Goal: Task Accomplishment & Management: Use online tool/utility

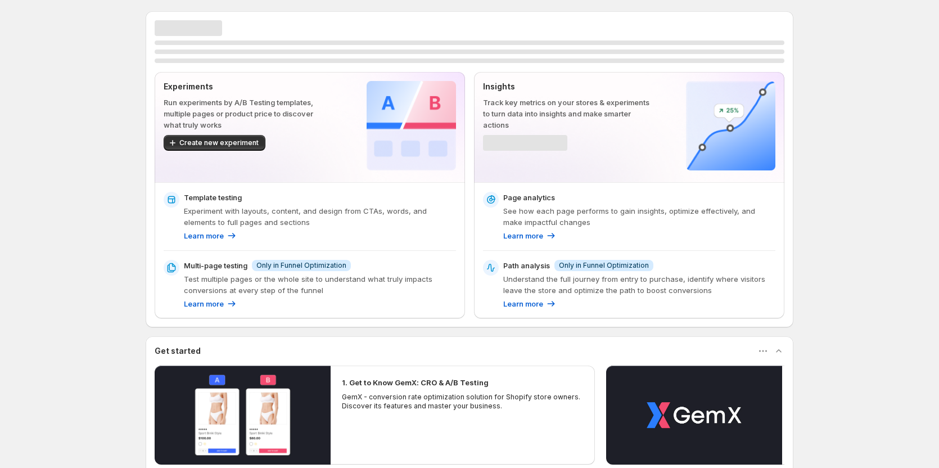
scroll to position [56, 0]
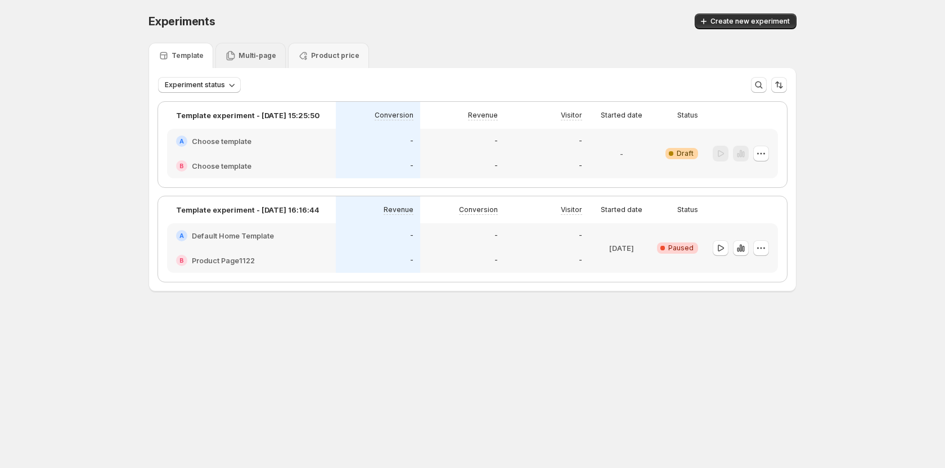
click at [238, 52] on p "Multi-page" at bounding box center [257, 55] width 38 height 9
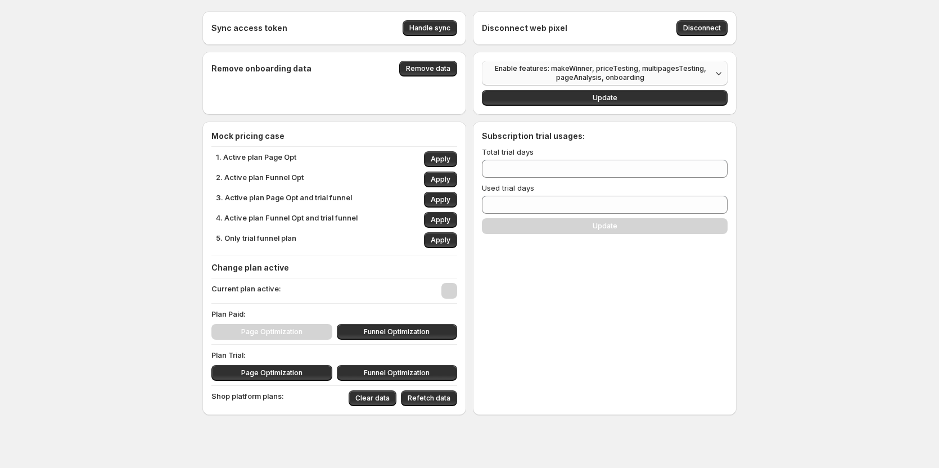
click at [581, 74] on span "Enable features: makeWinner, priceTesting, multipagesTesting, pageAnalysis, onb…" at bounding box center [600, 73] width 223 height 18
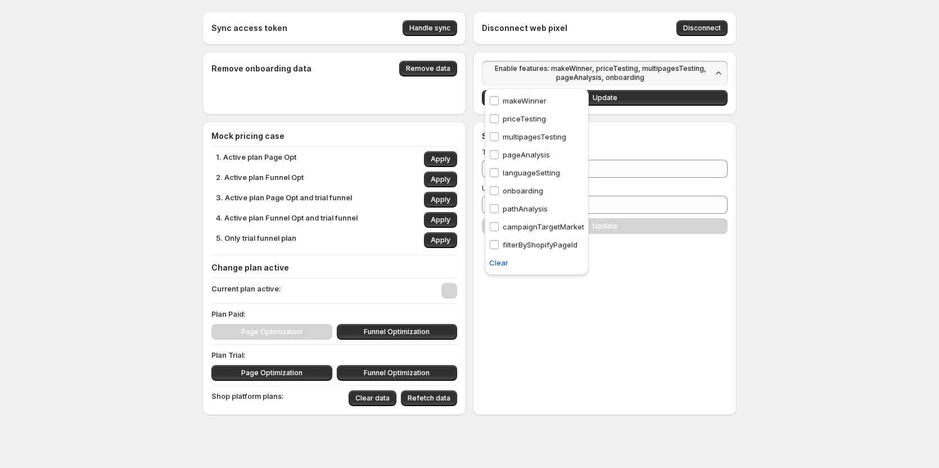
click at [528, 115] on p "priceTesting" at bounding box center [524, 118] width 43 height 11
click at [523, 188] on p "onboarding" at bounding box center [523, 190] width 40 height 11
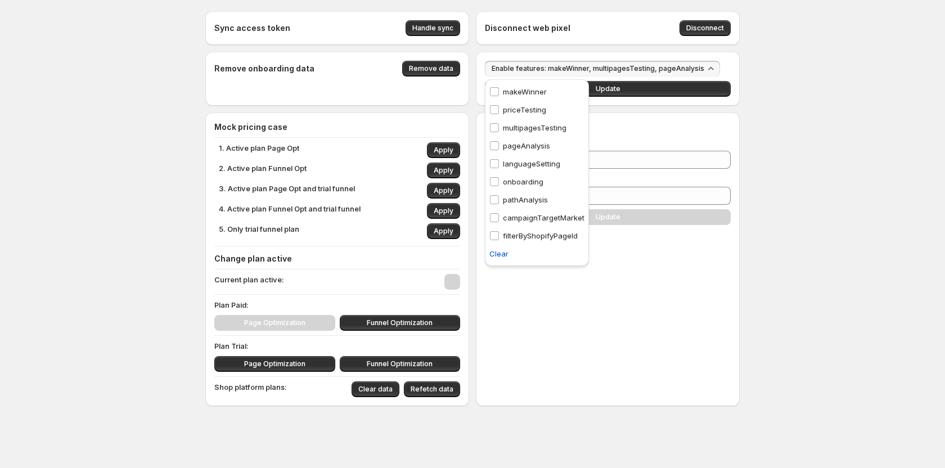
click at [521, 177] on p "onboarding" at bounding box center [523, 181] width 40 height 11
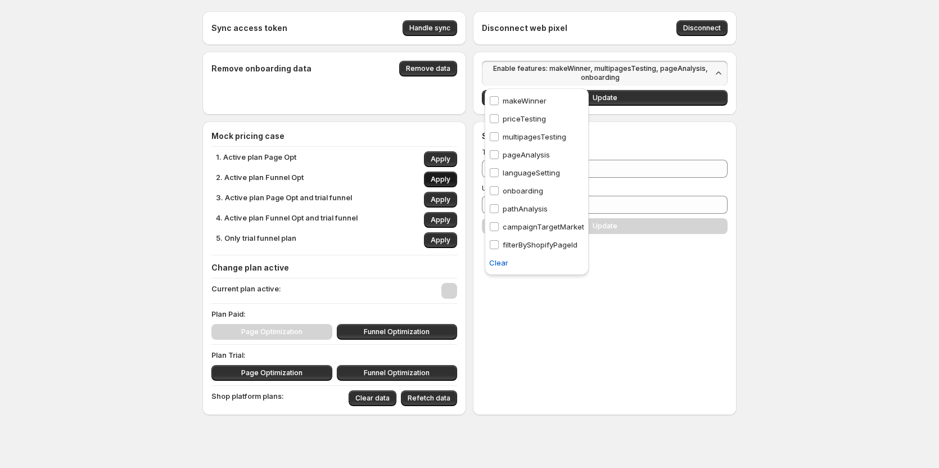
click at [440, 178] on span "Apply" at bounding box center [441, 179] width 20 height 9
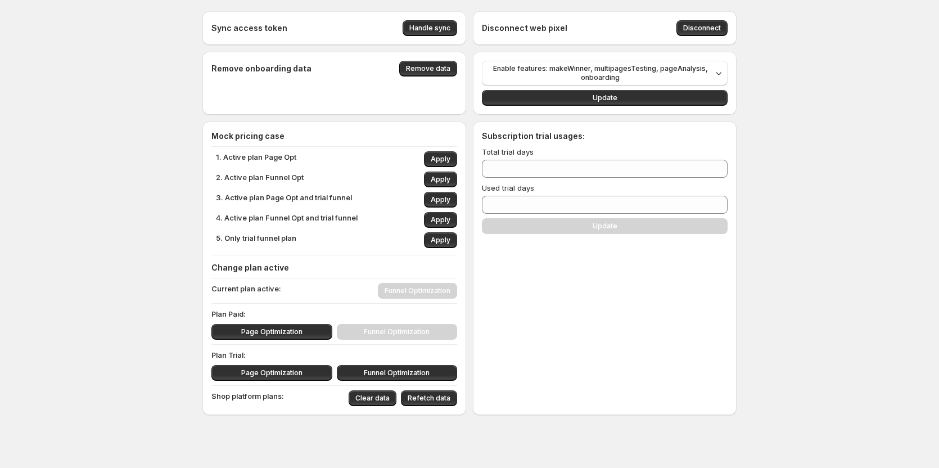
scroll to position [8, 0]
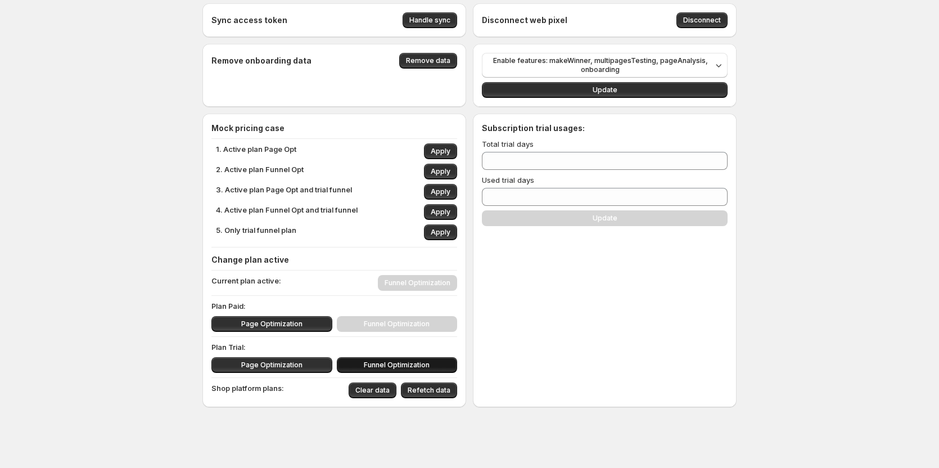
click at [374, 366] on span "Funnel Optimization" at bounding box center [397, 365] width 66 height 9
type input "**"
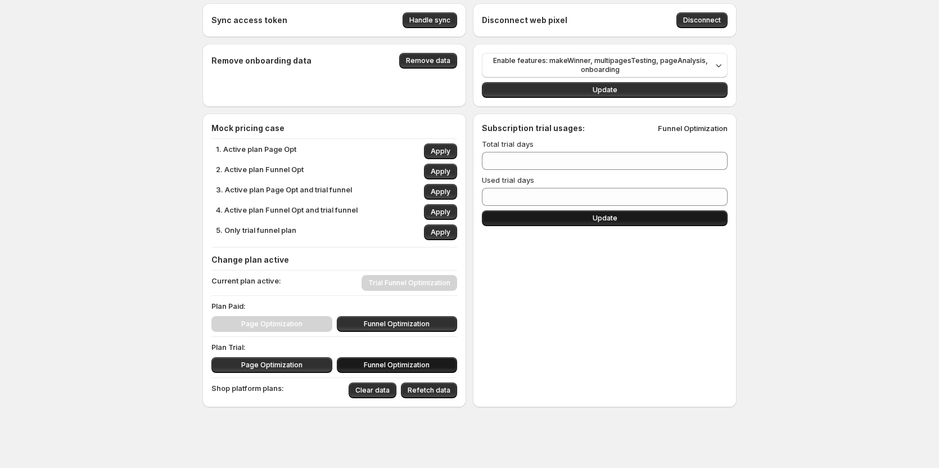
click at [591, 218] on button "Update" at bounding box center [605, 218] width 246 height 16
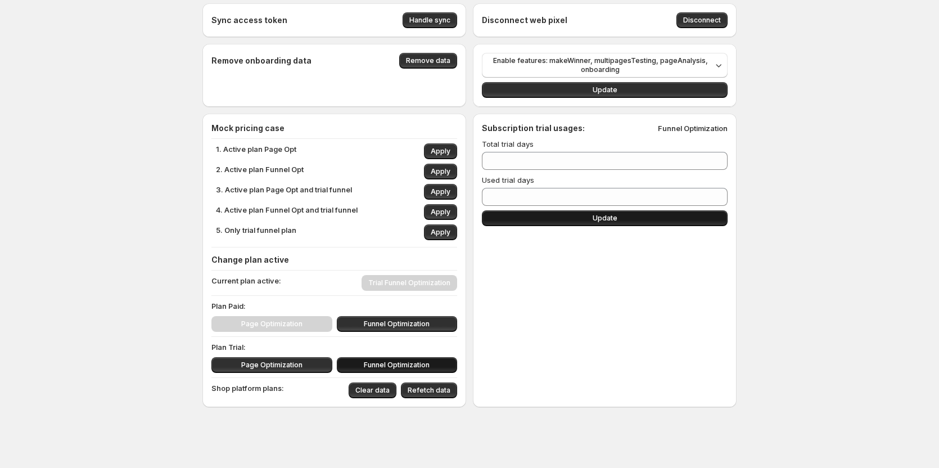
click at [591, 218] on button "Update" at bounding box center [605, 218] width 246 height 16
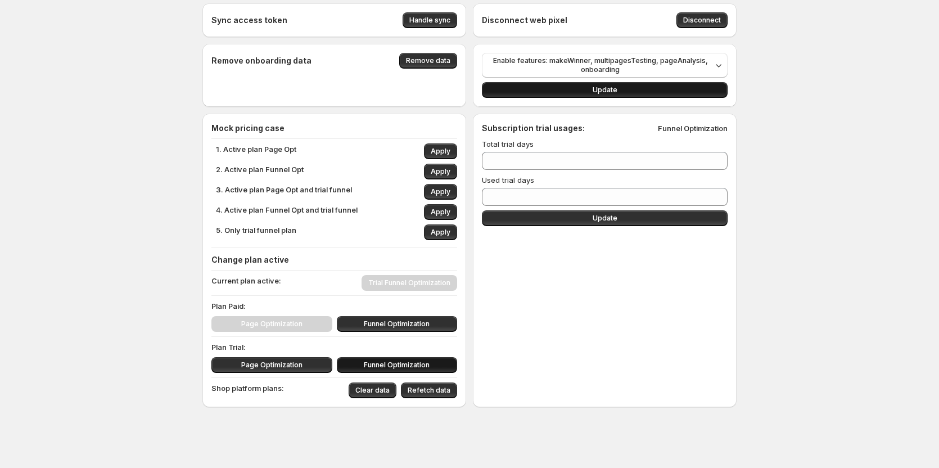
click at [602, 92] on span "Update" at bounding box center [605, 89] width 25 height 9
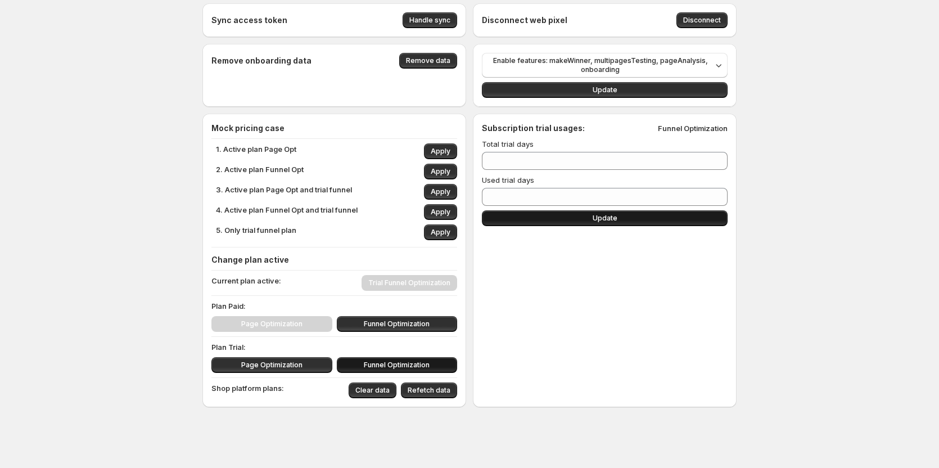
click at [576, 214] on button "Update" at bounding box center [605, 218] width 246 height 16
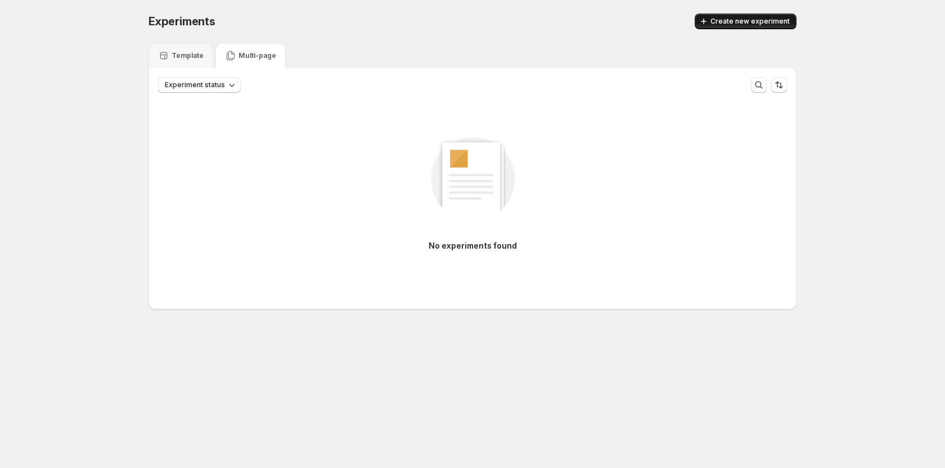
click at [709, 25] on icon "button" at bounding box center [703, 21] width 11 height 11
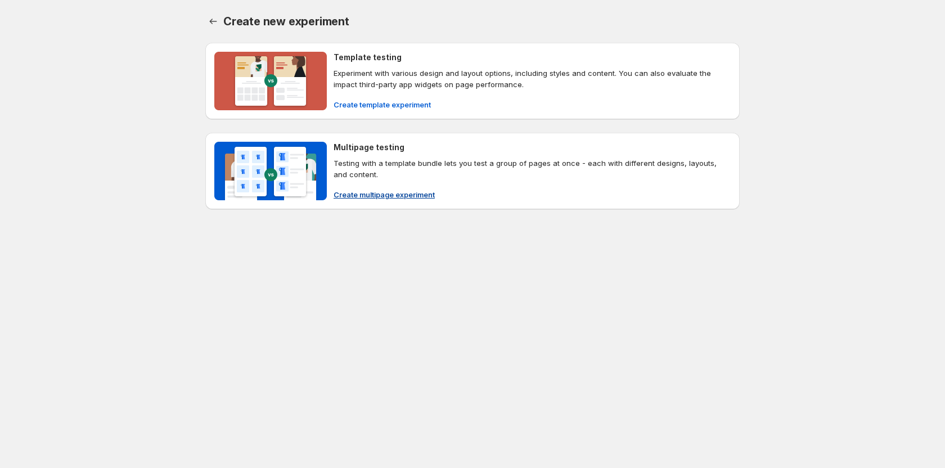
click at [345, 192] on span "Create multipage experiment" at bounding box center [384, 194] width 101 height 11
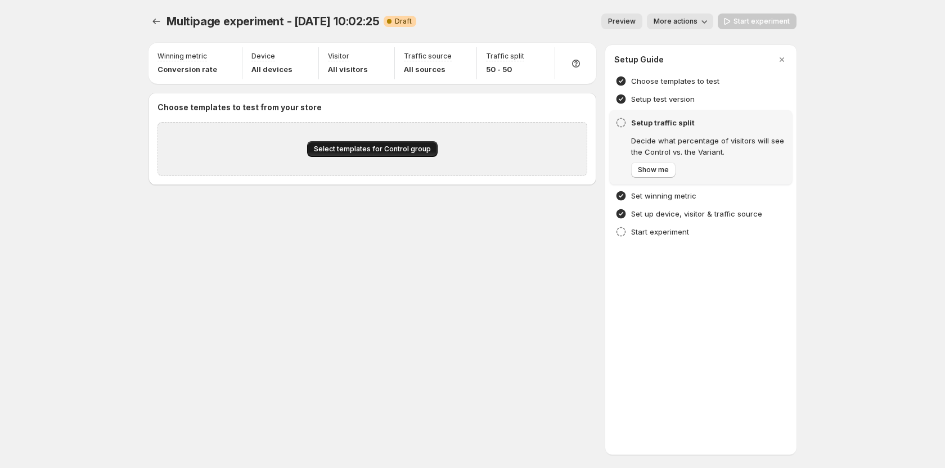
click at [361, 150] on span "Select templates for Control group" at bounding box center [372, 149] width 117 height 9
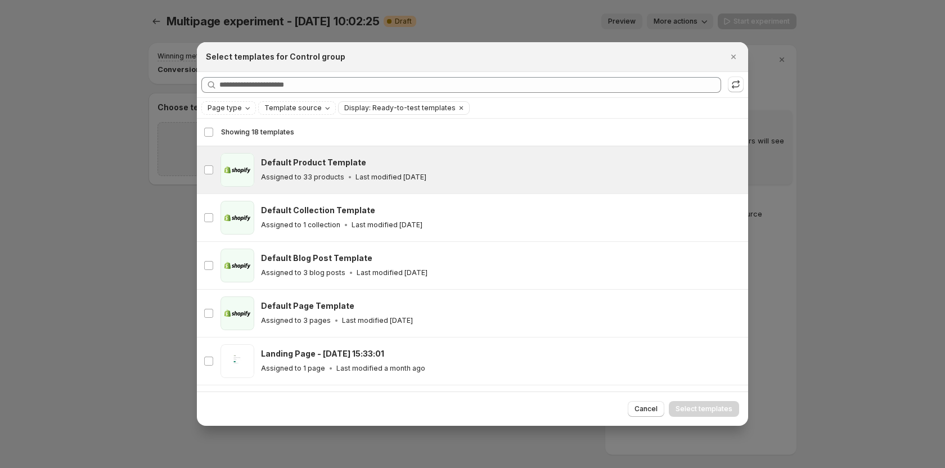
drag, startPoint x: 361, startPoint y: 161, endPoint x: 417, endPoint y: 186, distance: 61.2
click at [361, 161] on div "Default Product Template" at bounding box center [499, 162] width 477 height 11
click at [682, 404] on span "Select templates" at bounding box center [703, 408] width 57 height 9
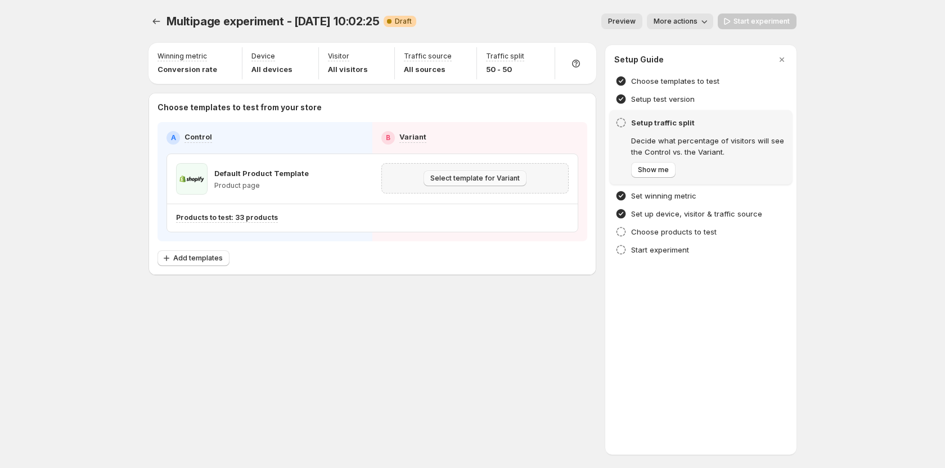
click at [483, 179] on span "Select template for Variant" at bounding box center [474, 178] width 89 height 9
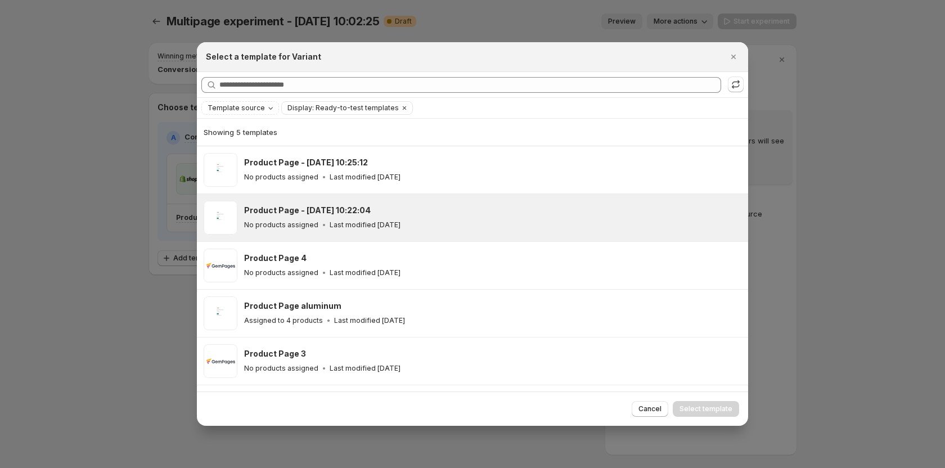
click at [373, 235] on div "Product Page - Jun 9, 10:22:04 No products assigned Last modified 19 days ago" at bounding box center [472, 217] width 551 height 47
click at [713, 414] on button "Select template" at bounding box center [706, 409] width 66 height 16
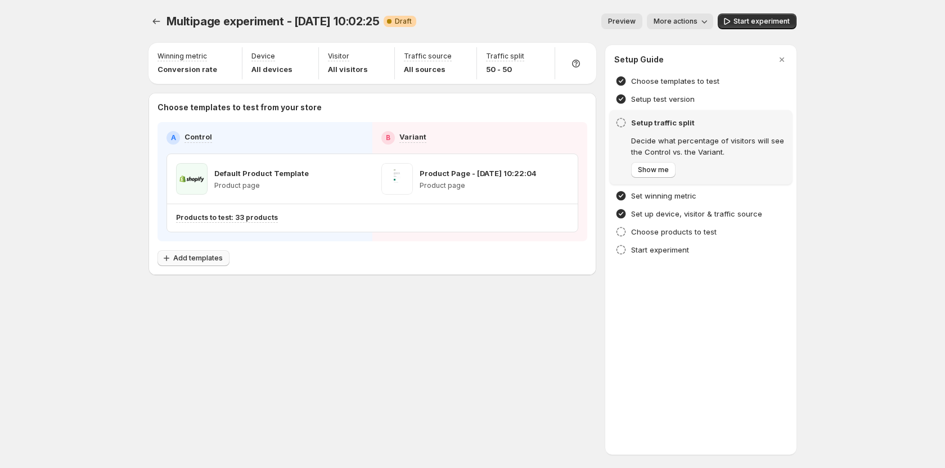
click at [204, 262] on span "Add templates" at bounding box center [197, 258] width 49 height 9
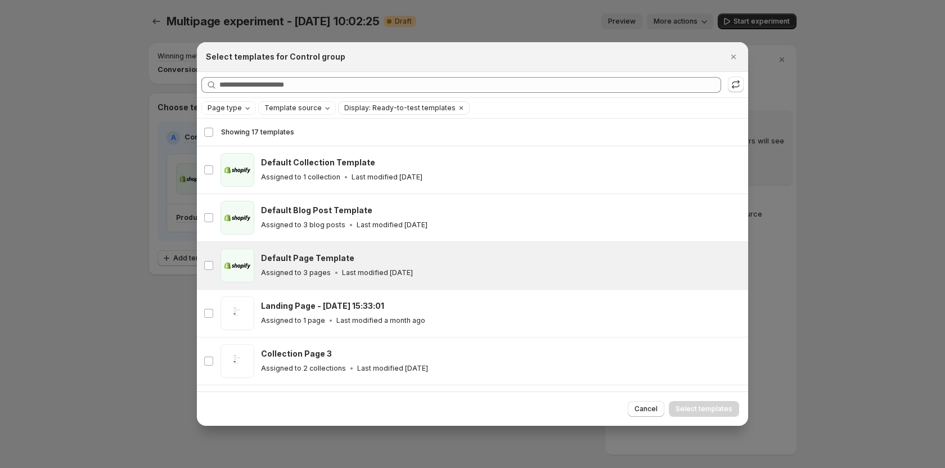
click at [381, 265] on div "Default Page Template Assigned to 3 pages Last modified 3 months ago" at bounding box center [499, 266] width 477 height 26
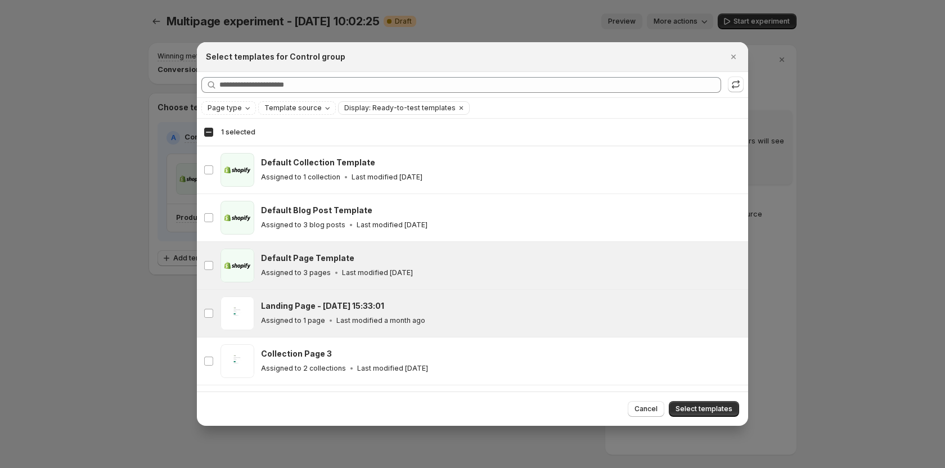
click at [431, 321] on div "Assigned to 1 page Last modified a month ago" at bounding box center [499, 320] width 477 height 11
click at [696, 406] on span "Select templates" at bounding box center [703, 408] width 57 height 9
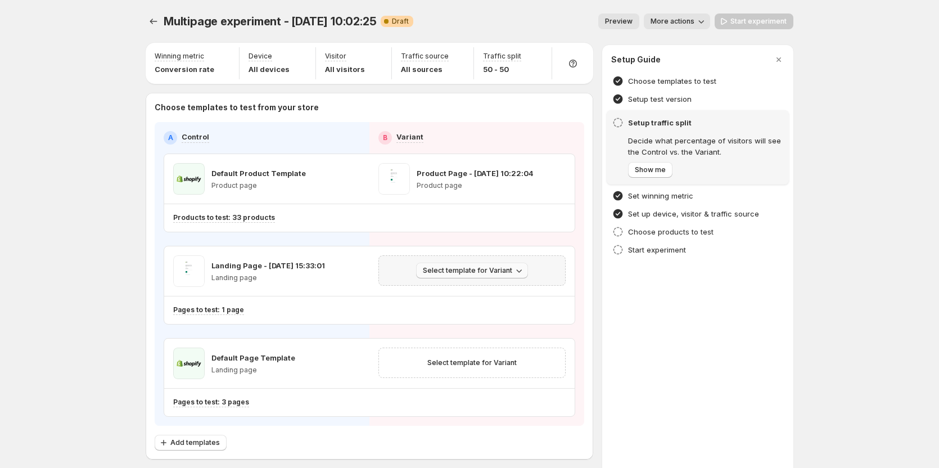
click at [451, 265] on button "Select template for Variant" at bounding box center [472, 271] width 112 height 16
click at [465, 305] on button "Create Variant based on Control" at bounding box center [476, 313] width 121 height 18
click at [560, 272] on icon "button" at bounding box center [557, 270] width 11 height 11
click at [550, 354] on div "Change template Copy ID 580563750533268308 Remove template" at bounding box center [563, 321] width 118 height 84
click at [555, 272] on button "button" at bounding box center [558, 271] width 16 height 16
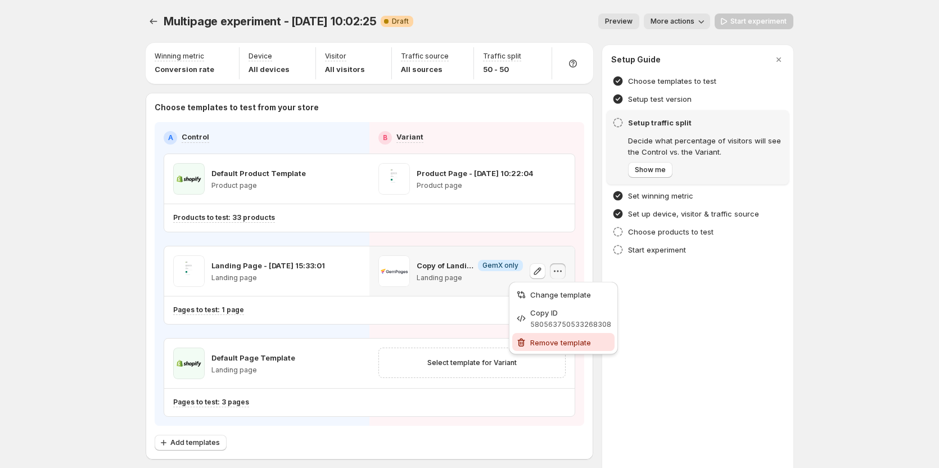
click at [557, 339] on span "Remove template" at bounding box center [560, 342] width 61 height 9
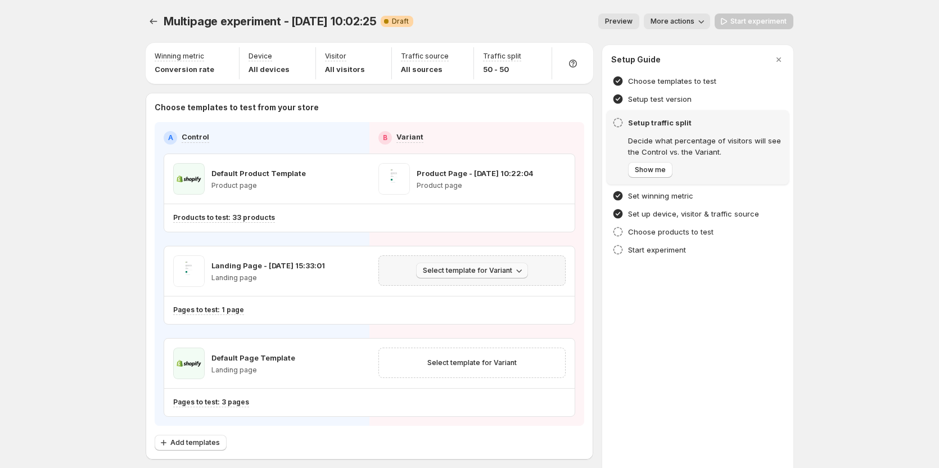
click at [503, 269] on span "Select template for Variant" at bounding box center [467, 270] width 89 height 9
click at [466, 298] on span "Select an existing template" at bounding box center [467, 294] width 95 height 9
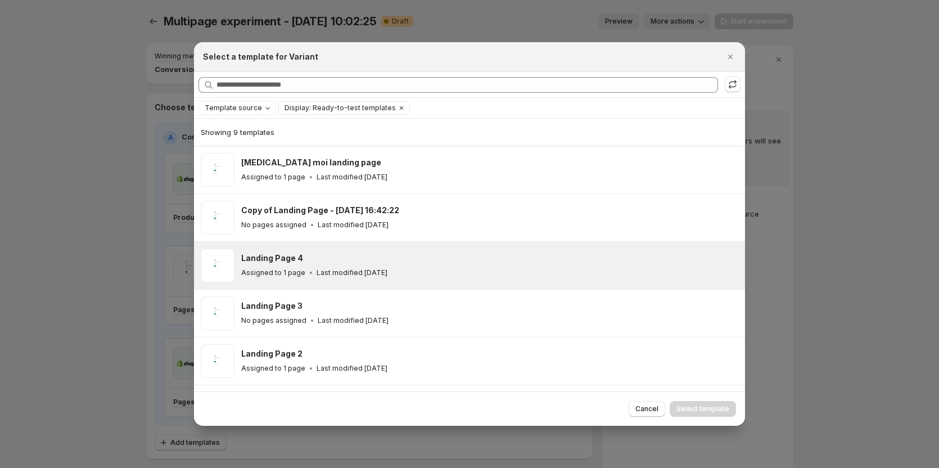
click at [336, 271] on p "Last modified 2 months ago" at bounding box center [352, 272] width 71 height 9
click at [697, 412] on span "Select template" at bounding box center [703, 408] width 53 height 9
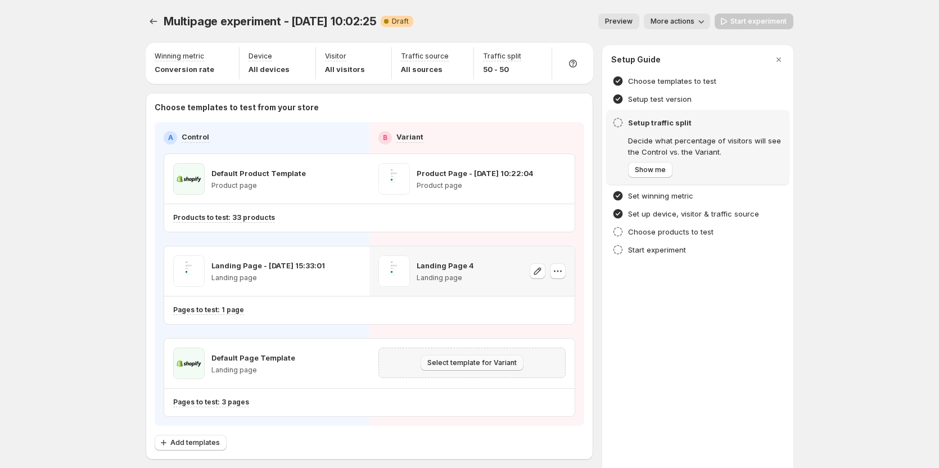
click at [471, 366] on span "Select template for Variant" at bounding box center [471, 362] width 89 height 9
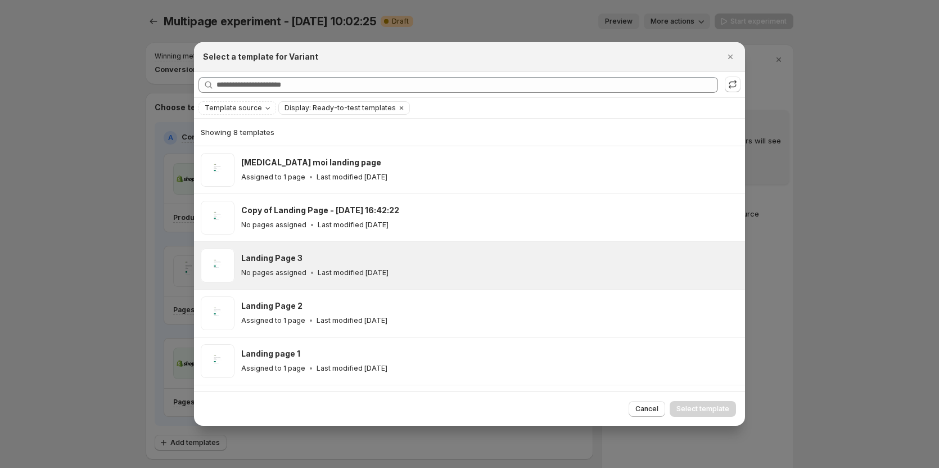
click at [358, 264] on div "Landing Page 3 No pages assigned Last modified 2 months ago" at bounding box center [488, 266] width 494 height 26
click at [718, 413] on span "Select template" at bounding box center [703, 408] width 53 height 9
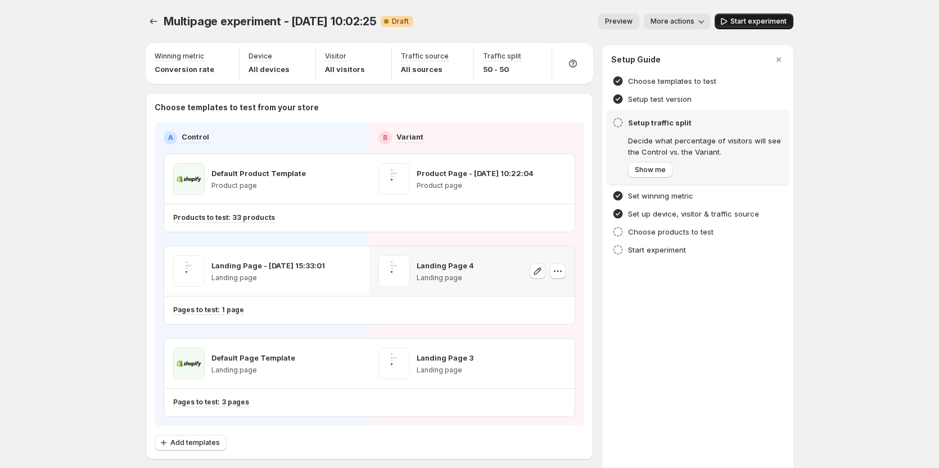
click at [743, 24] on span "Start experiment" at bounding box center [759, 21] width 56 height 9
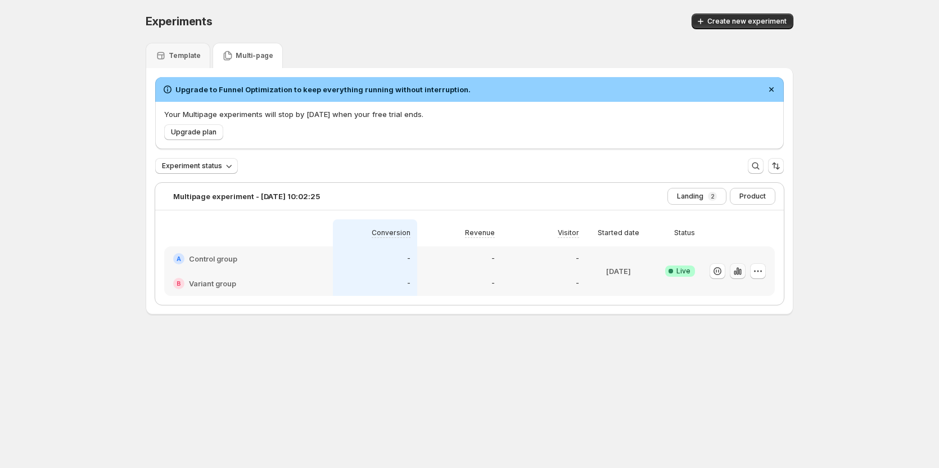
click at [739, 270] on icon "button" at bounding box center [737, 270] width 11 height 11
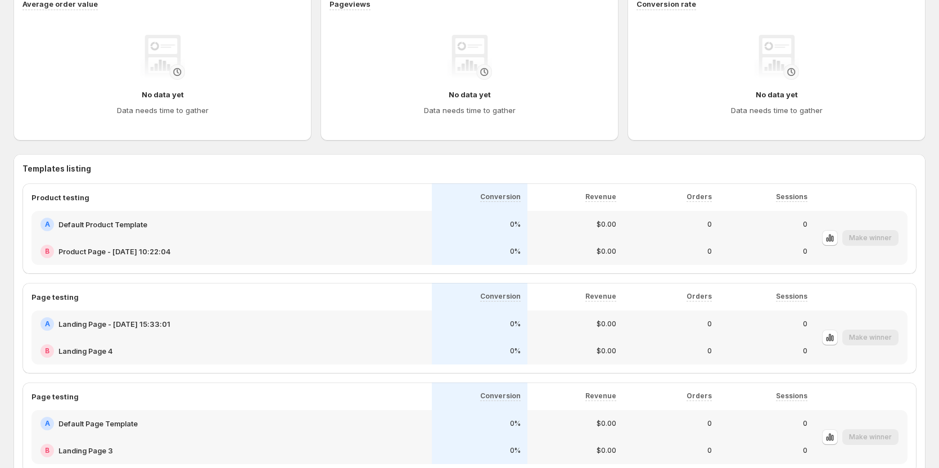
scroll to position [376, 0]
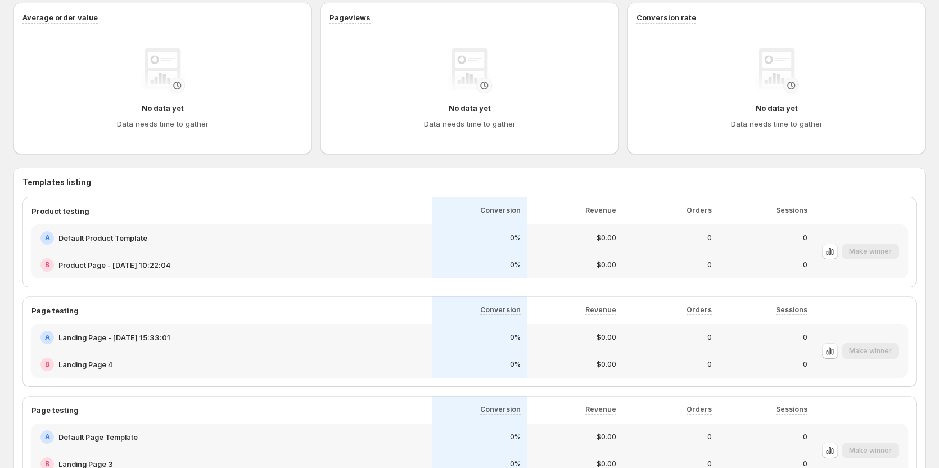
click at [390, 239] on div "A Default Product Template" at bounding box center [232, 237] width 385 height 13
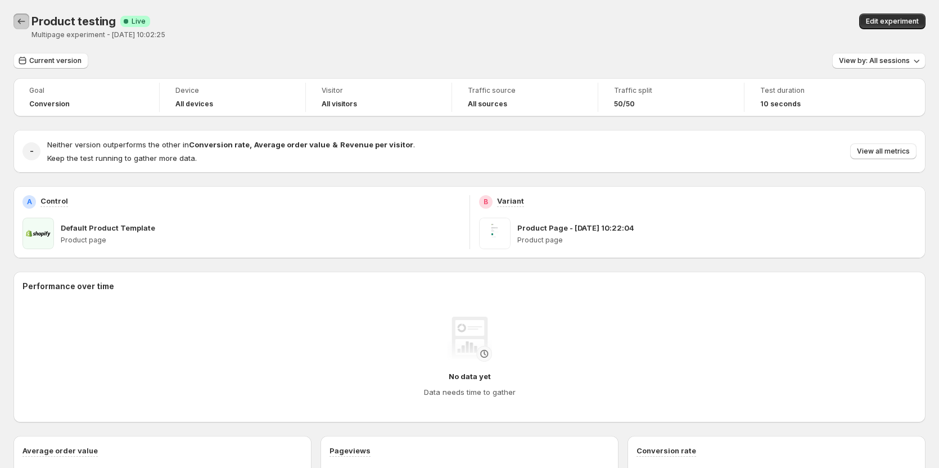
click at [22, 22] on icon "Back" at bounding box center [21, 21] width 11 height 11
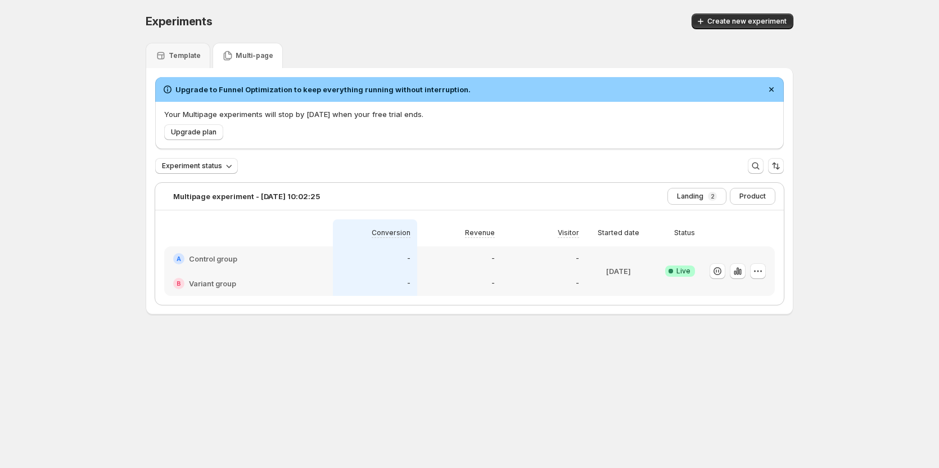
click at [333, 242] on div at bounding box center [248, 232] width 169 height 27
click at [492, 268] on div "-" at bounding box center [459, 258] width 84 height 25
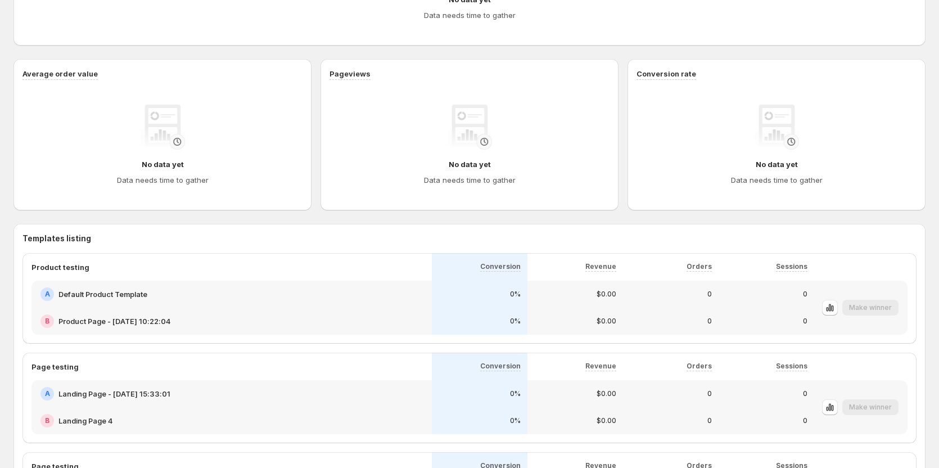
scroll to position [319, 0]
click at [306, 71] on icon "button" at bounding box center [303, 67] width 11 height 11
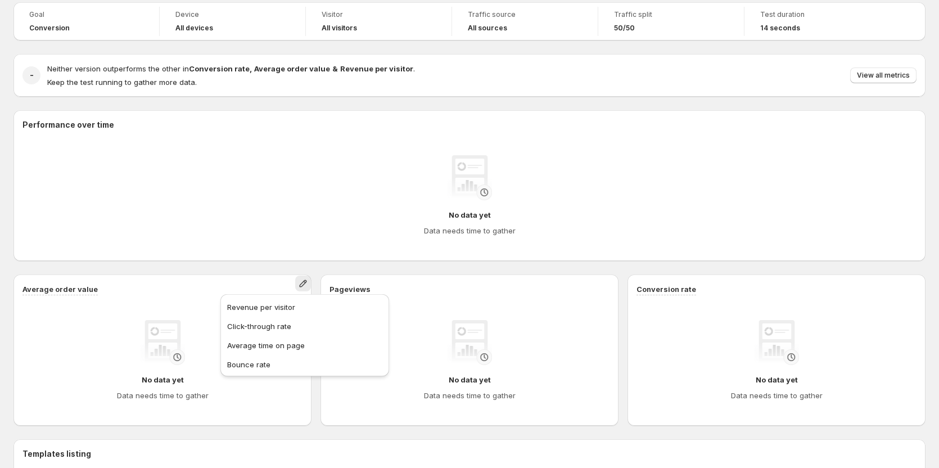
scroll to position [94, 0]
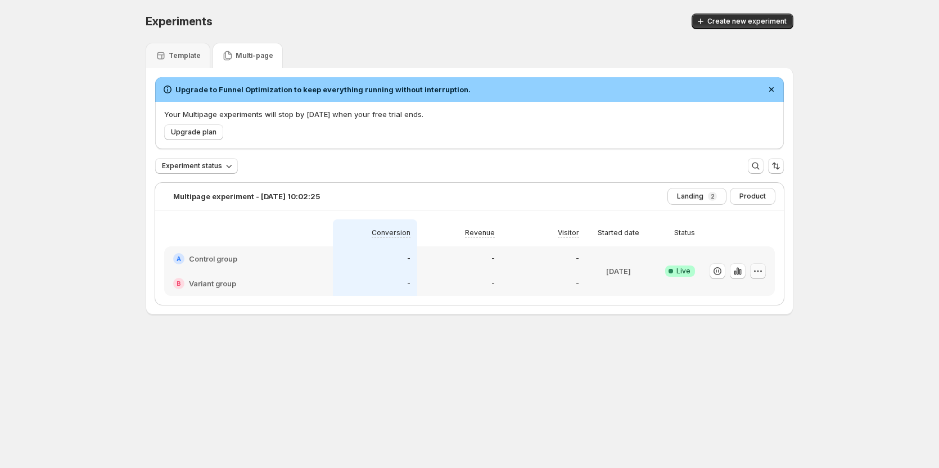
click at [762, 269] on icon "button" at bounding box center [758, 270] width 11 height 11
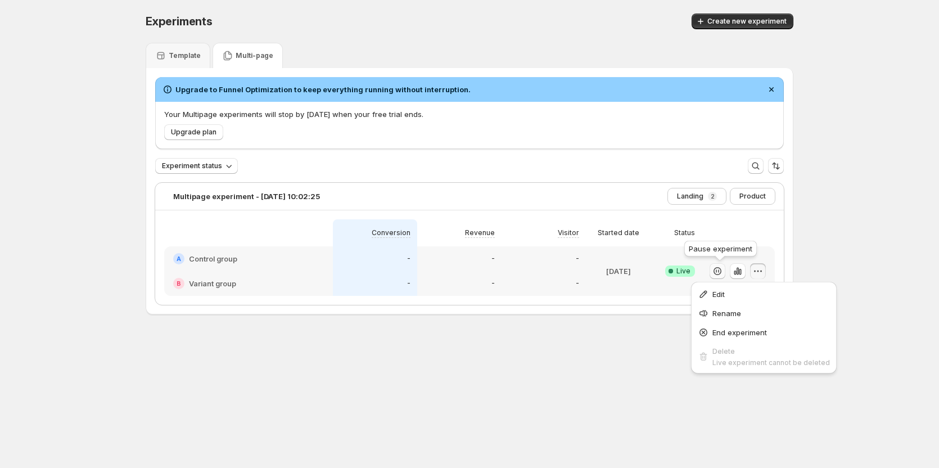
click at [721, 268] on icon "button" at bounding box center [718, 271] width 8 height 8
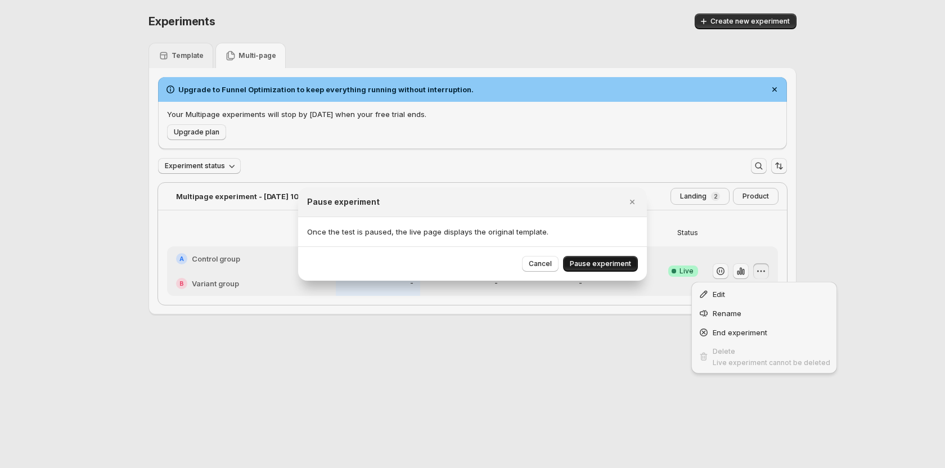
click at [585, 259] on button "Pause experiment" at bounding box center [600, 264] width 75 height 16
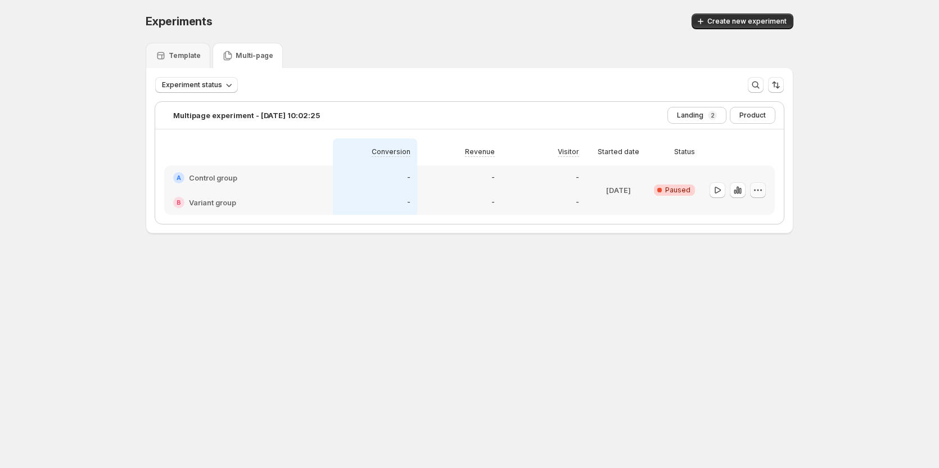
click at [759, 191] on icon "button" at bounding box center [758, 189] width 11 height 11
click at [746, 272] on span "Delete" at bounding box center [752, 270] width 22 height 9
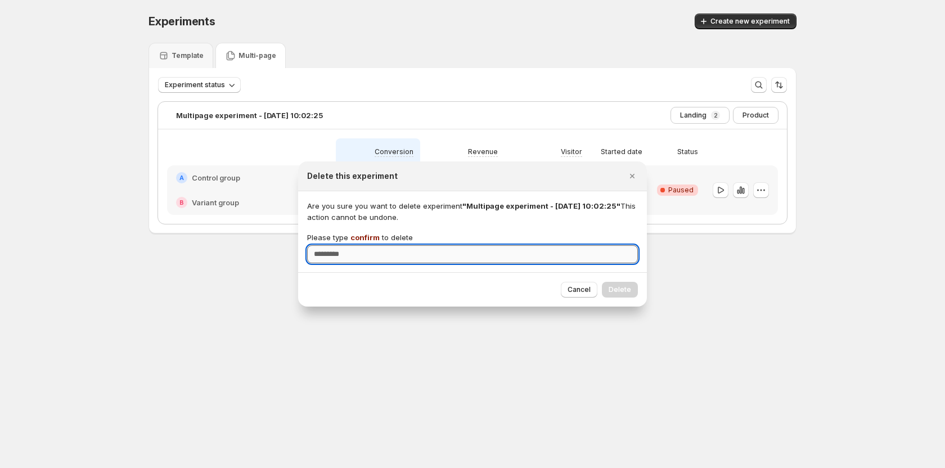
click at [556, 251] on input "Please type confirm to delete" at bounding box center [472, 254] width 331 height 18
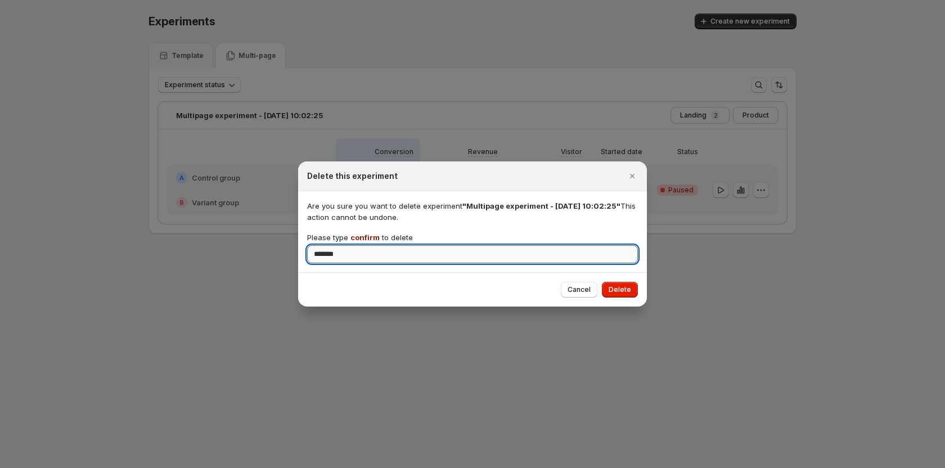
type input "*******"
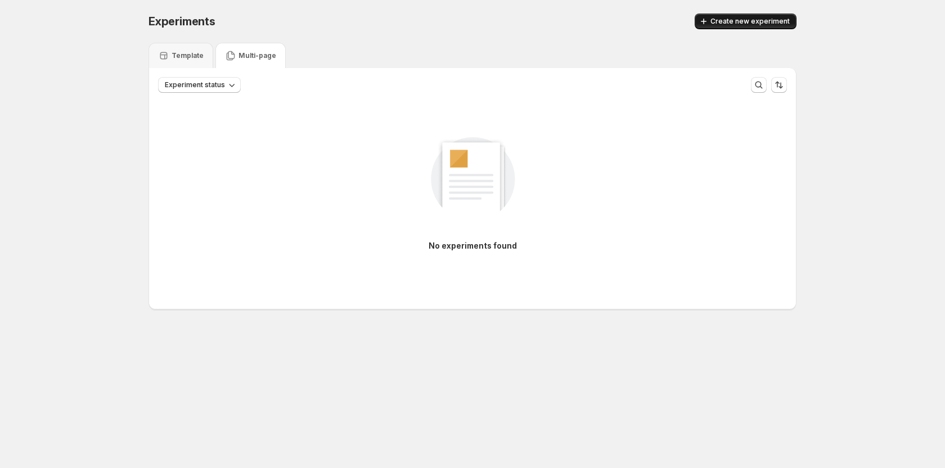
click at [732, 22] on span "Create new experiment" at bounding box center [749, 21] width 79 height 9
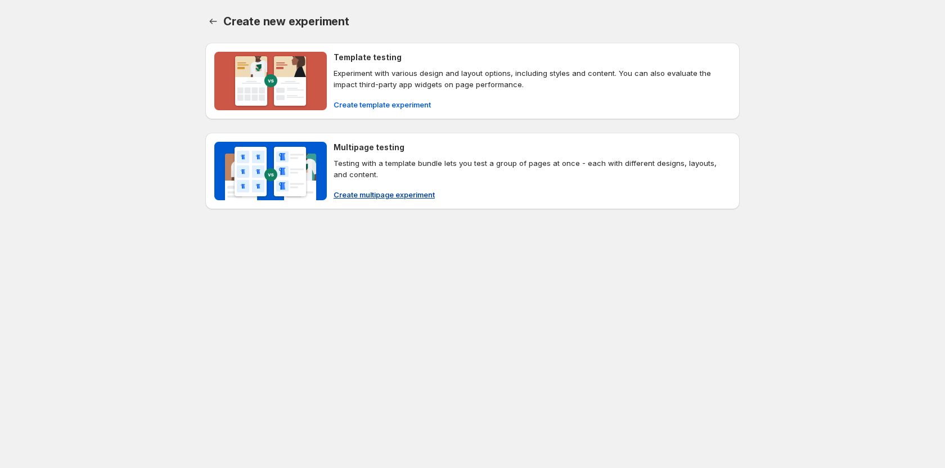
click at [359, 189] on button "Create multipage experiment" at bounding box center [384, 195] width 115 height 18
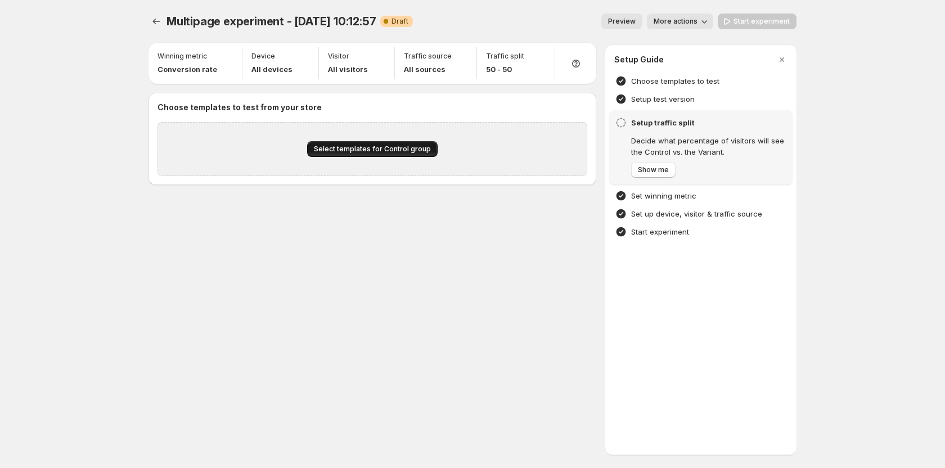
click at [354, 150] on span "Select templates for Control group" at bounding box center [372, 149] width 117 height 9
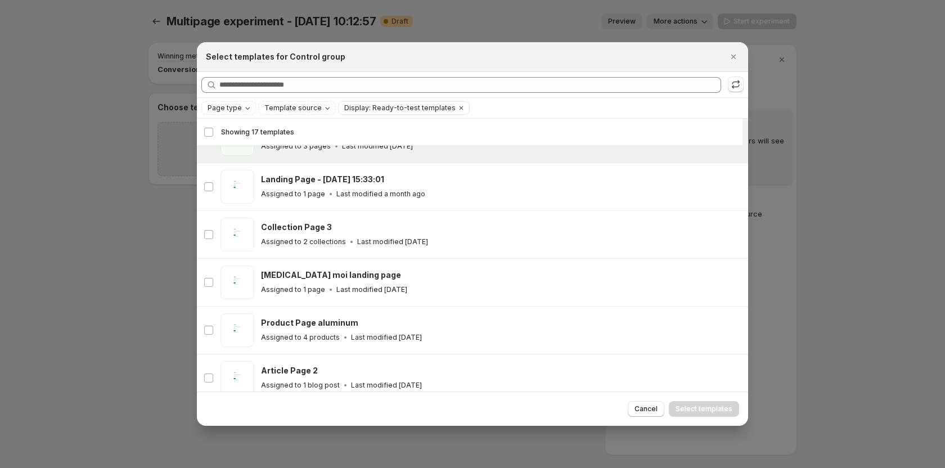
scroll to position [139, 0]
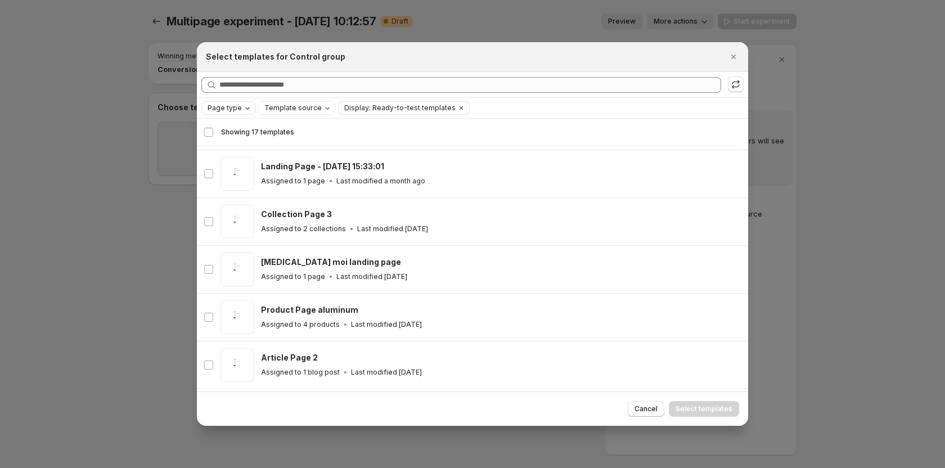
click at [233, 109] on span "Page type" at bounding box center [225, 107] width 34 height 9
click at [236, 152] on span "Product page" at bounding box center [247, 155] width 48 height 9
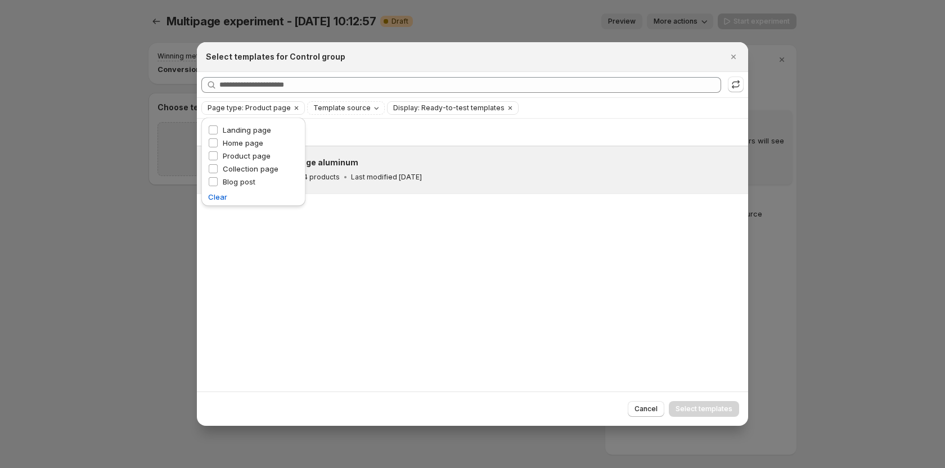
scroll to position [0, 0]
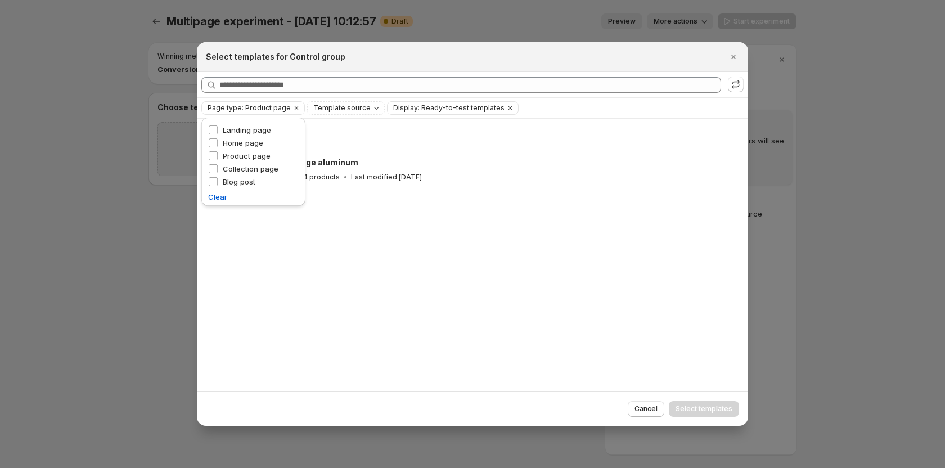
click at [351, 242] on div "Showing 1 template Select template Showing 1 template Select Select template 0 …" at bounding box center [472, 255] width 551 height 272
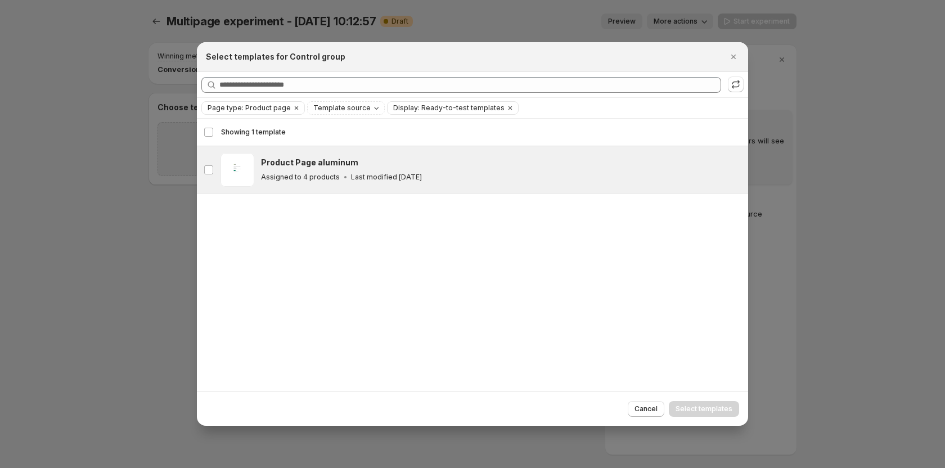
click at [361, 177] on p "Last modified [DATE]" at bounding box center [386, 177] width 71 height 9
click at [715, 408] on span "Select templates" at bounding box center [703, 408] width 57 height 9
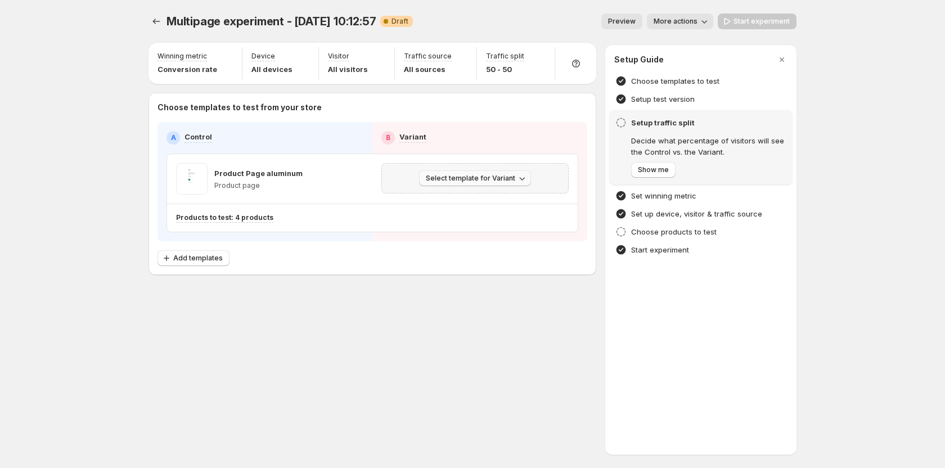
click at [472, 183] on button "Select template for Variant" at bounding box center [475, 178] width 112 height 16
click at [472, 193] on button "Select an existing template" at bounding box center [476, 201] width 121 height 18
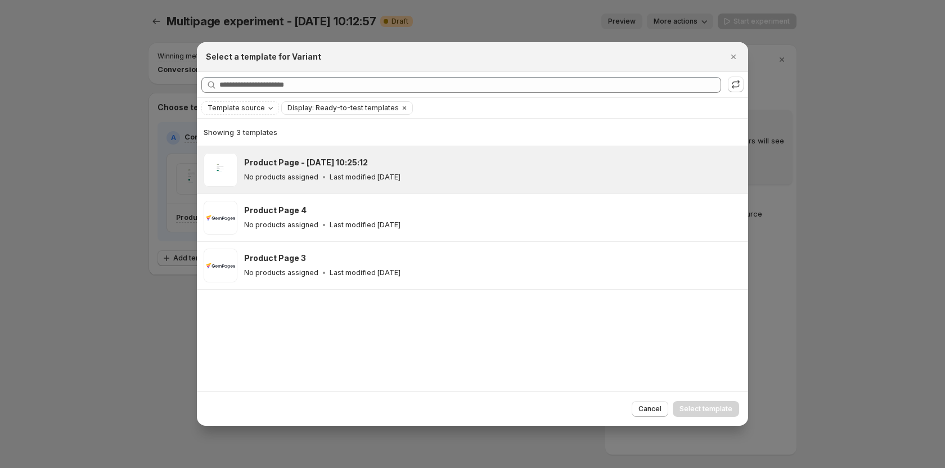
click at [363, 178] on p "Last modified 19 days ago" at bounding box center [365, 177] width 71 height 9
click at [706, 403] on button "Select template" at bounding box center [706, 409] width 66 height 16
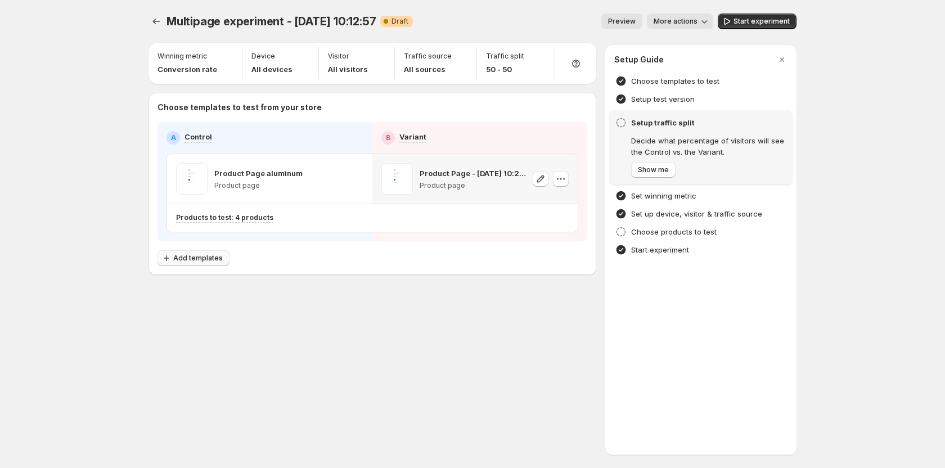
click at [197, 262] on span "Add templates" at bounding box center [197, 258] width 49 height 9
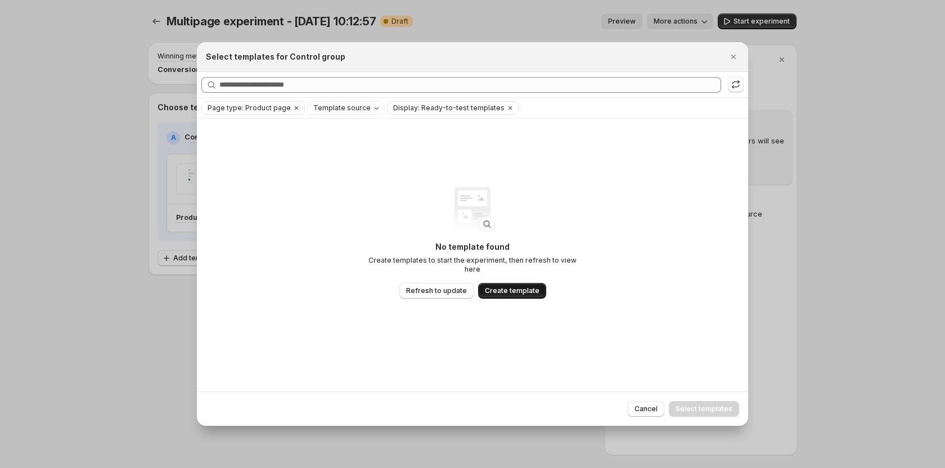
click at [506, 290] on span "Create template" at bounding box center [512, 290] width 55 height 9
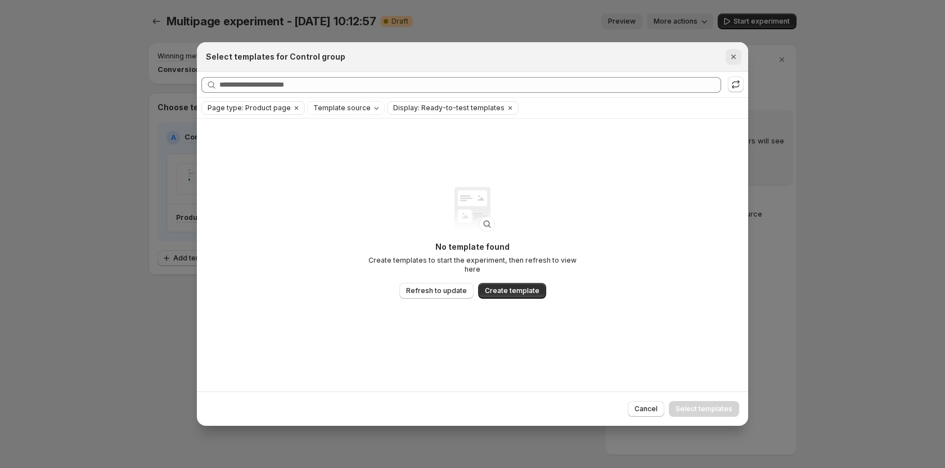
click at [733, 57] on icon "Close" at bounding box center [733, 57] width 4 height 4
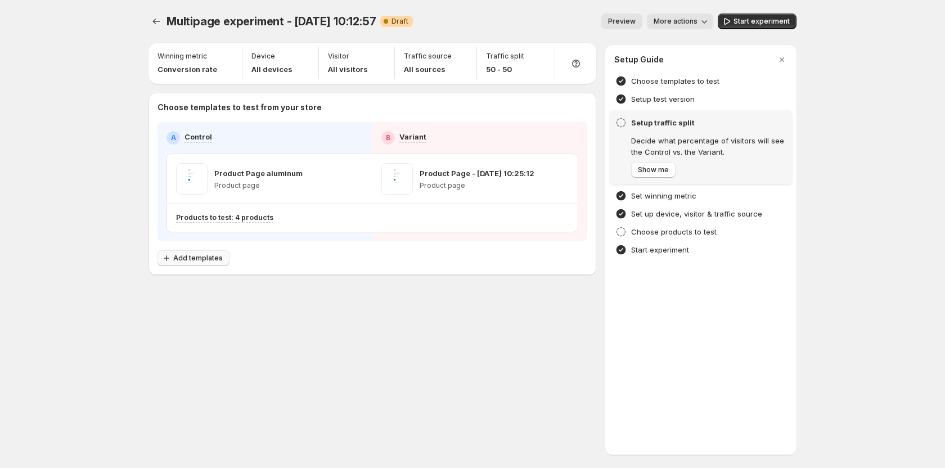
click at [201, 261] on span "Add templates" at bounding box center [197, 258] width 49 height 9
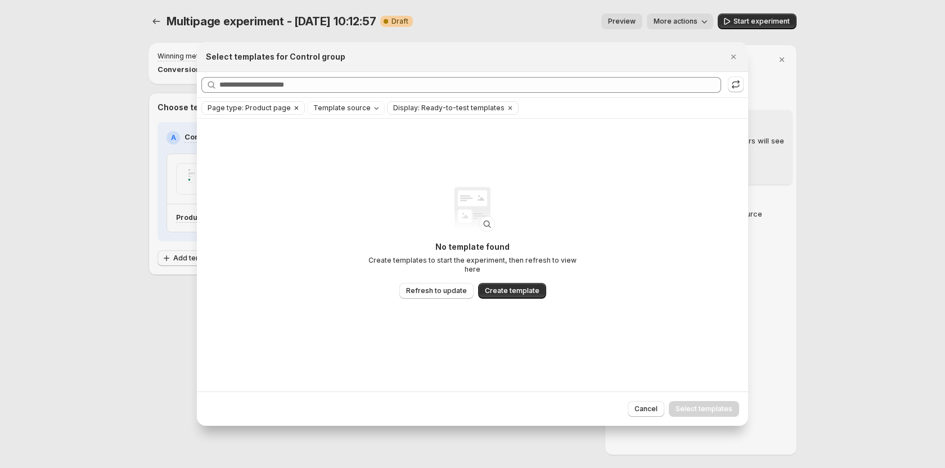
click at [282, 107] on span "Page type: Product page" at bounding box center [249, 107] width 83 height 9
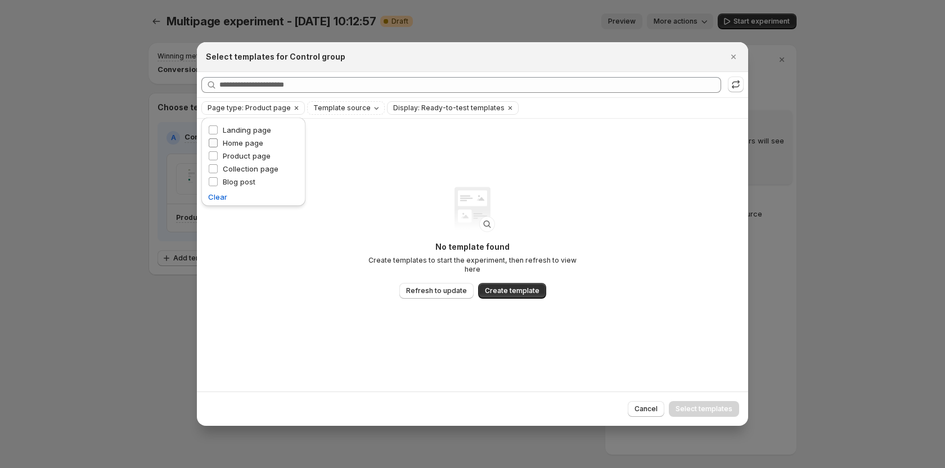
click at [239, 144] on span "Home page" at bounding box center [243, 142] width 40 height 9
click at [239, 128] on span "Landing page" at bounding box center [247, 129] width 48 height 9
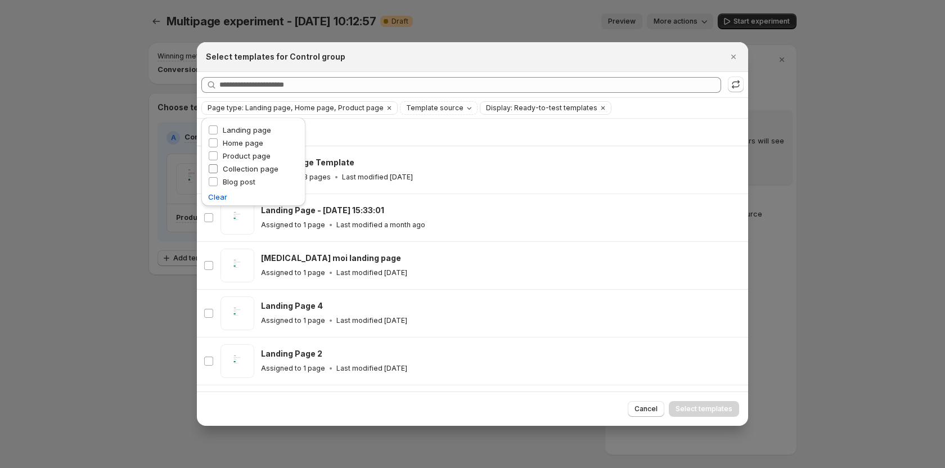
click at [228, 165] on span "Collection page" at bounding box center [251, 168] width 56 height 9
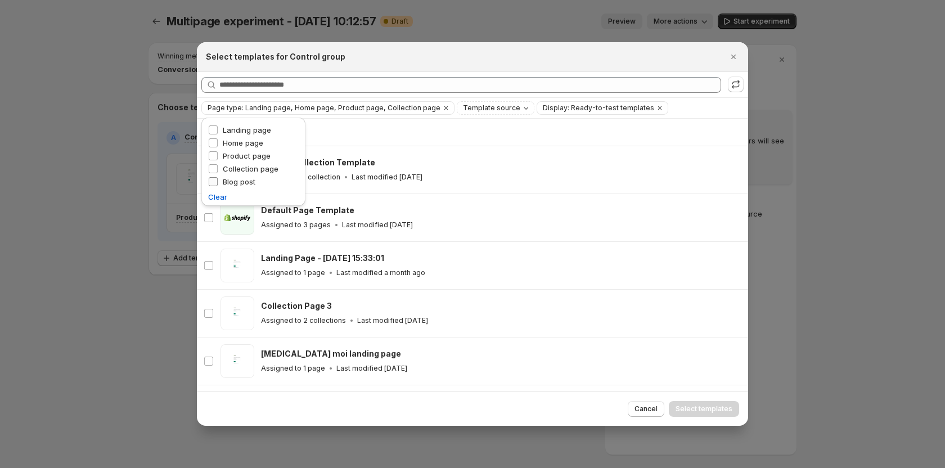
click at [222, 178] on label "Blog post" at bounding box center [231, 181] width 47 height 11
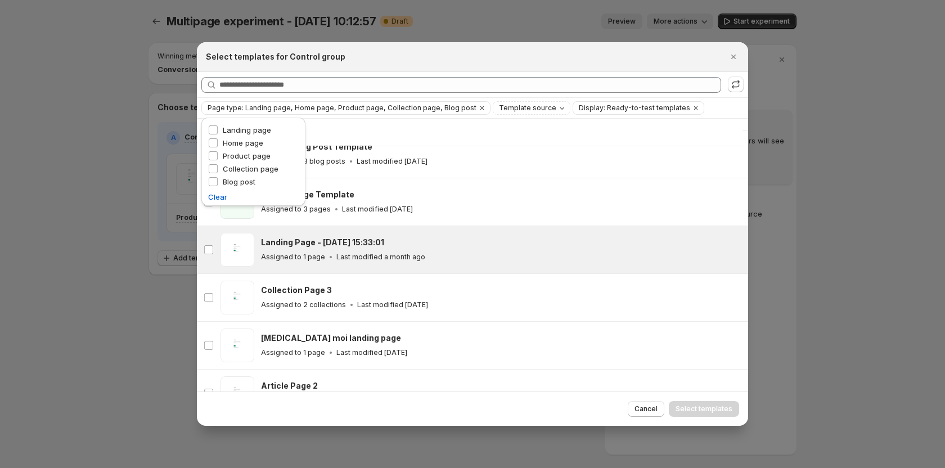
scroll to position [83, 0]
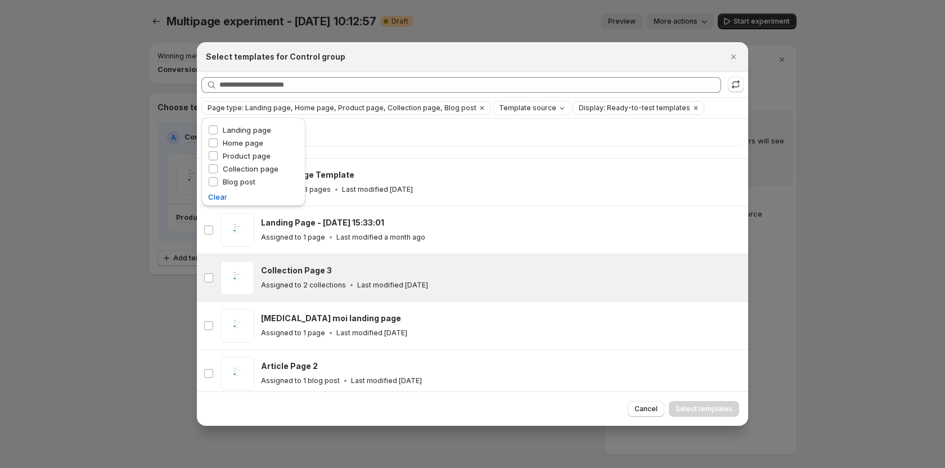
click at [324, 280] on div "Assigned to 2 collections Last modified 2 months ago" at bounding box center [499, 285] width 477 height 11
click at [709, 405] on span "Select templates" at bounding box center [703, 408] width 57 height 9
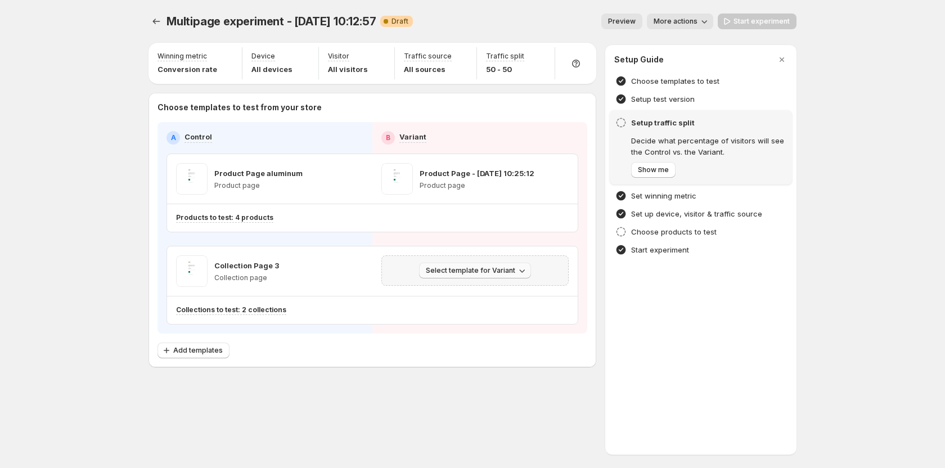
click at [490, 274] on span "Select template for Variant" at bounding box center [470, 270] width 89 height 9
click at [460, 295] on span "Select an existing template" at bounding box center [467, 294] width 95 height 9
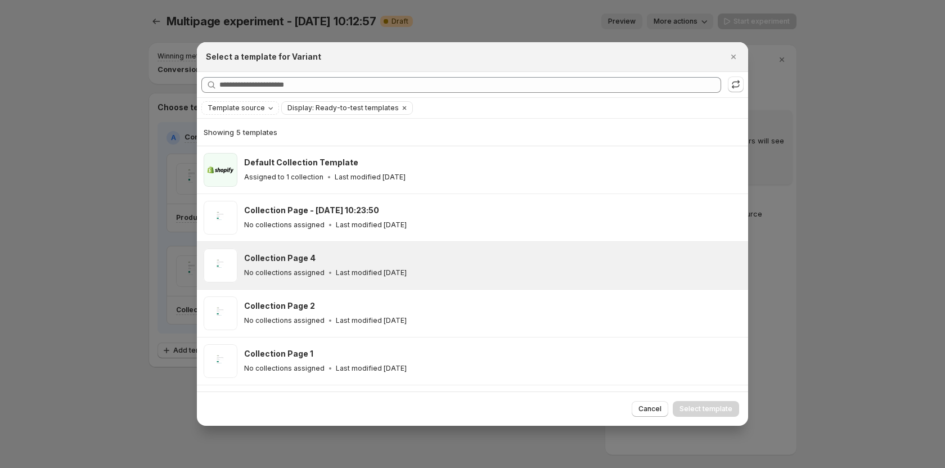
click at [294, 267] on div "Collection Page 4 No collections assigned Last modified 2 months ago" at bounding box center [491, 266] width 494 height 26
click at [683, 401] on button "Select template" at bounding box center [706, 409] width 66 height 16
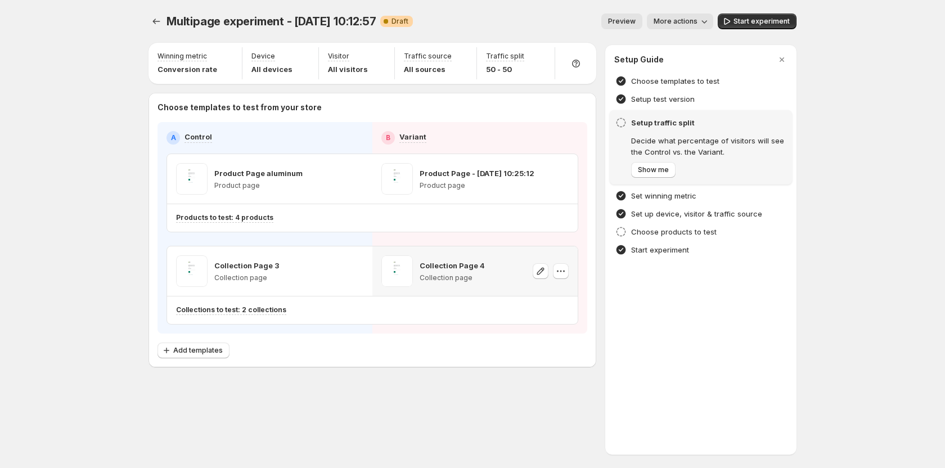
click at [485, 389] on div "Multipage experiment - Aug 19, 10:12:57. This page is ready Multipage experimen…" at bounding box center [472, 214] width 675 height 428
click at [211, 349] on span "Add templates" at bounding box center [197, 350] width 49 height 9
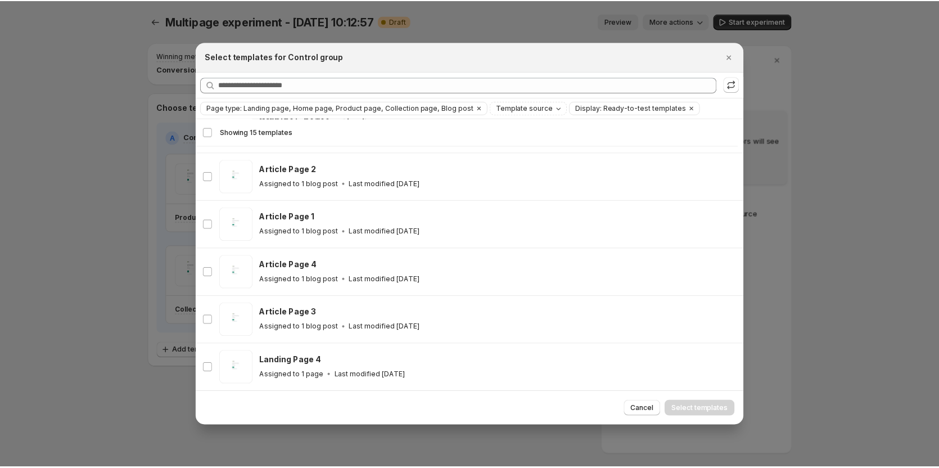
scroll to position [252, 0]
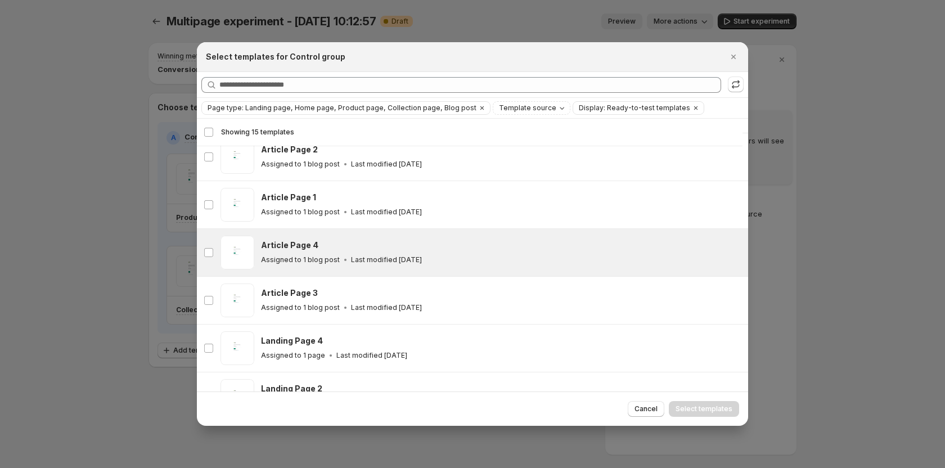
click at [372, 258] on p "Last modified 2 months ago" at bounding box center [386, 259] width 71 height 9
click at [716, 408] on span "Select templates" at bounding box center [703, 408] width 57 height 9
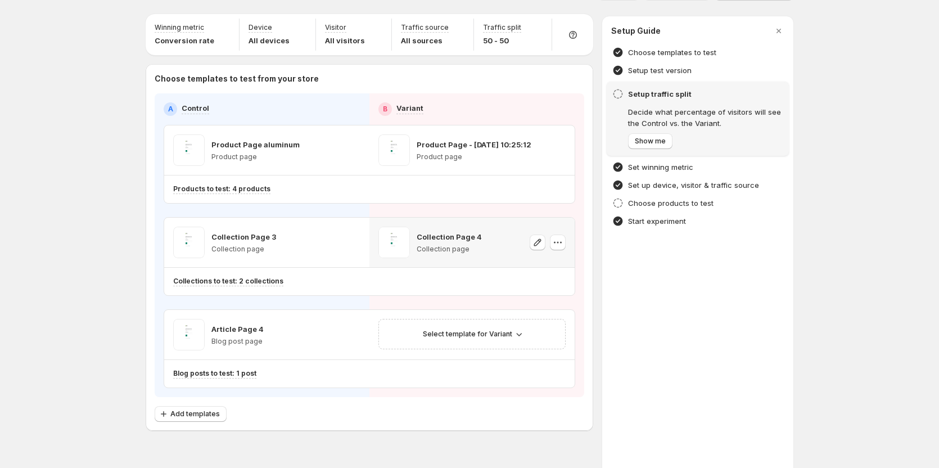
scroll to position [52, 0]
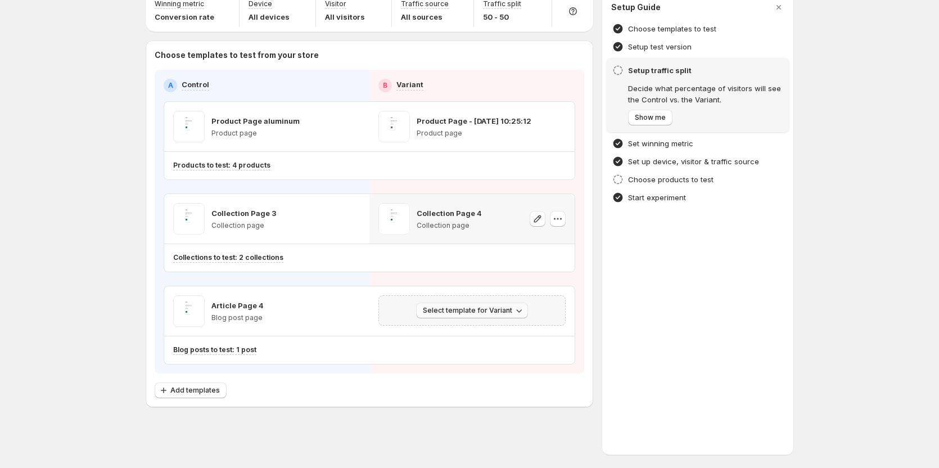
click at [476, 305] on button "Select template for Variant" at bounding box center [472, 311] width 112 height 16
click at [448, 330] on span "Select an existing template" at bounding box center [467, 334] width 95 height 9
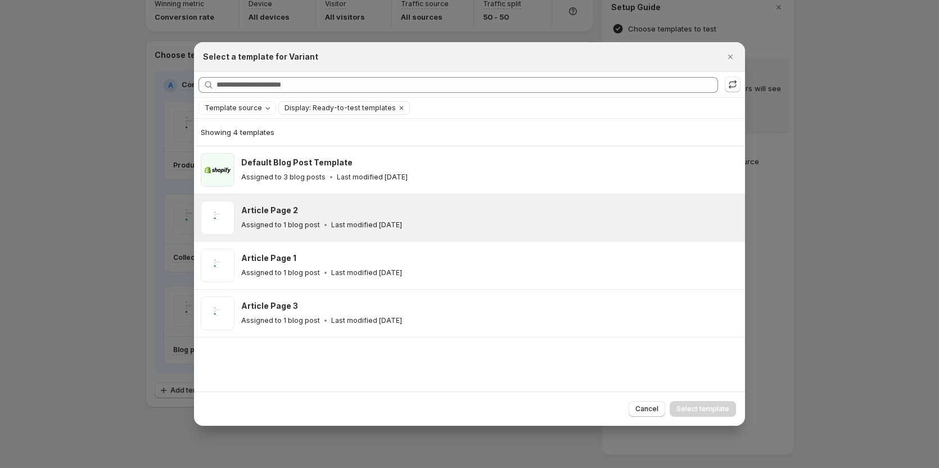
click at [290, 217] on div "Article Page 2 Assigned to 1 blog post Last modified 2 months ago" at bounding box center [488, 218] width 494 height 26
click at [684, 409] on span "Select template" at bounding box center [703, 408] width 53 height 9
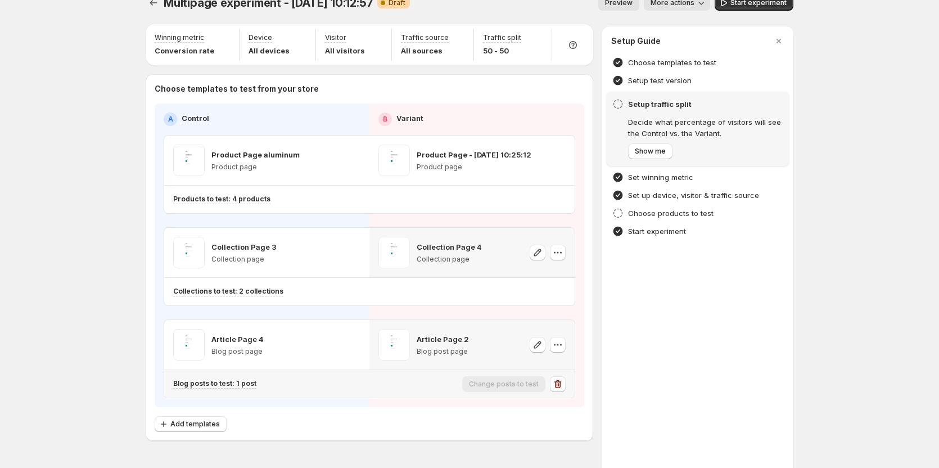
scroll to position [0, 0]
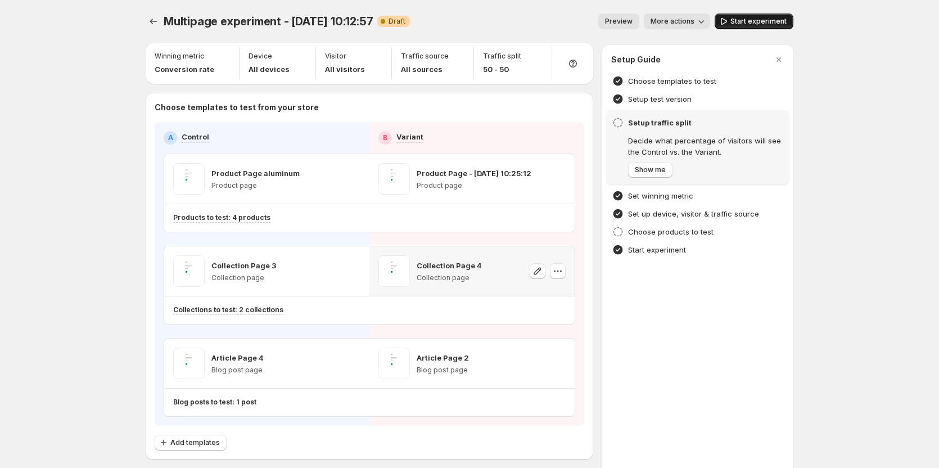
click at [771, 24] on span "Start experiment" at bounding box center [759, 21] width 56 height 9
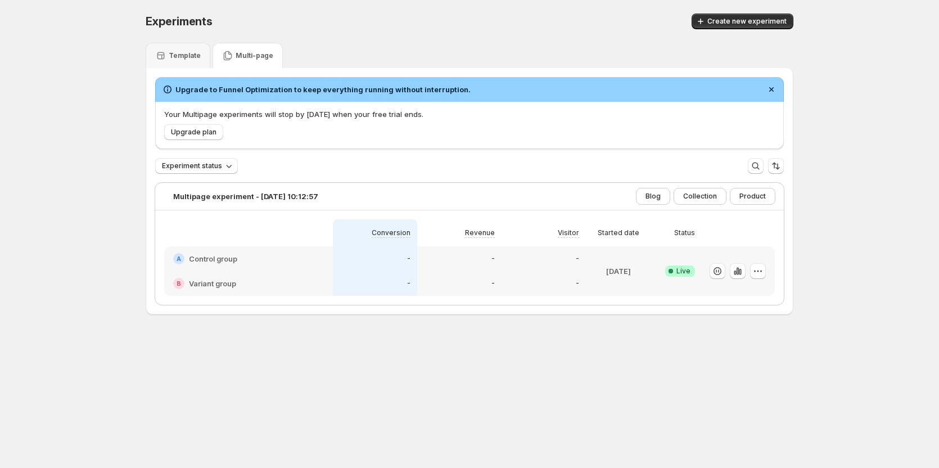
scroll to position [1, 0]
click at [758, 267] on icon "button" at bounding box center [758, 270] width 11 height 11
click at [741, 290] on span "Edit" at bounding box center [772, 293] width 118 height 11
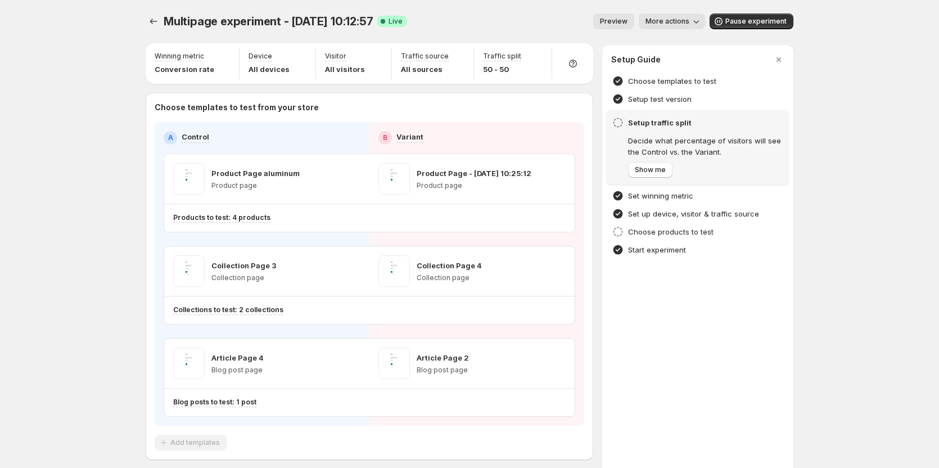
click at [670, 16] on button "More actions" at bounding box center [672, 21] width 66 height 16
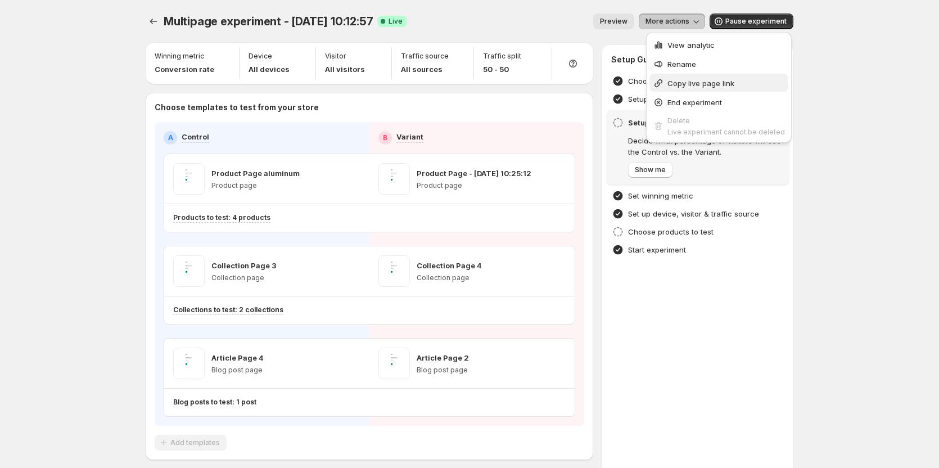
click at [696, 83] on span "Copy live page link" at bounding box center [701, 83] width 67 height 9
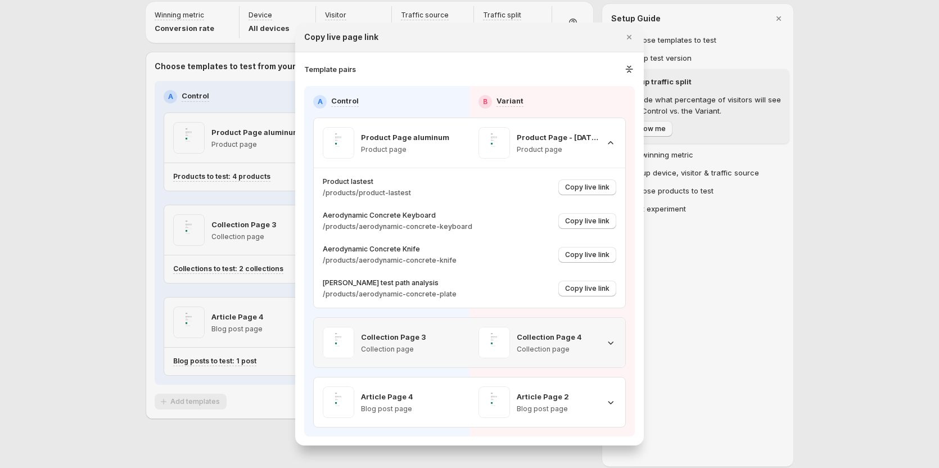
scroll to position [53, 0]
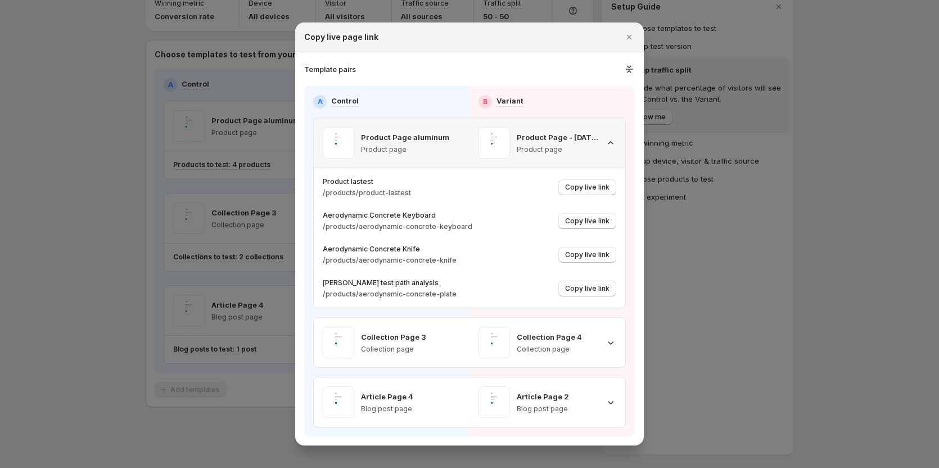
click at [613, 141] on icon ":rt6:" at bounding box center [610, 142] width 11 height 11
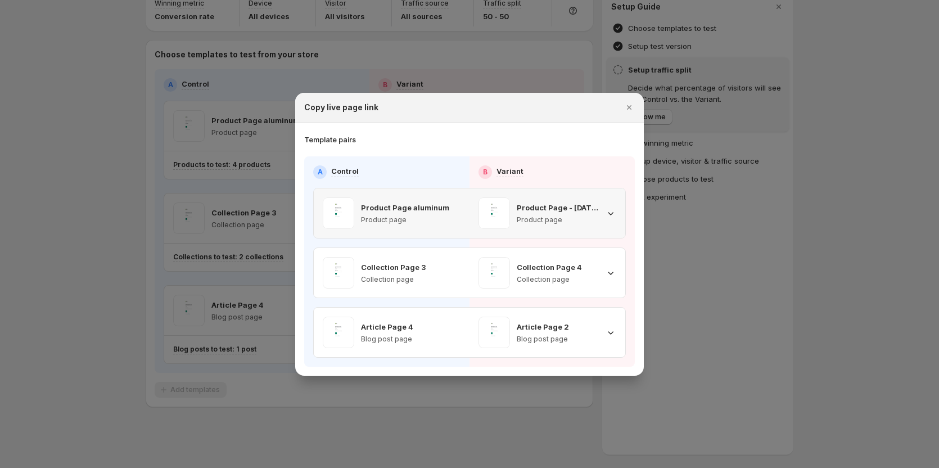
click at [606, 208] on icon ":rt6:" at bounding box center [610, 213] width 11 height 11
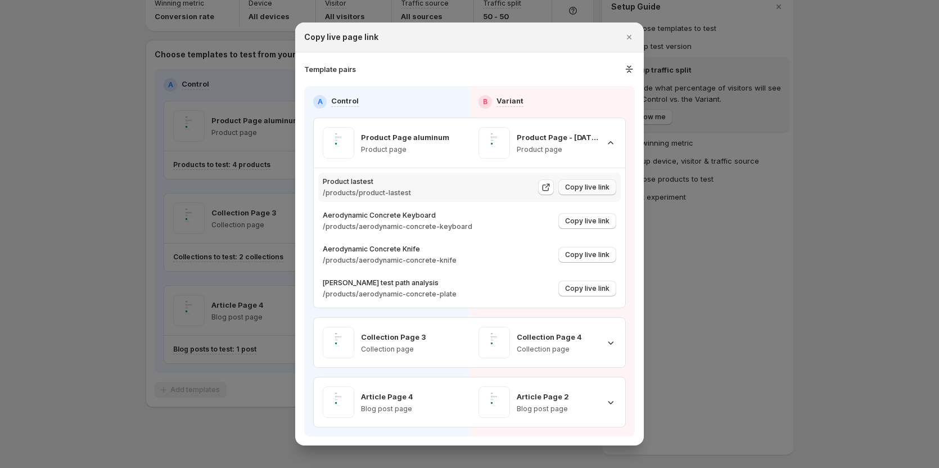
click at [595, 187] on span "Copy live link" at bounding box center [587, 187] width 44 height 9
click at [589, 221] on span "Copy live link" at bounding box center [587, 221] width 44 height 9
click at [597, 255] on span "Copy live link" at bounding box center [587, 254] width 44 height 9
click at [595, 286] on span "Copy live link" at bounding box center [587, 288] width 44 height 9
click at [606, 141] on icon ":rt6:" at bounding box center [610, 142] width 11 height 11
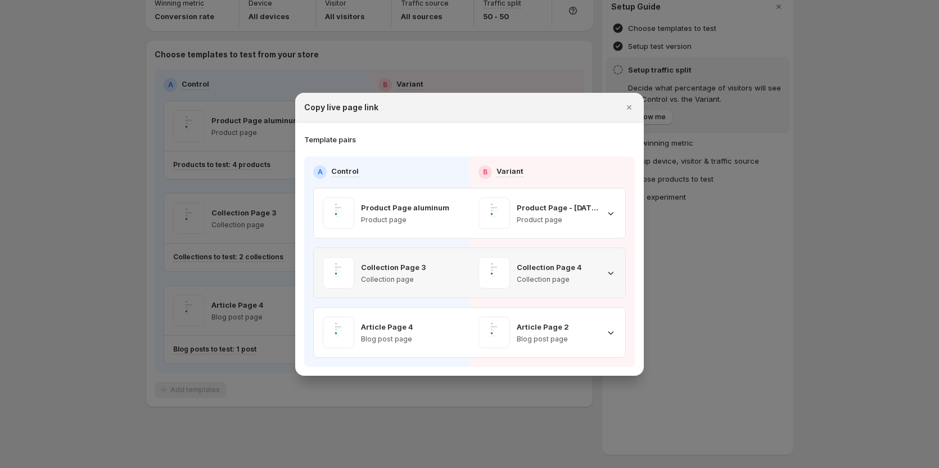
click at [609, 274] on icon ":rt6:" at bounding box center [610, 272] width 11 height 11
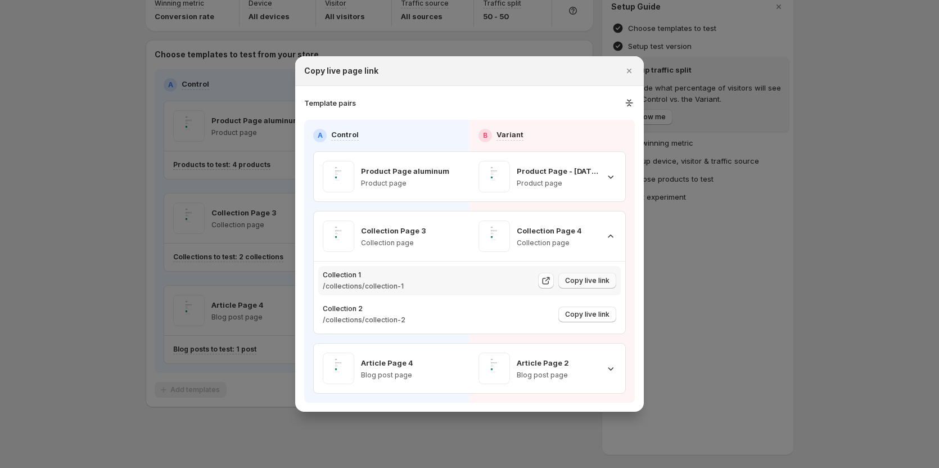
click at [597, 282] on span "Copy live link" at bounding box center [587, 280] width 44 height 9
click at [593, 307] on button "Copy live link" at bounding box center [587, 315] width 58 height 16
click at [611, 363] on icon ":rt6:" at bounding box center [610, 368] width 11 height 11
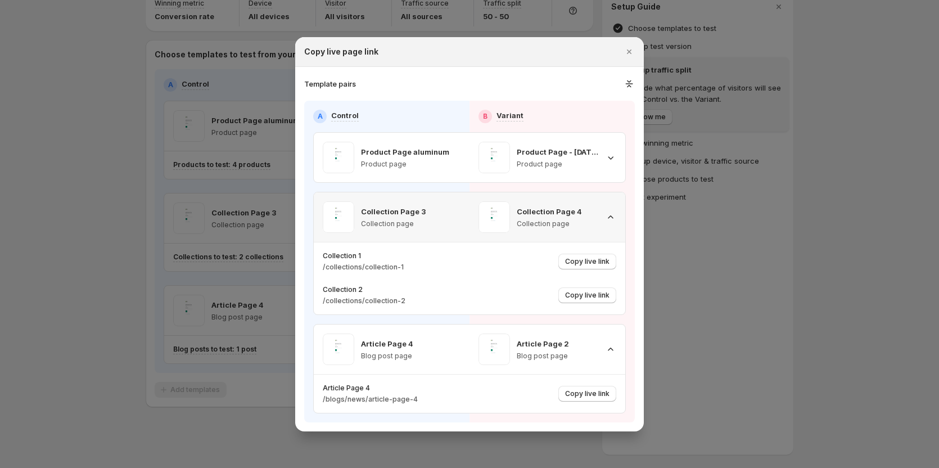
click at [612, 226] on div "Collection Page 4 Collection page" at bounding box center [548, 216] width 138 height 31
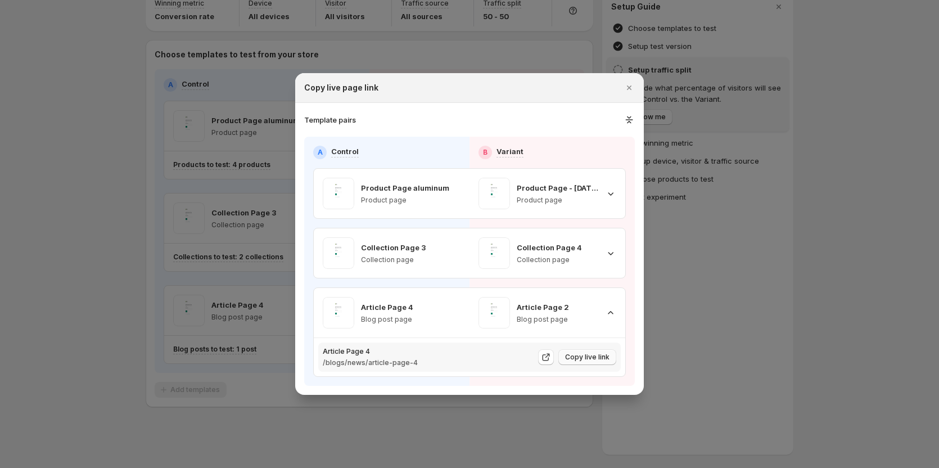
click at [583, 358] on span "Copy live link" at bounding box center [587, 357] width 44 height 9
click at [632, 87] on icon "Close" at bounding box center [629, 87] width 11 height 11
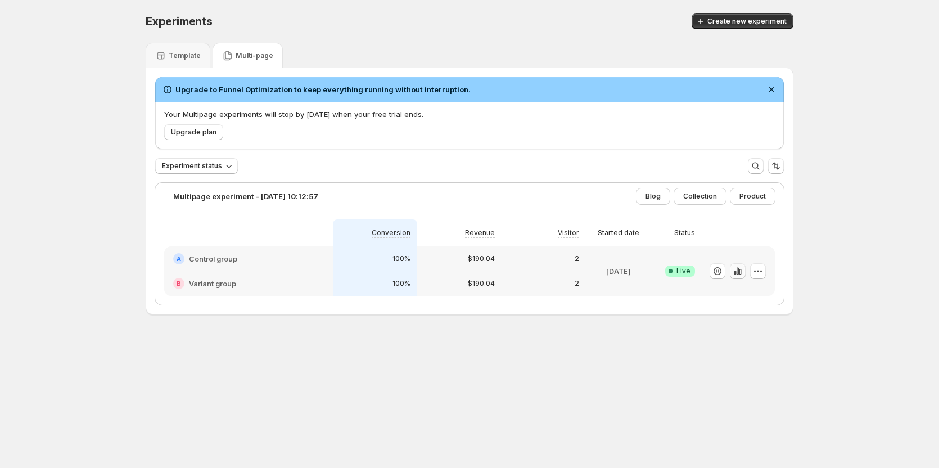
click at [739, 273] on icon "button" at bounding box center [738, 270] width 2 height 7
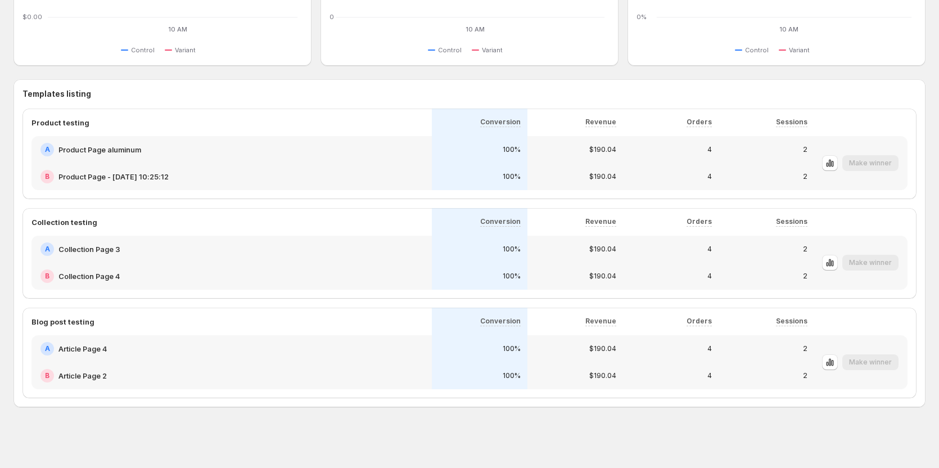
scroll to position [412, 0]
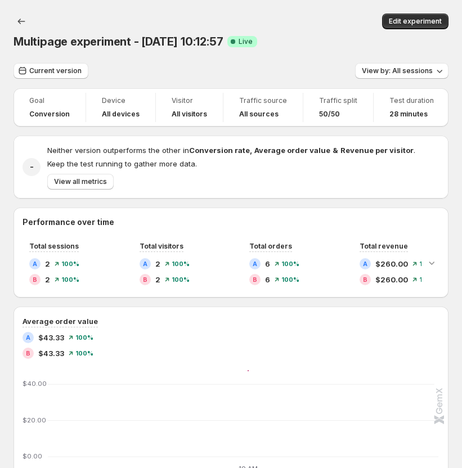
click at [320, 52] on div "Multipage experiment - Aug 19, 10:12:57. This page is ready Multipage experimen…" at bounding box center [230, 31] width 435 height 63
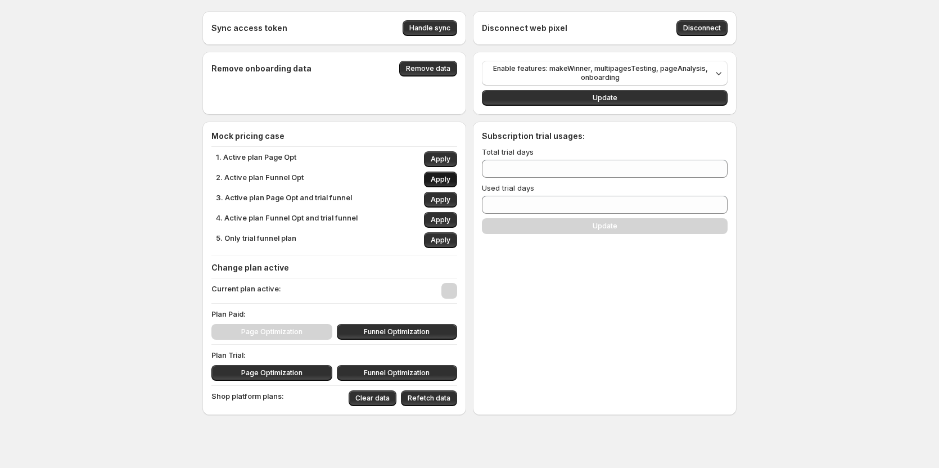
click at [437, 178] on span "Apply" at bounding box center [441, 179] width 20 height 9
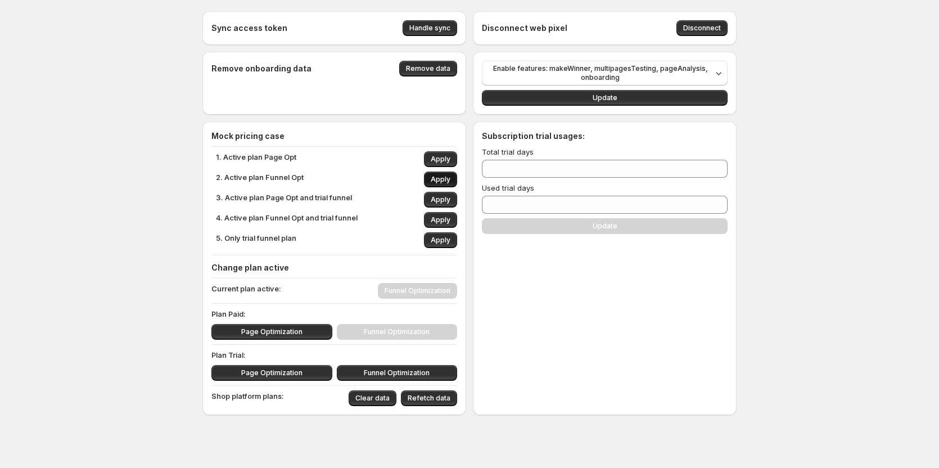
click at [432, 181] on button "Apply" at bounding box center [440, 180] width 33 height 16
click at [250, 332] on span "Page Optimization" at bounding box center [271, 331] width 61 height 9
click at [389, 332] on span "Funnel Optimization" at bounding box center [397, 331] width 66 height 9
click at [302, 337] on button "Page Optimization" at bounding box center [271, 332] width 121 height 16
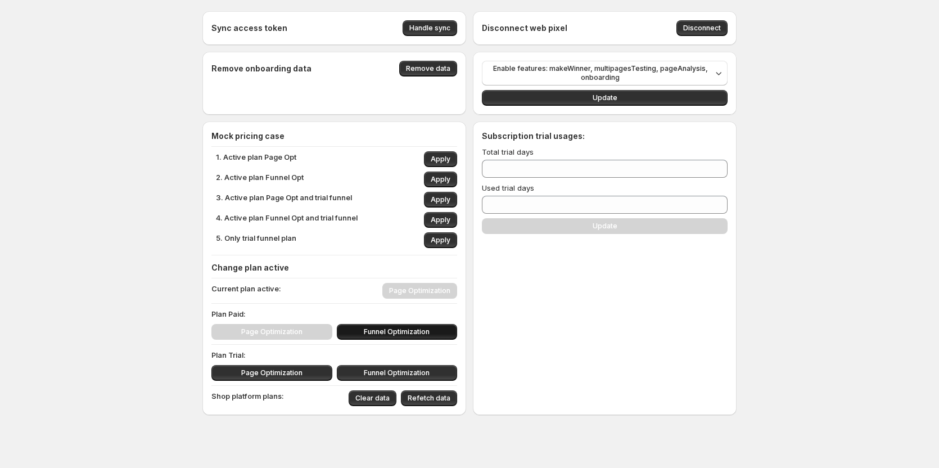
click at [391, 331] on span "Funnel Optimization" at bounding box center [397, 331] width 66 height 9
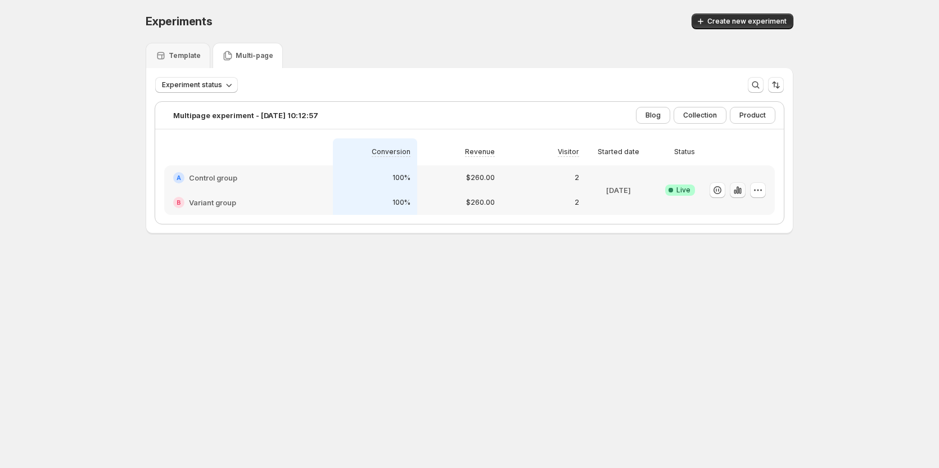
click at [741, 191] on icon "button" at bounding box center [737, 189] width 11 height 11
click at [763, 188] on icon "button" at bounding box center [758, 189] width 11 height 11
click at [726, 207] on button "Edit" at bounding box center [764, 213] width 139 height 18
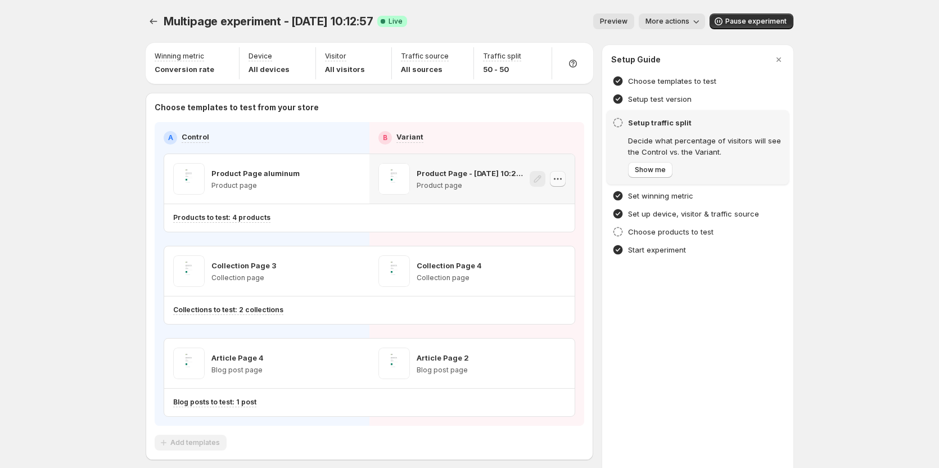
click at [560, 181] on icon "button" at bounding box center [557, 178] width 11 height 11
click at [60, 211] on div "Multipage experiment - Aug 19, 10:12:57. This page is ready Multipage experimen…" at bounding box center [469, 260] width 939 height 521
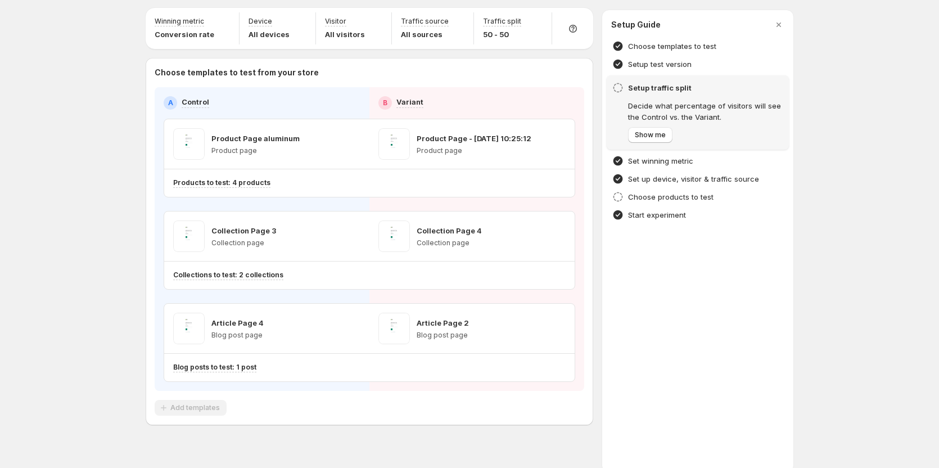
scroll to position [53, 0]
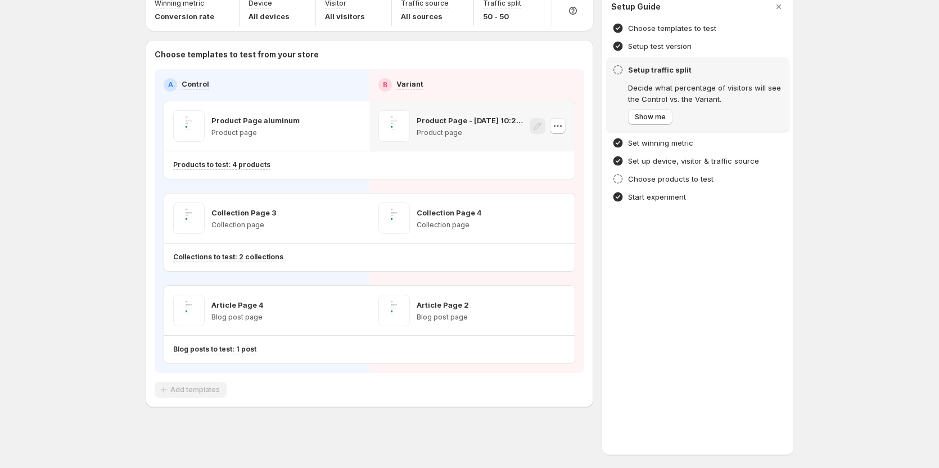
click at [564, 123] on icon "button" at bounding box center [557, 125] width 11 height 11
click at [867, 314] on div "Multipage experiment - Aug 19, 10:12:57. This page is ready Multipage experimen…" at bounding box center [469, 207] width 939 height 521
click at [358, 128] on icon "button" at bounding box center [352, 125] width 11 height 11
click at [71, 164] on div "Multipage experiment - Aug 19, 10:12:57. This page is ready Multipage experimen…" at bounding box center [469, 207] width 939 height 521
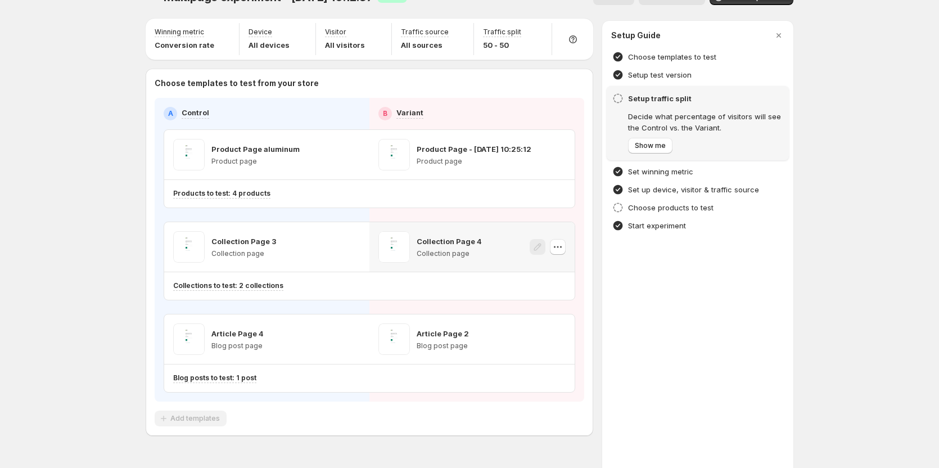
scroll to position [0, 0]
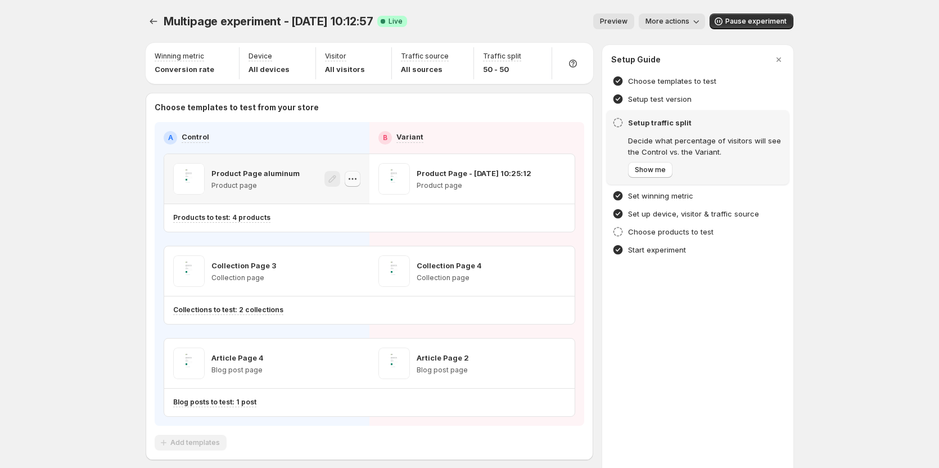
click at [357, 177] on icon "button" at bounding box center [352, 178] width 11 height 11
drag, startPoint x: 358, startPoint y: 178, endPoint x: 358, endPoint y: 186, distance: 8.4
click at [358, 178] on icon "button" at bounding box center [352, 178] width 11 height 11
click at [354, 233] on div "Copy ID" at bounding box center [366, 229] width 128 height 11
click at [357, 269] on icon "button" at bounding box center [352, 270] width 11 height 11
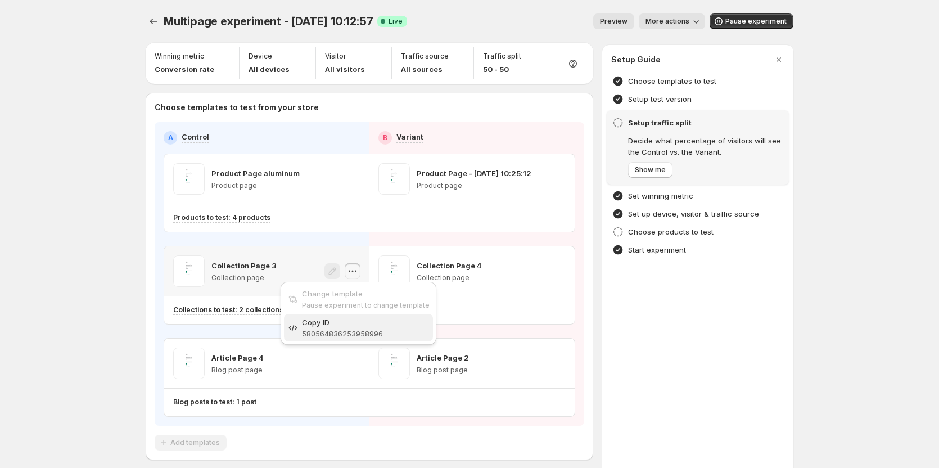
click at [343, 326] on div "Copy ID" at bounding box center [366, 322] width 128 height 11
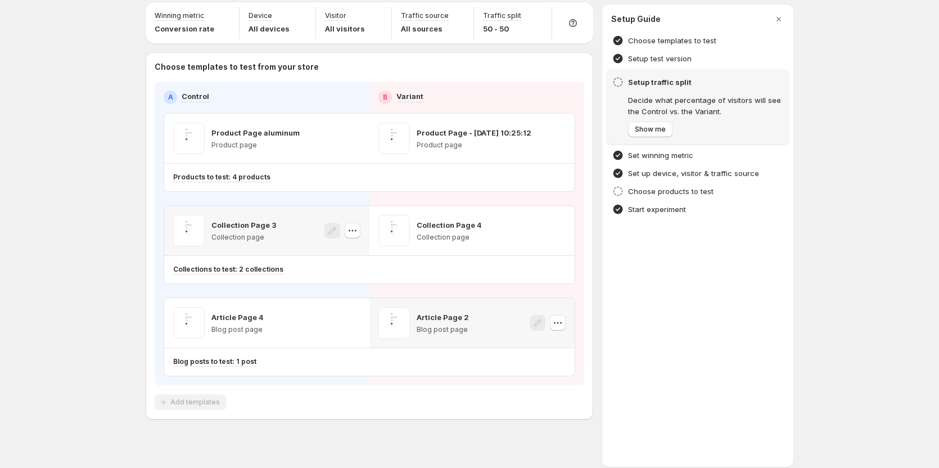
scroll to position [53, 0]
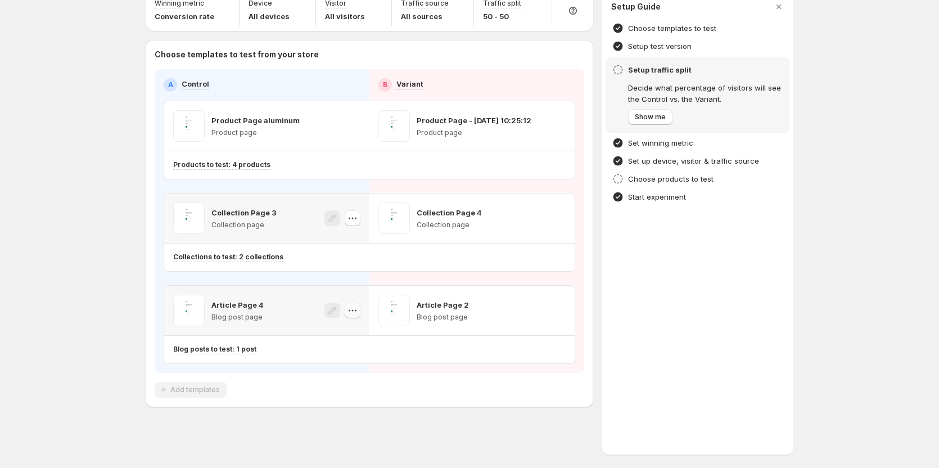
click at [350, 310] on icon "button" at bounding box center [350, 311] width 2 height 2
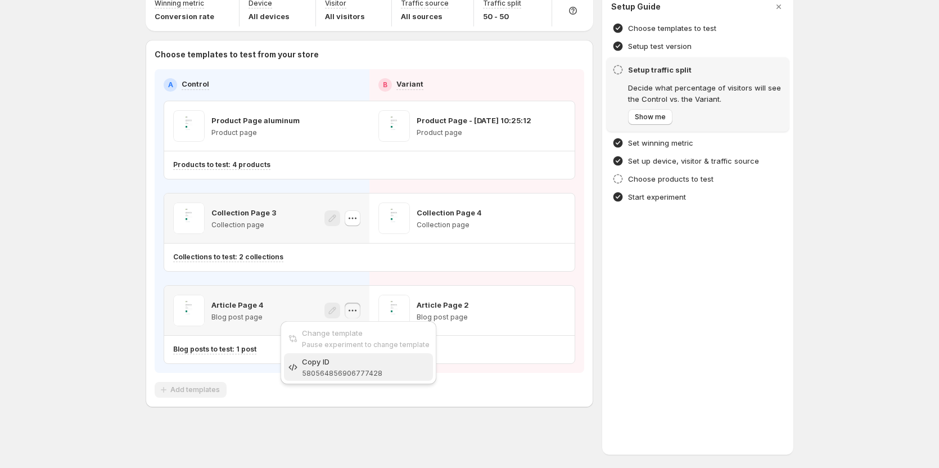
click at [359, 373] on span "580564856906777428" at bounding box center [342, 373] width 80 height 8
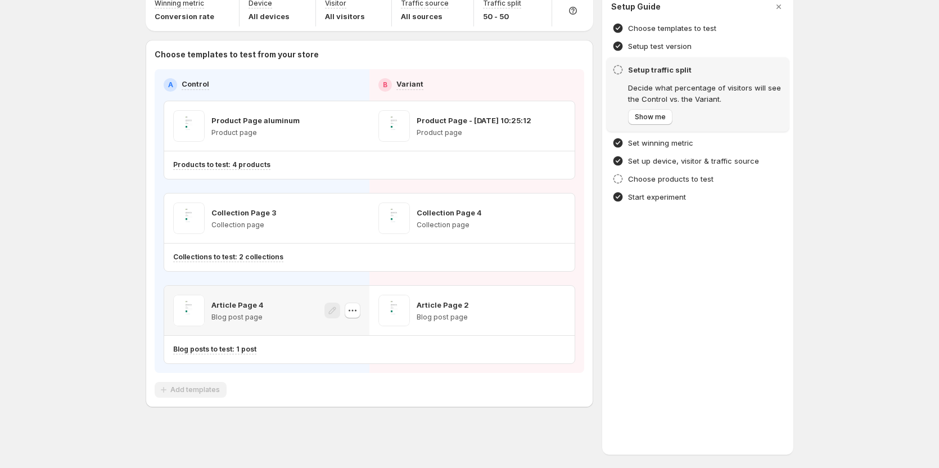
click at [661, 308] on div "Setup Guide Choose templates to test Setup test version Setup traffic split Dec…" at bounding box center [697, 223] width 191 height 462
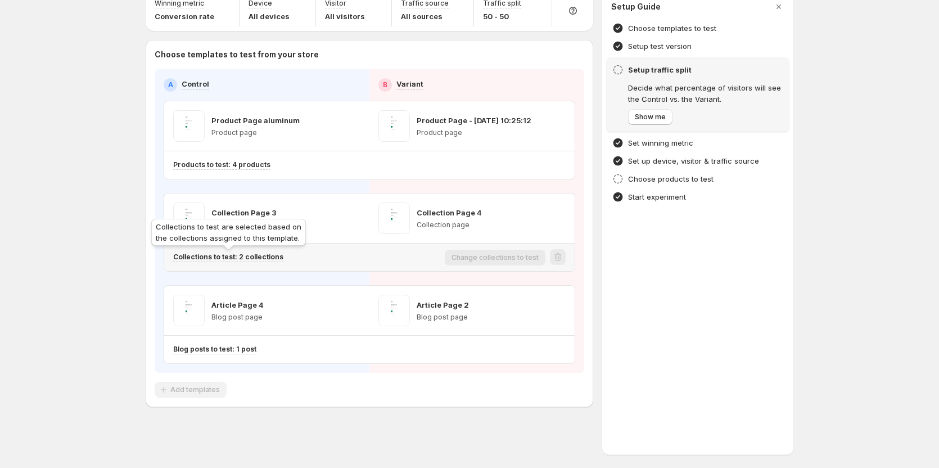
click at [254, 258] on p "Collections to test: 2 collections" at bounding box center [228, 257] width 110 height 9
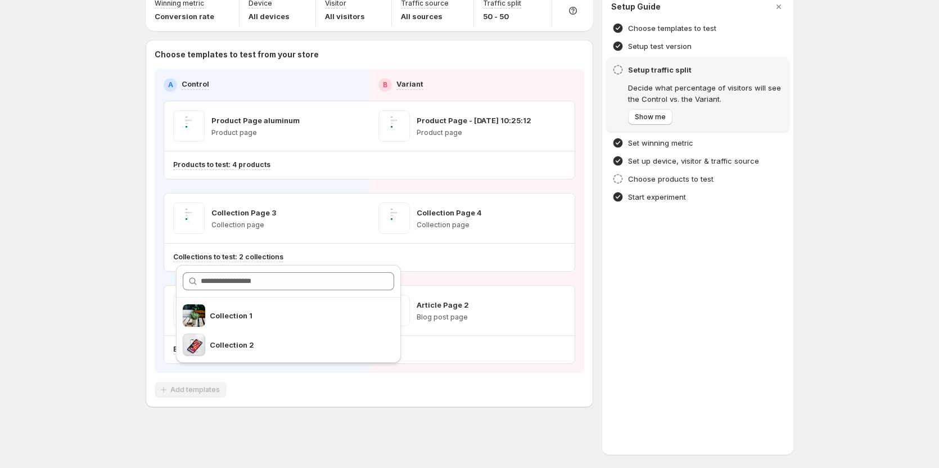
drag, startPoint x: 314, startPoint y: 380, endPoint x: 309, endPoint y: 381, distance: 5.7
click at [314, 380] on div "Choose templates to test from your store A Control B Variant Product Page alumi…" at bounding box center [370, 223] width 430 height 349
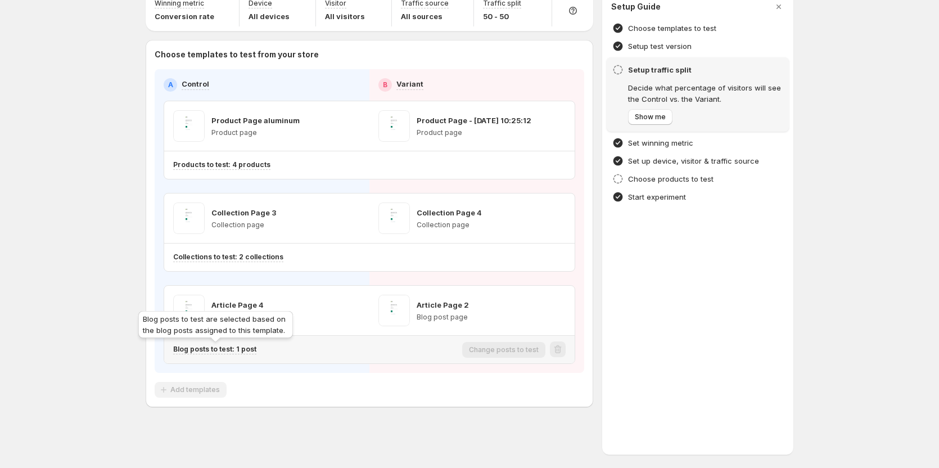
click at [224, 349] on p "Blog posts to test: 1 post" at bounding box center [214, 349] width 83 height 9
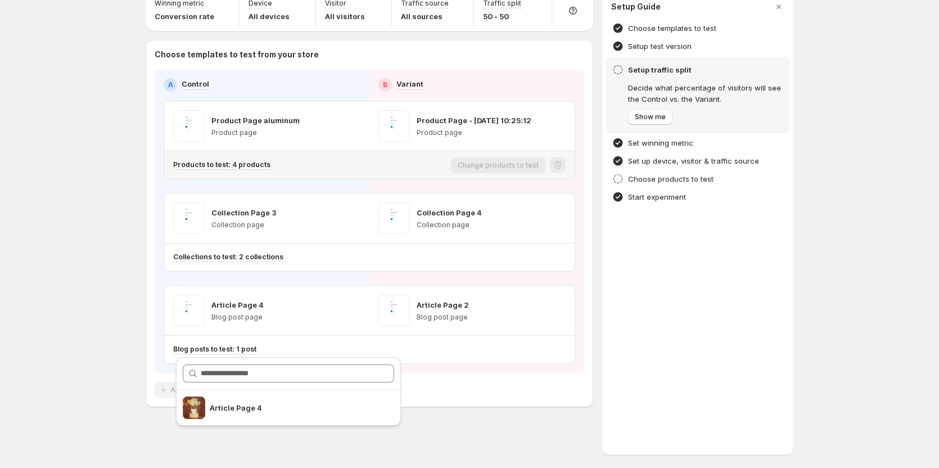
click at [258, 171] on div "Products to test: 4 products" at bounding box center [309, 165] width 273 height 19
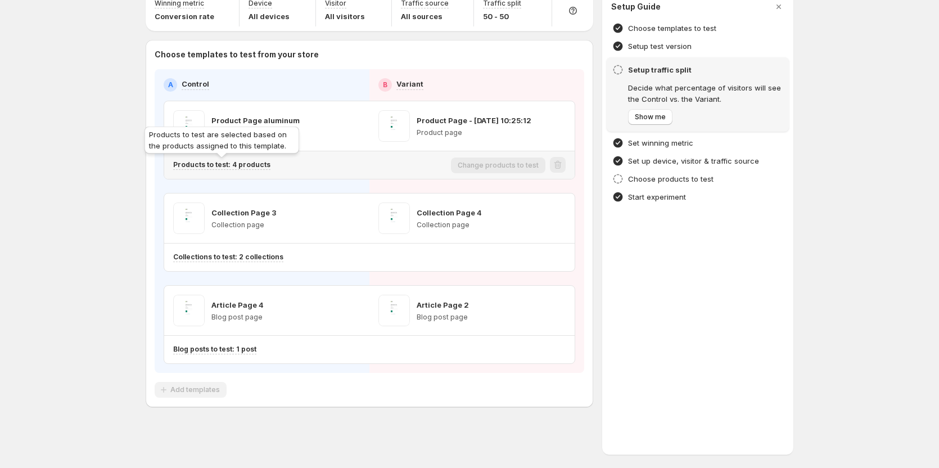
click at [258, 164] on p "Products to test: 4 products" at bounding box center [221, 164] width 97 height 9
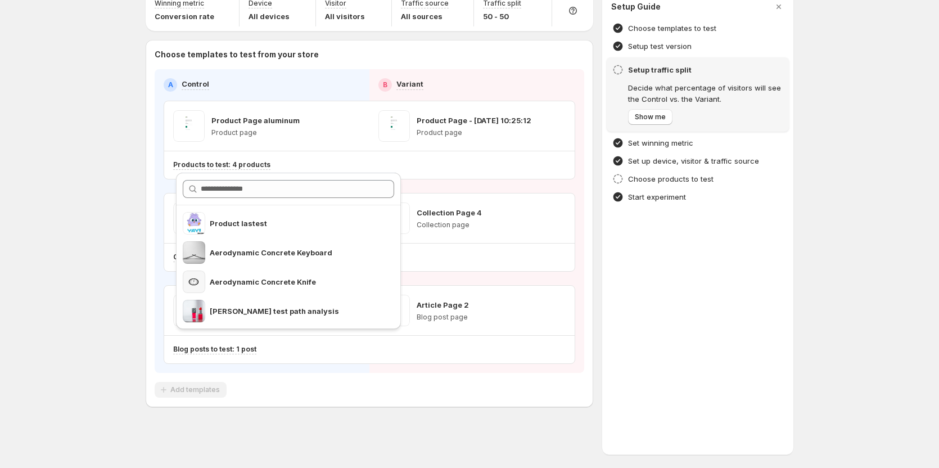
click at [116, 325] on div "Multipage experiment - Aug 19, 10:12:57. This page is ready Multipage experimen…" at bounding box center [469, 207] width 939 height 521
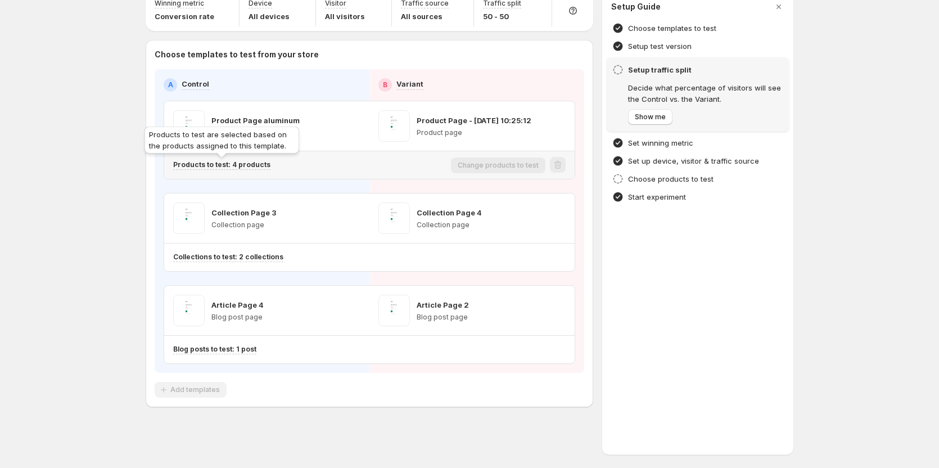
click at [256, 166] on p "Products to test: 4 products" at bounding box center [221, 164] width 97 height 9
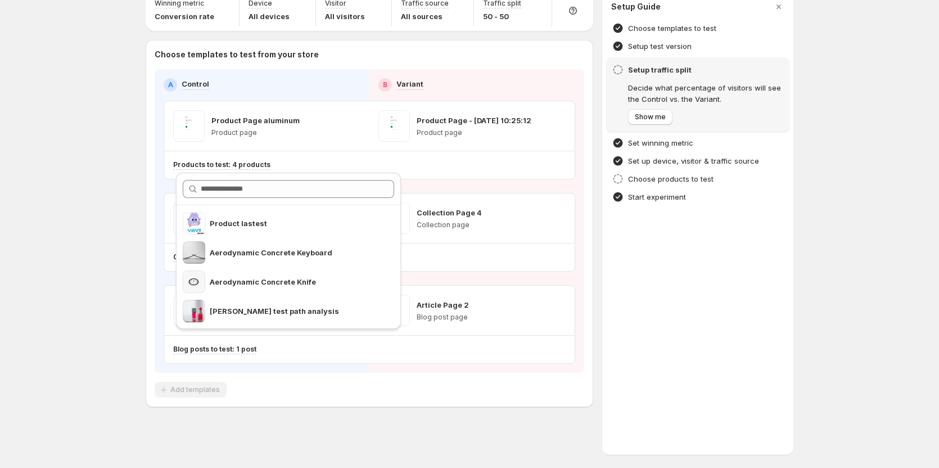
click at [130, 217] on div "Multipage experiment - Aug 19, 10:12:57. This page is ready Multipage experimen…" at bounding box center [469, 207] width 939 height 521
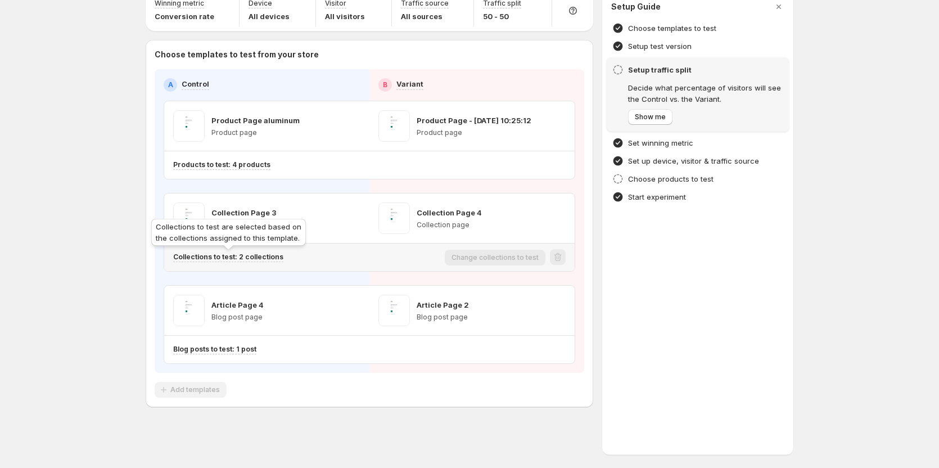
click at [262, 258] on p "Collections to test: 2 collections" at bounding box center [228, 257] width 110 height 9
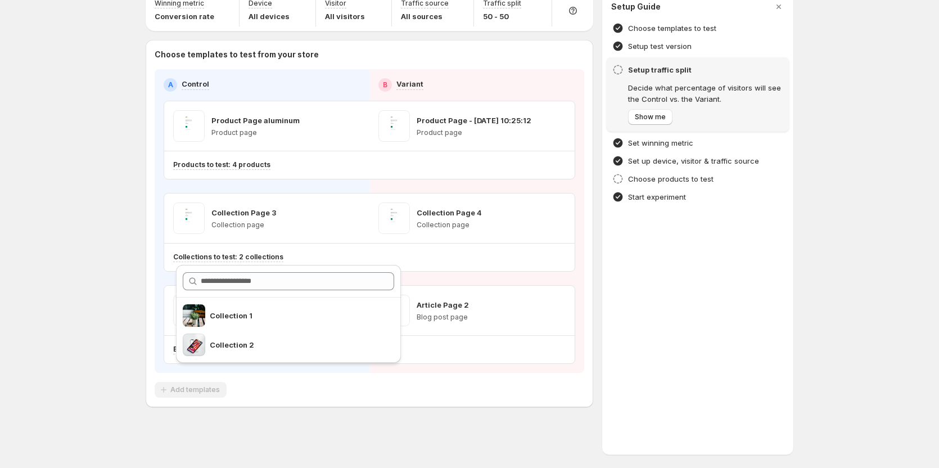
click at [130, 285] on div "Multipage experiment - Aug 19, 10:12:57. This page is ready Multipage experimen…" at bounding box center [469, 207] width 939 height 521
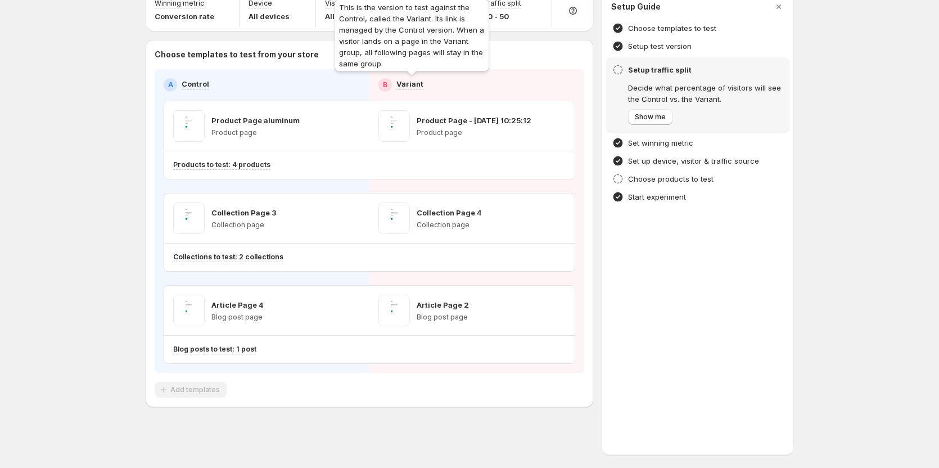
scroll to position [0, 0]
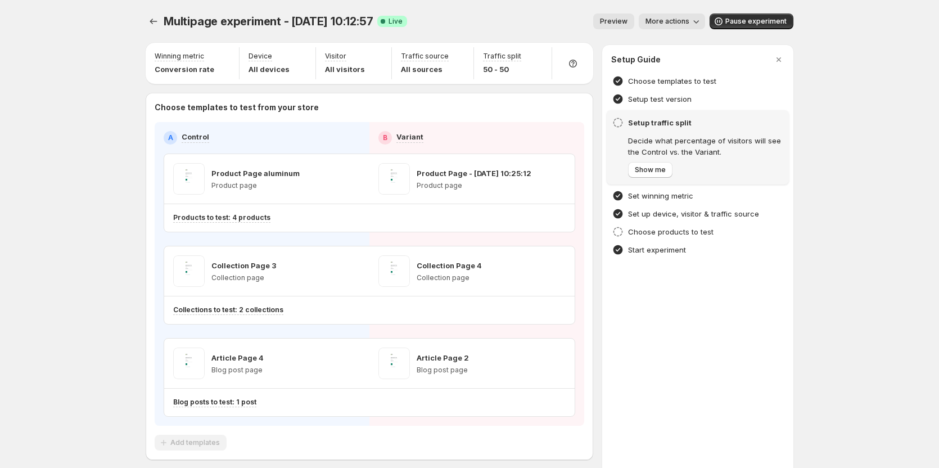
click at [677, 22] on span "More actions" at bounding box center [668, 21] width 44 height 9
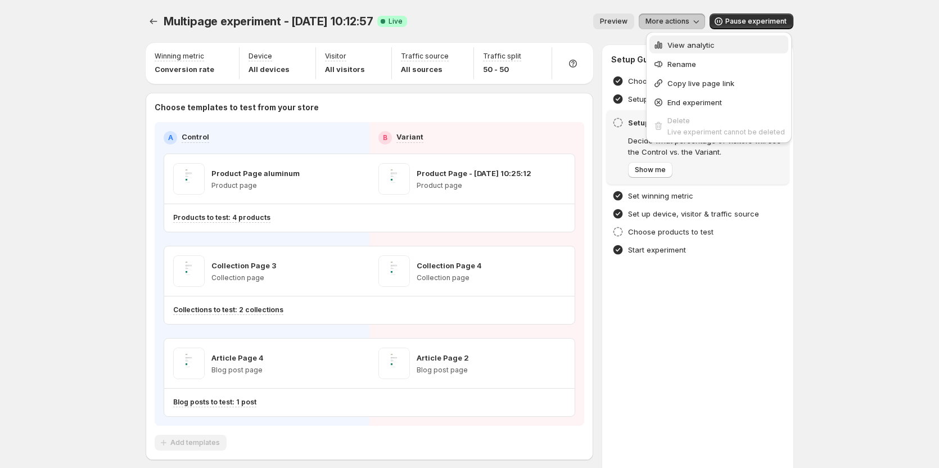
click at [686, 40] on span "View analytic" at bounding box center [691, 44] width 47 height 9
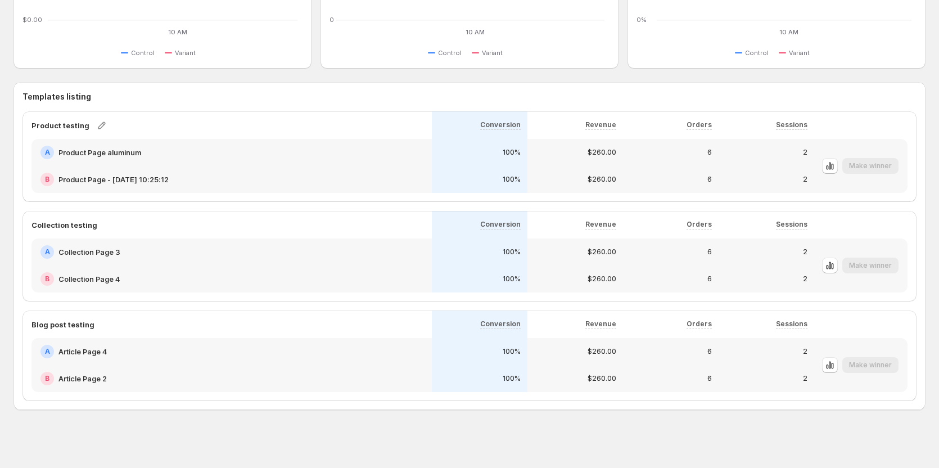
scroll to position [412, 0]
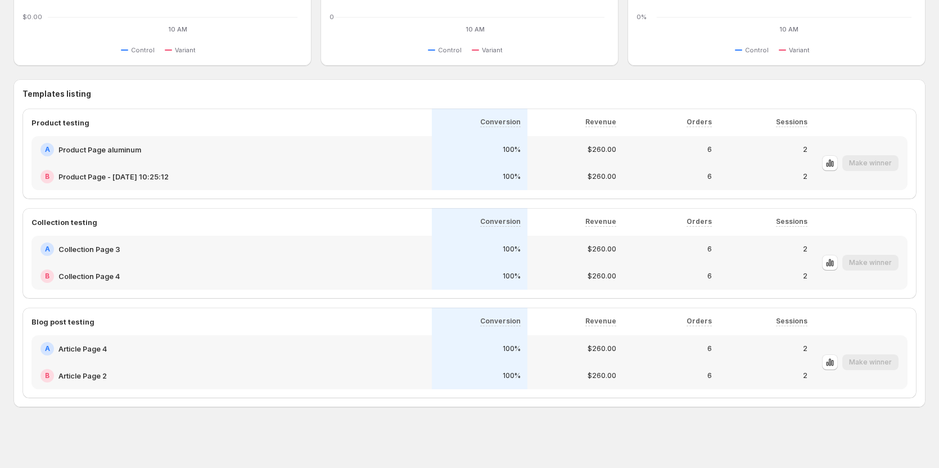
click at [326, 164] on div "B Product Page - Jun 9, 10:25:12" at bounding box center [231, 176] width 400 height 27
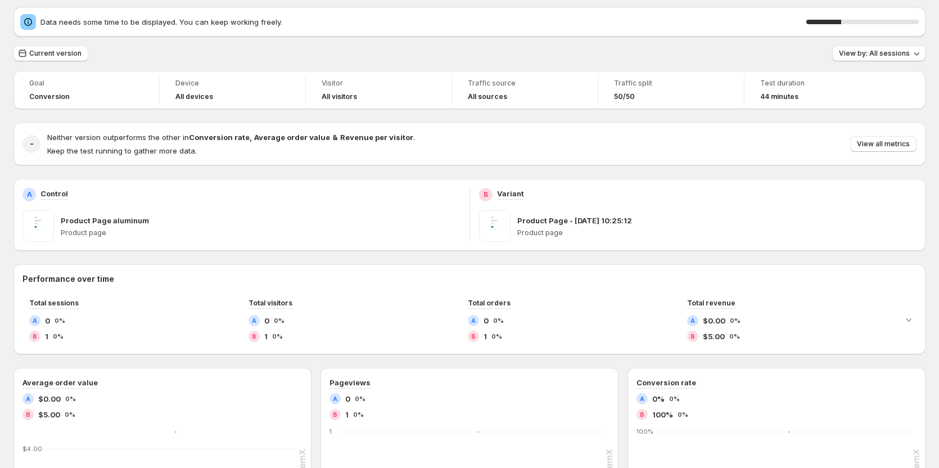
scroll to position [45, 0]
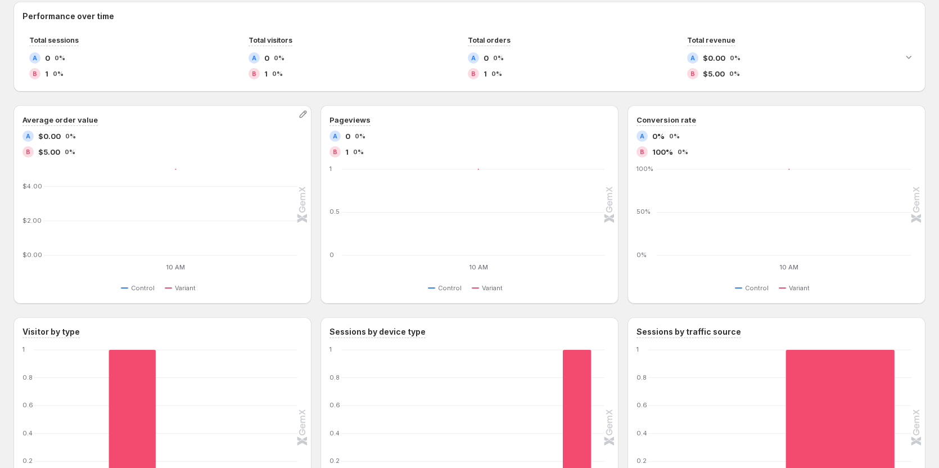
scroll to position [157, 0]
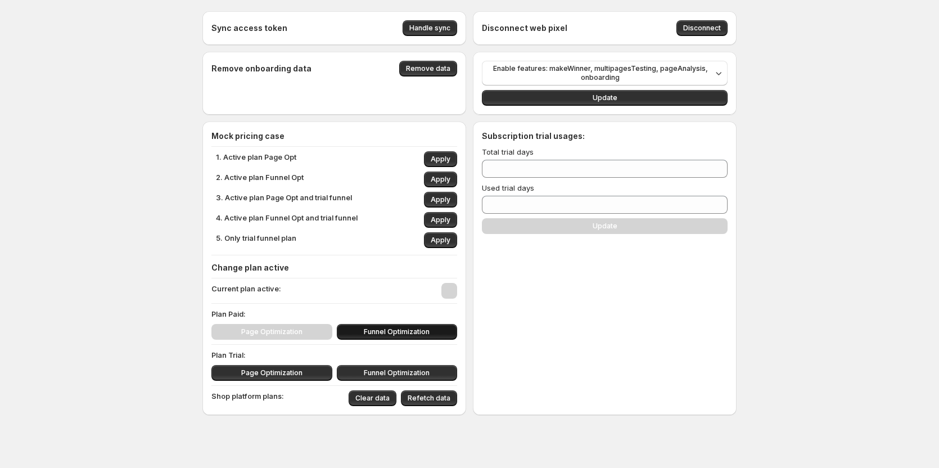
click at [426, 327] on button "Funnel Optimization" at bounding box center [397, 332] width 121 height 16
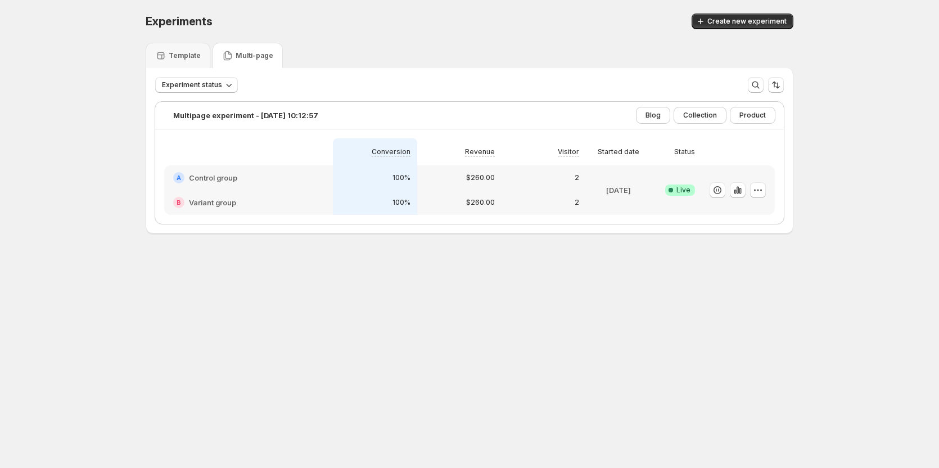
click at [749, 190] on div at bounding box center [738, 190] width 56 height 16
click at [744, 190] on icon "button" at bounding box center [737, 189] width 11 height 11
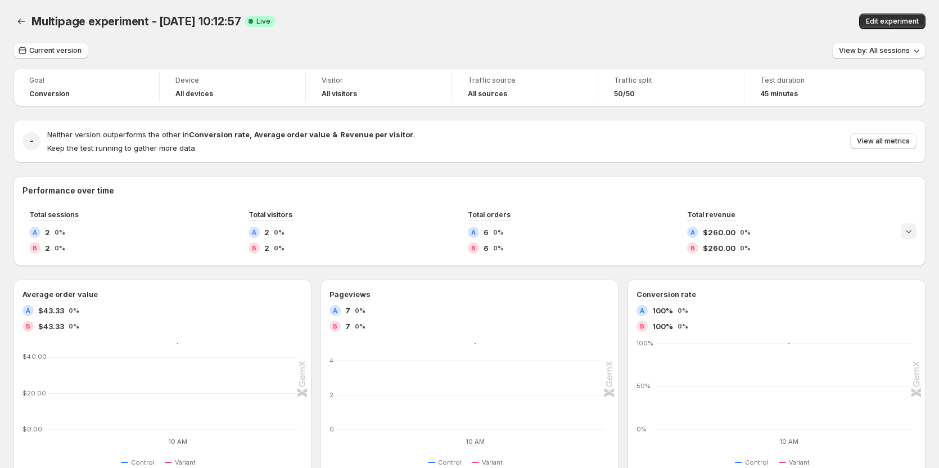
click at [914, 232] on icon "Expand chart" at bounding box center [908, 231] width 11 height 11
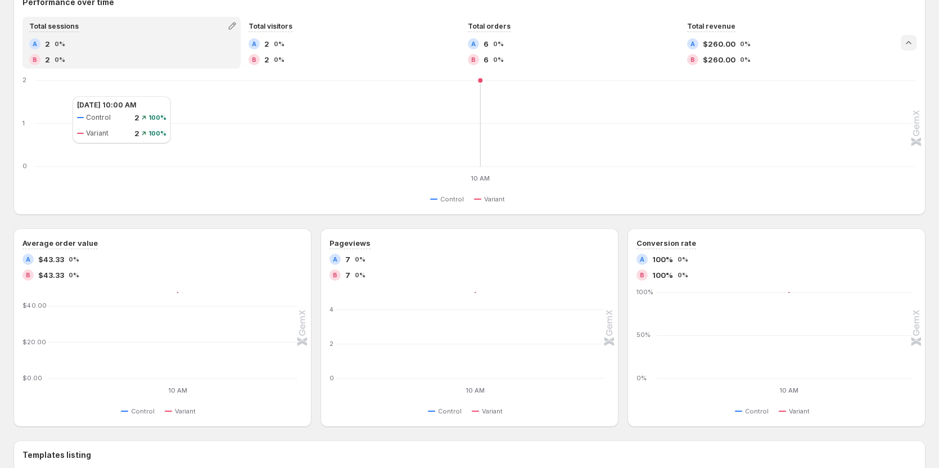
scroll to position [100, 0]
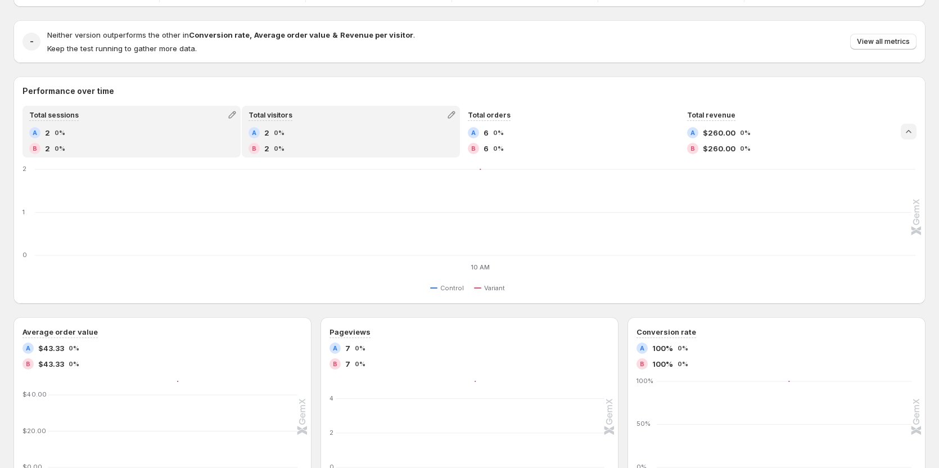
click at [305, 138] on div "A 2 0%" at bounding box center [351, 132] width 205 height 11
click at [133, 144] on div "B 2 0%" at bounding box center [131, 148] width 205 height 11
click at [339, 133] on div "A 2 0%" at bounding box center [351, 132] width 205 height 11
click at [173, 139] on div "A 2 0% B 2 0%" at bounding box center [131, 140] width 205 height 27
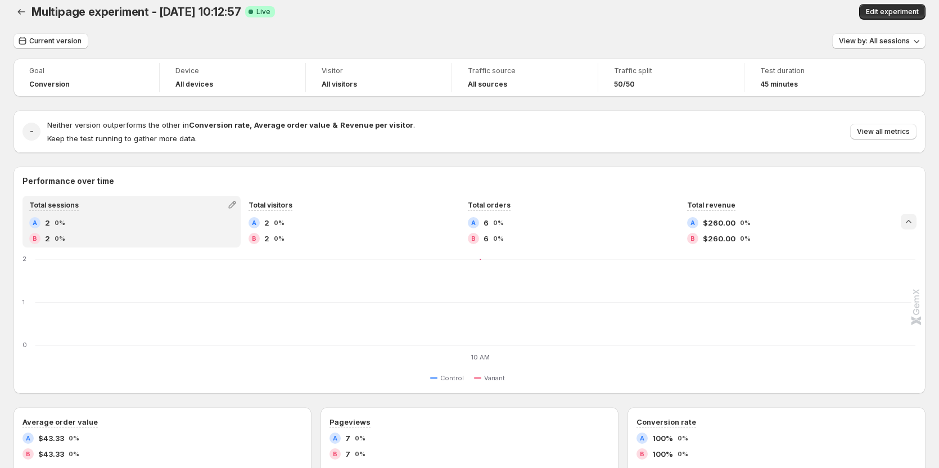
scroll to position [0, 0]
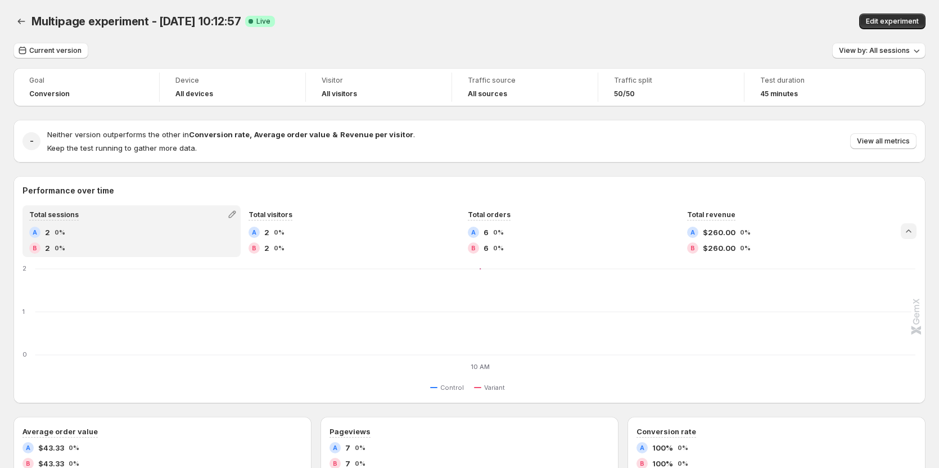
click at [373, 162] on div "- Neither version outperforms the other in Conversion rate , Average order valu…" at bounding box center [469, 141] width 912 height 43
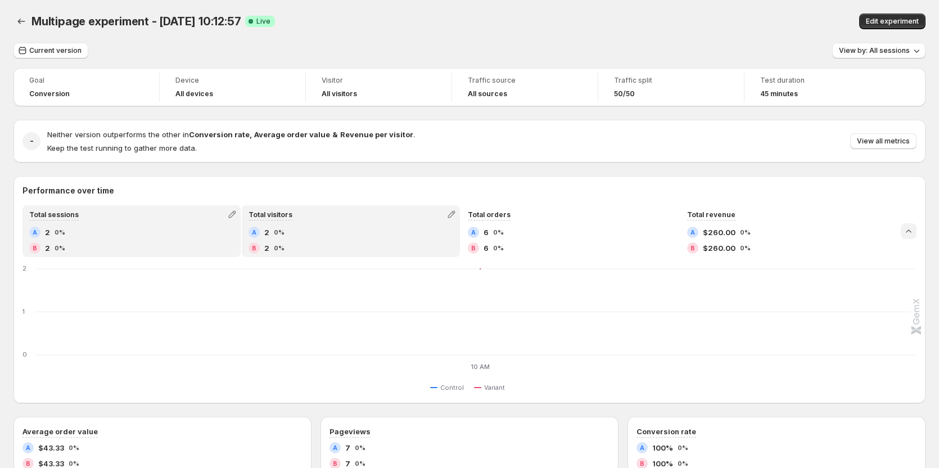
click at [338, 231] on div "A 2 0%" at bounding box center [351, 232] width 205 height 11
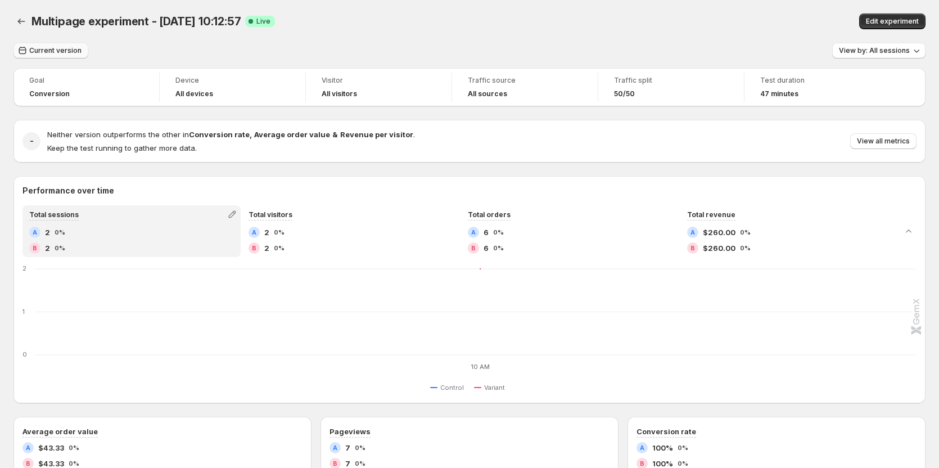
click at [67, 57] on button "Current version" at bounding box center [50, 51] width 75 height 16
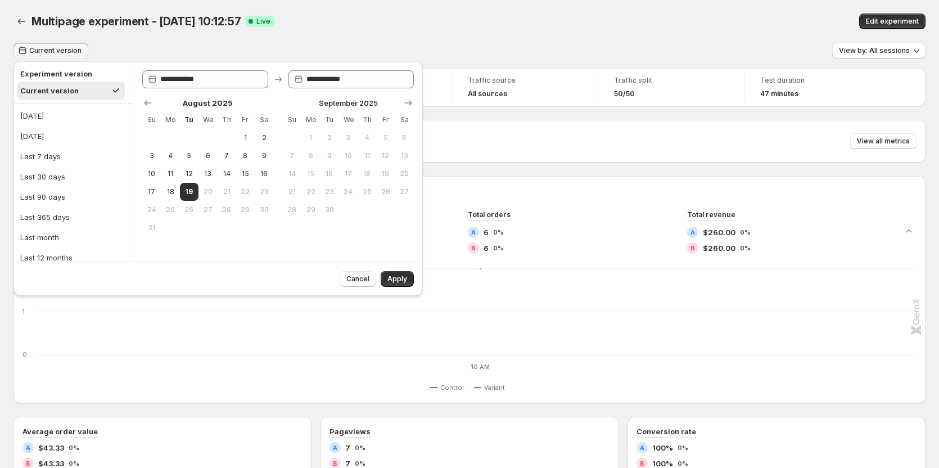
click at [467, 13] on div "Multipage experiment - [DATE] 10:12:57 Success Complete Live" at bounding box center [295, 21] width 529 height 16
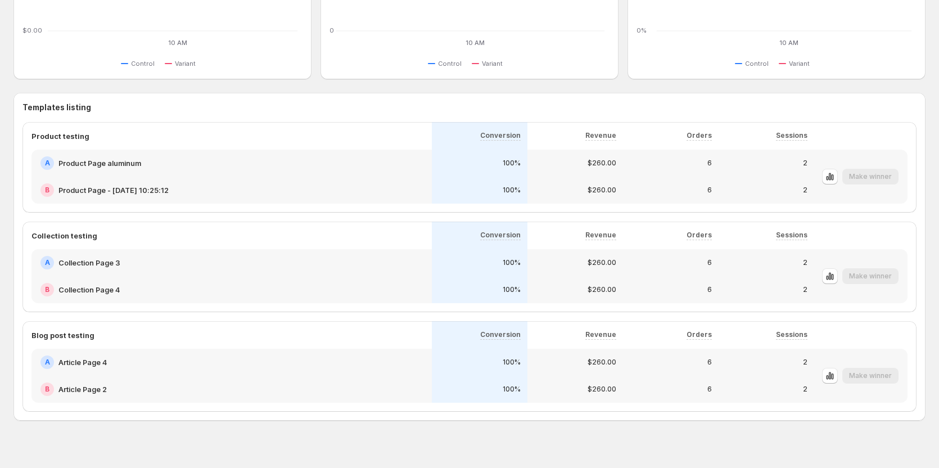
scroll to position [549, 0]
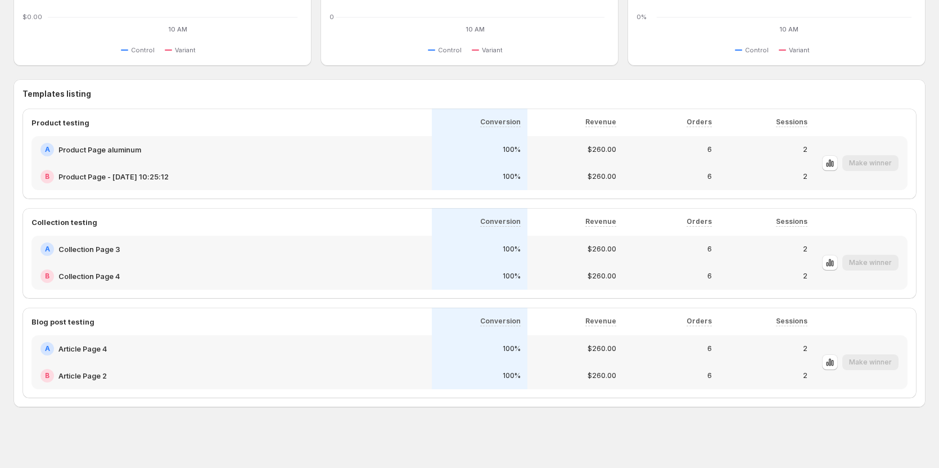
drag, startPoint x: 837, startPoint y: 160, endPoint x: 328, endPoint y: 99, distance: 513.2
click at [328, 99] on h3 "Templates listing" at bounding box center [469, 93] width 894 height 11
click at [467, 163] on icon "button" at bounding box center [830, 162] width 11 height 11
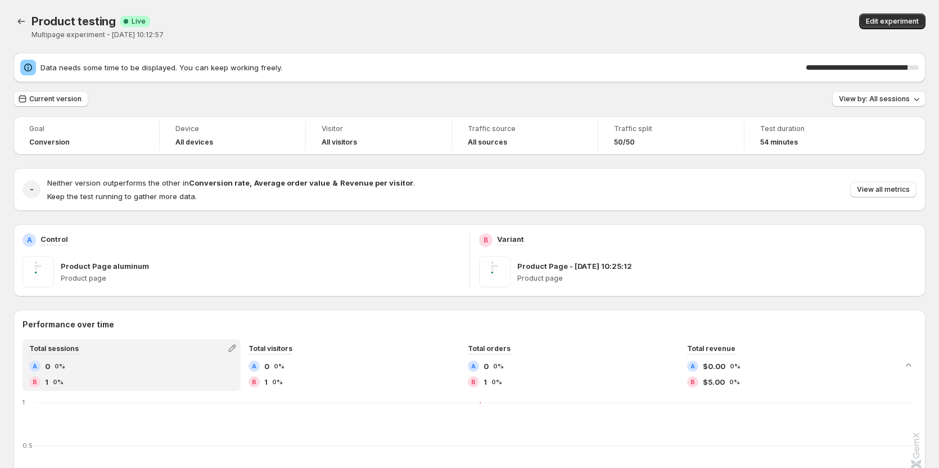
click at [458, 30] on p "Multipage experiment - [DATE] 10:12:57" at bounding box center [268, 34] width 474 height 9
click at [16, 28] on button "Back" at bounding box center [21, 21] width 16 height 16
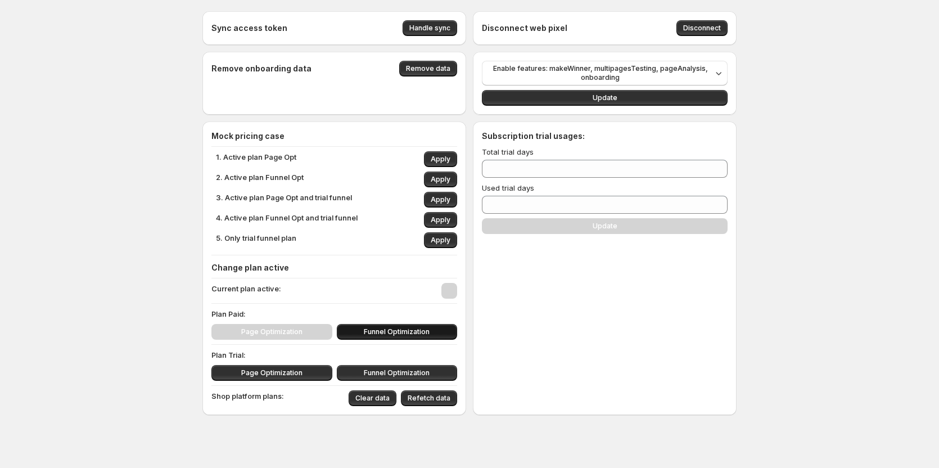
click at [401, 332] on span "Funnel Optimization" at bounding box center [397, 331] width 66 height 9
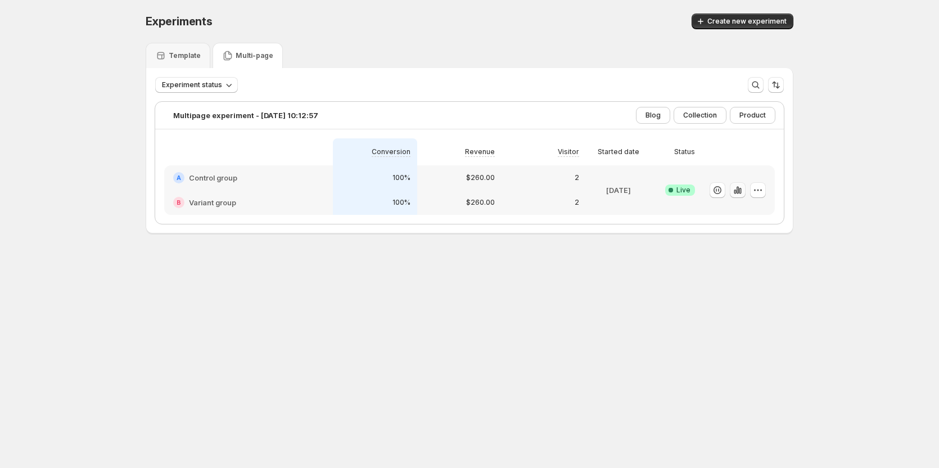
click at [467, 188] on icon "button" at bounding box center [737, 189] width 11 height 11
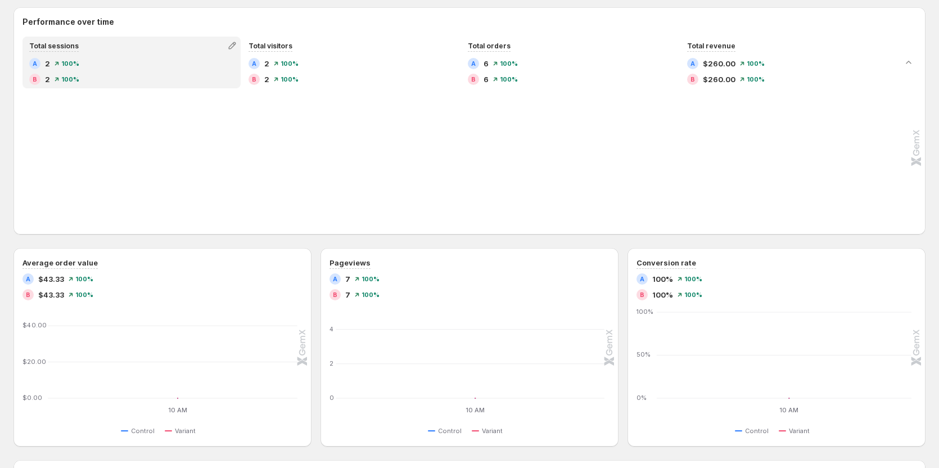
scroll to position [549, 0]
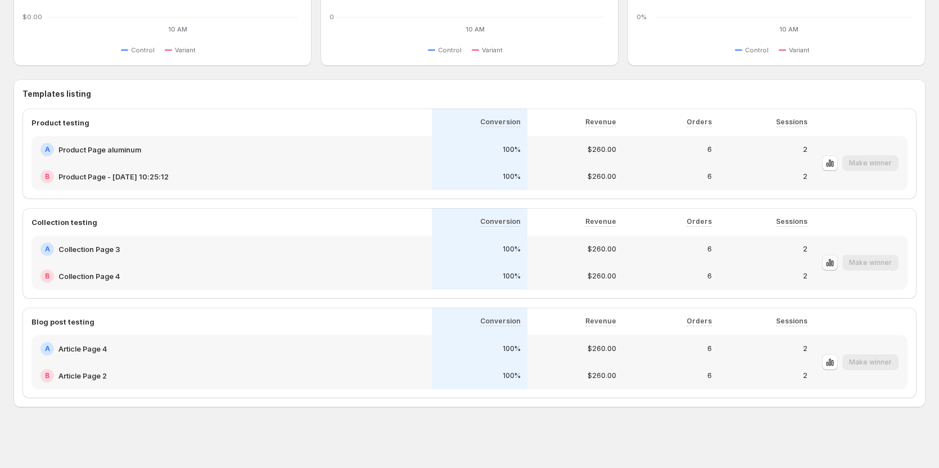
click at [467, 264] on icon "button" at bounding box center [830, 262] width 2 height 7
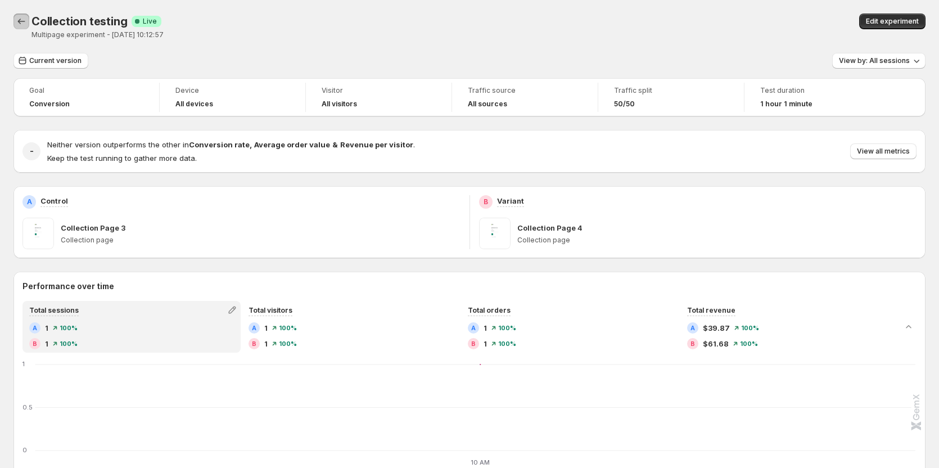
click at [22, 25] on icon "Back" at bounding box center [21, 21] width 11 height 11
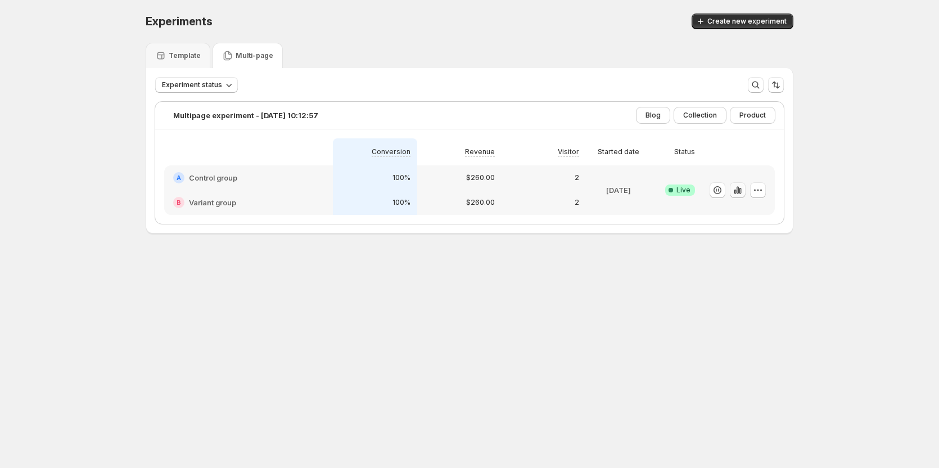
click at [467, 191] on icon "button" at bounding box center [737, 189] width 11 height 11
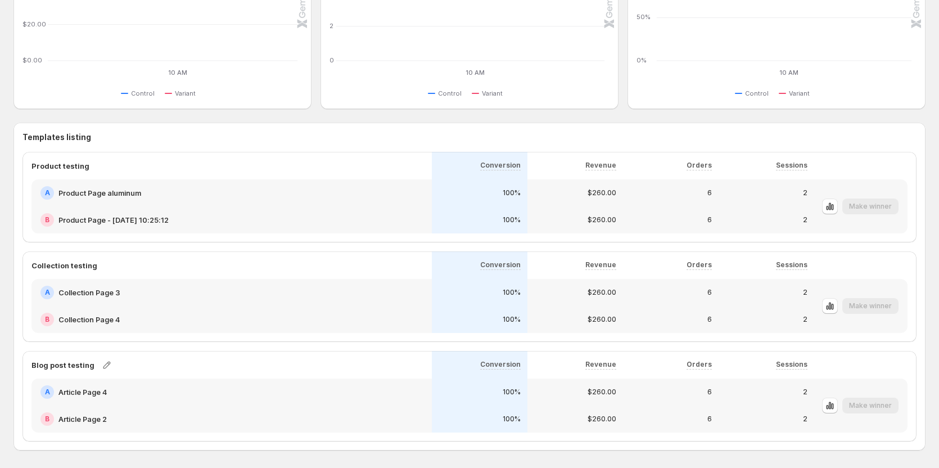
scroll to position [549, 0]
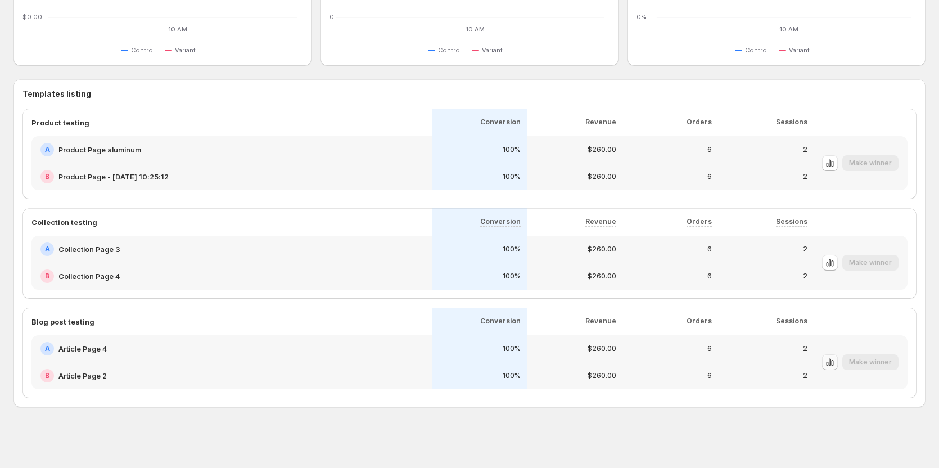
click at [467, 364] on icon "button" at bounding box center [830, 362] width 11 height 11
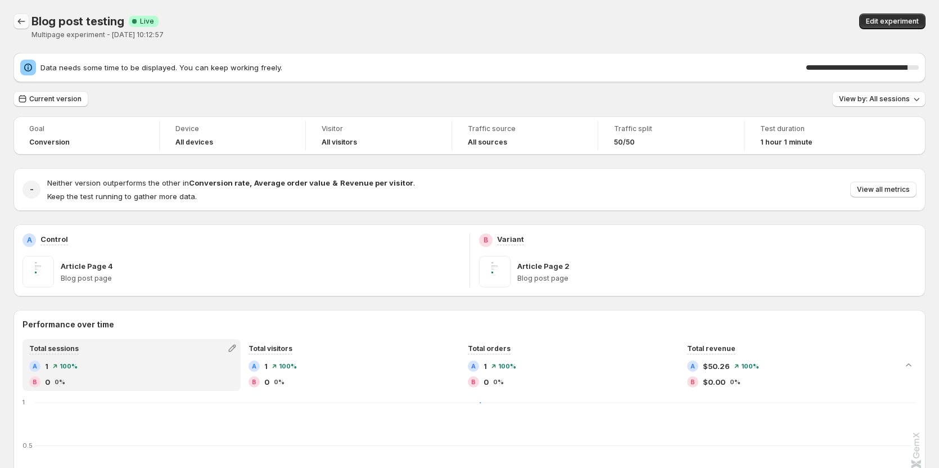
click at [15, 17] on button "Back" at bounding box center [21, 21] width 16 height 16
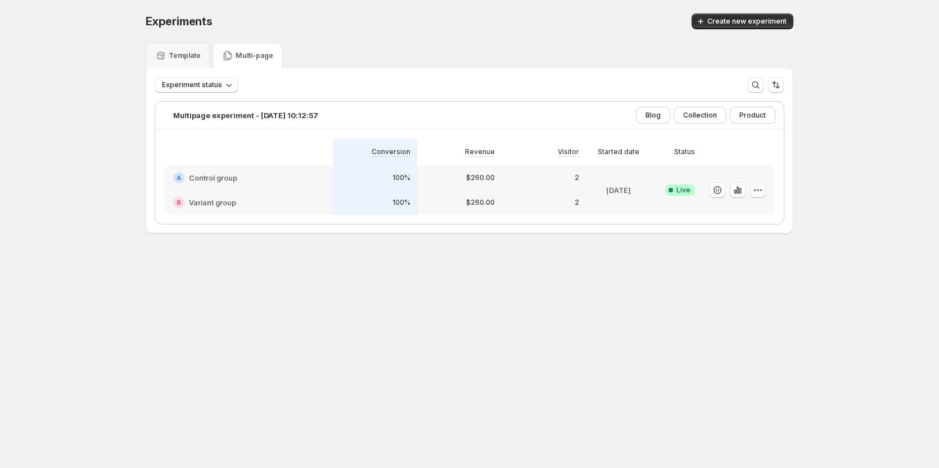
click at [467, 188] on icon "button" at bounding box center [758, 189] width 11 height 11
click at [467, 214] on span "Edit" at bounding box center [772, 213] width 118 height 11
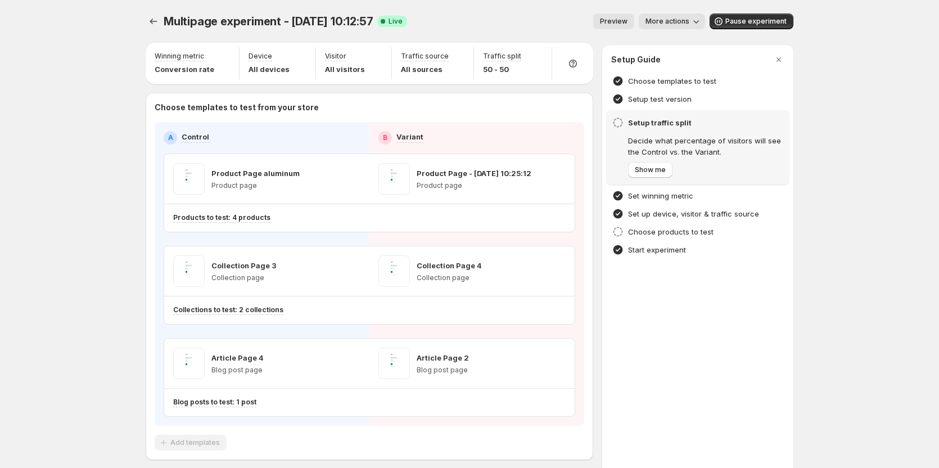
click at [467, 25] on span "More actions" at bounding box center [668, 21] width 44 height 9
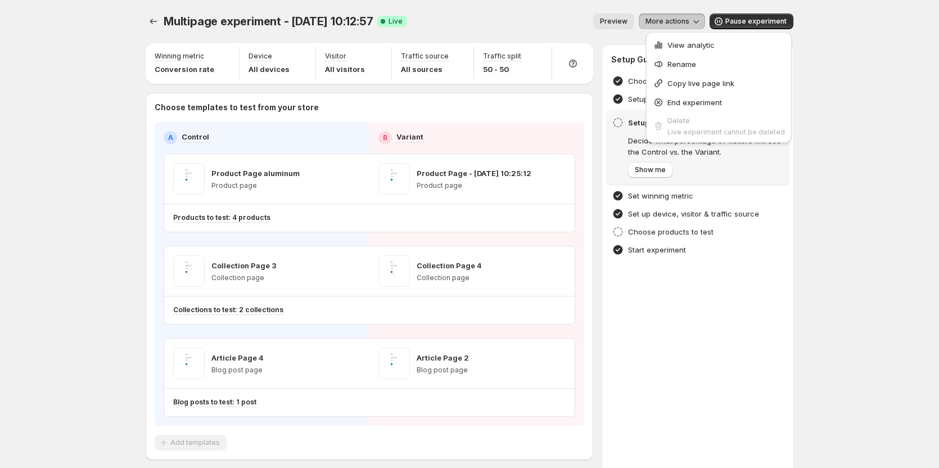
click at [467, 210] on div "Multipage experiment - Aug 19, 10:12:57. This page is ready Multipage experimen…" at bounding box center [469, 260] width 939 height 521
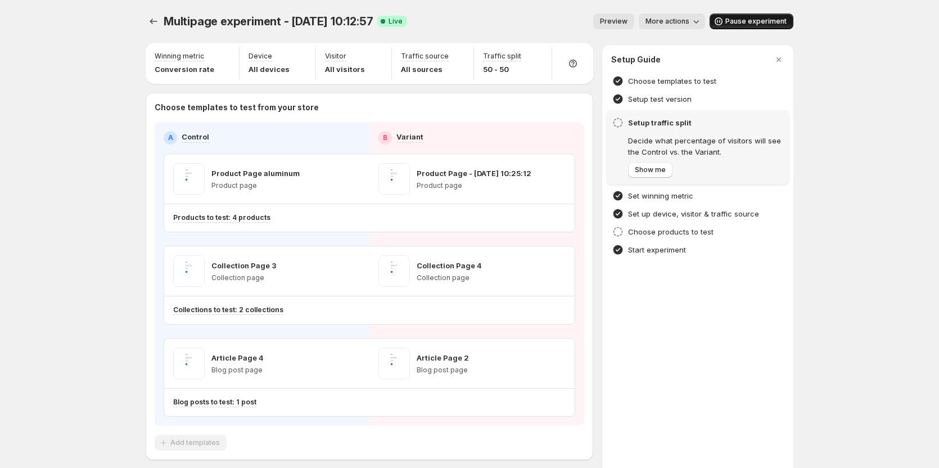
click at [467, 23] on span "Pause experiment" at bounding box center [756, 21] width 61 height 9
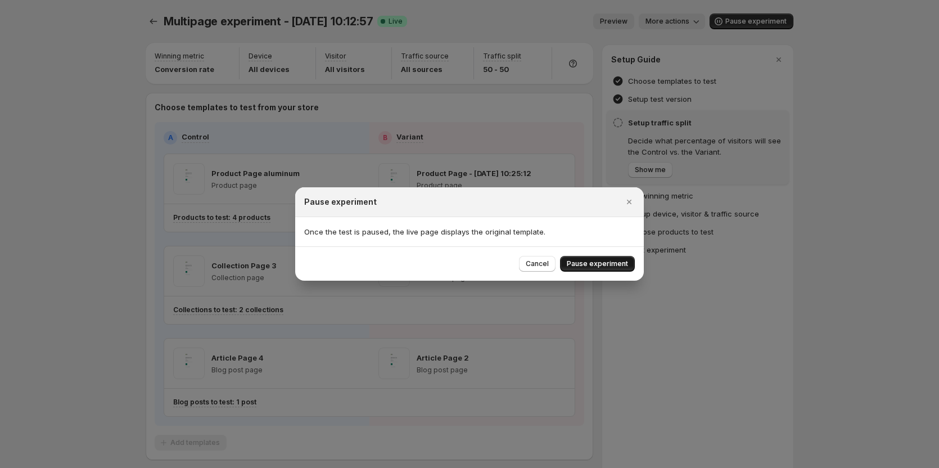
click at [467, 256] on button "Pause experiment" at bounding box center [597, 264] width 75 height 16
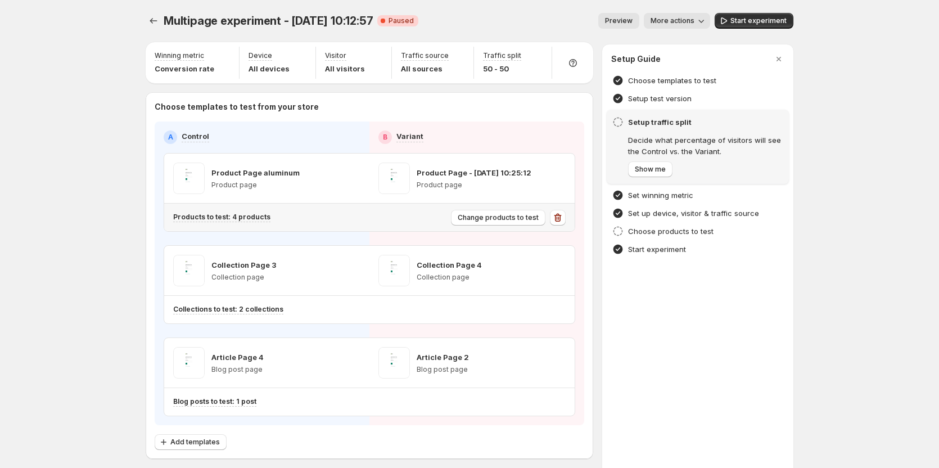
scroll to position [52, 0]
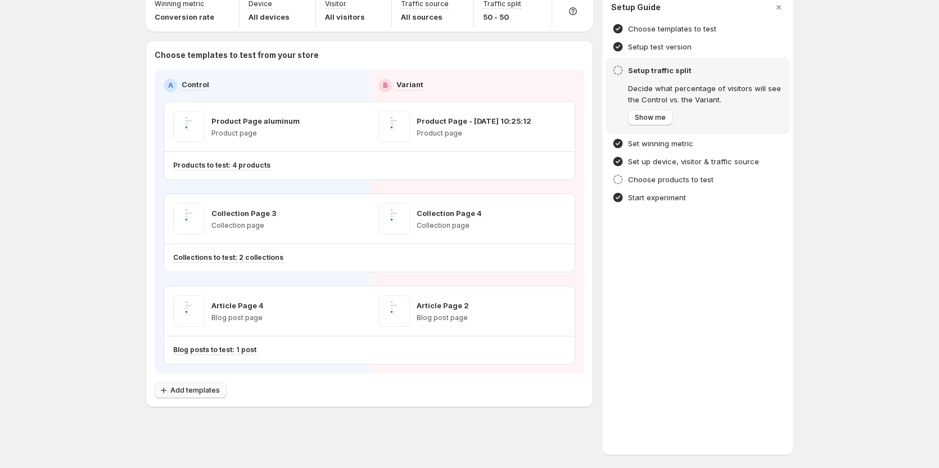
click at [171, 385] on button "Add templates" at bounding box center [191, 390] width 72 height 16
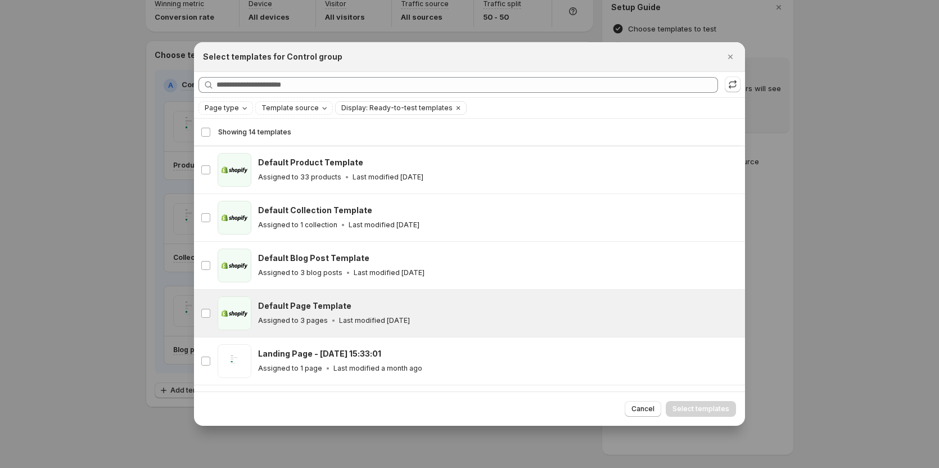
scroll to position [139, 0]
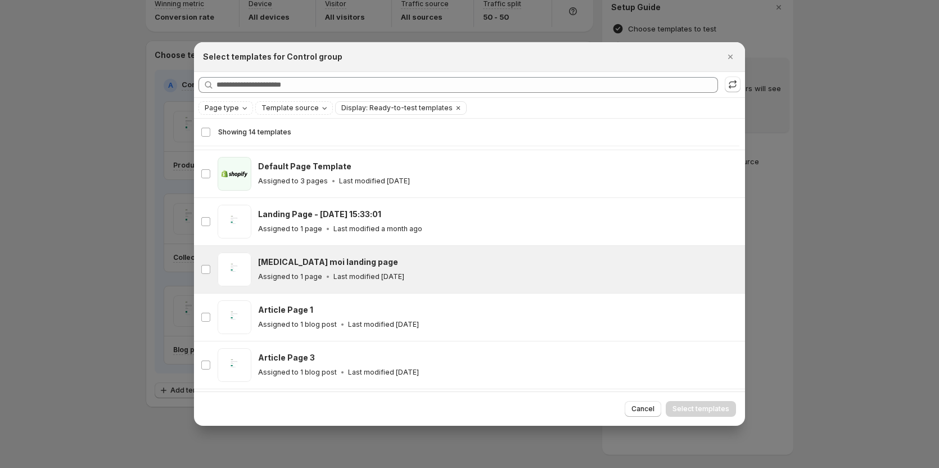
click at [299, 258] on h3 "Tao moi landing page" at bounding box center [328, 261] width 140 height 11
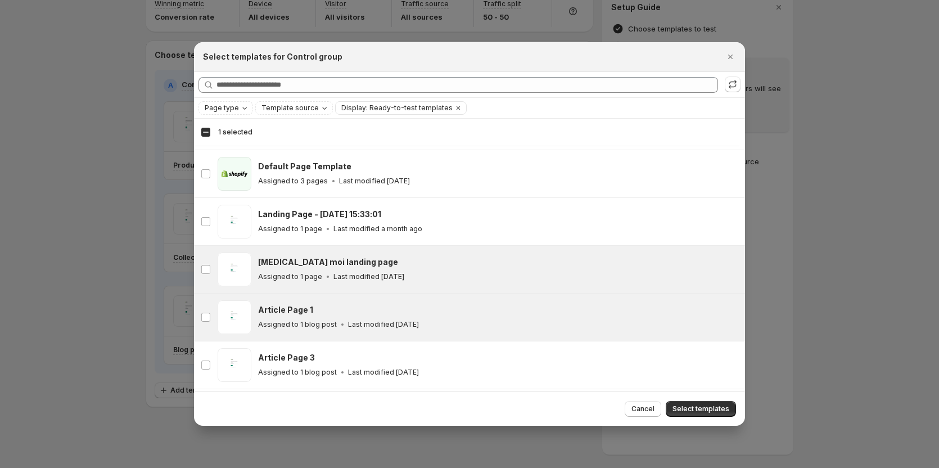
click at [301, 305] on h3 "Article Page 1" at bounding box center [285, 309] width 55 height 11
click at [467, 408] on span "Select templates" at bounding box center [701, 408] width 57 height 9
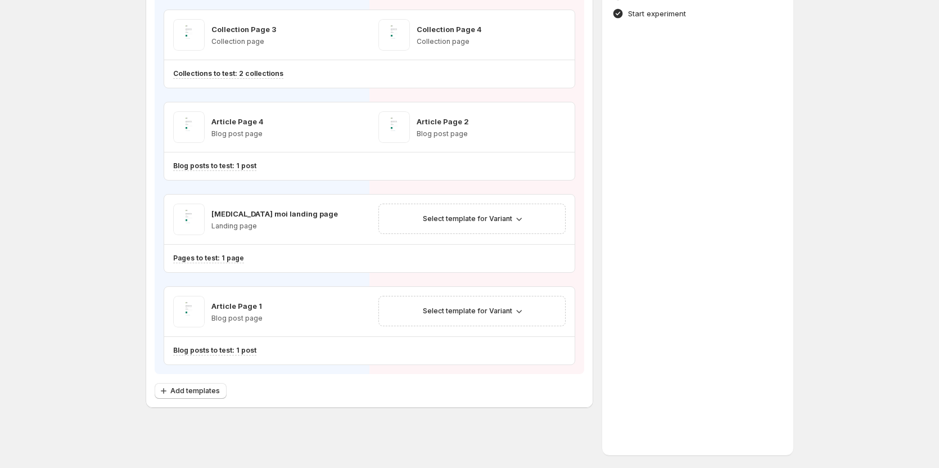
scroll to position [237, 0]
click at [206, 398] on button "Add templates" at bounding box center [191, 390] width 72 height 16
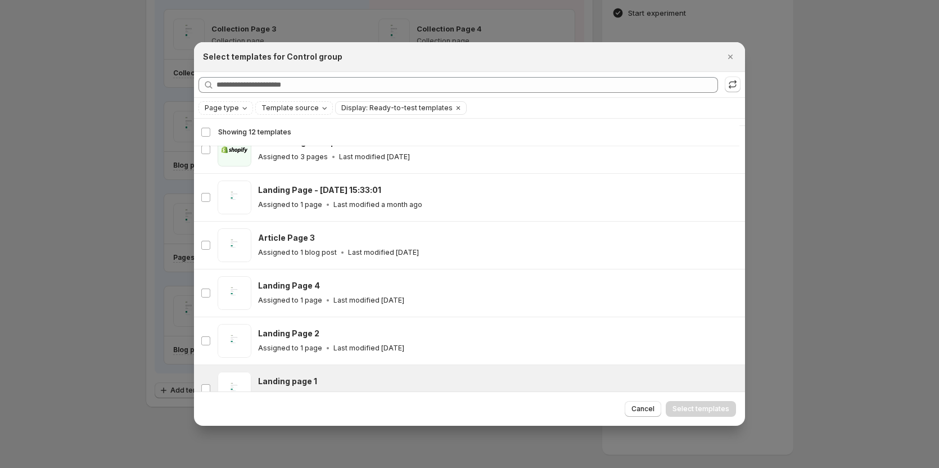
scroll to position [196, 0]
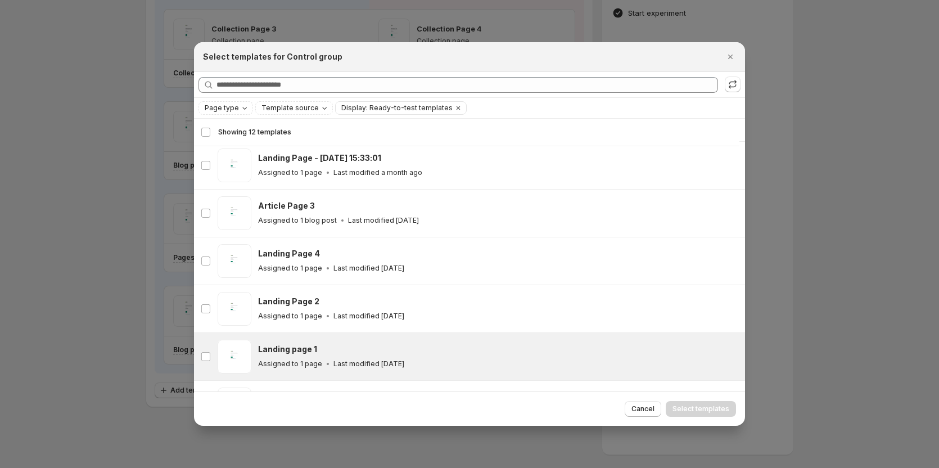
click at [307, 333] on div "gp-template-569700376941429699 Landing page 1 Assigned to 1 page Last modified …" at bounding box center [469, 356] width 551 height 47
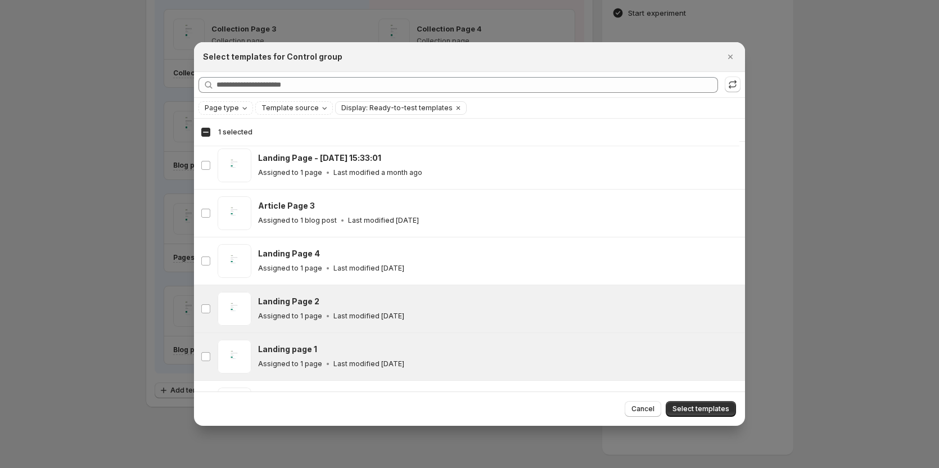
click at [304, 305] on h3 "Landing Page 2" at bounding box center [288, 301] width 61 height 11
click at [467, 405] on span "Select templates" at bounding box center [701, 408] width 57 height 9
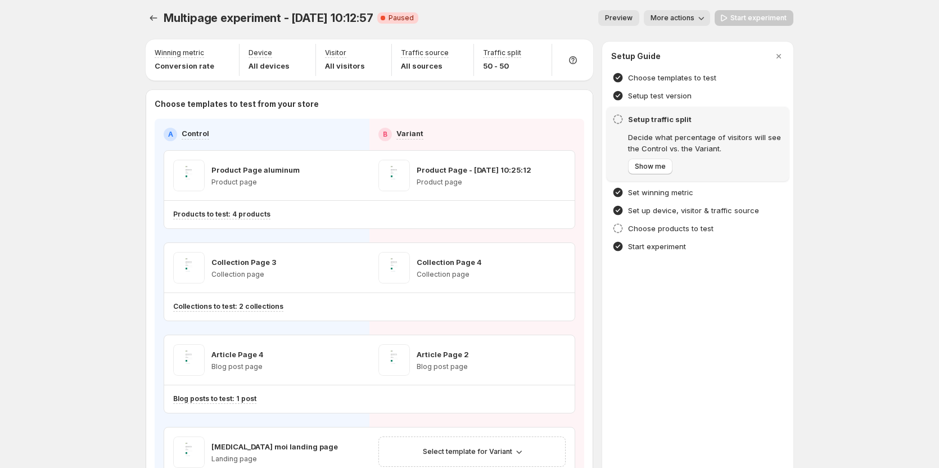
scroll to position [0, 0]
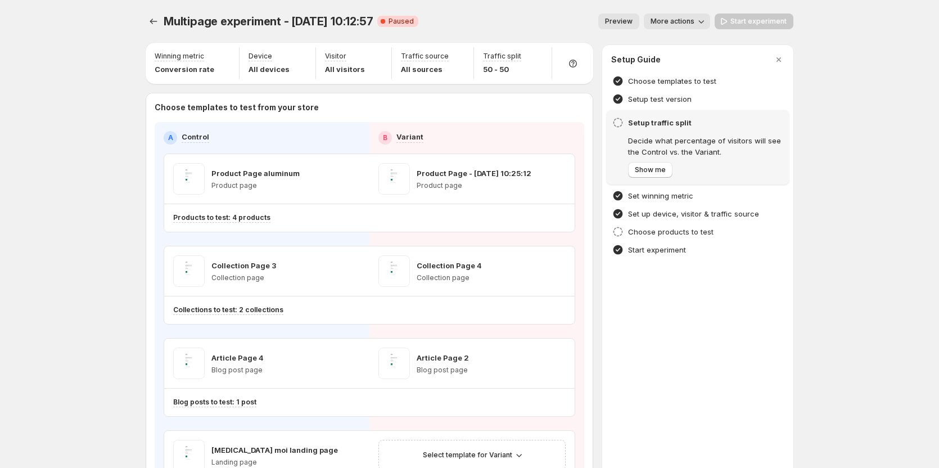
click at [467, 20] on span "More actions" at bounding box center [673, 21] width 44 height 9
click at [467, 13] on div "Preview More actions" at bounding box center [568, 21] width 283 height 16
click at [467, 23] on div "Start experiment" at bounding box center [754, 21] width 79 height 16
click at [467, 168] on span "Show me" at bounding box center [650, 169] width 31 height 9
click at [467, 168] on span "Next" at bounding box center [643, 169] width 16 height 9
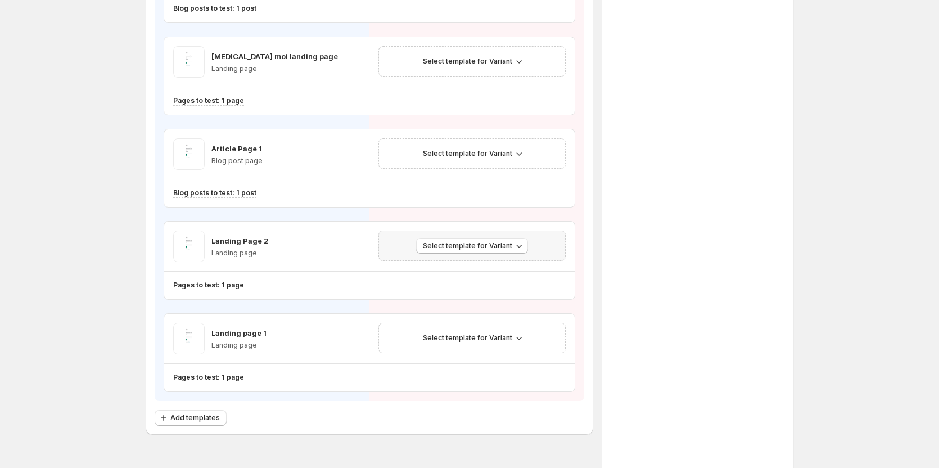
scroll to position [337, 0]
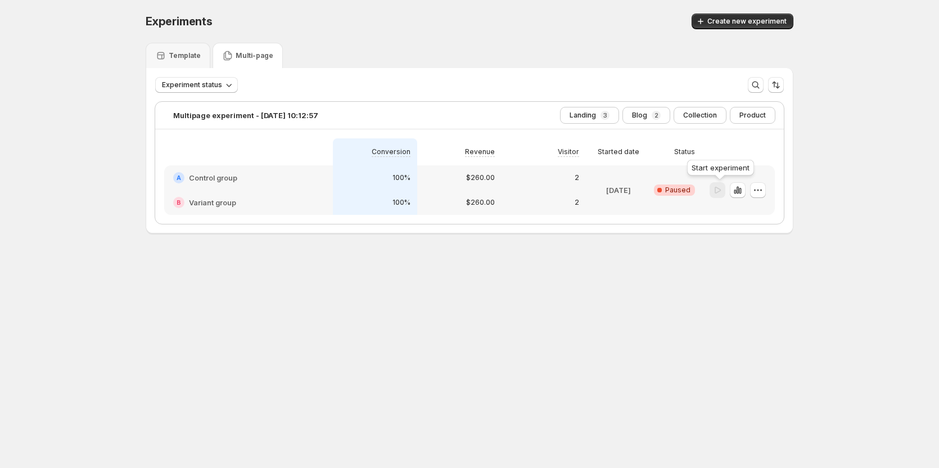
click at [467, 187] on div at bounding box center [718, 190] width 16 height 16
click at [467, 191] on icon "button" at bounding box center [758, 189] width 11 height 11
click at [467, 286] on div "Experiments. This page is ready Experiments Create new experiment Template Mult…" at bounding box center [469, 147] width 675 height 294
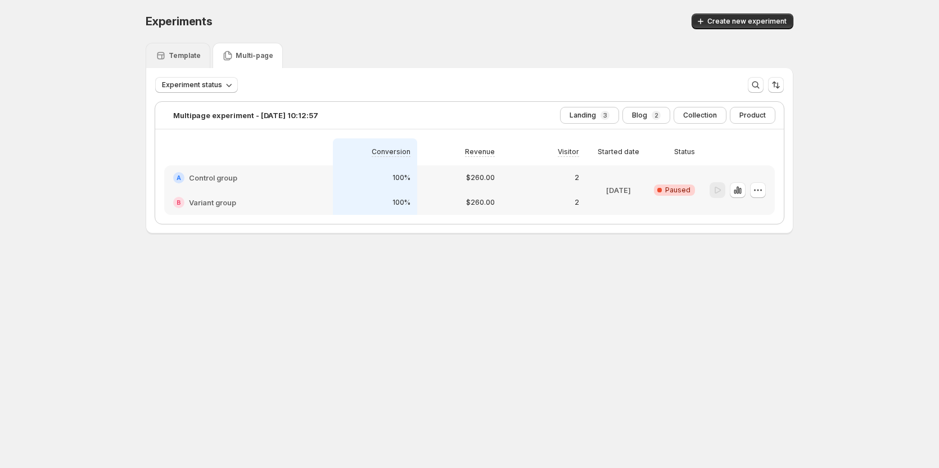
click at [186, 62] on div "Template" at bounding box center [178, 55] width 65 height 25
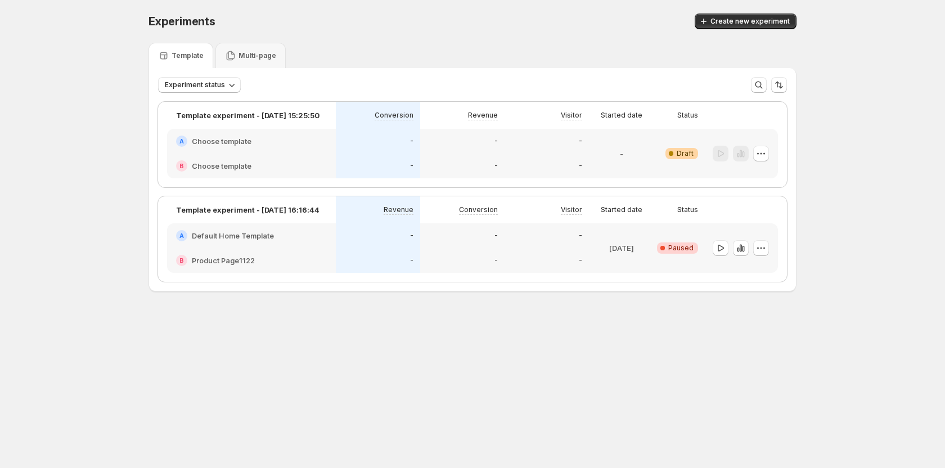
click at [246, 42] on div "Experiments. This page is ready Experiments Create new experiment" at bounding box center [472, 21] width 648 height 43
click at [249, 57] on p "Multi-page" at bounding box center [257, 55] width 38 height 9
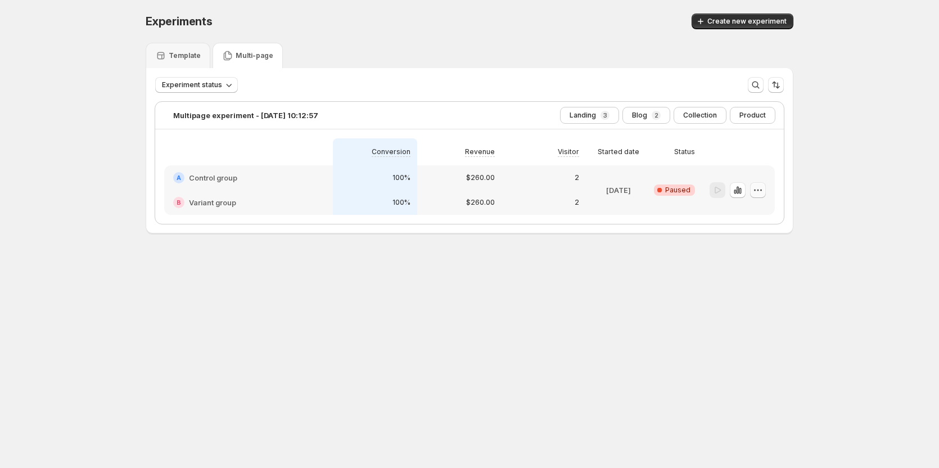
click at [467, 190] on icon "button" at bounding box center [758, 189] width 11 height 11
click at [467, 281] on div "Experiments. This page is ready Experiments Create new experiment Template Mult…" at bounding box center [469, 147] width 675 height 294
click at [178, 57] on p "Template" at bounding box center [185, 55] width 32 height 9
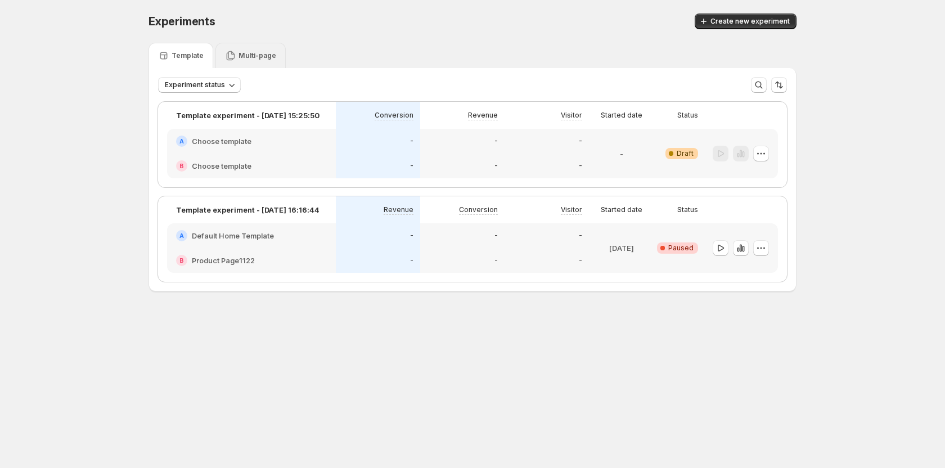
click at [245, 57] on p "Multi-page" at bounding box center [257, 55] width 38 height 9
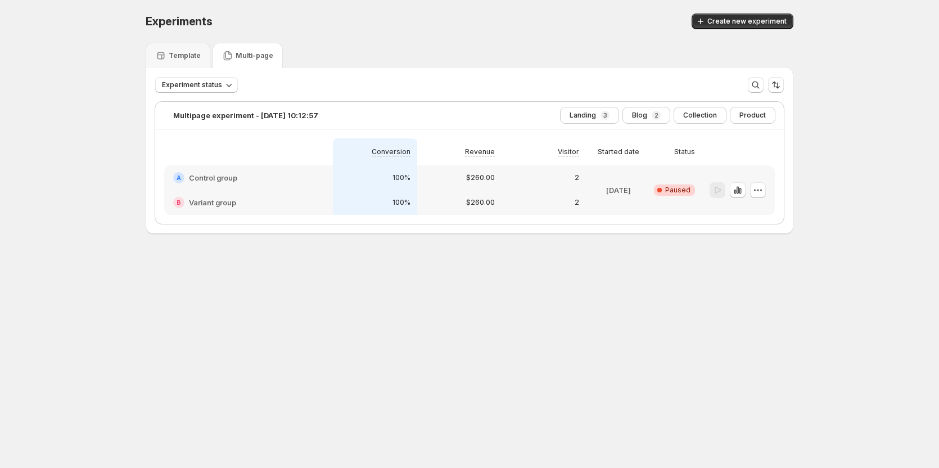
click at [197, 255] on div "Experiments. This page is ready Experiments Create new experiment Template Mult…" at bounding box center [469, 147] width 675 height 294
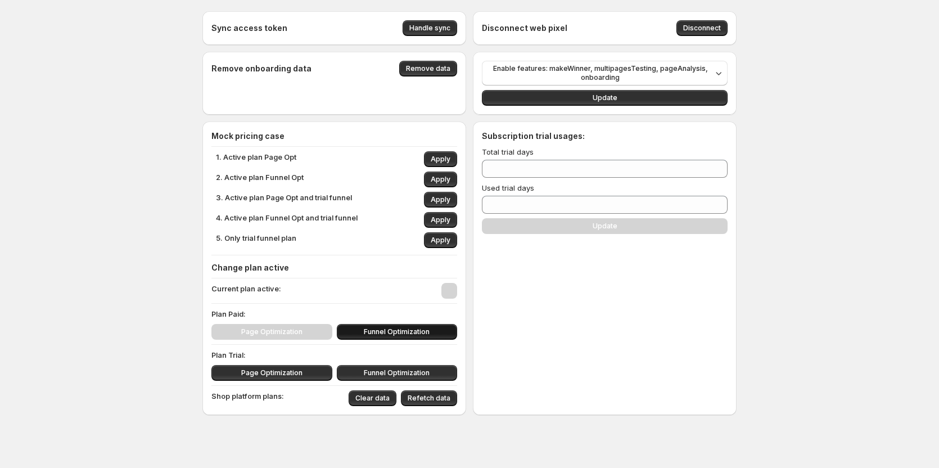
click at [389, 328] on span "Funnel Optimization" at bounding box center [397, 331] width 66 height 9
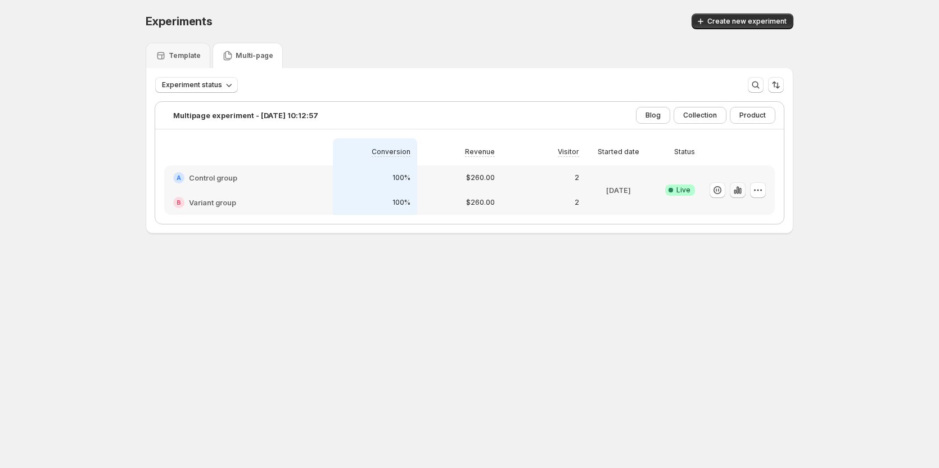
click at [743, 188] on icon "button" at bounding box center [737, 189] width 11 height 11
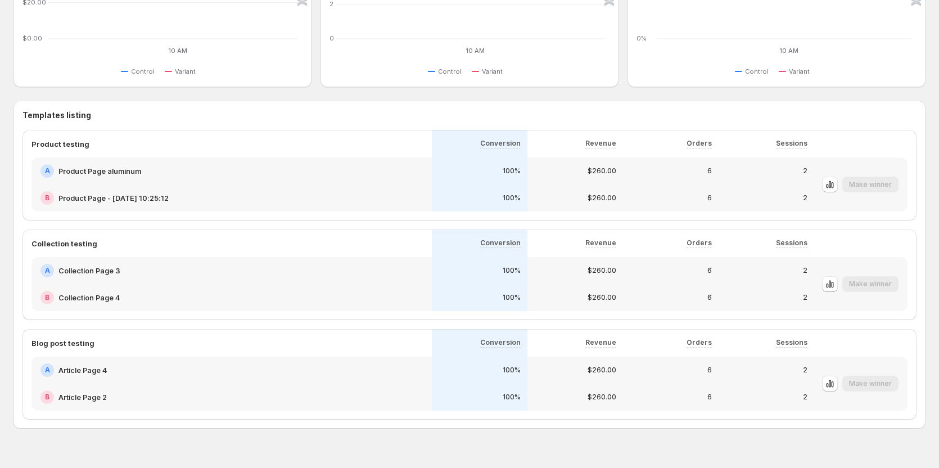
scroll to position [549, 0]
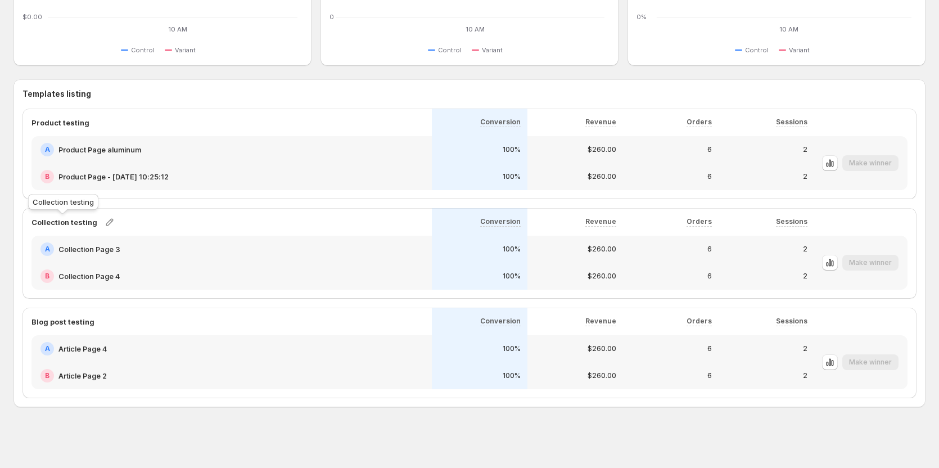
click at [91, 222] on p "Collection testing" at bounding box center [64, 222] width 66 height 11
click at [106, 223] on icon "button" at bounding box center [109, 222] width 11 height 11
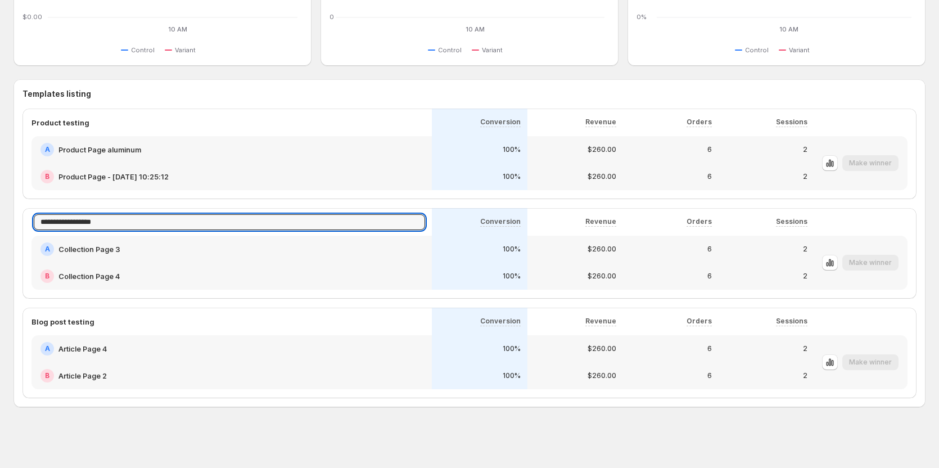
click at [130, 255] on div "A Collection Page 3" at bounding box center [232, 248] width 385 height 13
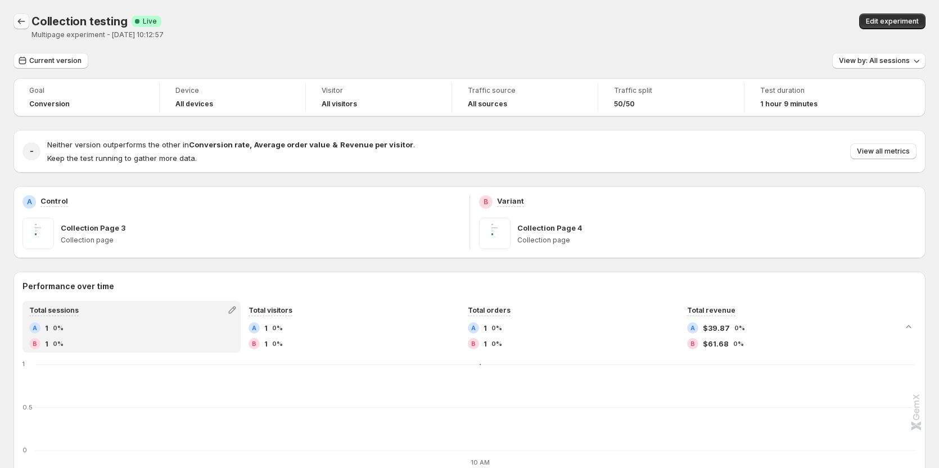
click at [16, 17] on icon "Back" at bounding box center [21, 21] width 11 height 11
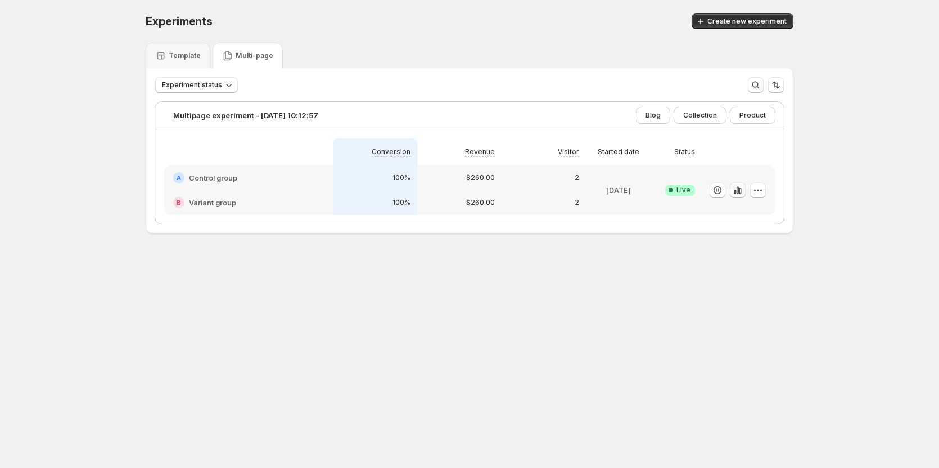
click at [736, 192] on icon "button" at bounding box center [737, 189] width 11 height 11
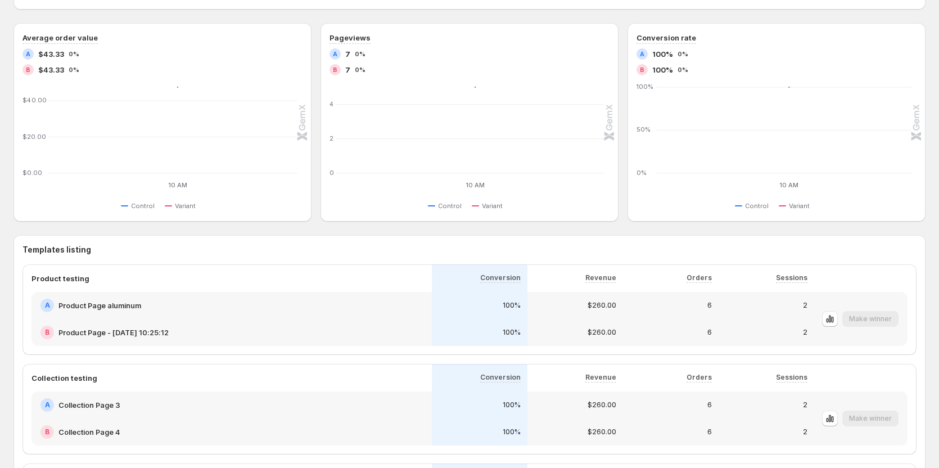
scroll to position [549, 0]
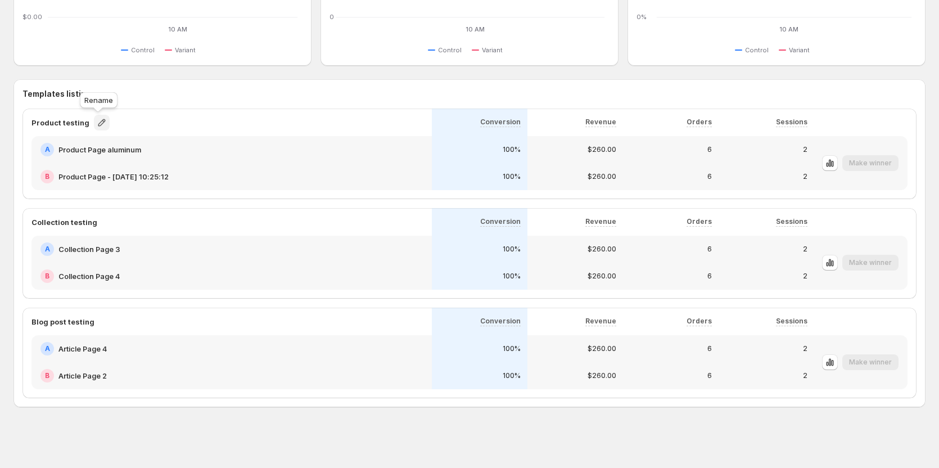
click at [101, 120] on icon "button" at bounding box center [101, 122] width 11 height 11
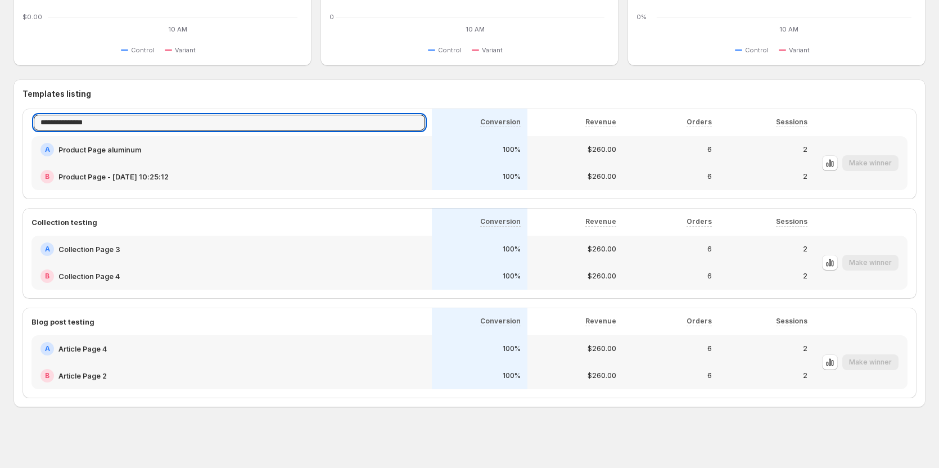
drag, startPoint x: 100, startPoint y: 123, endPoint x: 25, endPoint y: 125, distance: 74.3
click at [25, 125] on div "**********" at bounding box center [469, 154] width 894 height 91
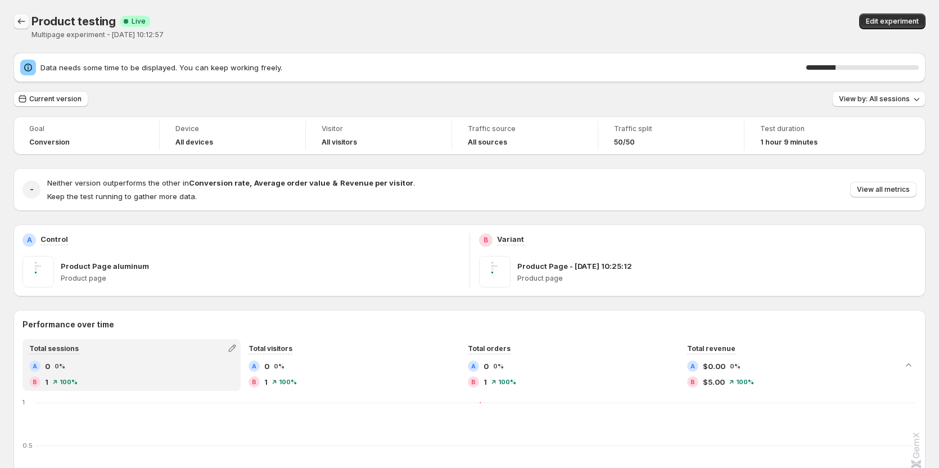
click at [19, 18] on icon "Back" at bounding box center [21, 21] width 11 height 11
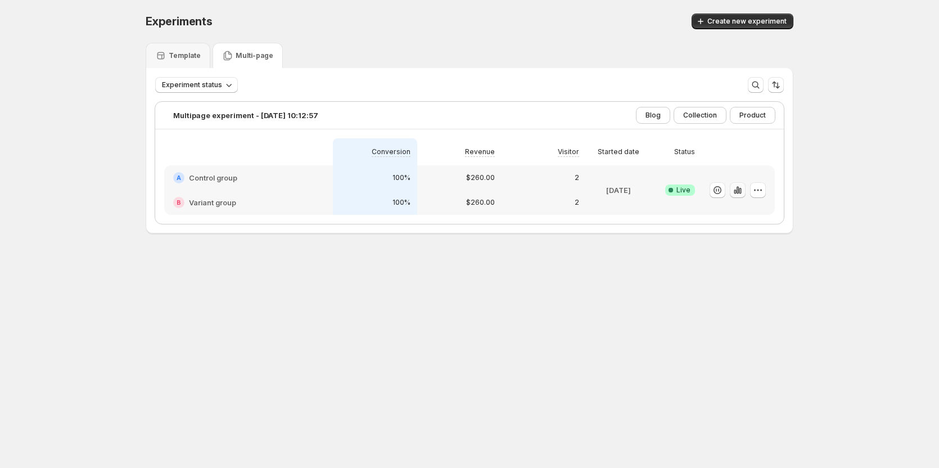
click at [738, 190] on icon "button" at bounding box center [737, 189] width 11 height 11
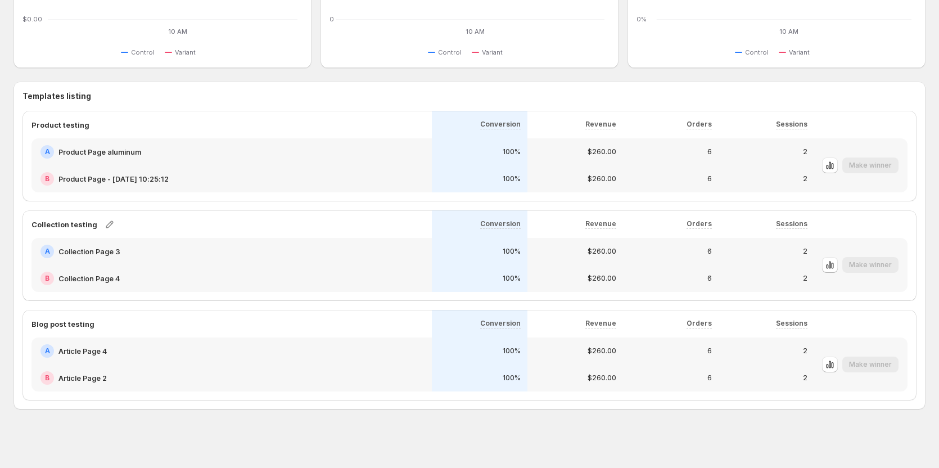
scroll to position [549, 0]
click at [106, 221] on icon "button" at bounding box center [109, 221] width 7 height 7
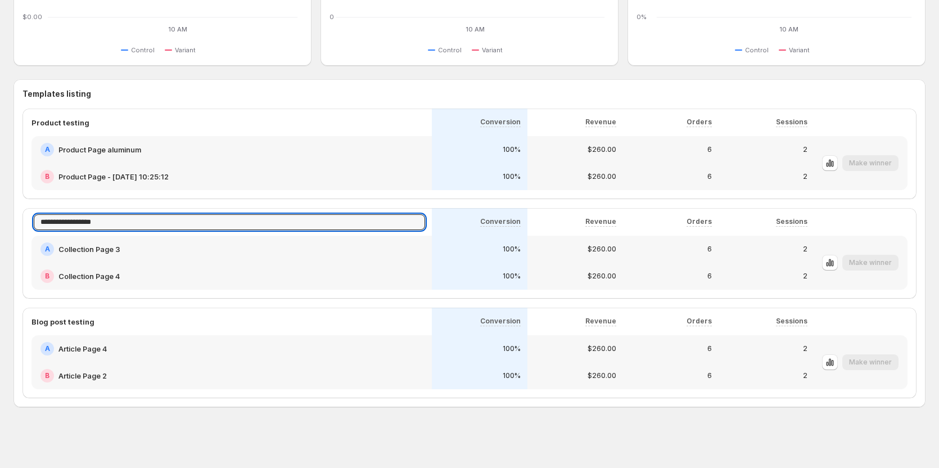
drag, startPoint x: 106, startPoint y: 223, endPoint x: 30, endPoint y: 223, distance: 75.9
click at [30, 223] on div "**********" at bounding box center [469, 253] width 894 height 91
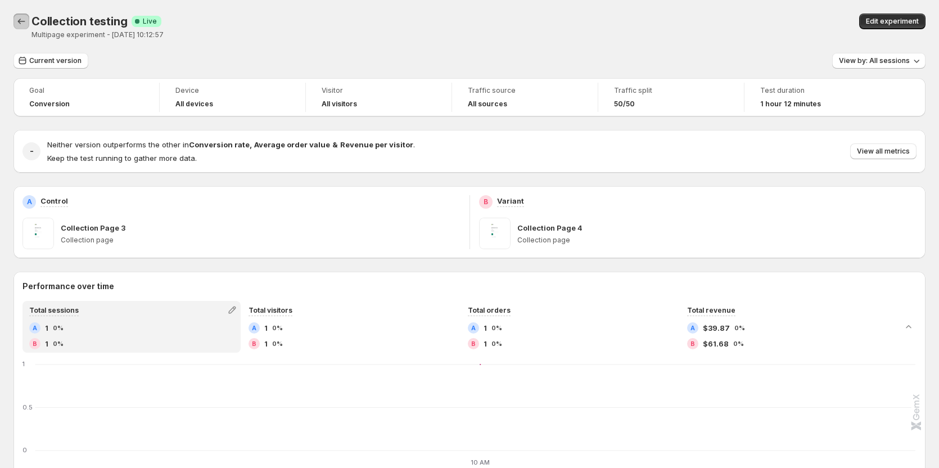
click at [21, 19] on icon "Back" at bounding box center [21, 21] width 11 height 11
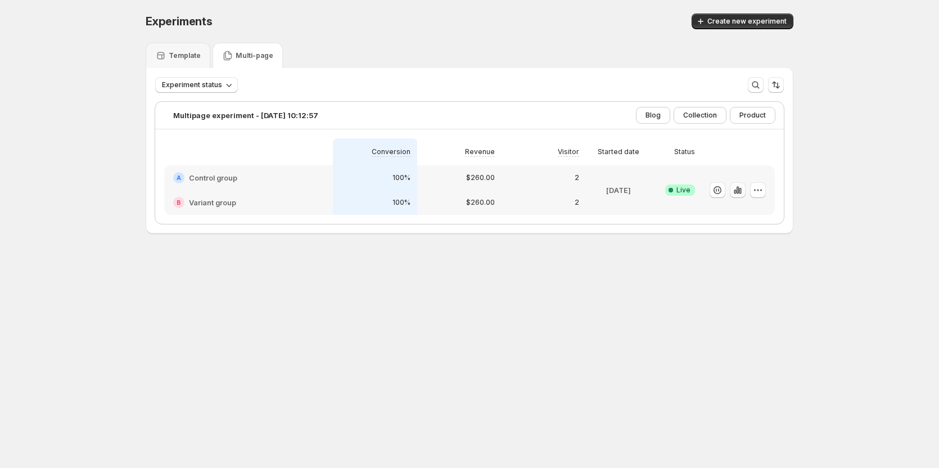
click at [743, 191] on icon "button" at bounding box center [737, 189] width 11 height 11
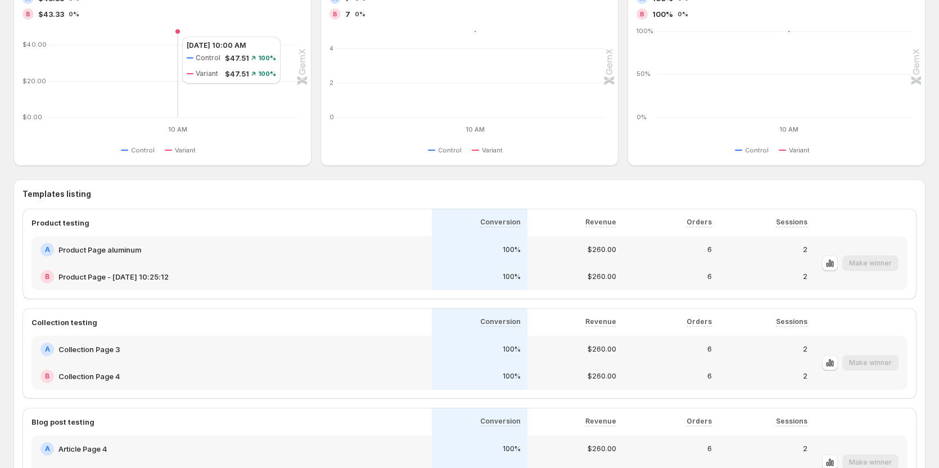
scroll to position [450, 0]
click at [97, 219] on icon "button" at bounding box center [101, 222] width 11 height 11
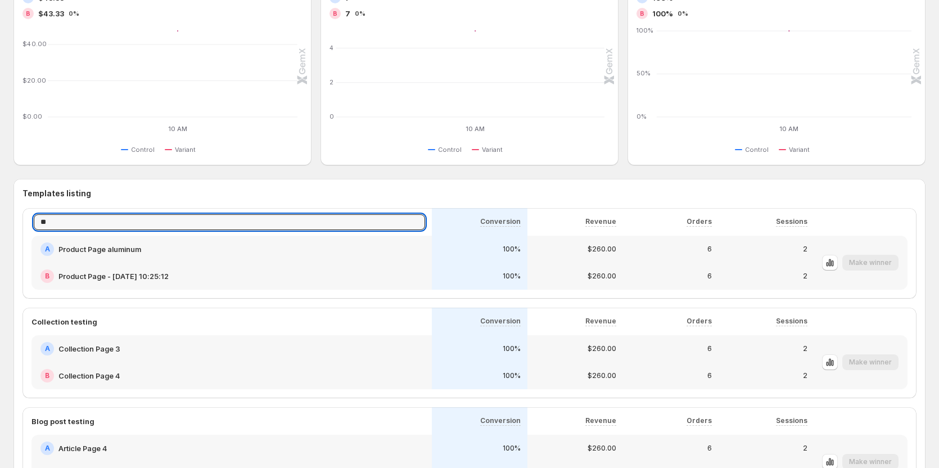
type input "*"
click at [162, 198] on h3 "Templates listing" at bounding box center [469, 193] width 894 height 11
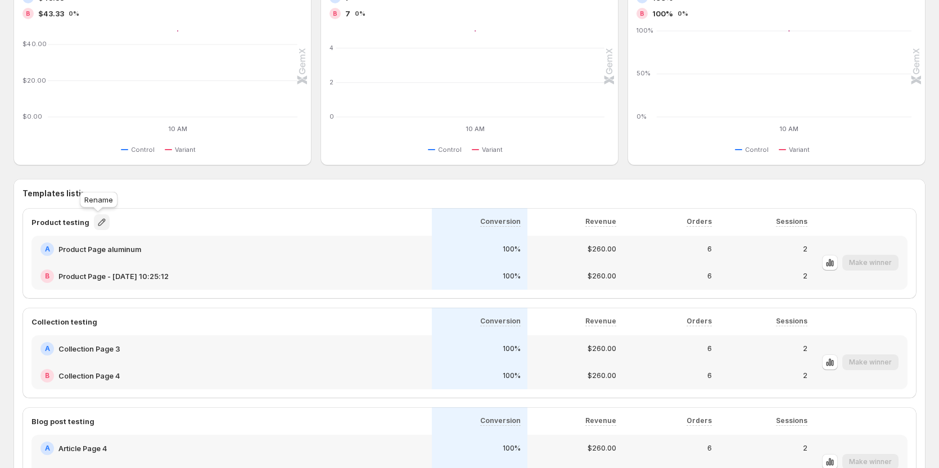
click at [102, 222] on icon "button" at bounding box center [101, 222] width 11 height 11
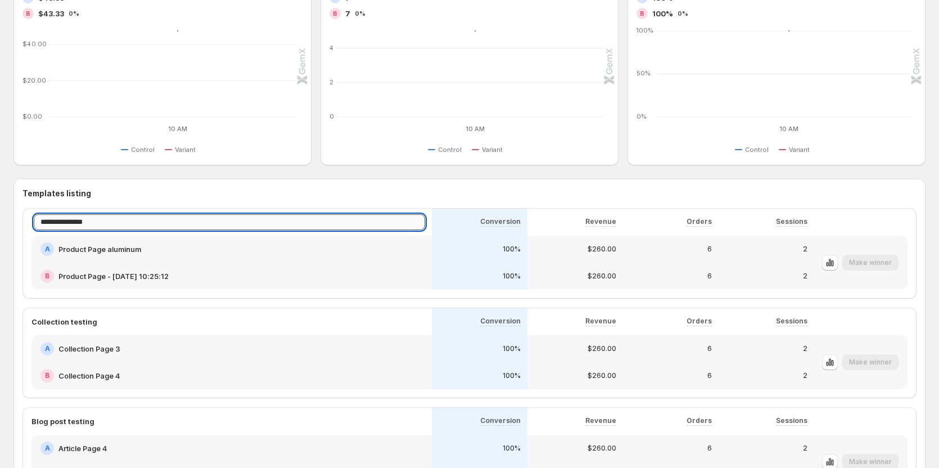
drag, startPoint x: 101, startPoint y: 222, endPoint x: 48, endPoint y: 222, distance: 52.3
click at [48, 222] on input "**********" at bounding box center [229, 222] width 391 height 16
type input "*"
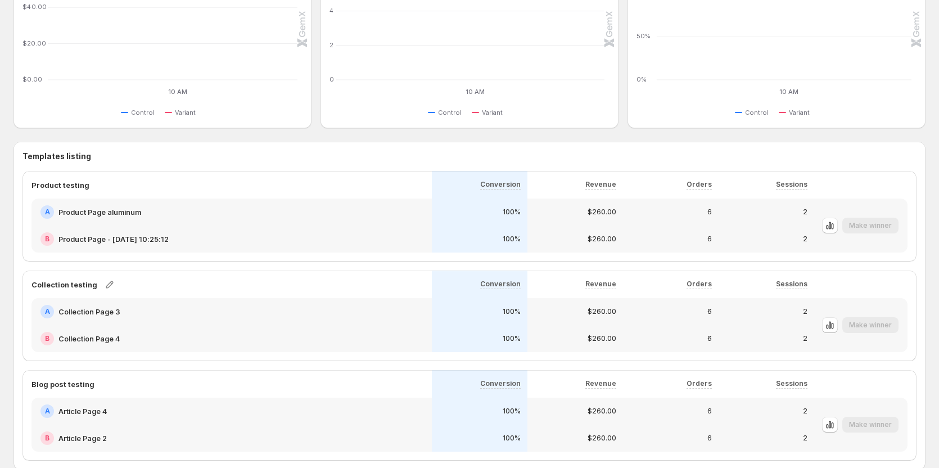
scroll to position [549, 0]
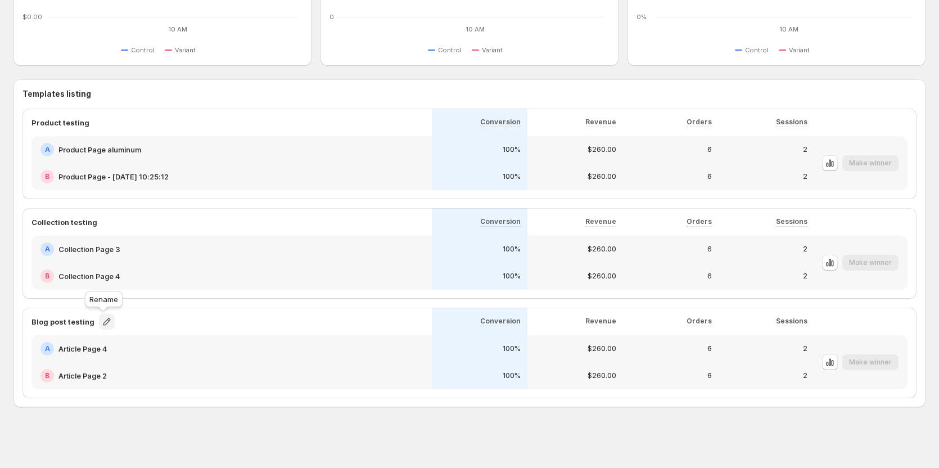
click at [103, 323] on icon "button" at bounding box center [106, 321] width 7 height 7
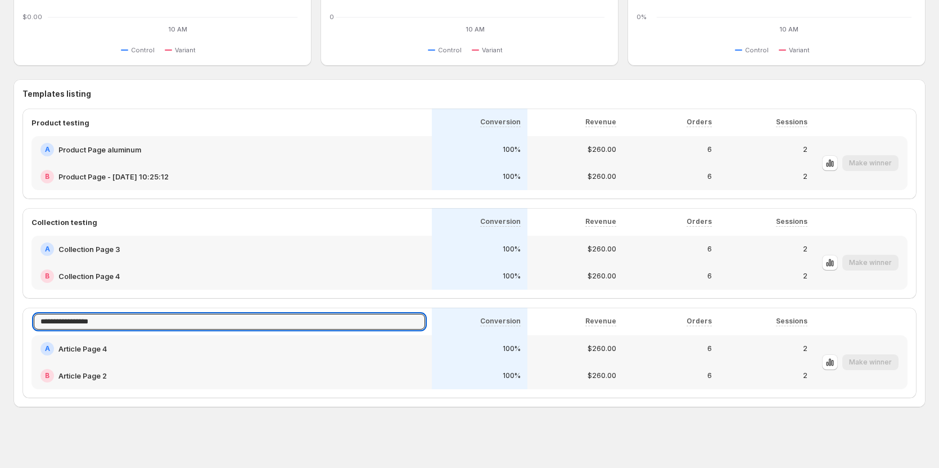
drag, startPoint x: 106, startPoint y: 322, endPoint x: 9, endPoint y: 346, distance: 100.1
click at [125, 317] on input "**********" at bounding box center [229, 322] width 391 height 16
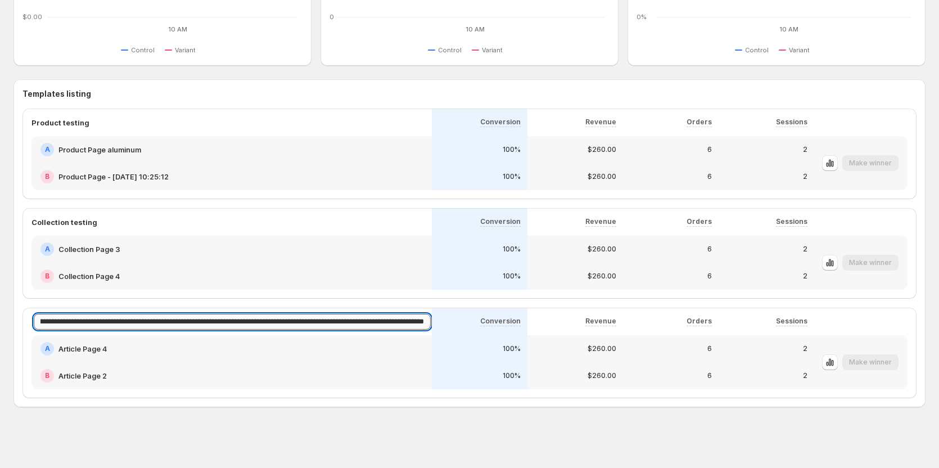
type input "**********"
click at [186, 304] on div "**********" at bounding box center [469, 254] width 894 height 290
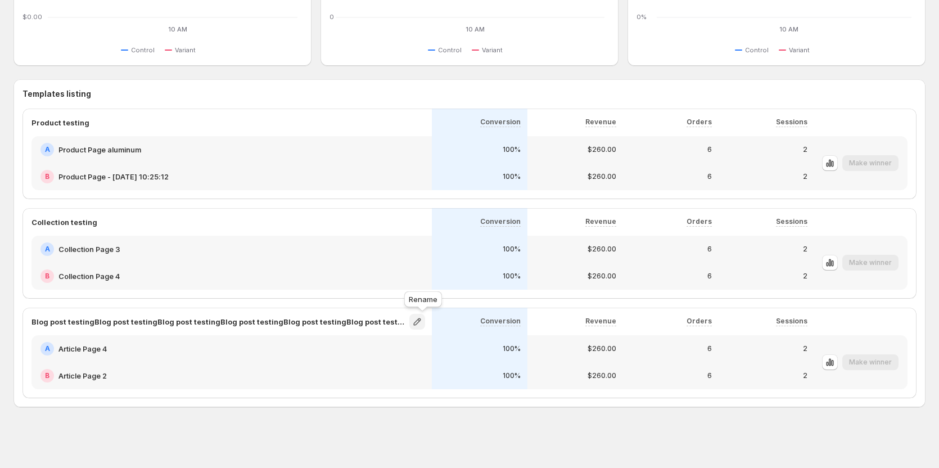
click at [422, 320] on icon "button" at bounding box center [417, 321] width 11 height 11
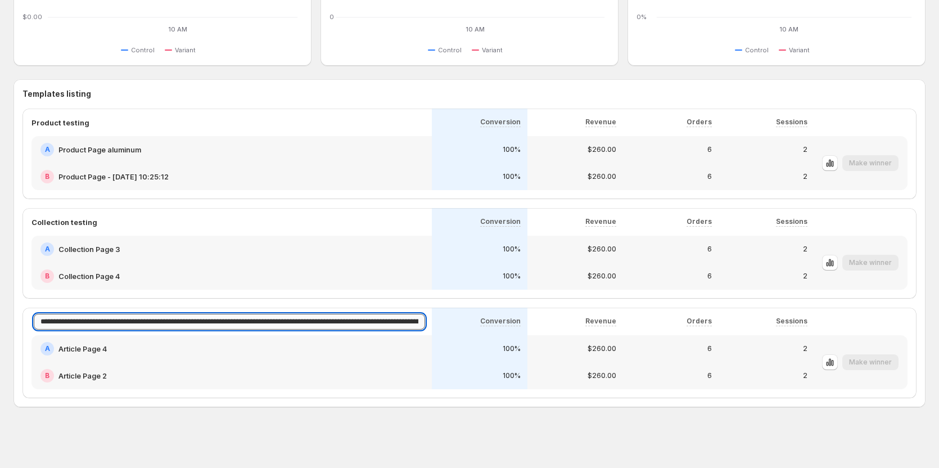
scroll to position [0, 493]
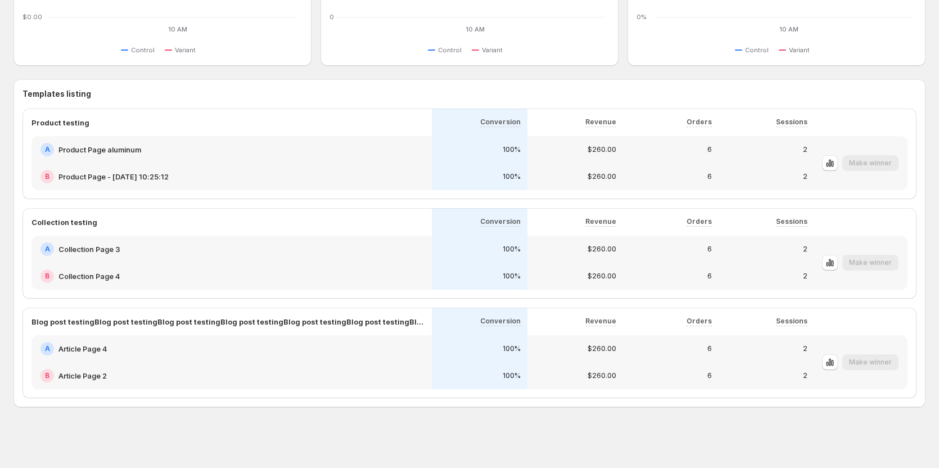
click at [336, 303] on div "Product testing Conversion Revenue Orders Sessions A Product Page aluminum B Pr…" at bounding box center [469, 254] width 894 height 290
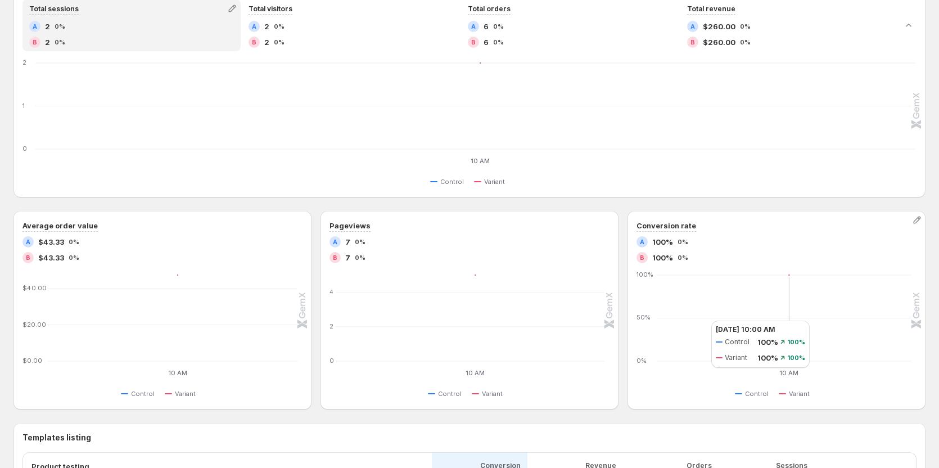
scroll to position [156, 0]
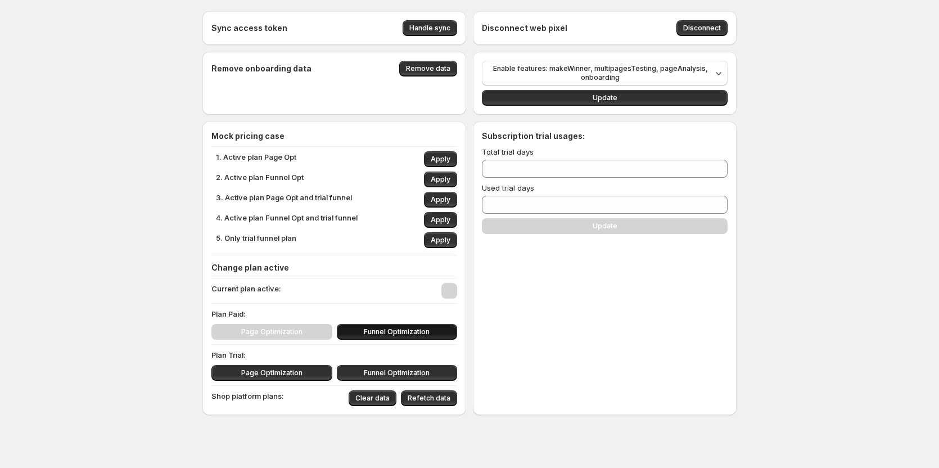
click at [404, 331] on span "Funnel Optimization" at bounding box center [397, 331] width 66 height 9
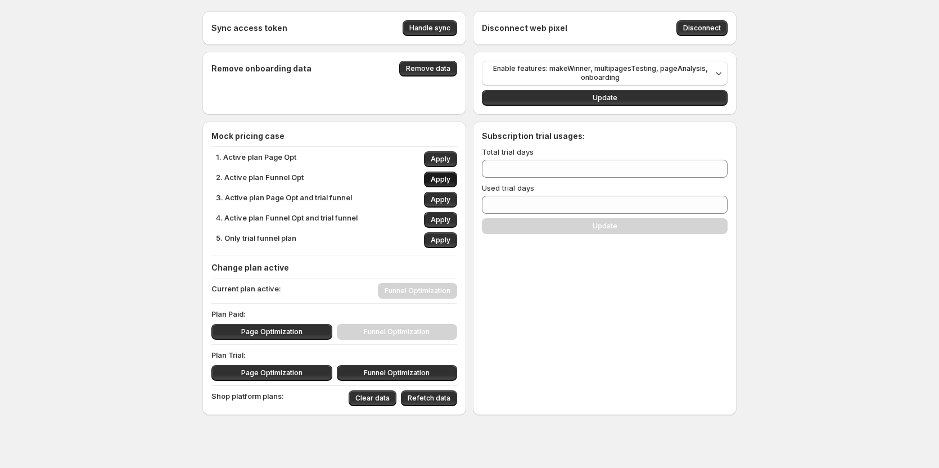
click at [439, 174] on button "Apply" at bounding box center [440, 180] width 33 height 16
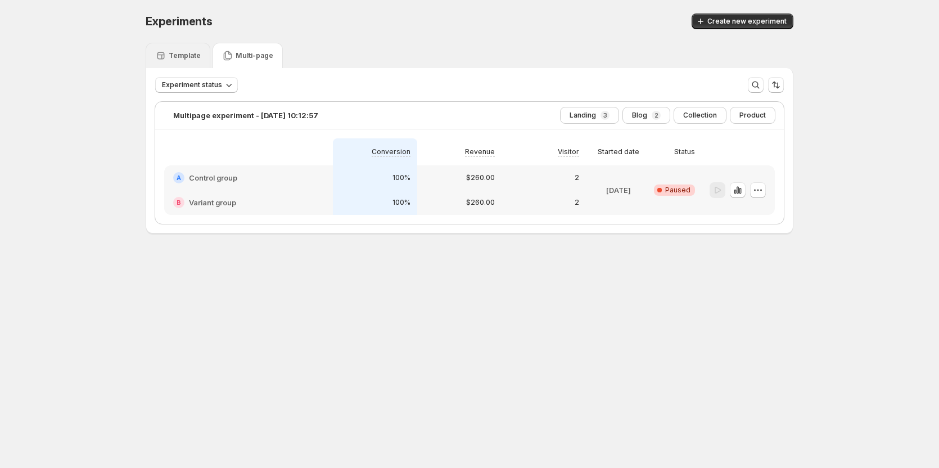
click at [198, 55] on p "Template" at bounding box center [185, 55] width 32 height 9
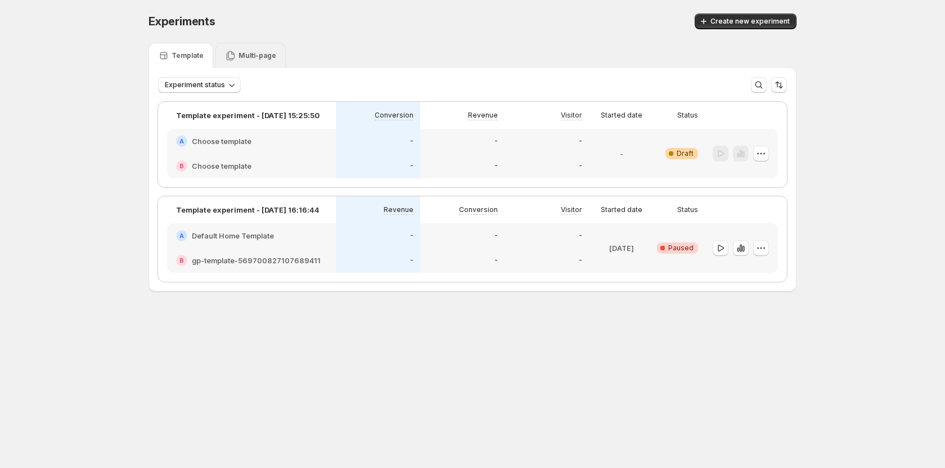
click at [262, 57] on p "Multi-page" at bounding box center [257, 55] width 38 height 9
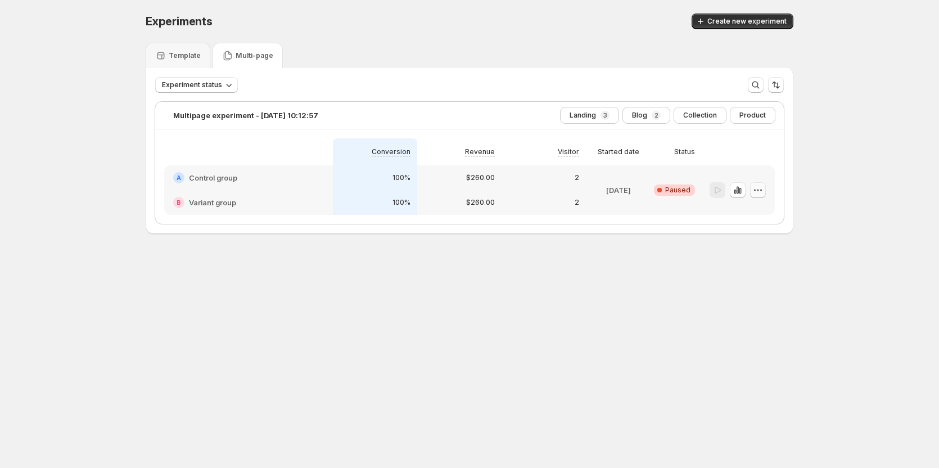
click at [759, 190] on icon "button" at bounding box center [758, 189] width 11 height 11
click at [767, 209] on span "Edit" at bounding box center [768, 213] width 55 height 11
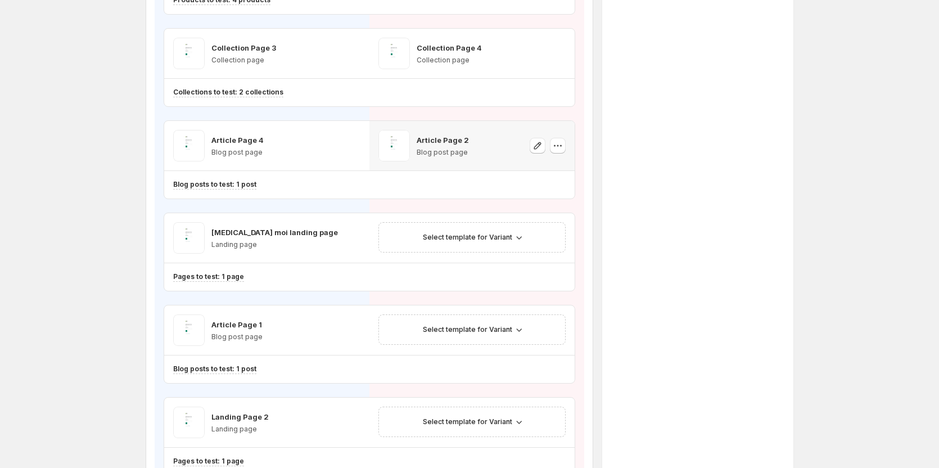
scroll to position [225, 0]
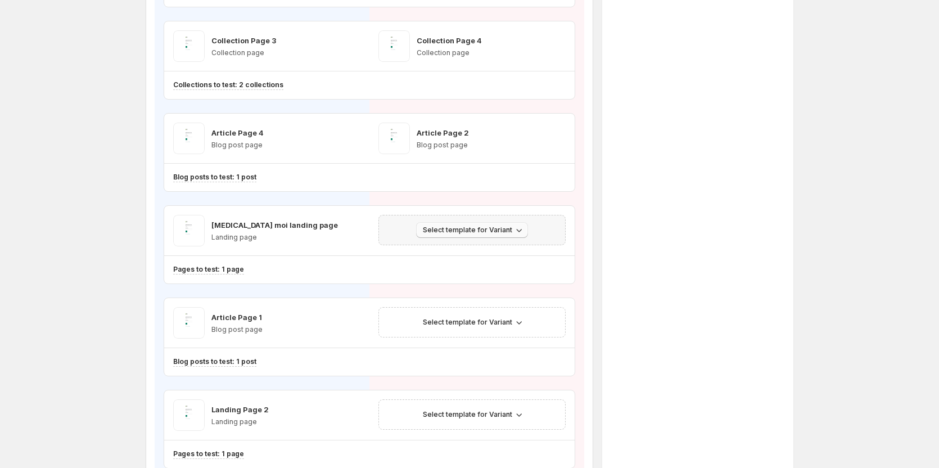
click at [480, 227] on span "Select template for Variant" at bounding box center [467, 230] width 89 height 9
click at [474, 256] on span "Select an existing template" at bounding box center [467, 253] width 95 height 9
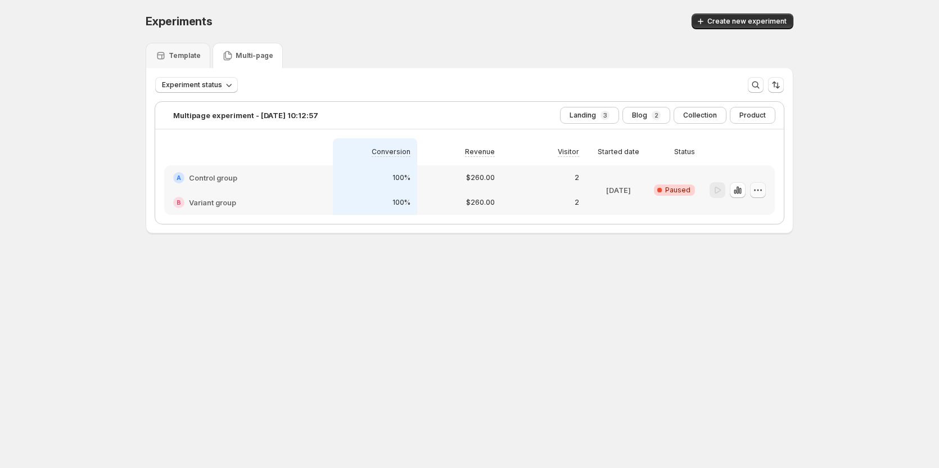
click at [764, 193] on icon "button" at bounding box center [758, 189] width 11 height 11
click at [196, 56] on p "Template" at bounding box center [185, 55] width 32 height 9
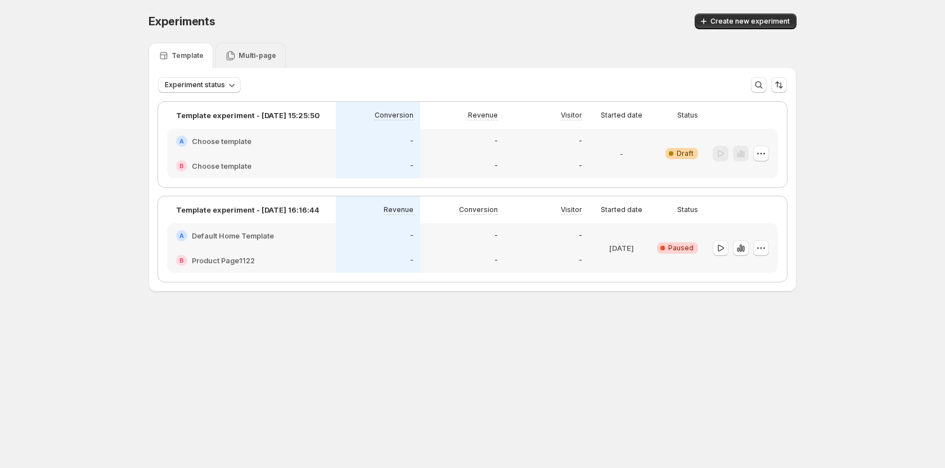
click at [242, 61] on div "Multi-page" at bounding box center [250, 55] width 70 height 25
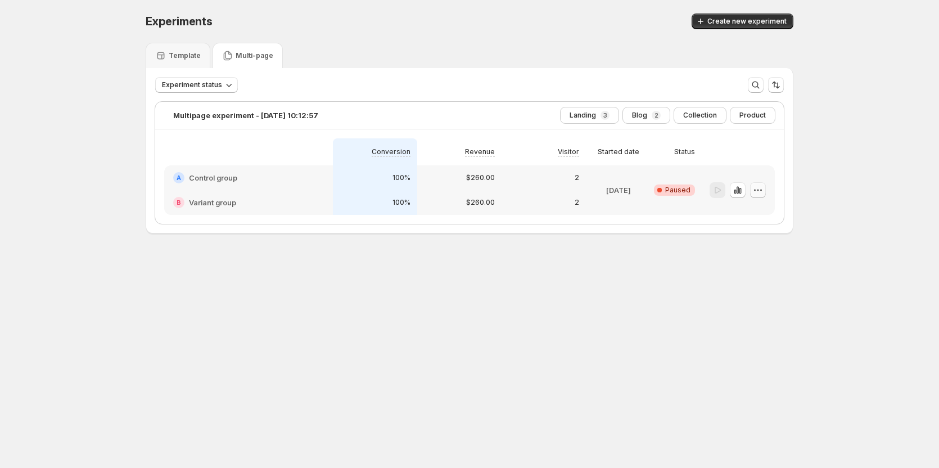
click at [762, 197] on button "button" at bounding box center [758, 190] width 16 height 16
click at [748, 215] on span "Edit" at bounding box center [747, 213] width 12 height 9
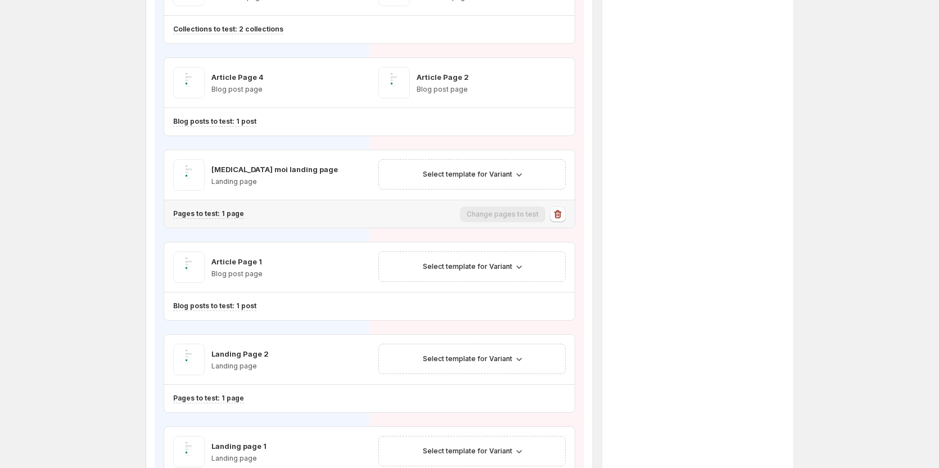
scroll to position [281, 0]
click at [471, 172] on span "Select template for Variant" at bounding box center [467, 173] width 89 height 9
click at [470, 196] on span "Select an existing template" at bounding box center [467, 197] width 95 height 9
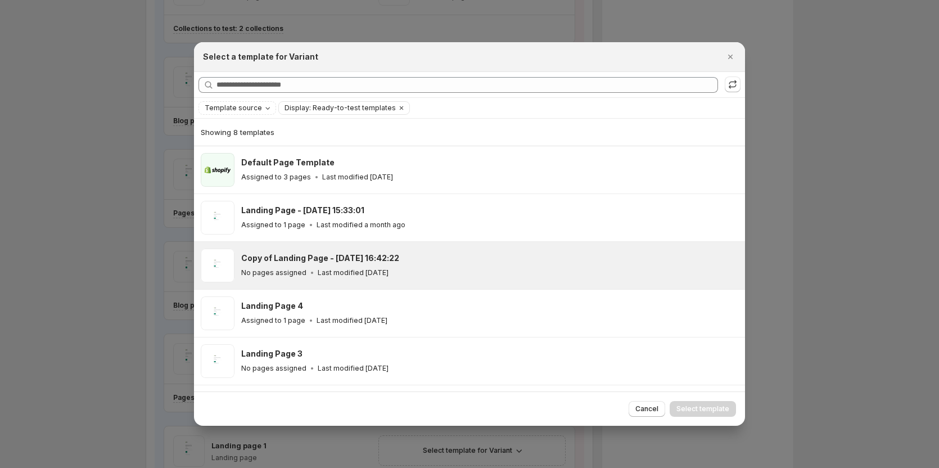
click at [272, 268] on p "No pages assigned" at bounding box center [273, 272] width 65 height 9
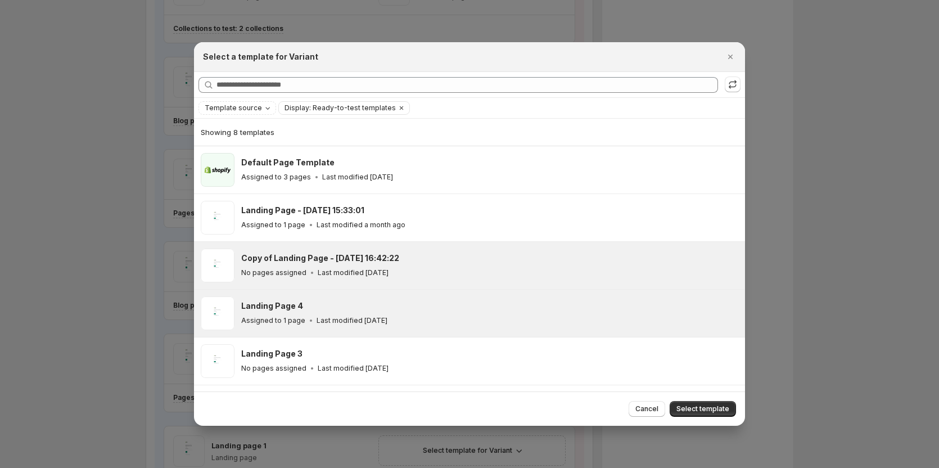
click at [328, 299] on div "Landing Page 4 Assigned to 1 page Last modified 2 months ago" at bounding box center [489, 313] width 497 height 34
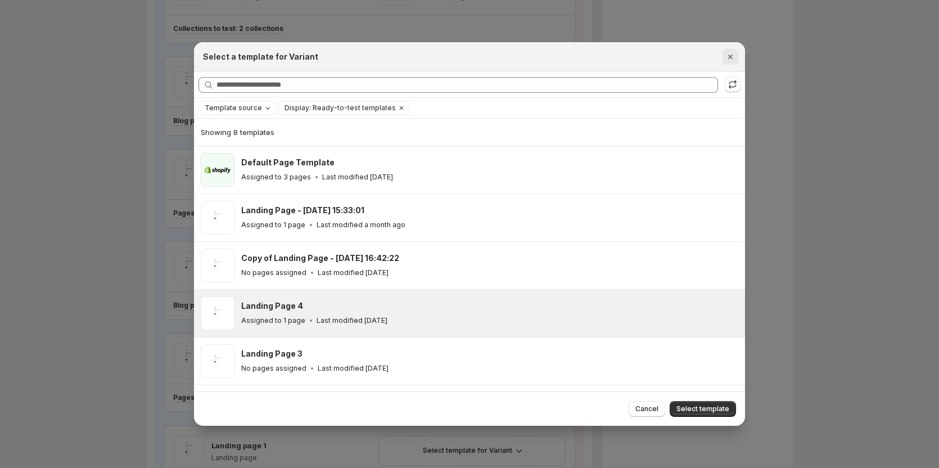
click at [732, 57] on icon "Close" at bounding box center [730, 56] width 11 height 11
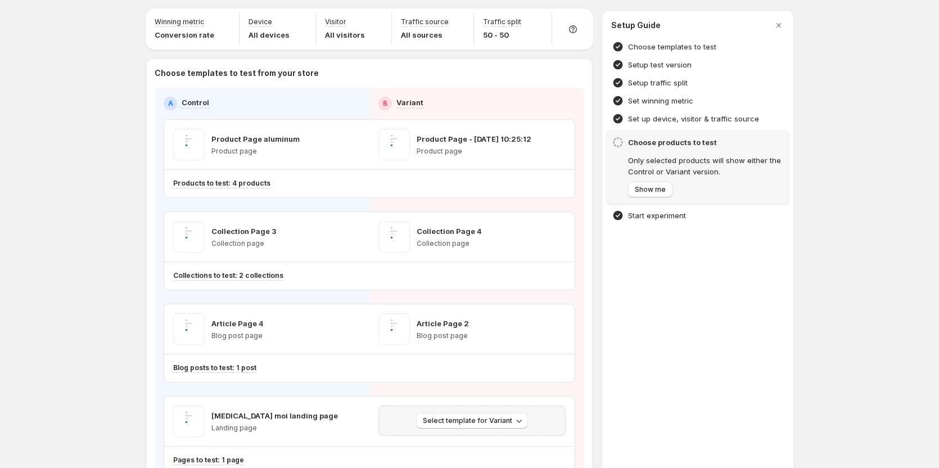
scroll to position [0, 0]
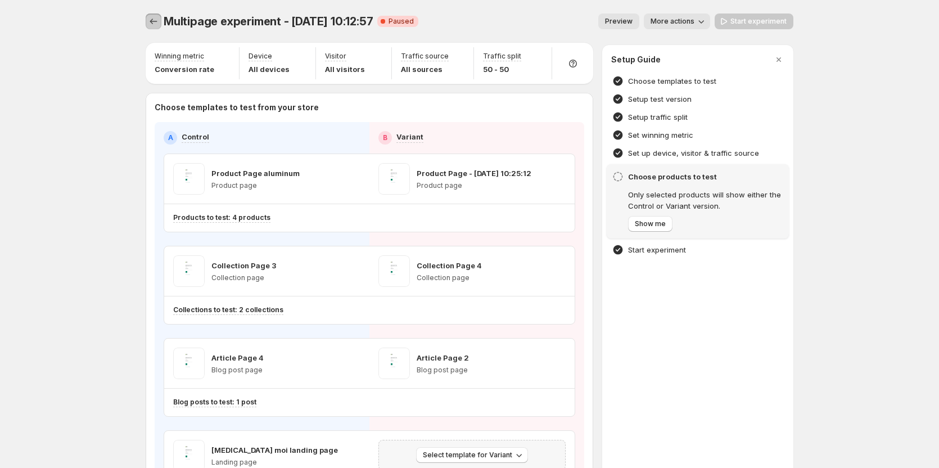
click at [156, 17] on icon "Experiments" at bounding box center [153, 21] width 11 height 11
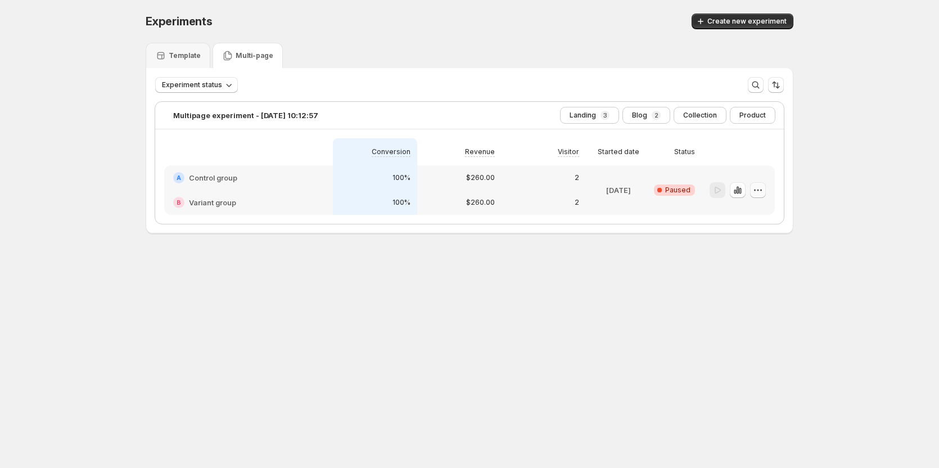
click at [764, 188] on icon "button" at bounding box center [758, 189] width 11 height 11
click at [754, 210] on span "Edit" at bounding box center [768, 213] width 55 height 11
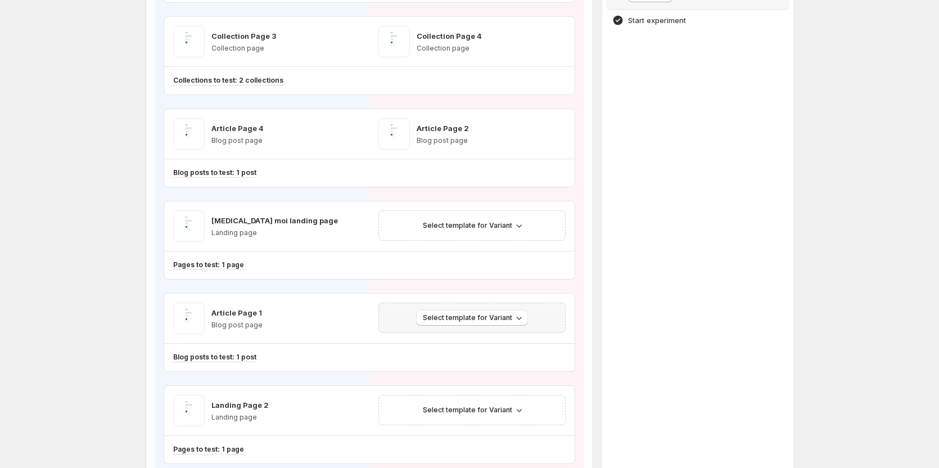
scroll to position [281, 0]
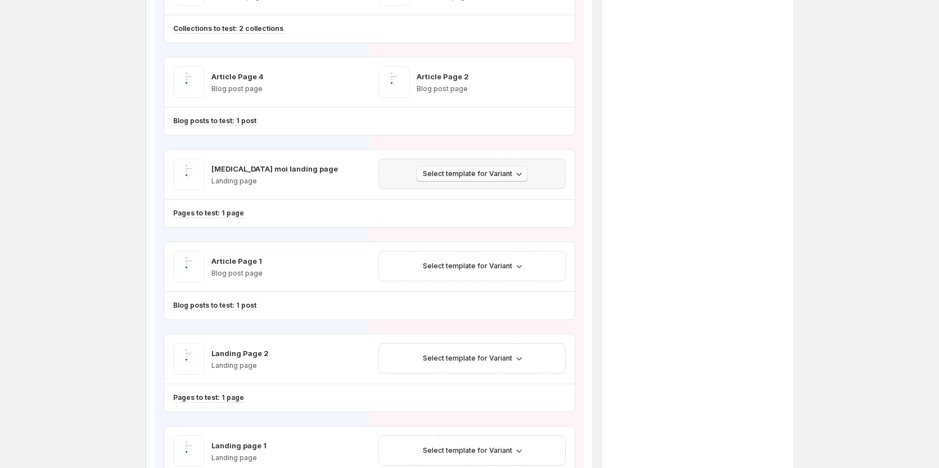
click at [468, 174] on span "Select template for Variant" at bounding box center [467, 173] width 89 height 9
click at [465, 195] on span "Select an existing template" at bounding box center [467, 197] width 95 height 9
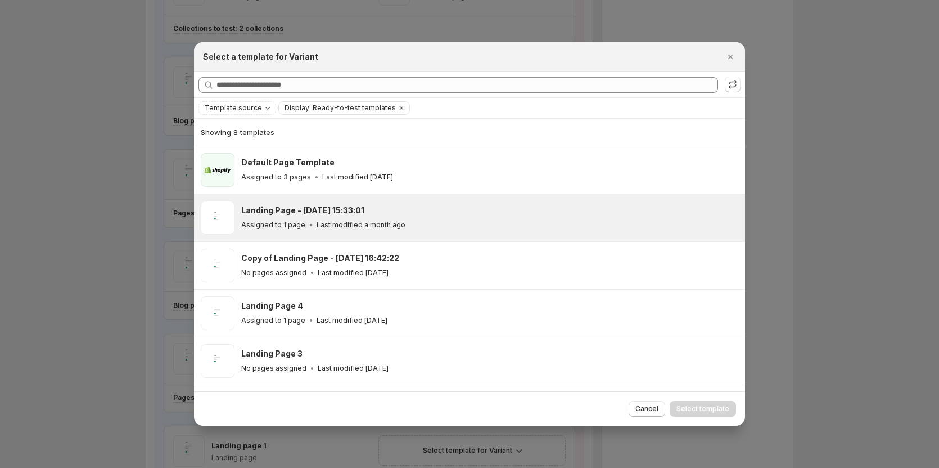
click at [264, 235] on div "Landing Page - Jul 4, 15:33:01 Assigned to 1 page Last modified a month ago" at bounding box center [489, 218] width 497 height 34
click at [693, 401] on button "Select template" at bounding box center [703, 409] width 66 height 16
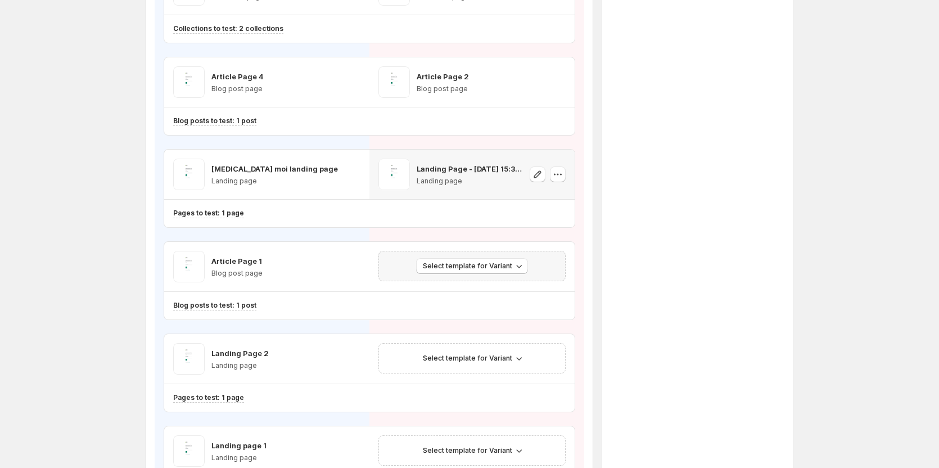
click at [485, 257] on div "Select template for Variant" at bounding box center [472, 266] width 187 height 30
click at [482, 263] on span "Select template for Variant" at bounding box center [467, 266] width 89 height 9
click at [439, 289] on span "Select an existing template" at bounding box center [467, 289] width 95 height 9
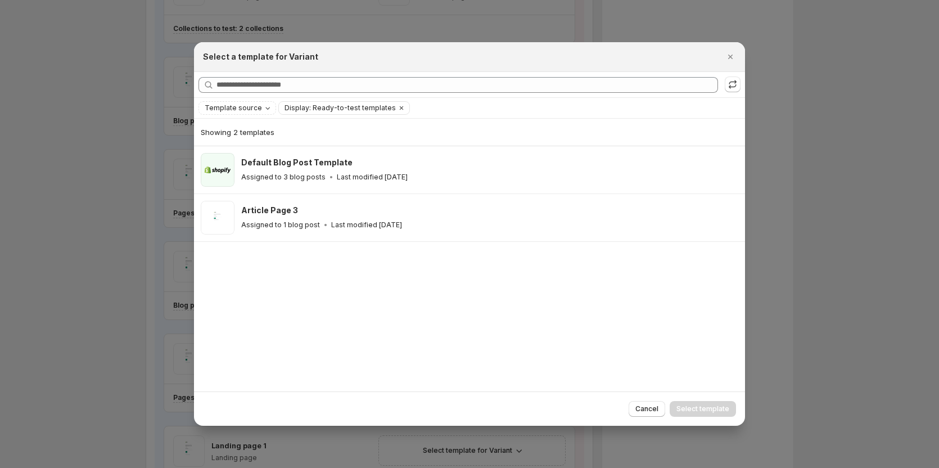
drag, startPoint x: 330, startPoint y: 231, endPoint x: 598, endPoint y: 330, distance: 285.2
click at [331, 231] on div "Article Page 3 Assigned to 1 blog post Last modified 2 months ago" at bounding box center [489, 218] width 497 height 34
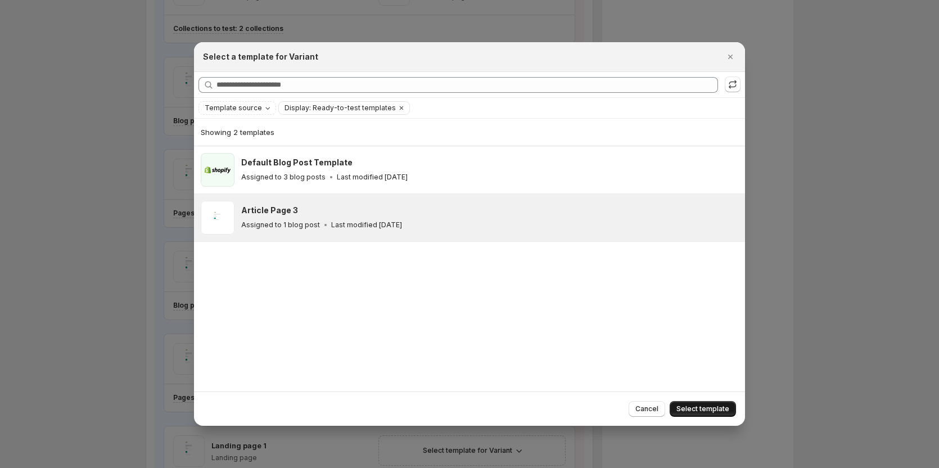
click at [709, 406] on span "Select template" at bounding box center [703, 408] width 53 height 9
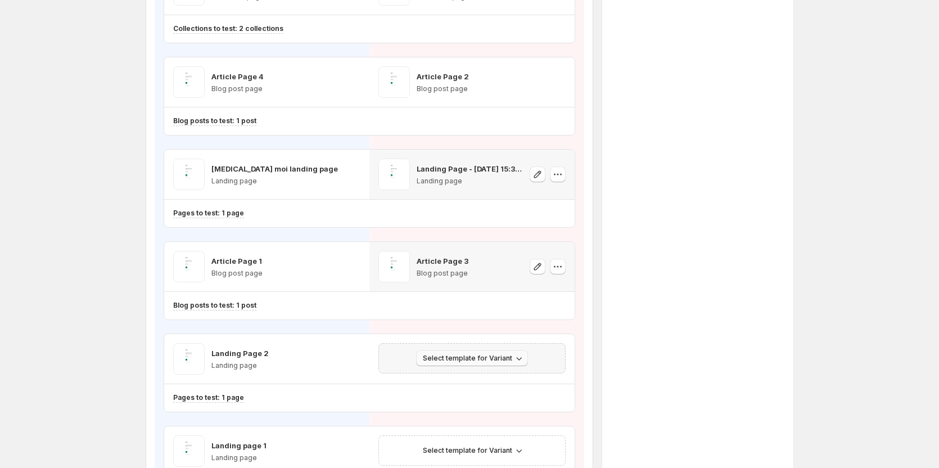
click at [499, 354] on span "Select template for Variant" at bounding box center [467, 358] width 89 height 9
click at [443, 380] on span "Select an existing template" at bounding box center [467, 381] width 95 height 9
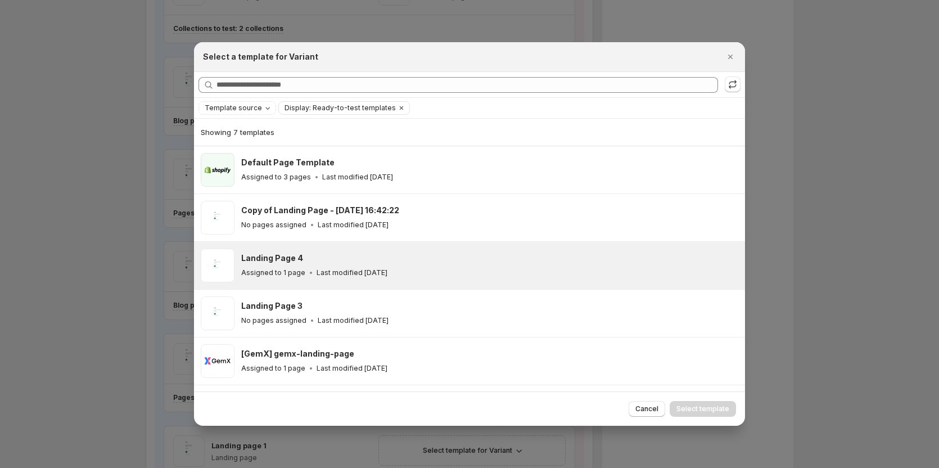
click at [290, 259] on h3 "Landing Page 4" at bounding box center [272, 258] width 62 height 11
click at [706, 411] on span "Select template" at bounding box center [703, 408] width 53 height 9
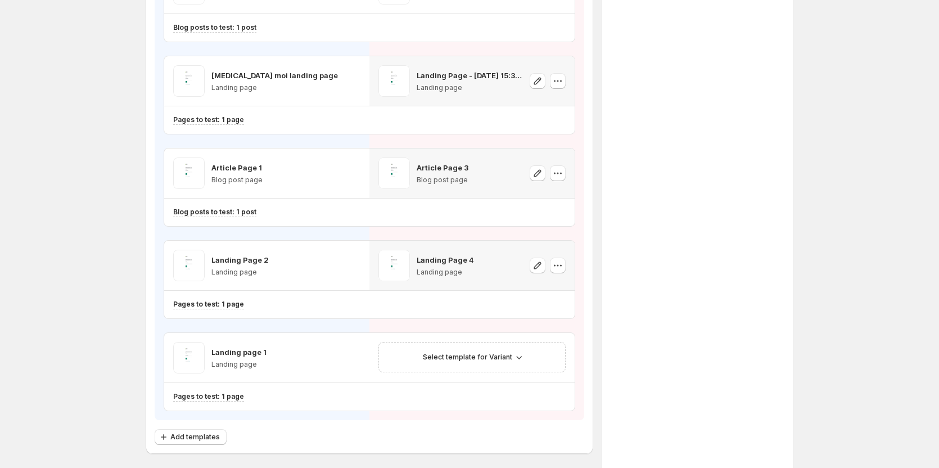
scroll to position [394, 0]
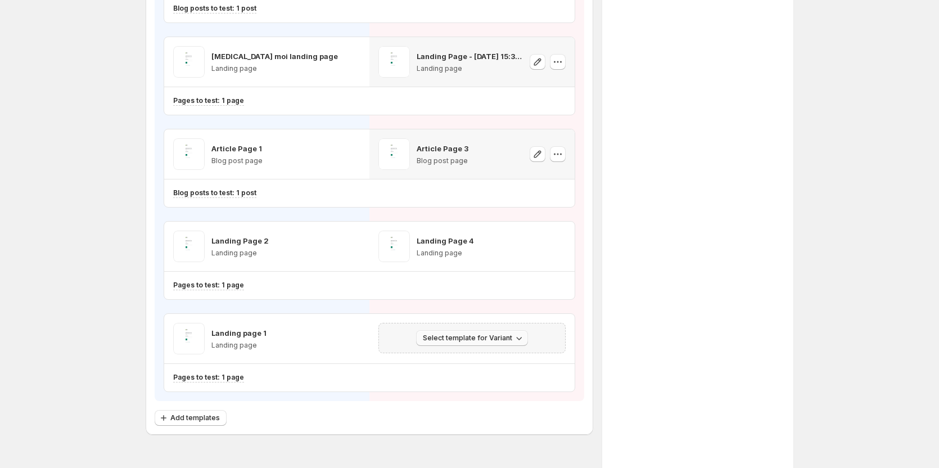
click at [495, 344] on button "Select template for Variant" at bounding box center [472, 338] width 112 height 16
click at [446, 366] on span "Select an existing template" at bounding box center [477, 361] width 115 height 11
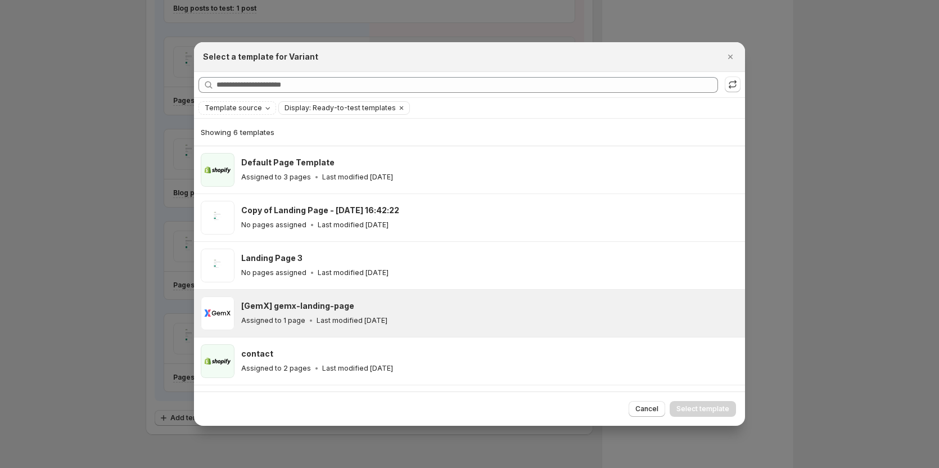
click at [513, 313] on div "[GemX] gemx-landing-page Assigned to 1 page Last modified 2 months ago" at bounding box center [488, 313] width 494 height 26
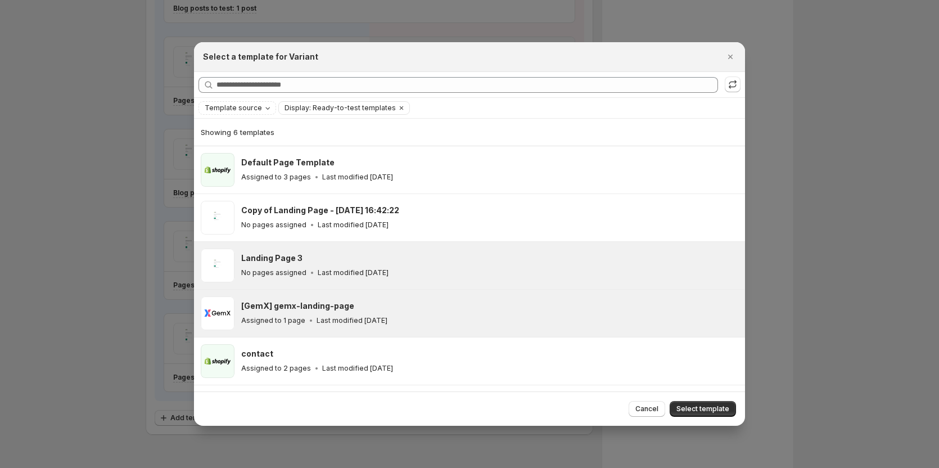
click at [548, 284] on div "Landing Page 3 No pages assigned Last modified 2 months ago" at bounding box center [469, 265] width 551 height 47
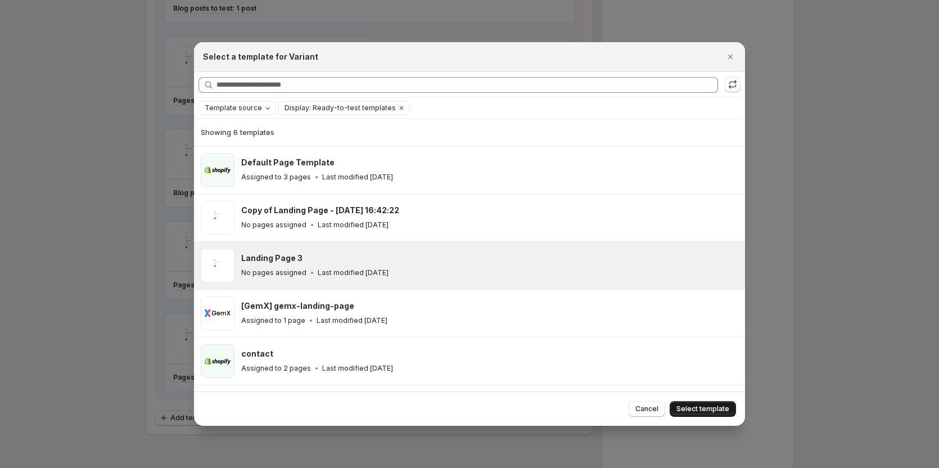
click at [711, 407] on span "Select template" at bounding box center [703, 408] width 53 height 9
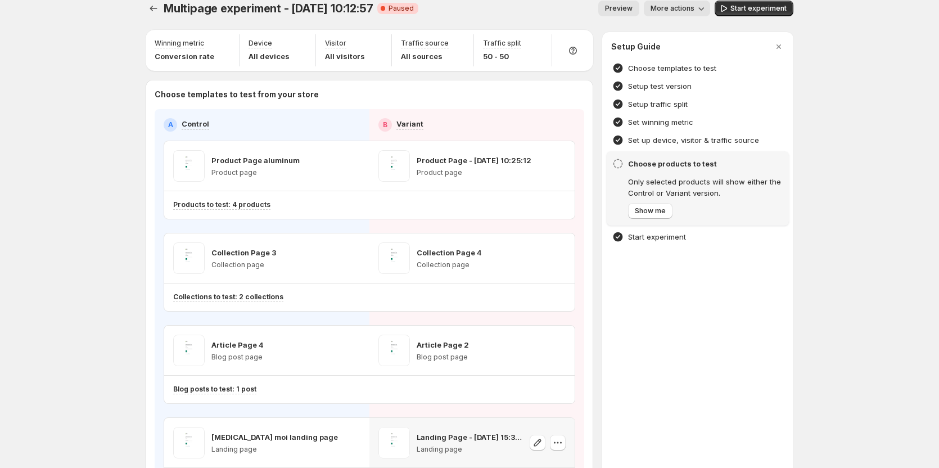
scroll to position [0, 0]
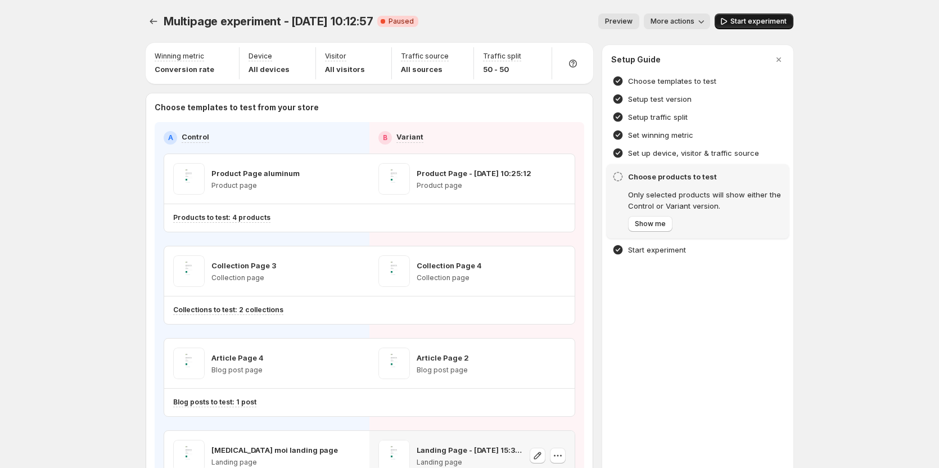
click at [744, 15] on button "Start experiment" at bounding box center [754, 21] width 79 height 16
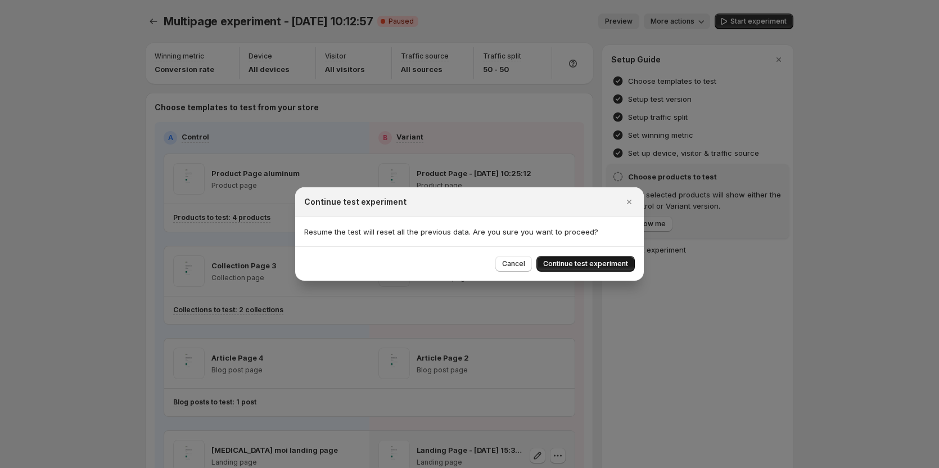
click at [553, 258] on button "Continue test experiment" at bounding box center [586, 264] width 98 height 16
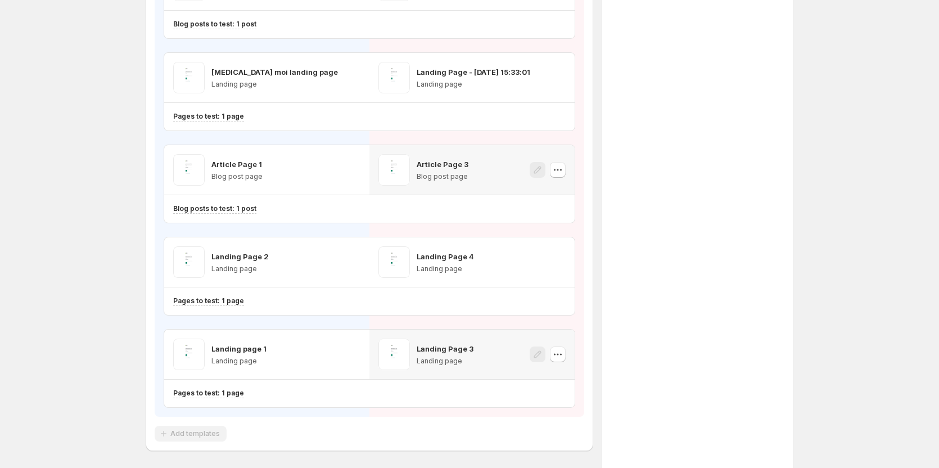
scroll to position [366, 0]
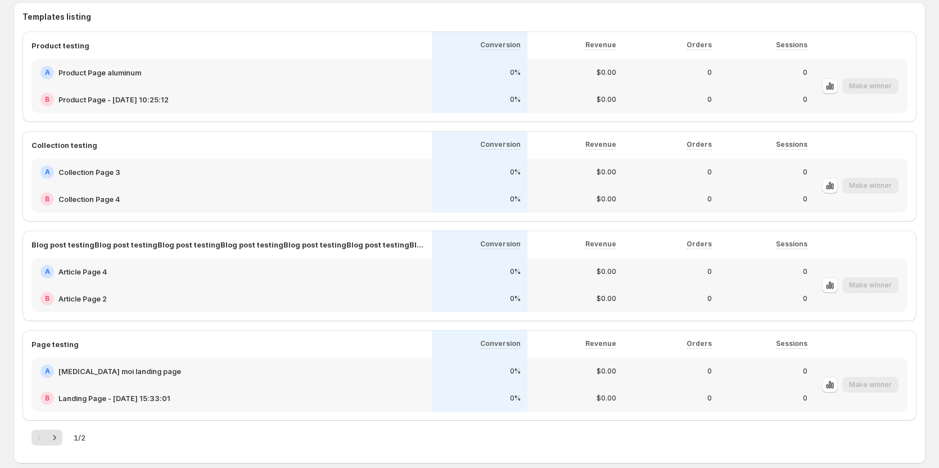
scroll to position [597, 0]
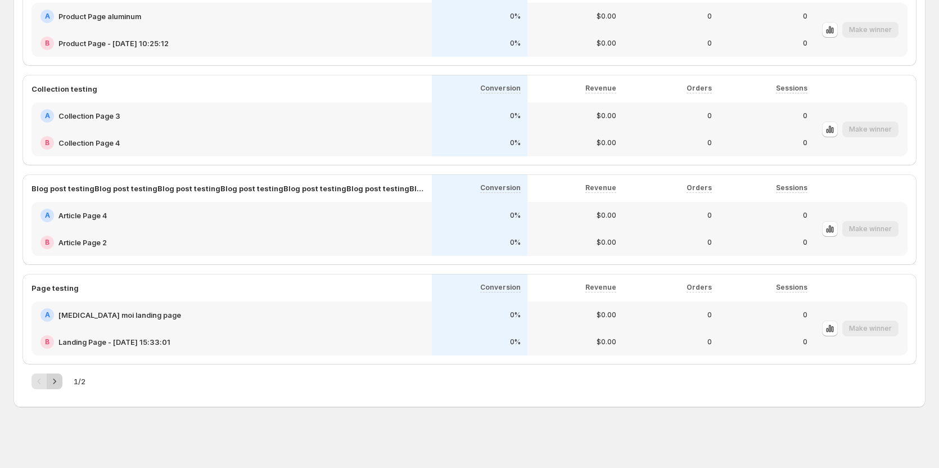
click at [52, 379] on icon "Next" at bounding box center [54, 381] width 11 height 11
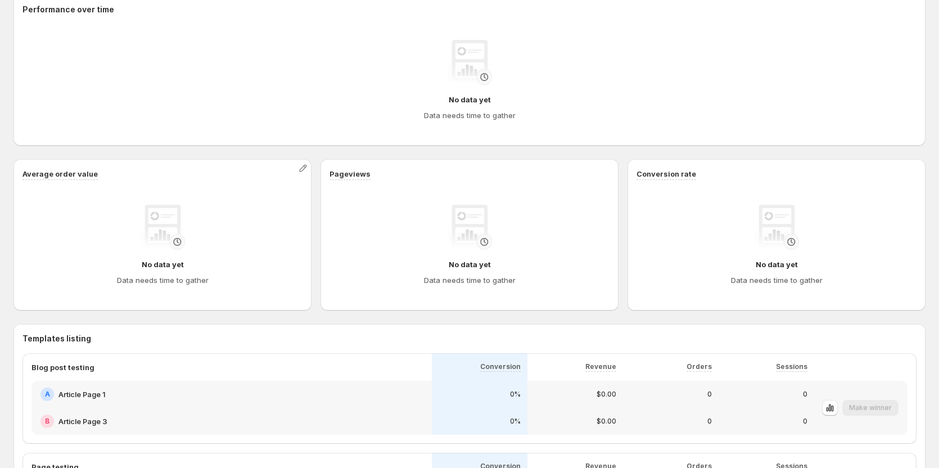
scroll to position [337, 0]
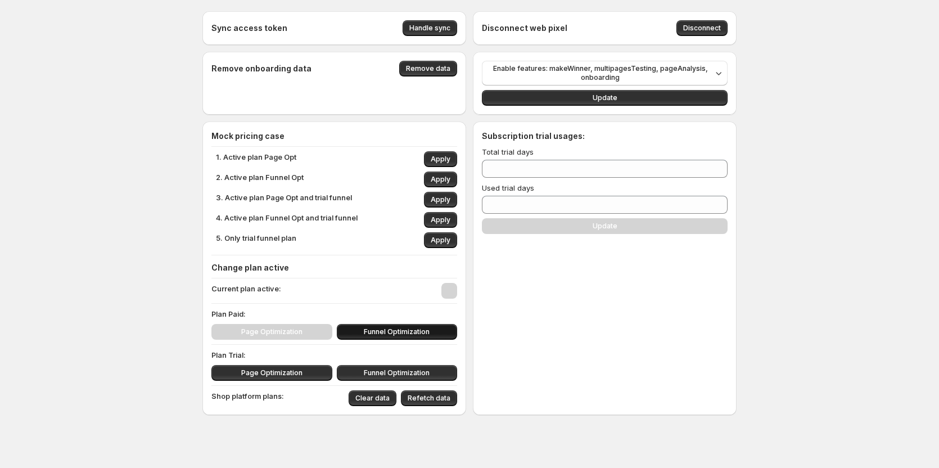
click at [361, 328] on button "Funnel Optimization" at bounding box center [397, 332] width 121 height 16
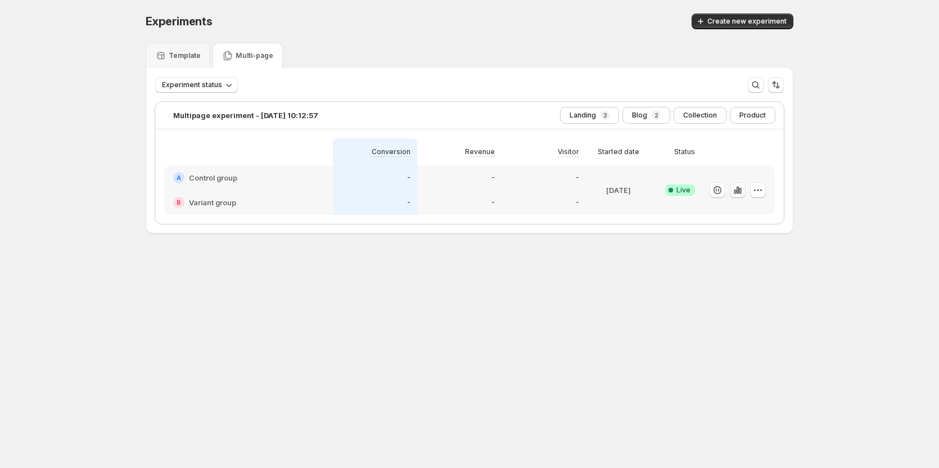
click at [736, 188] on icon "button" at bounding box center [737, 189] width 11 height 11
click at [763, 192] on icon "button" at bounding box center [758, 189] width 11 height 11
click at [731, 212] on span "Edit" at bounding box center [772, 213] width 118 height 11
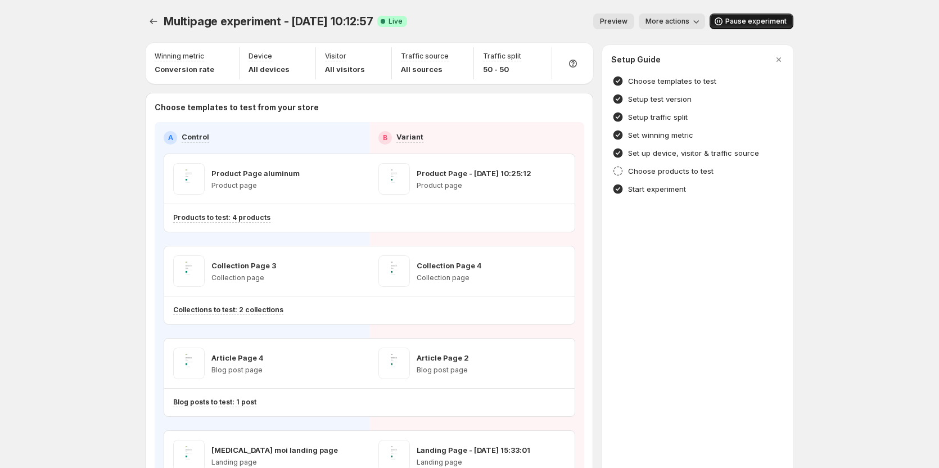
click at [753, 24] on span "Pause experiment" at bounding box center [756, 21] width 61 height 9
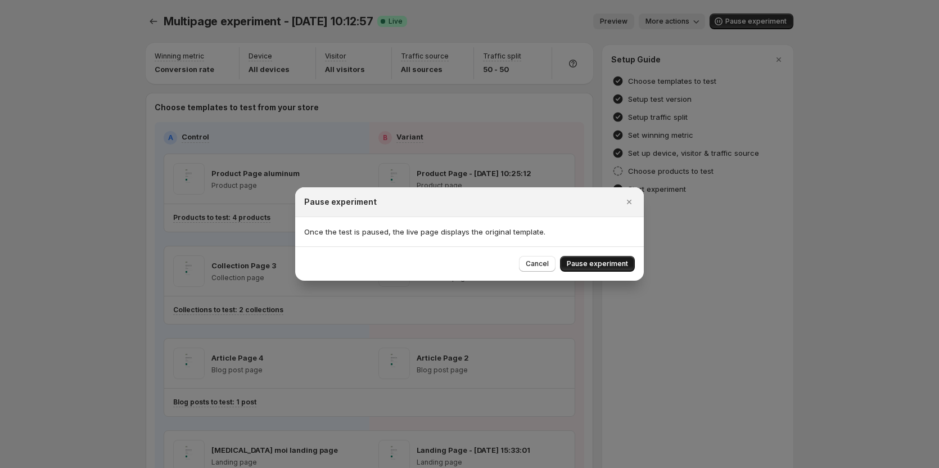
click at [584, 263] on span "Pause experiment" at bounding box center [597, 263] width 61 height 9
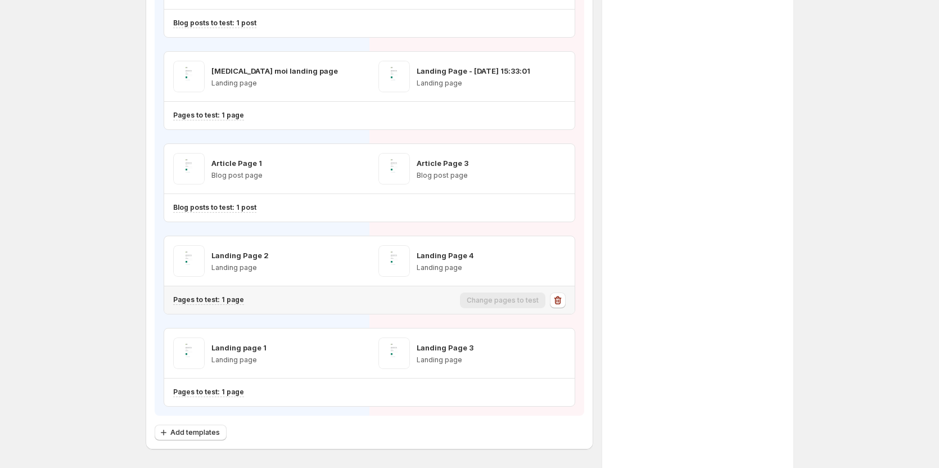
scroll to position [421, 0]
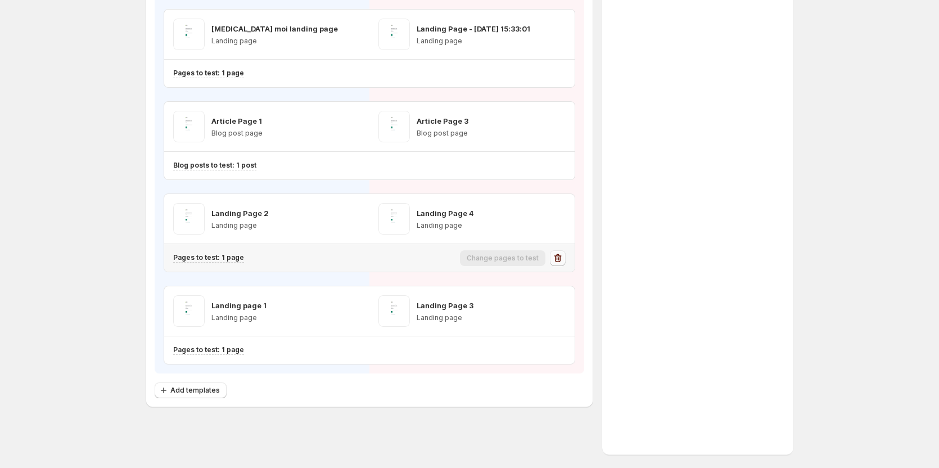
click at [564, 254] on icon "button" at bounding box center [557, 258] width 11 height 11
click at [560, 258] on icon "button" at bounding box center [558, 258] width 1 height 3
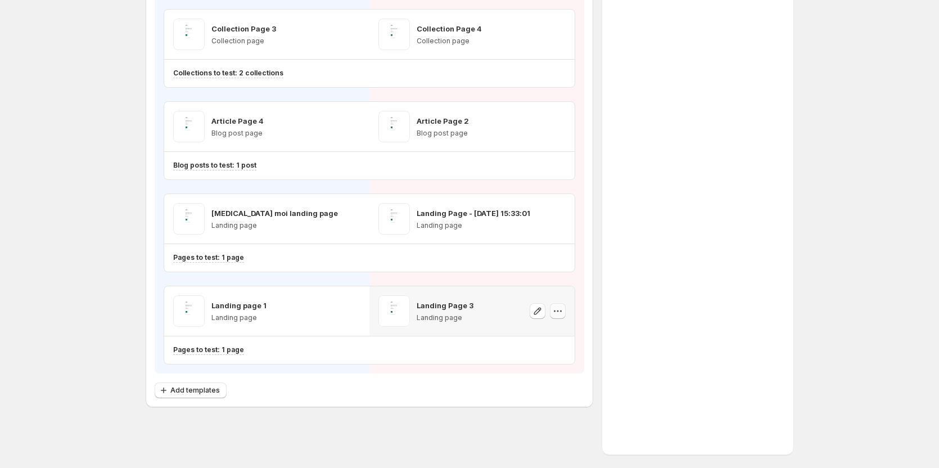
click at [559, 316] on icon "button" at bounding box center [557, 310] width 11 height 11
drag, startPoint x: 684, startPoint y: 366, endPoint x: 662, endPoint y: 363, distance: 22.2
click at [681, 366] on div "Setup Guide Choose templates to test Setup test version Setup traffic split Set…" at bounding box center [697, 131] width 191 height 646
click at [560, 352] on icon "button" at bounding box center [558, 350] width 1 height 3
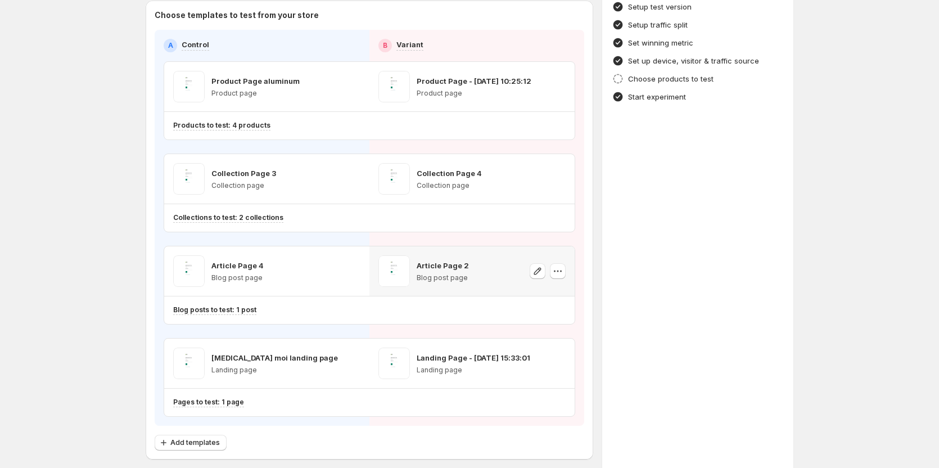
scroll to position [145, 0]
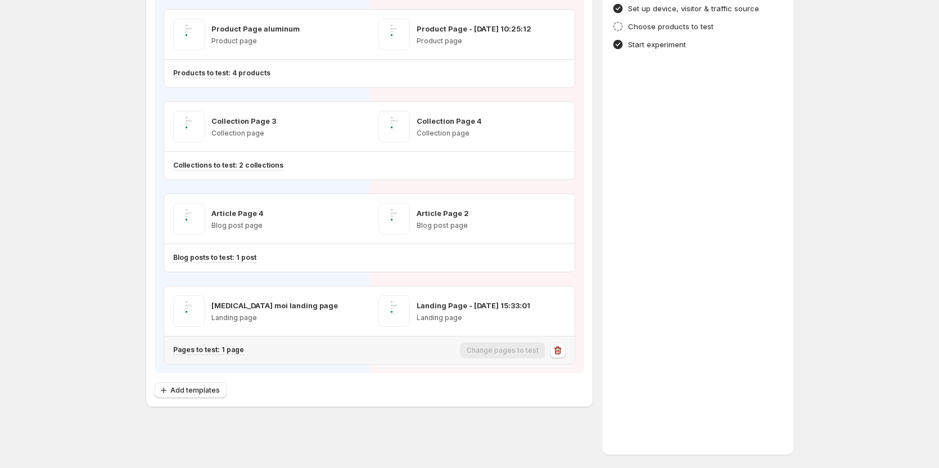
click at [563, 345] on icon "button" at bounding box center [557, 350] width 11 height 11
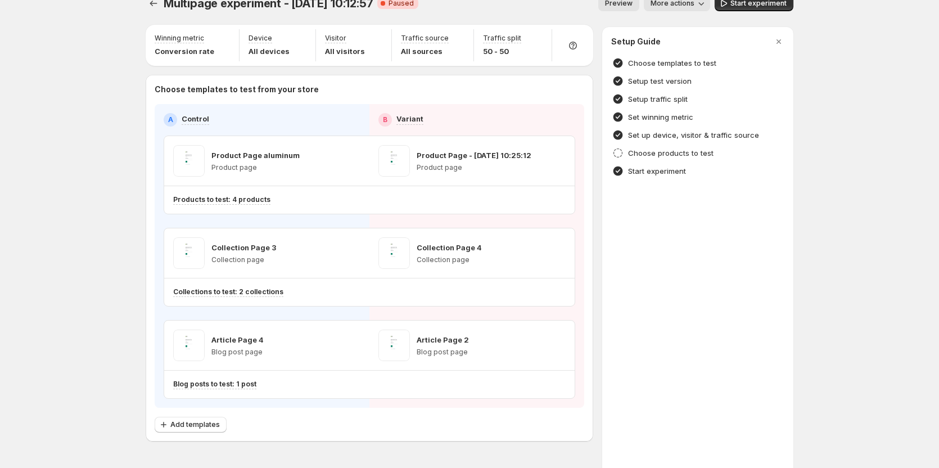
scroll to position [0, 0]
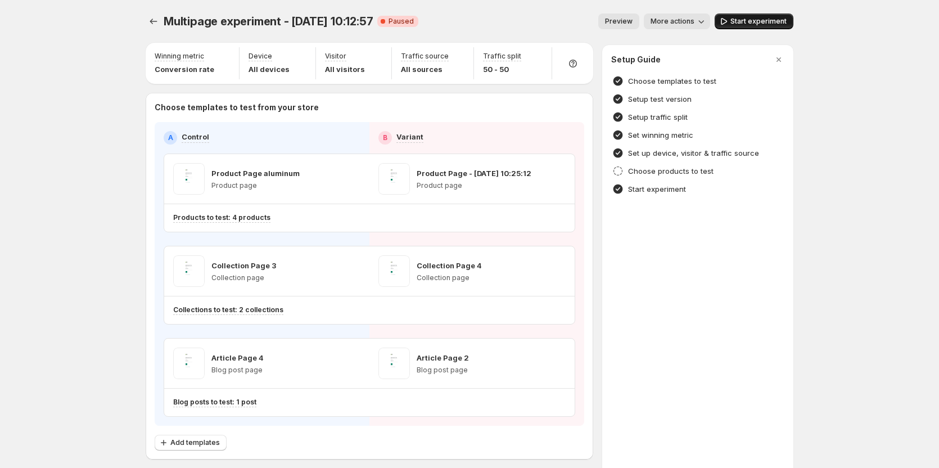
click at [747, 20] on span "Start experiment" at bounding box center [759, 21] width 56 height 9
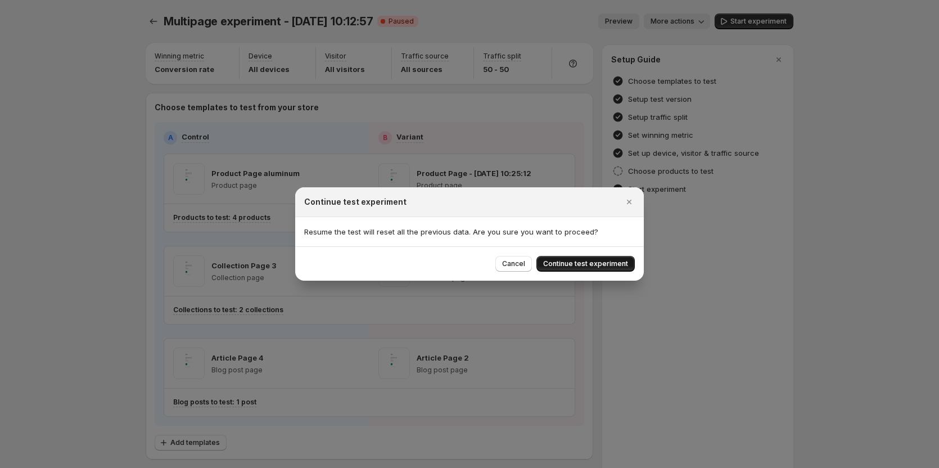
click at [552, 264] on span "Continue test experiment" at bounding box center [585, 263] width 85 height 9
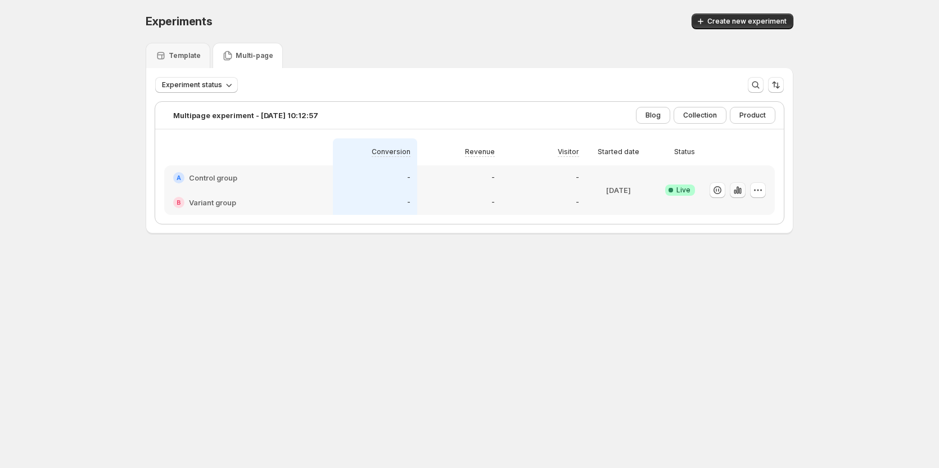
click at [744, 190] on icon "button" at bounding box center [737, 189] width 11 height 11
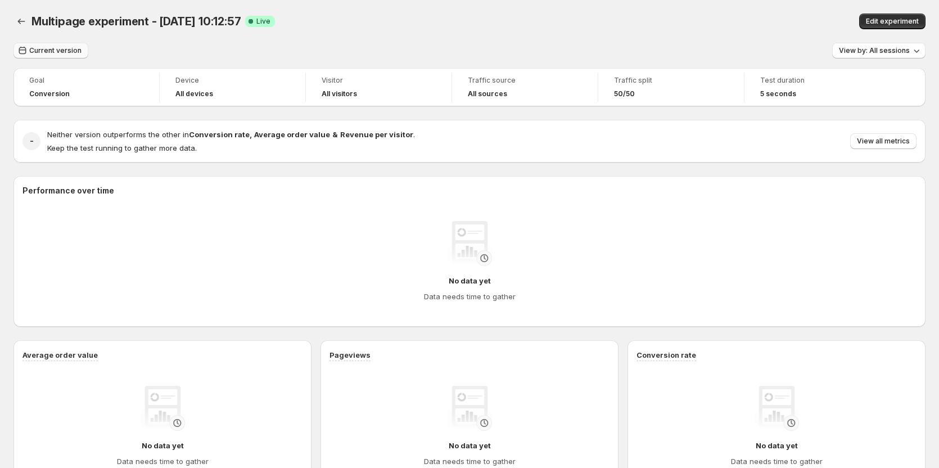
click at [45, 53] on span "Current version" at bounding box center [55, 50] width 52 height 9
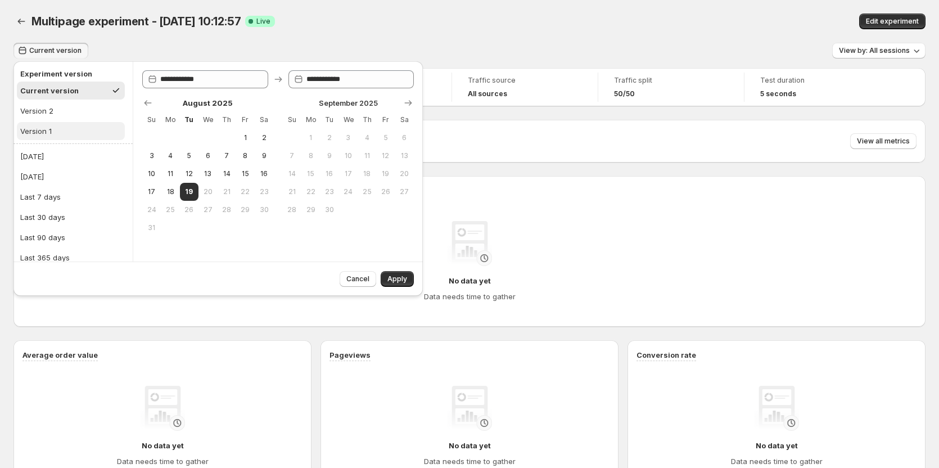
click at [46, 127] on div "Version 1" at bounding box center [35, 130] width 31 height 11
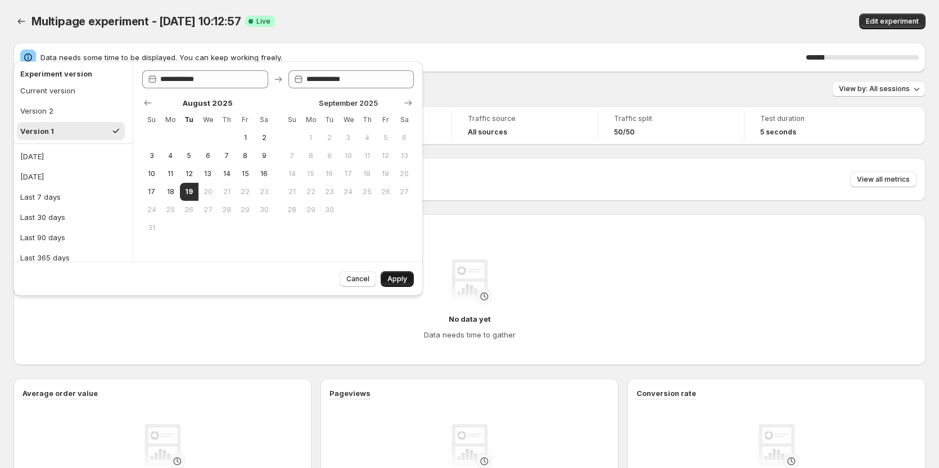
click at [400, 280] on span "Apply" at bounding box center [398, 278] width 20 height 9
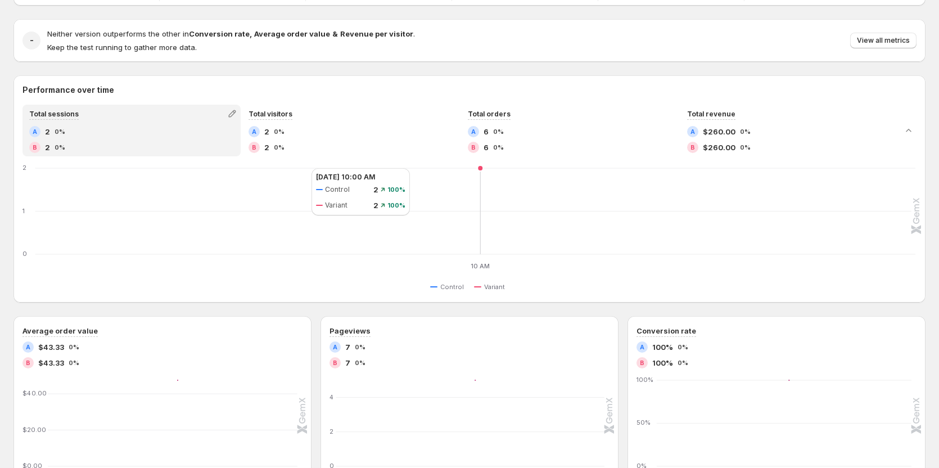
scroll to position [100, 0]
click at [235, 116] on icon "button" at bounding box center [232, 114] width 11 height 11
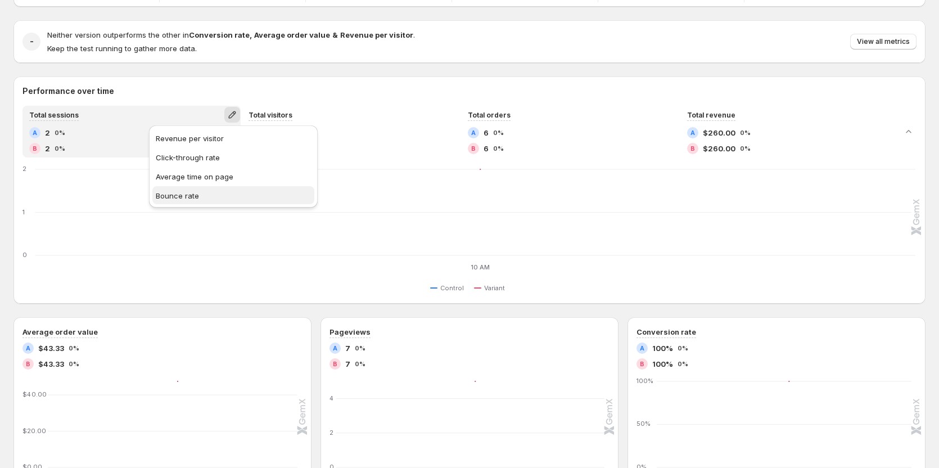
click at [175, 197] on span "Bounce rate" at bounding box center [177, 195] width 43 height 9
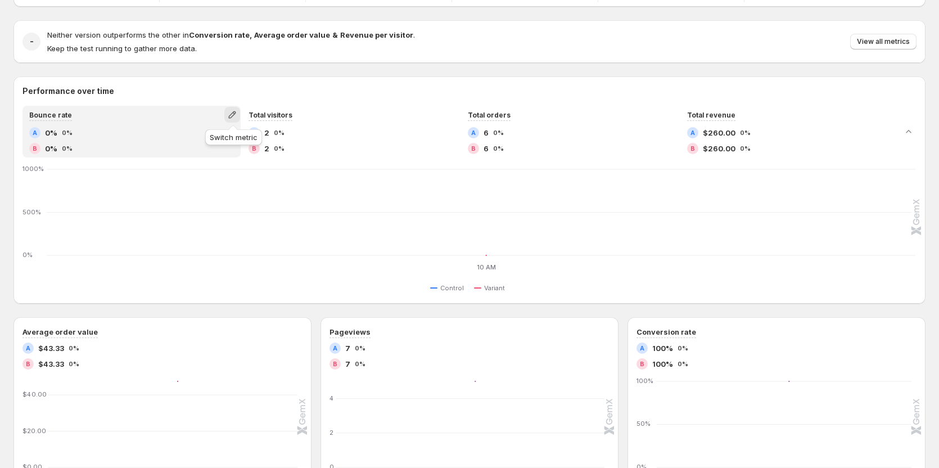
click at [231, 111] on icon "button" at bounding box center [232, 114] width 11 height 11
click at [197, 146] on button "Total sessions" at bounding box center [233, 138] width 162 height 18
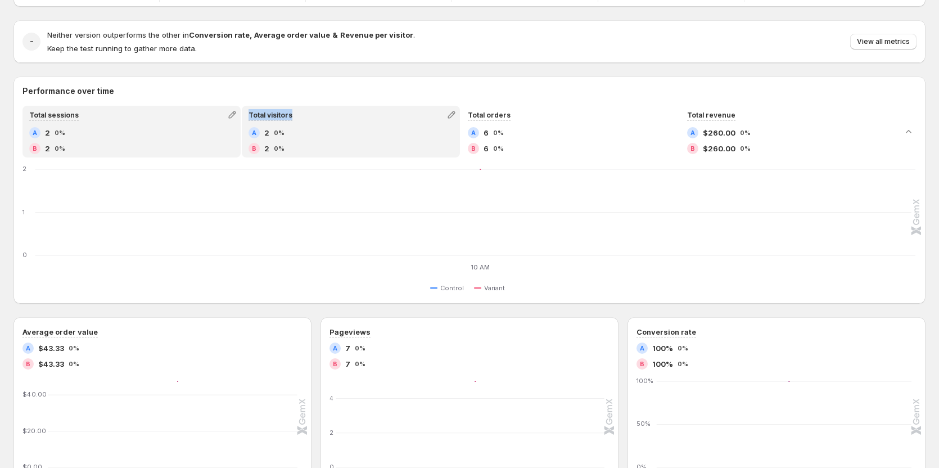
drag, startPoint x: 248, startPoint y: 107, endPoint x: 300, endPoint y: 113, distance: 52.6
click at [300, 113] on div "Total visitors" at bounding box center [351, 115] width 216 height 16
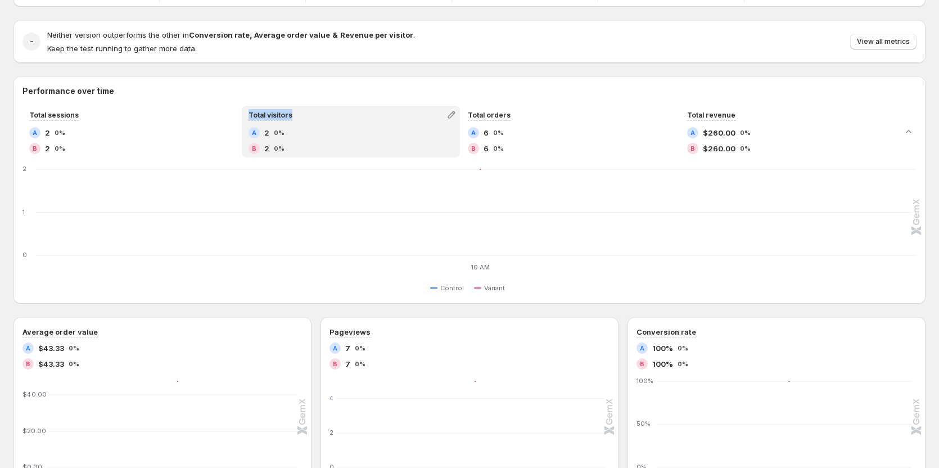
copy span "Total visitors"
click at [158, 178] on icon "10 AM 10 AM 0 1 2 10 AM VARIANT_A 2 VARIANT_B 2" at bounding box center [470, 219] width 892 height 106
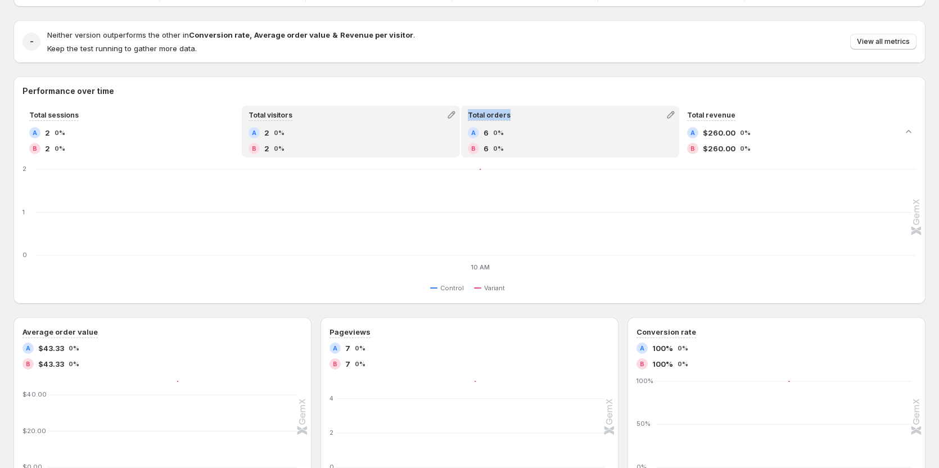
drag, startPoint x: 472, startPoint y: 103, endPoint x: 516, endPoint y: 115, distance: 45.3
click at [516, 115] on div "Performance over time Total sessions A 2 0% B 2 0% Total visitors A 2 0% B 2 0%…" at bounding box center [469, 189] width 912 height 209
copy span "Total orders"
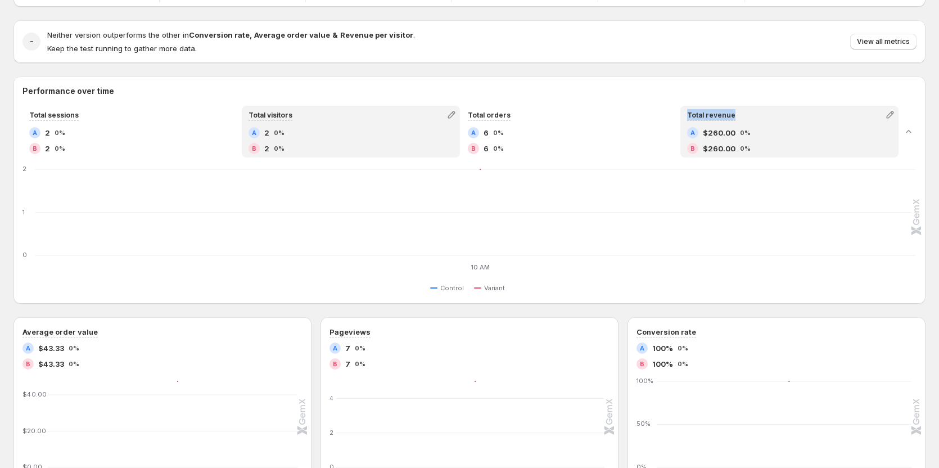
drag, startPoint x: 687, startPoint y: 103, endPoint x: 746, endPoint y: 115, distance: 60.1
click at [746, 115] on div "Performance over time Total sessions A 2 0% B 2 0% Total visitors A 2 0% B 2 0%…" at bounding box center [469, 189] width 912 height 209
copy span "Total revenue"
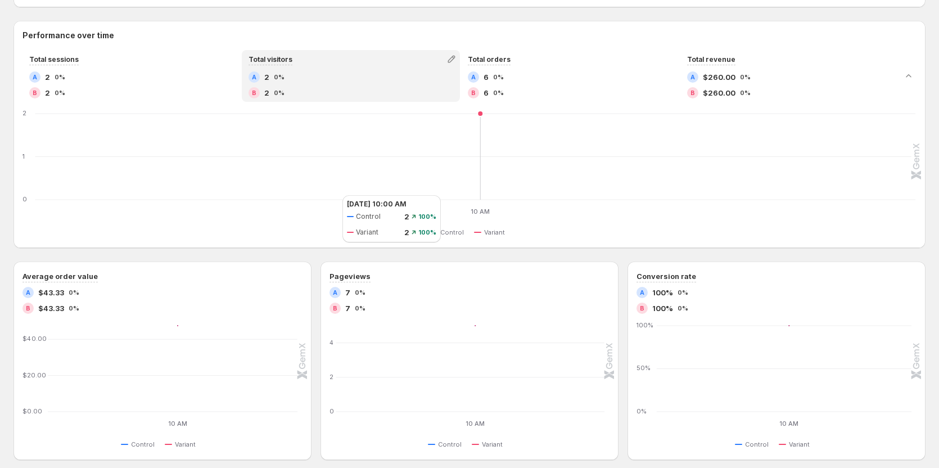
scroll to position [156, 0]
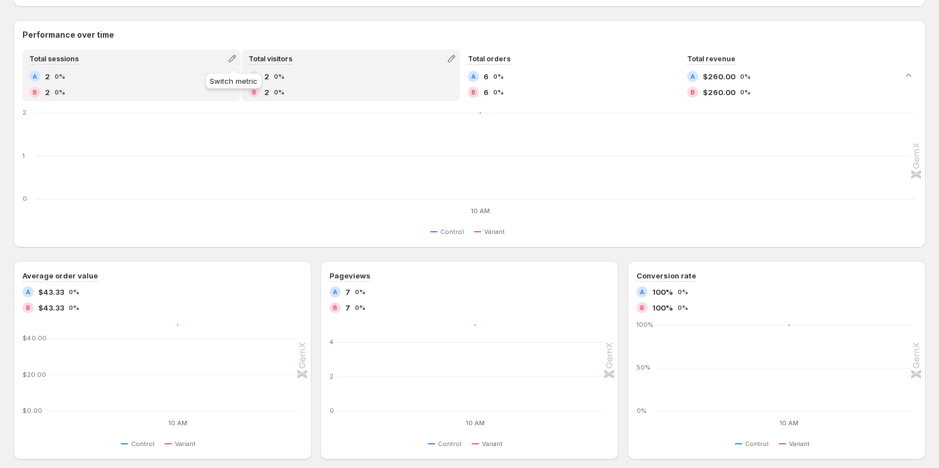
click at [231, 53] on icon "button" at bounding box center [232, 58] width 11 height 11
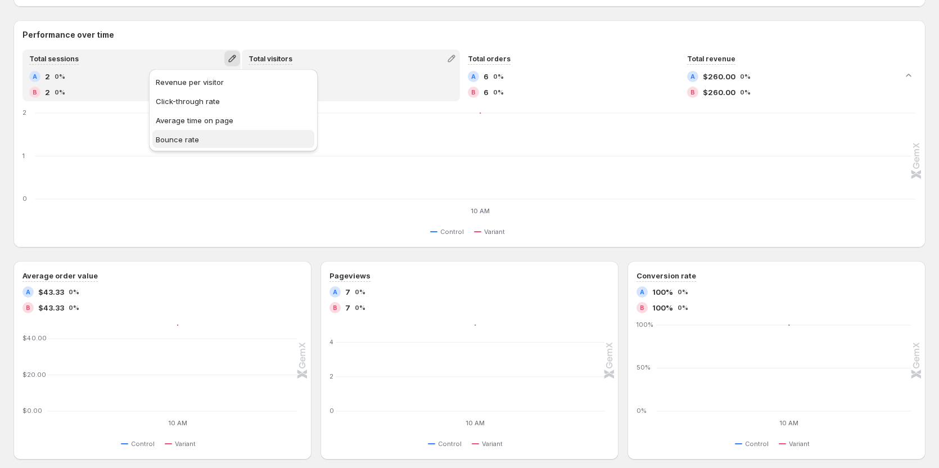
click at [195, 135] on span "Bounce rate" at bounding box center [177, 139] width 43 height 9
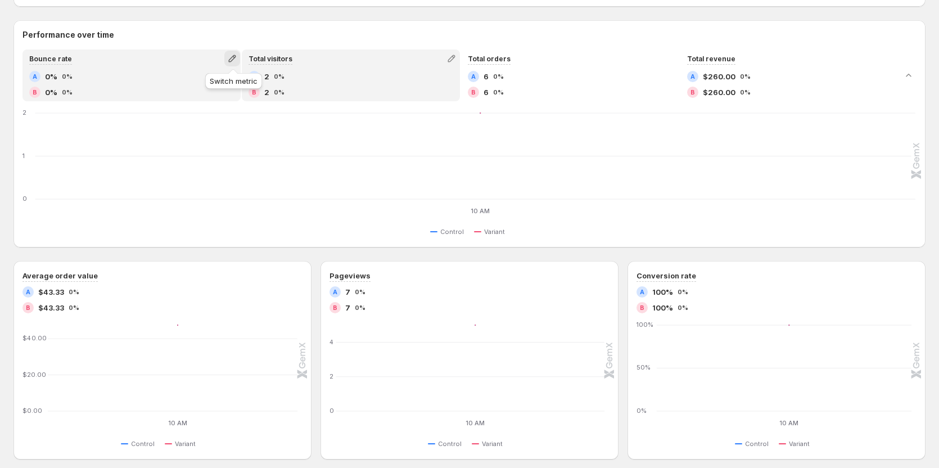
click at [236, 56] on icon "button" at bounding box center [231, 58] width 7 height 7
click at [228, 84] on span "Total sessions" at bounding box center [233, 81] width 155 height 11
click at [231, 60] on icon "button" at bounding box center [231, 58] width 7 height 7
click at [211, 81] on span "Revenue per visitor" at bounding box center [190, 82] width 68 height 9
drag, startPoint x: 21, startPoint y: 50, endPoint x: 92, endPoint y: 52, distance: 70.3
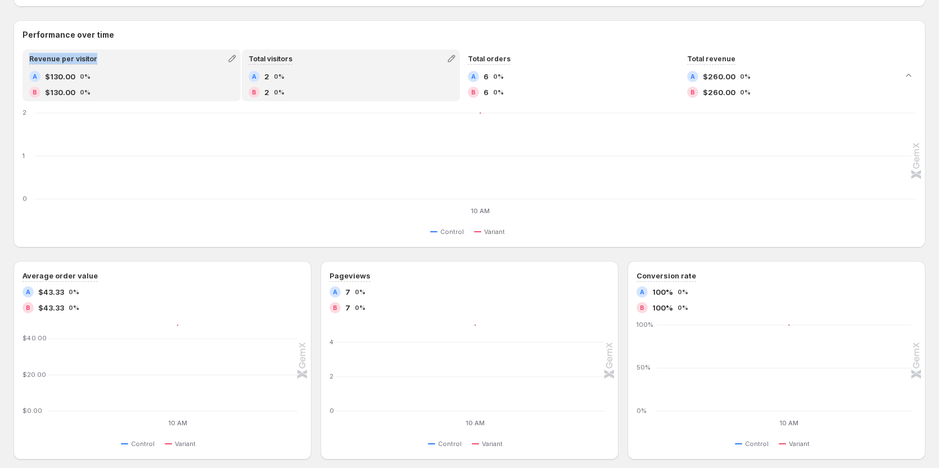
click at [92, 52] on div "Revenue per visitor A $130.00 0% B $130.00 0% Total visitors A 2 0% B 2 0% Tota…" at bounding box center [469, 75] width 912 height 52
copy span "Revenue per visitor"
drag, startPoint x: 241, startPoint y: 56, endPoint x: 236, endPoint y: 56, distance: 5.7
click at [236, 56] on icon "button" at bounding box center [232, 58] width 11 height 11
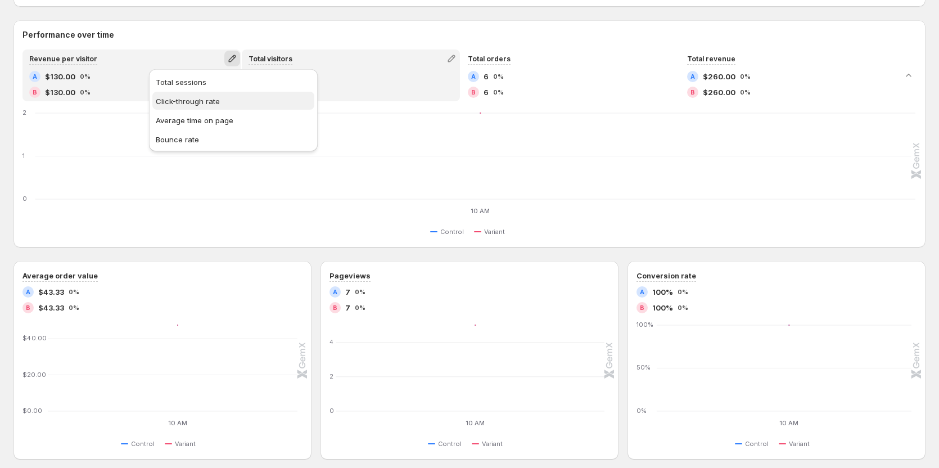
click at [187, 101] on span "Click-through rate" at bounding box center [188, 101] width 64 height 9
click at [232, 57] on icon "button" at bounding box center [232, 58] width 11 height 11
click at [193, 133] on button "Bounce rate" at bounding box center [233, 139] width 162 height 18
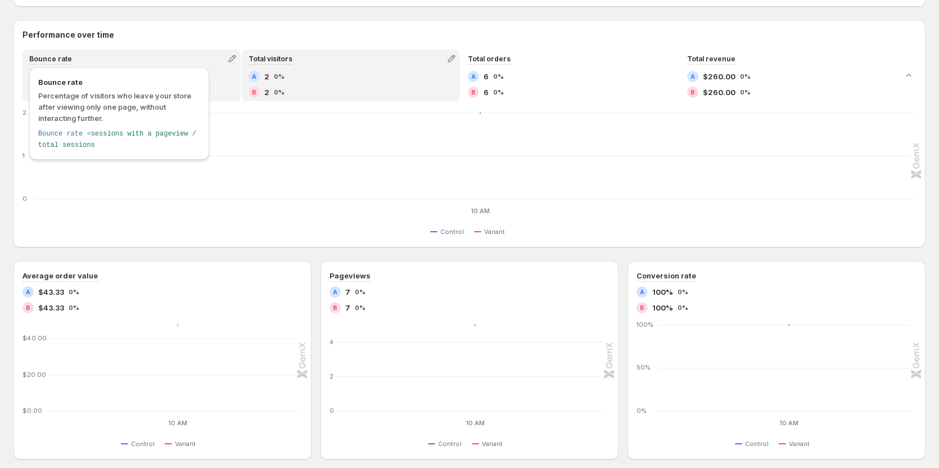
click at [44, 64] on div "Bounce rate" at bounding box center [50, 59] width 43 height 12
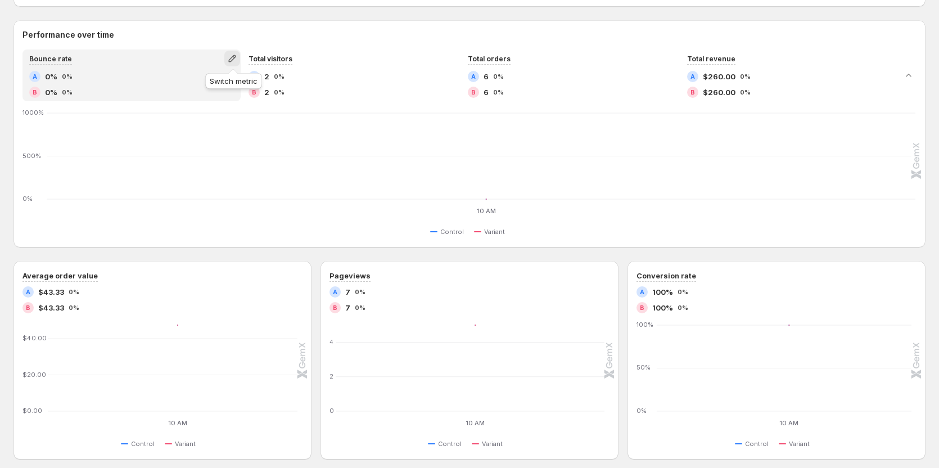
click at [235, 58] on icon "button" at bounding box center [231, 58] width 7 height 7
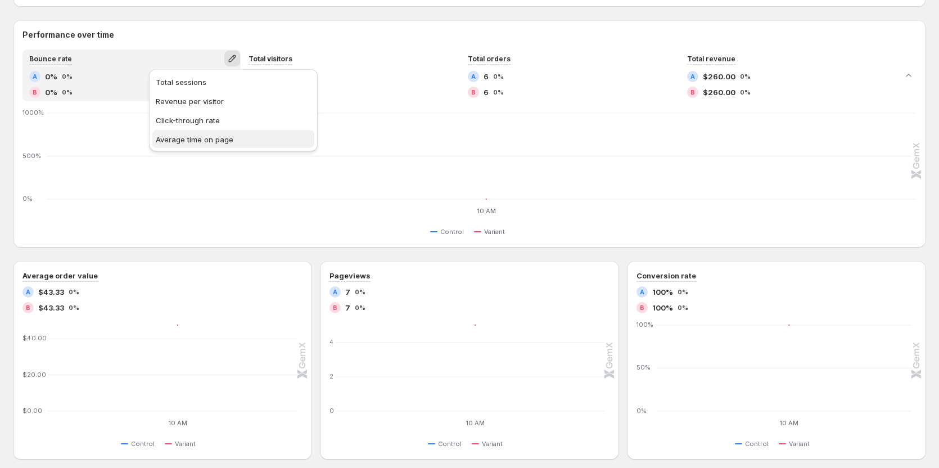
click at [193, 139] on span "Average time on page" at bounding box center [195, 139] width 78 height 9
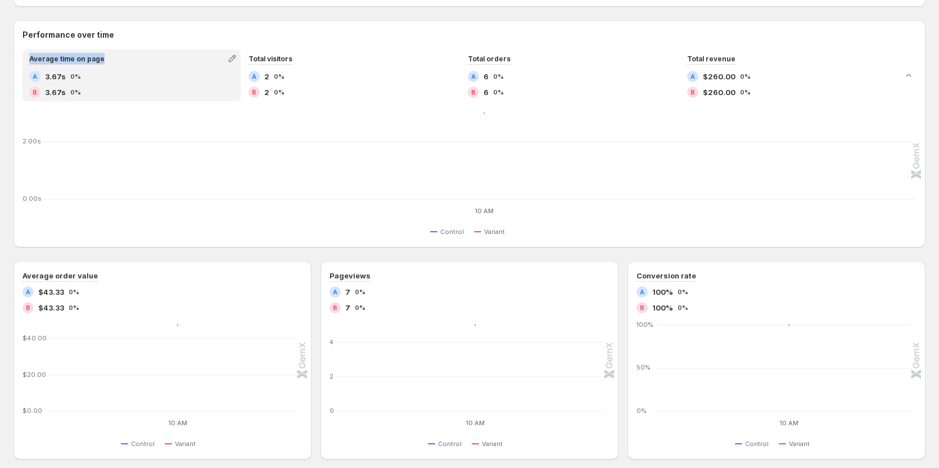
drag, startPoint x: 28, startPoint y: 55, endPoint x: 116, endPoint y: 54, distance: 88.3
click at [116, 54] on div "Average time on page" at bounding box center [132, 59] width 216 height 16
copy span "Average time on page"
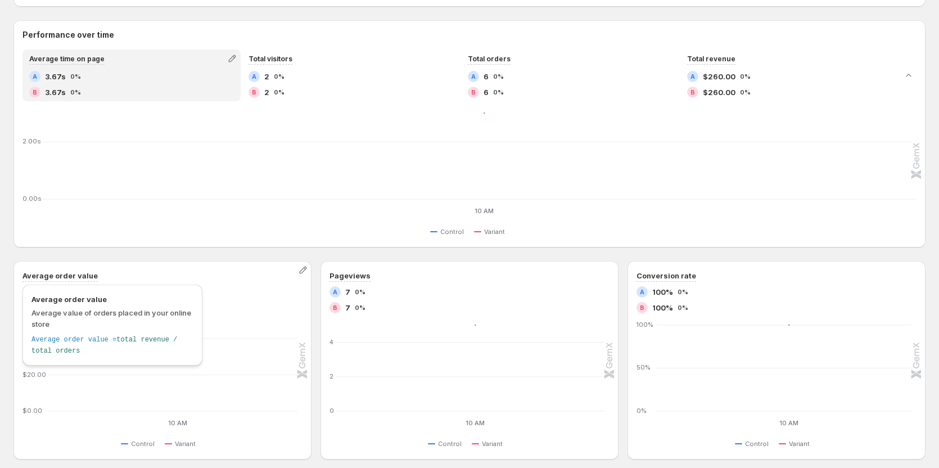
scroll to position [212, 0]
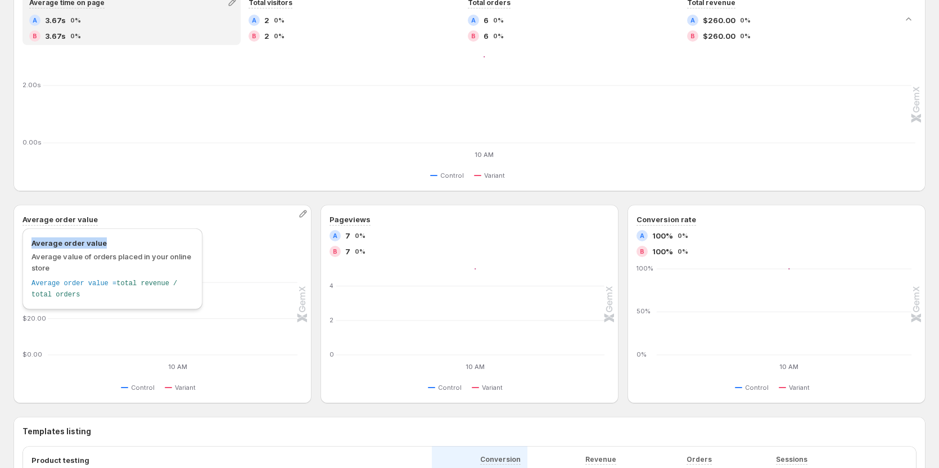
drag, startPoint x: 30, startPoint y: 243, endPoint x: 102, endPoint y: 243, distance: 72.6
click at [102, 243] on div "Average order value Average value of orders placed in your online store Average…" at bounding box center [112, 268] width 180 height 81
copy span "Average order value"
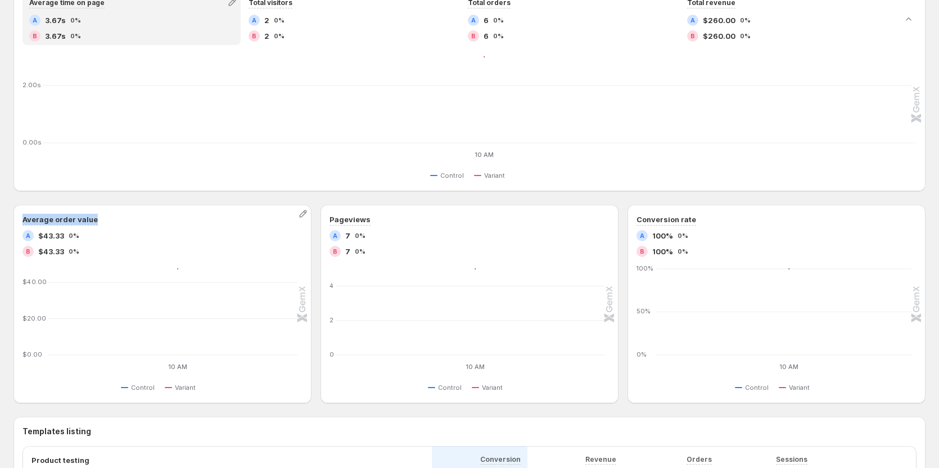
drag, startPoint x: 20, startPoint y: 214, endPoint x: 109, endPoint y: 218, distance: 88.4
click at [109, 218] on div "Average order value A $43.33 0% B $43.33 0% 10 AM 10 AM $0.00 $20.00 $40.00 10 …" at bounding box center [162, 304] width 298 height 199
copy h3 "Average order value"
drag, startPoint x: 331, startPoint y: 210, endPoint x: 378, endPoint y: 222, distance: 48.2
click at [378, 222] on div "Pageviews A 7 0% B 7 0% 10 AM 10 AM 0 2 4 10 AM VARIANT_A 5 VARIANT_B 5 Control…" at bounding box center [470, 304] width 298 height 199
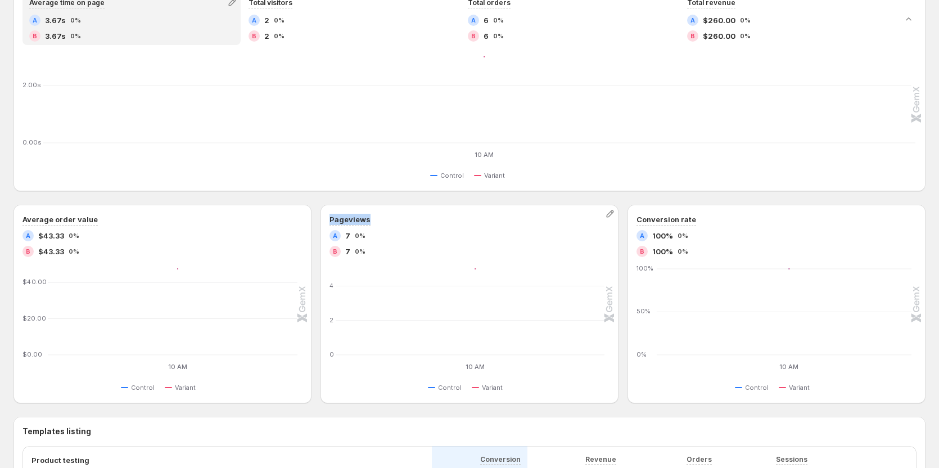
copy h3 "Pageviews"
click at [610, 217] on icon "button" at bounding box center [610, 213] width 11 height 11
click at [383, 172] on div "Control Variant" at bounding box center [470, 175] width 892 height 13
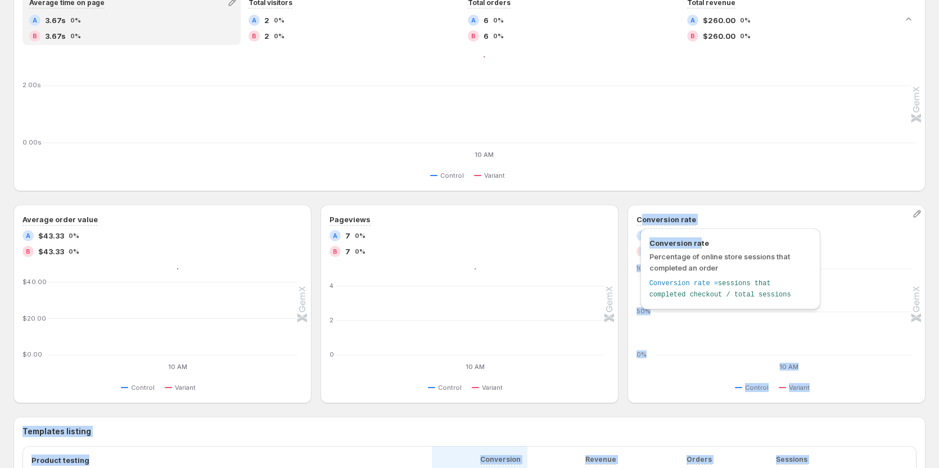
drag, startPoint x: 643, startPoint y: 214, endPoint x: 699, endPoint y: 226, distance: 56.9
click at [699, 226] on div "Multipage experiment - [DATE] 10:12:57. This page is ready Multipage experiment…" at bounding box center [469, 296] width 939 height 1017
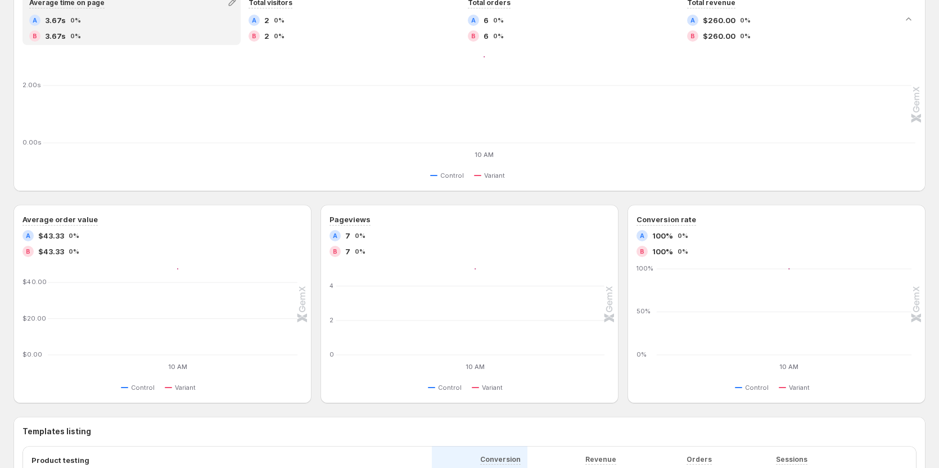
click at [632, 204] on div "Performance over time Average time on page A 3.67s 0% B 3.67s 0% Total visitors…" at bounding box center [469, 183] width 912 height 439
drag, startPoint x: 639, startPoint y: 210, endPoint x: 706, endPoint y: 221, distance: 67.3
click at [706, 221] on div "Conversion rate A 100% 0% B 100% 0% 10 AM 10 AM 0% 50% 100% 10 AM VARIANT_A 100…" at bounding box center [777, 304] width 298 height 199
copy h3 "Conversion rate"
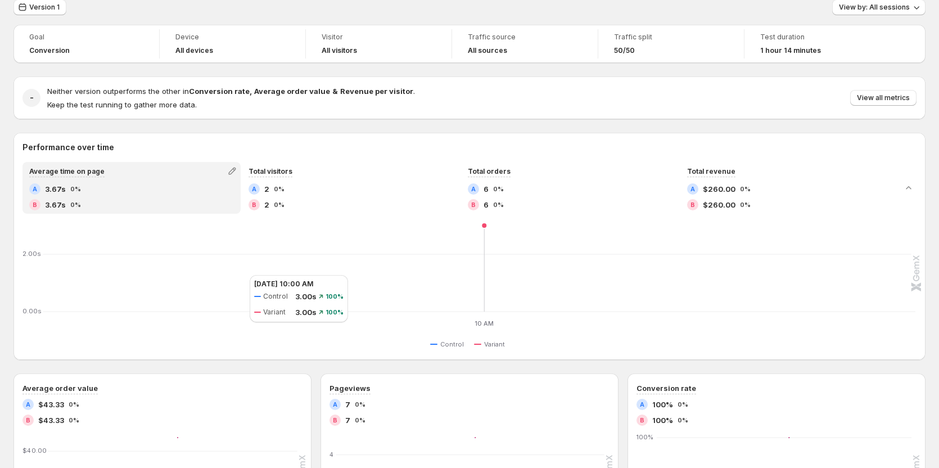
scroll to position [56, 0]
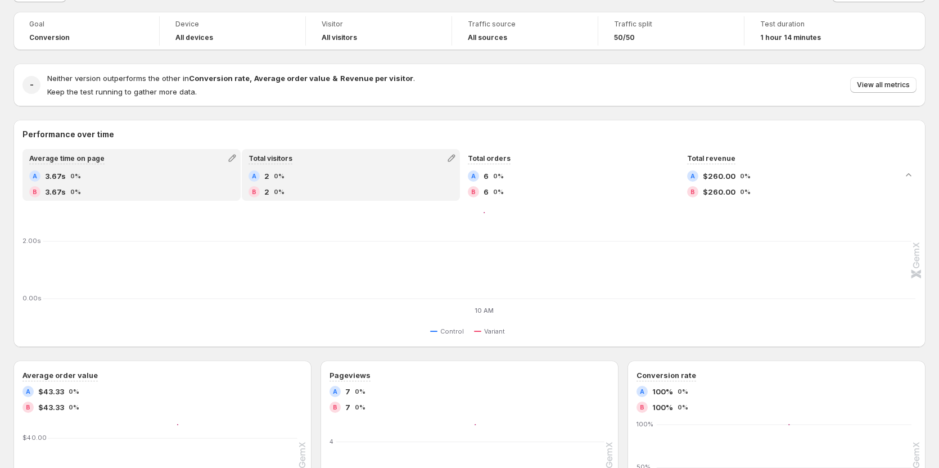
click at [308, 163] on div "Total visitors" at bounding box center [351, 158] width 216 height 16
click at [154, 178] on div "A 3.67s 0%" at bounding box center [131, 175] width 205 height 11
click at [359, 175] on div "A 2 0%" at bounding box center [351, 175] width 205 height 11
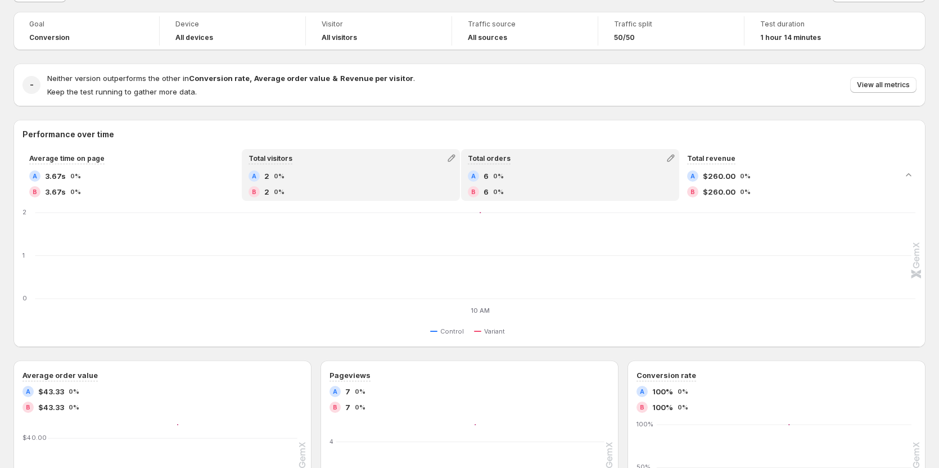
click at [515, 172] on div "A 6 0%" at bounding box center [570, 175] width 205 height 11
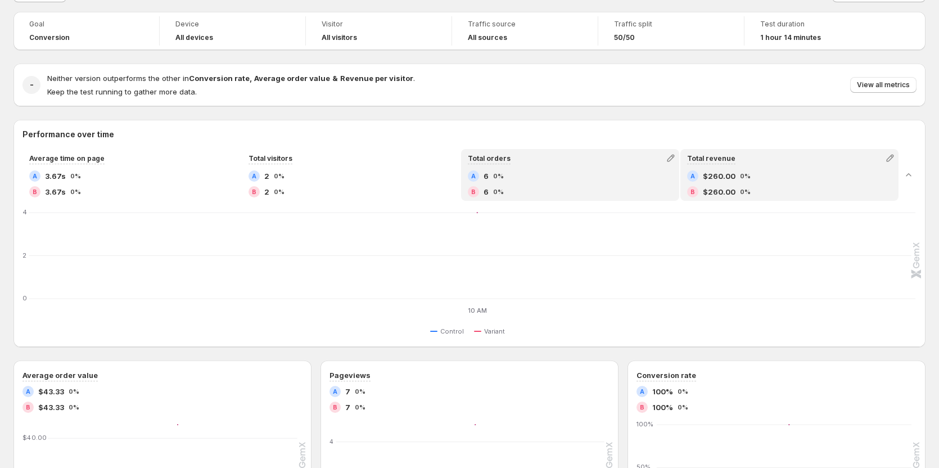
click at [751, 173] on span "0%" at bounding box center [745, 176] width 11 height 7
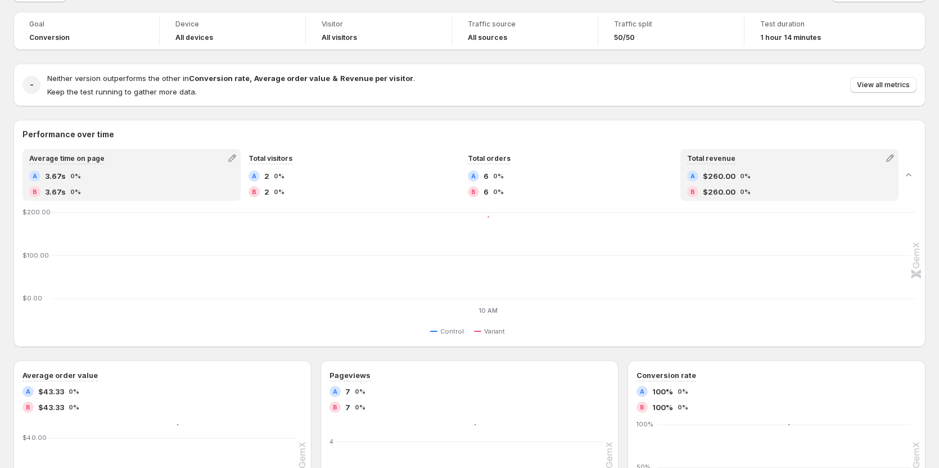
click at [172, 190] on div "B 3.67s 0%" at bounding box center [131, 191] width 205 height 11
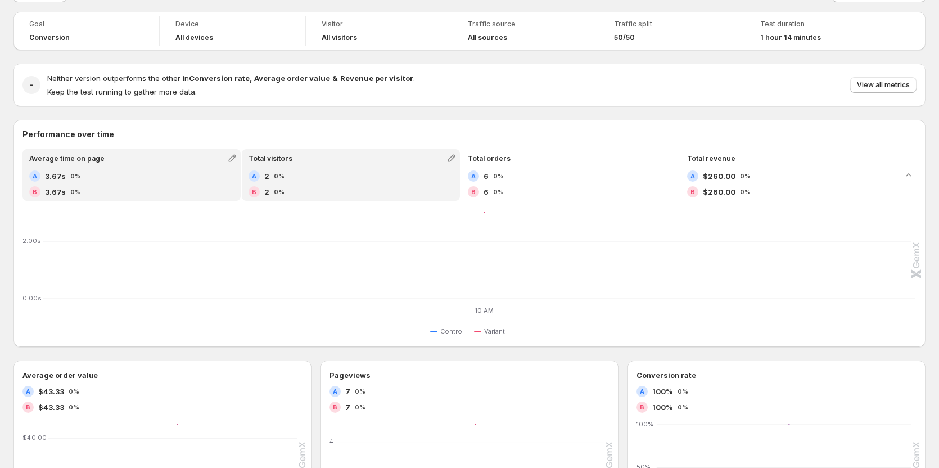
click at [311, 184] on div "A 2 0% B 2 0%" at bounding box center [351, 183] width 205 height 27
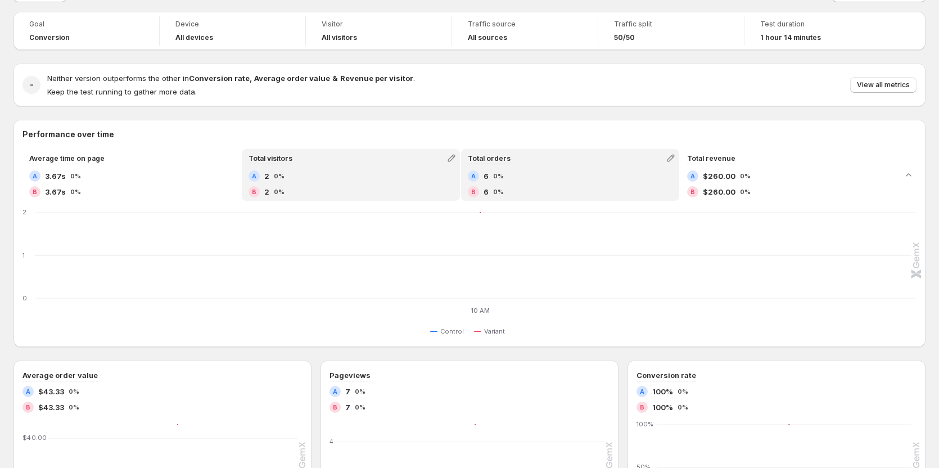
click at [552, 181] on div "A 6 0%" at bounding box center [570, 175] width 205 height 11
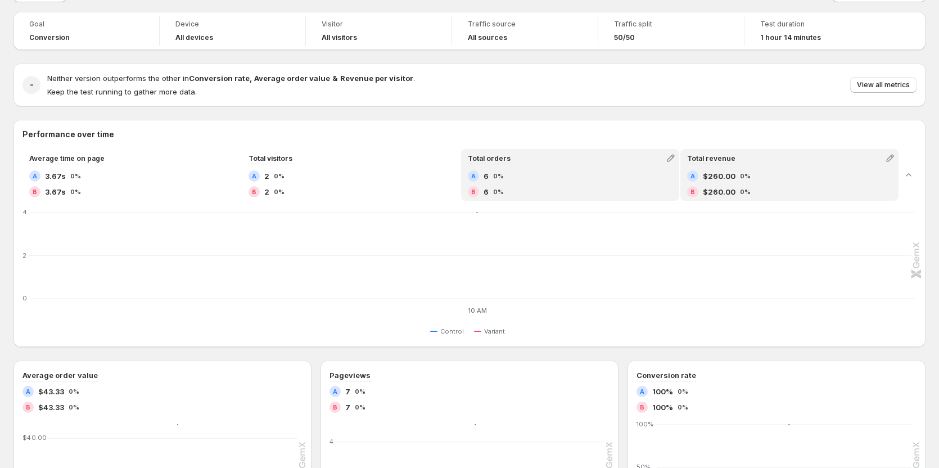
click at [746, 191] on span "0%" at bounding box center [745, 191] width 11 height 7
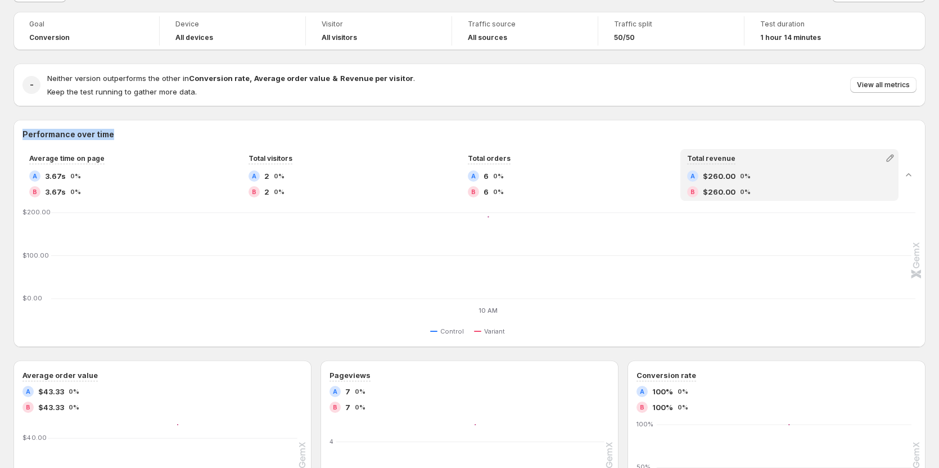
drag, startPoint x: 14, startPoint y: 137, endPoint x: 138, endPoint y: 134, distance: 123.8
click at [138, 134] on div "Performance over time" at bounding box center [469, 134] width 912 height 11
copy h2 "Performance over time"
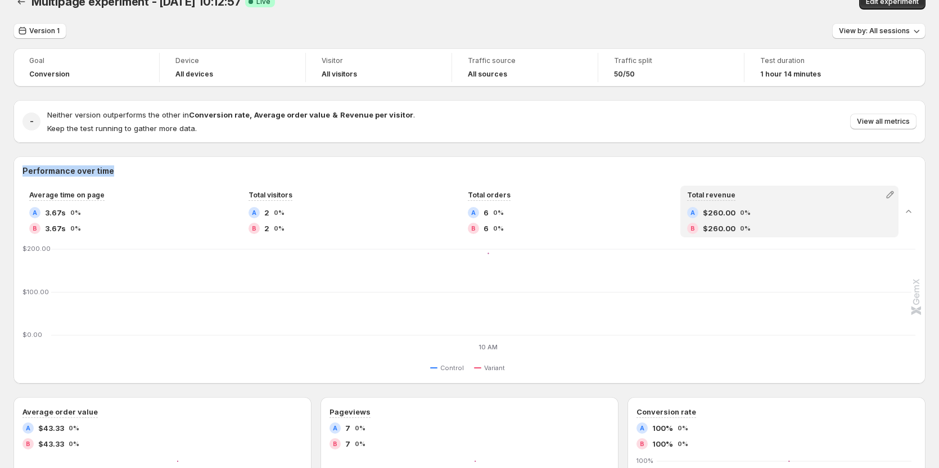
scroll to position [0, 0]
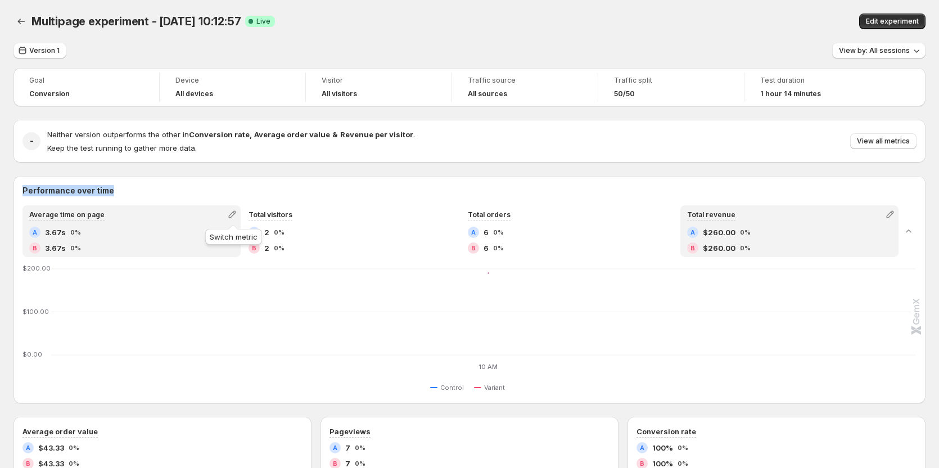
click at [230, 208] on button "button" at bounding box center [232, 214] width 16 height 16
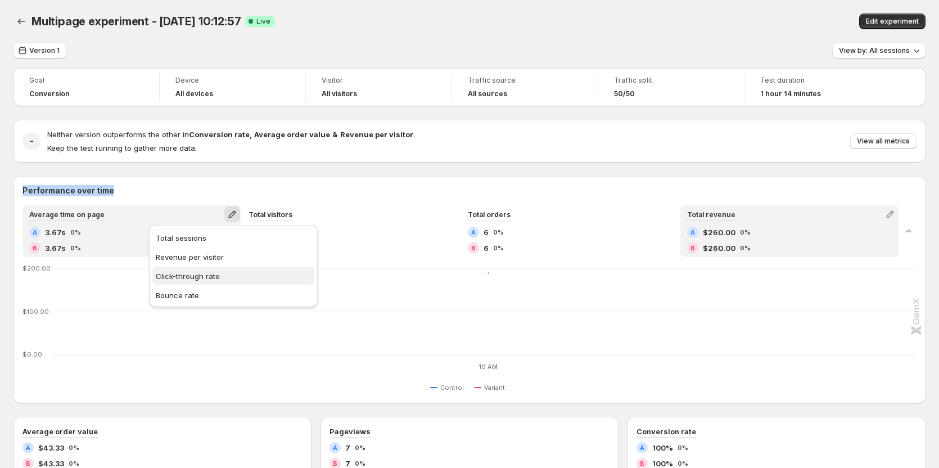
click at [203, 271] on span "Click-through rate" at bounding box center [233, 276] width 155 height 11
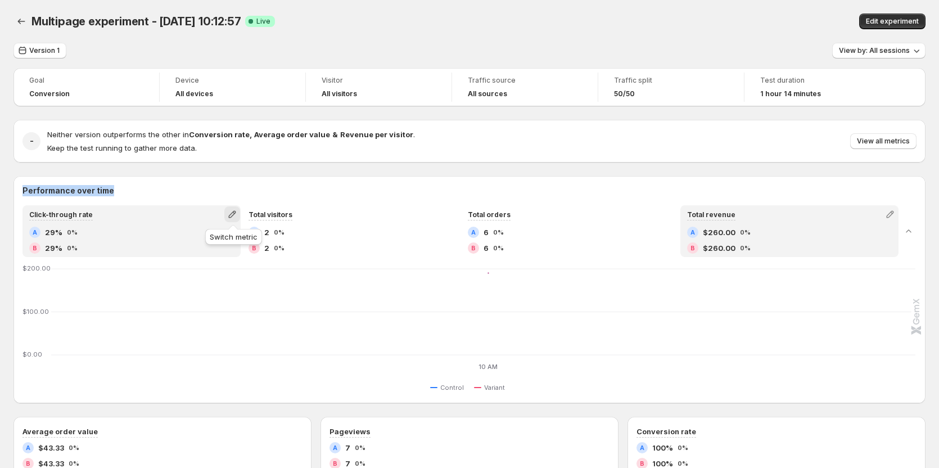
click at [231, 213] on icon "button" at bounding box center [232, 214] width 11 height 11
click at [206, 254] on span "Revenue per visitor" at bounding box center [190, 257] width 68 height 9
click at [228, 214] on icon "button" at bounding box center [232, 214] width 11 height 11
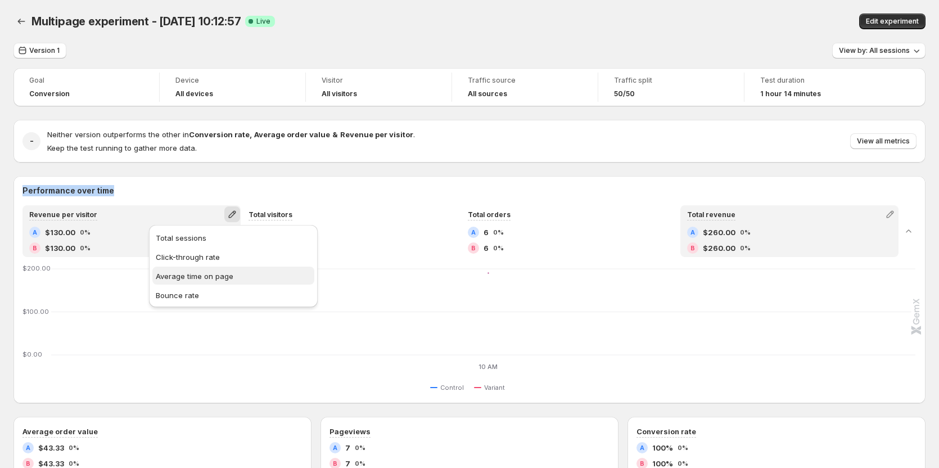
click at [208, 272] on span "Average time on page" at bounding box center [195, 276] width 78 height 9
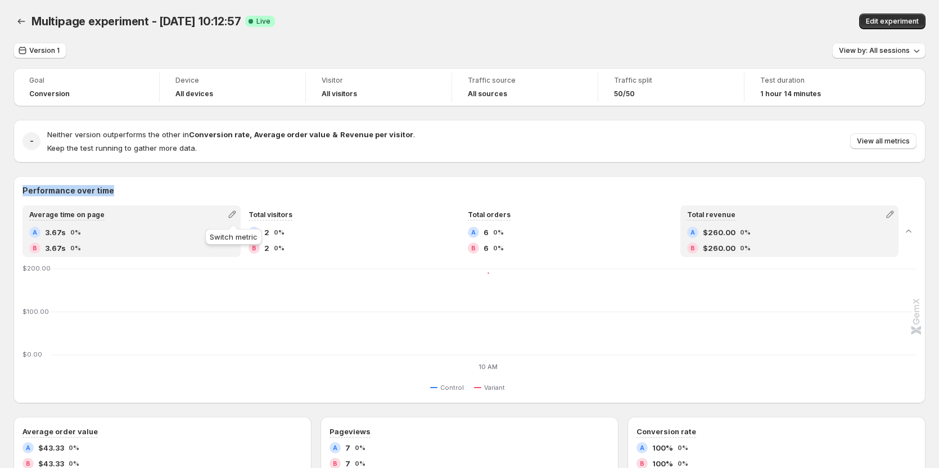
click at [234, 212] on icon "button" at bounding box center [231, 214] width 7 height 7
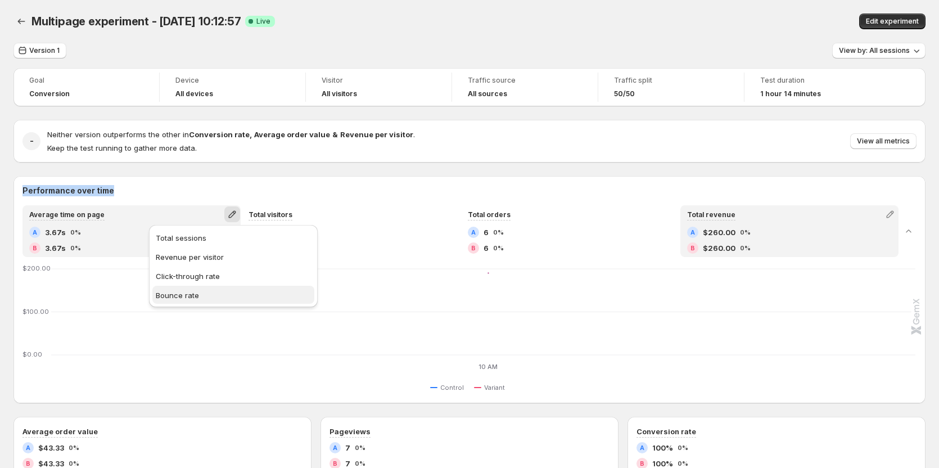
click at [191, 290] on span "Bounce rate" at bounding box center [233, 295] width 155 height 11
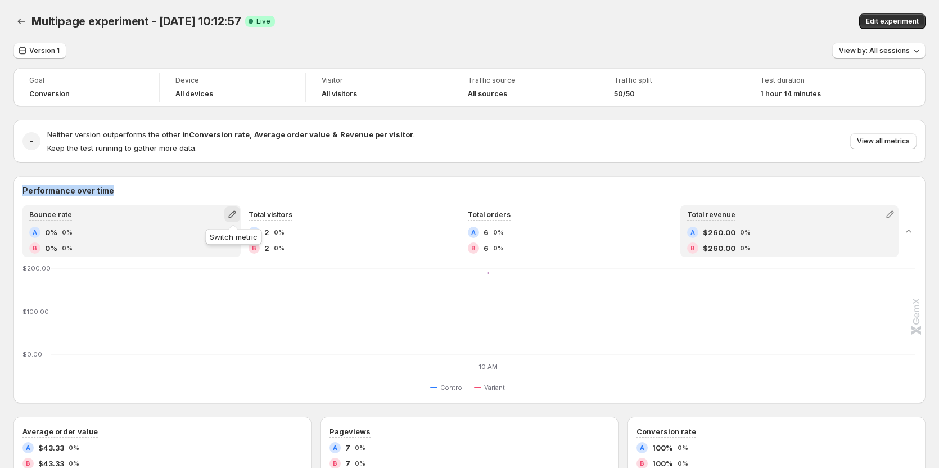
click at [232, 210] on icon "button" at bounding box center [232, 214] width 11 height 11
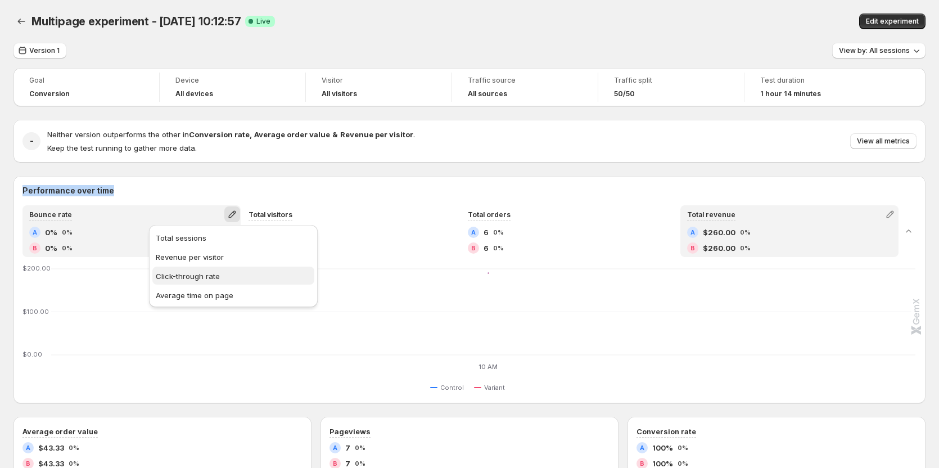
click at [205, 275] on span "Click-through rate" at bounding box center [188, 276] width 64 height 9
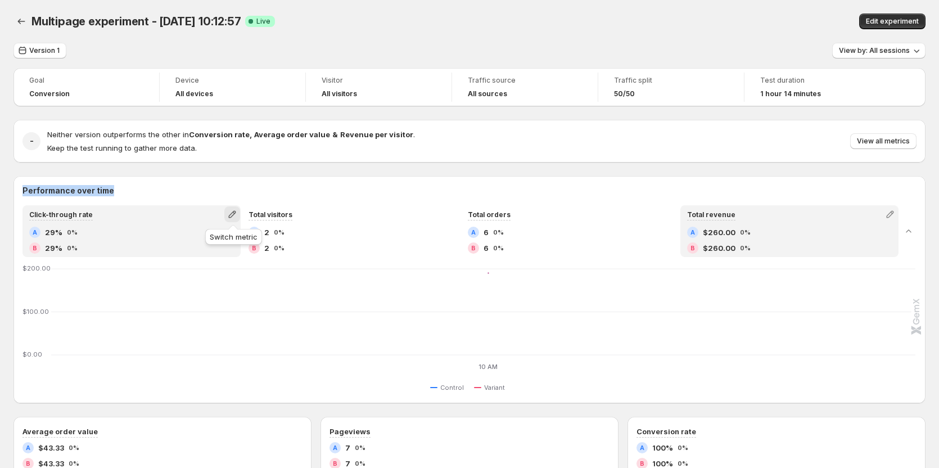
click at [237, 214] on icon "button" at bounding box center [232, 214] width 11 height 11
click at [237, 215] on icon "button" at bounding box center [232, 214] width 11 height 11
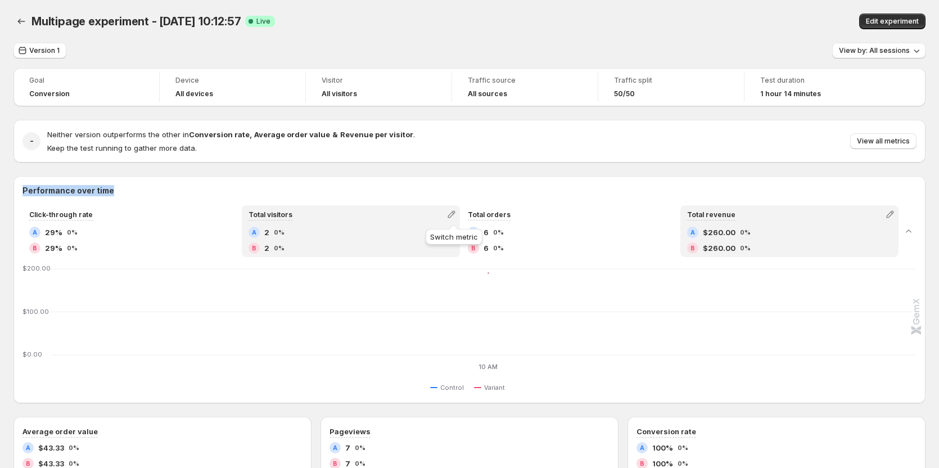
click at [448, 215] on icon "button" at bounding box center [451, 214] width 11 height 11
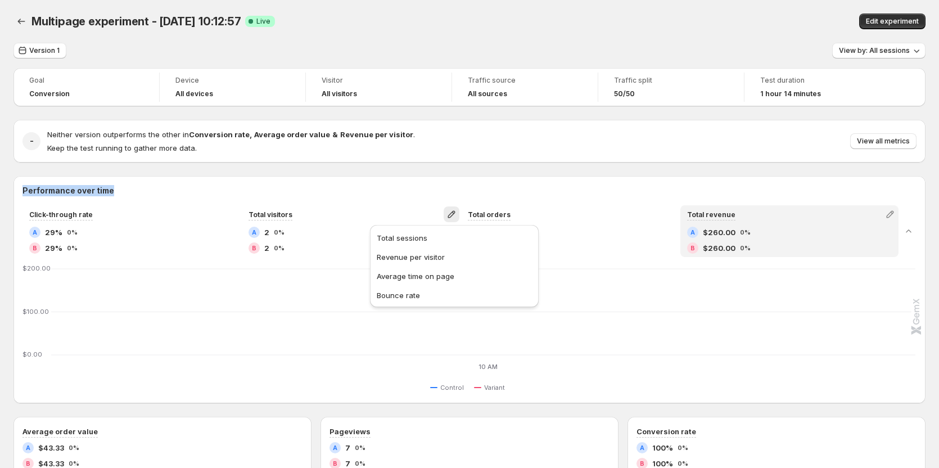
click at [380, 193] on h2 "Performance over time" at bounding box center [469, 190] width 894 height 11
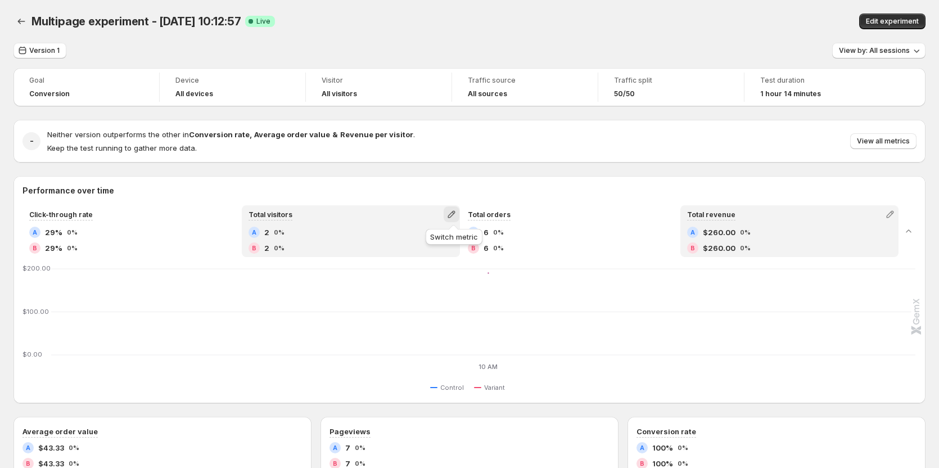
click at [450, 217] on icon "button" at bounding box center [451, 214] width 11 height 11
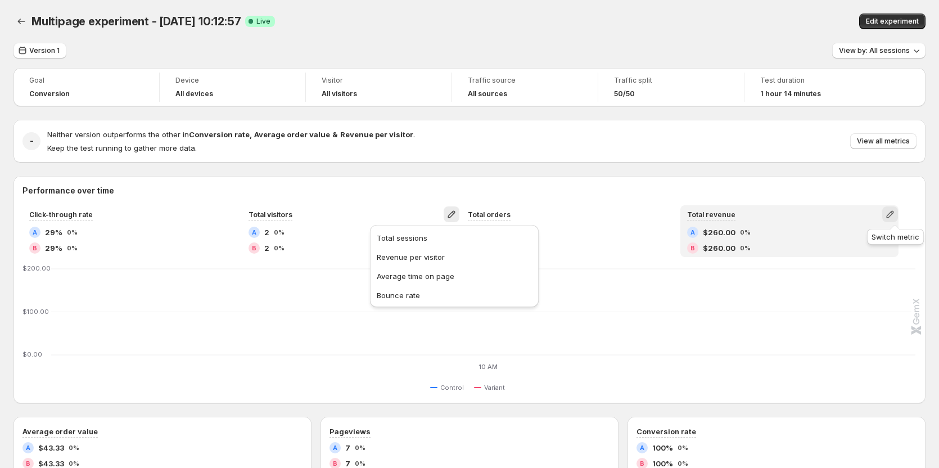
click at [894, 213] on icon "button" at bounding box center [889, 214] width 7 height 7
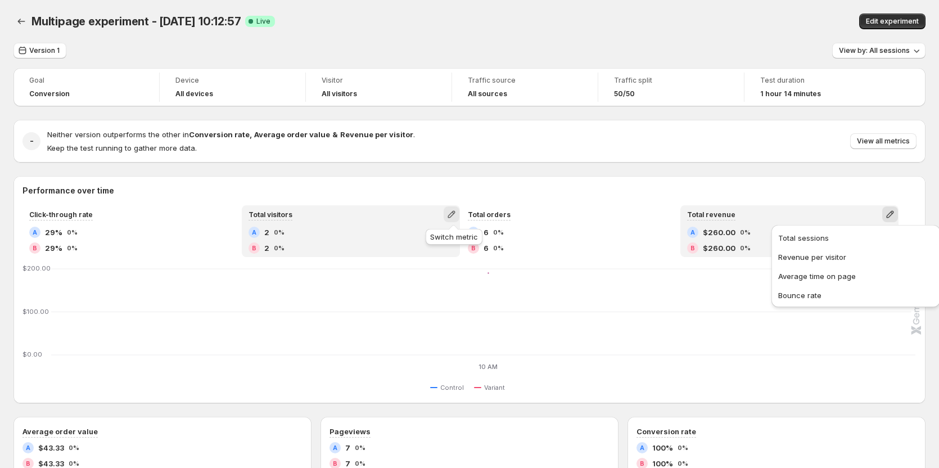
drag, startPoint x: 447, startPoint y: 206, endPoint x: 451, endPoint y: 215, distance: 9.6
click at [451, 215] on icon "button" at bounding box center [451, 214] width 11 height 11
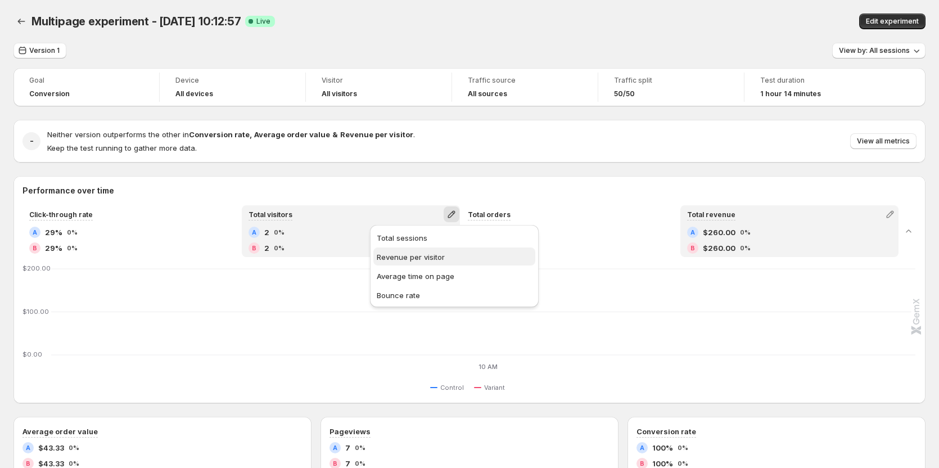
click at [420, 256] on span "Revenue per visitor" at bounding box center [411, 257] width 68 height 9
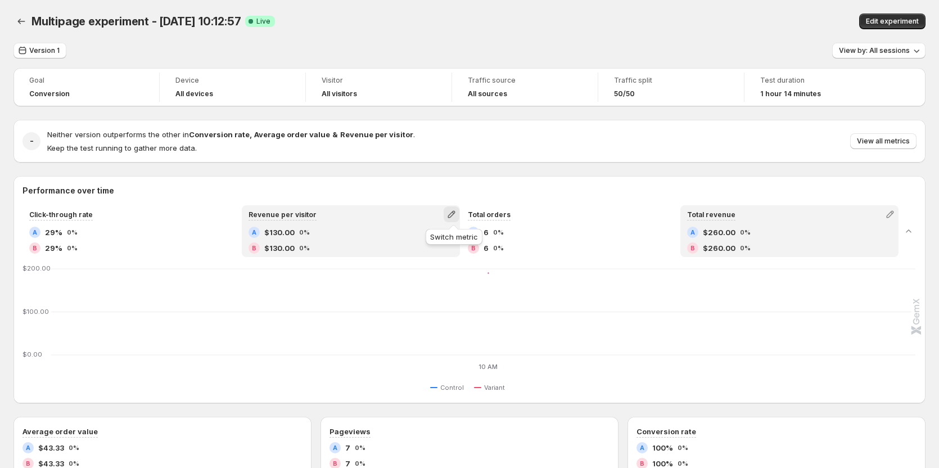
click at [450, 217] on icon "button" at bounding box center [451, 214] width 11 height 11
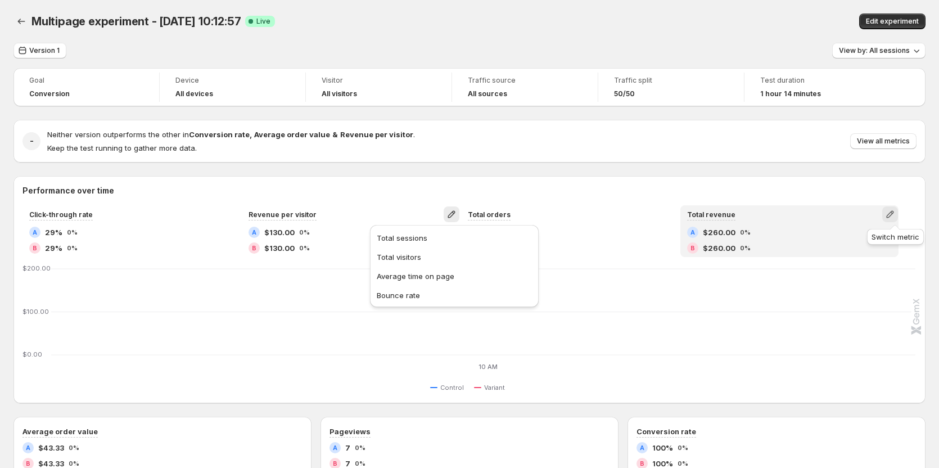
click at [890, 215] on icon "button" at bounding box center [890, 214] width 11 height 11
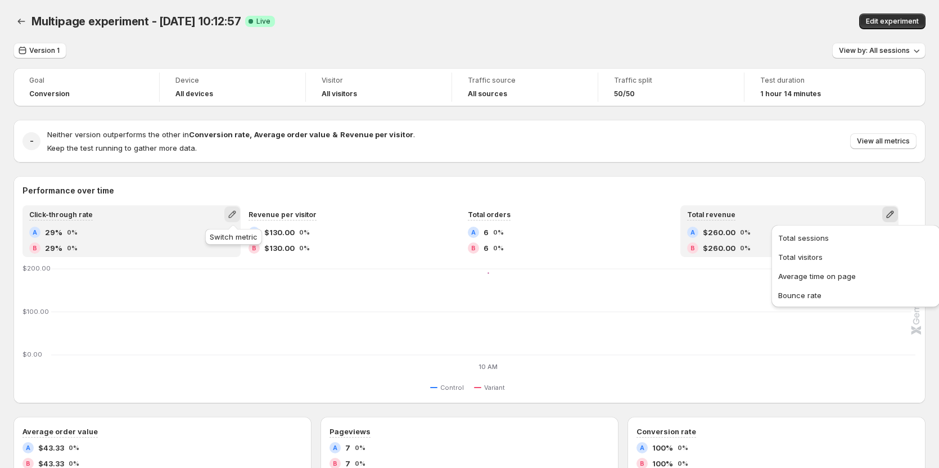
click at [235, 211] on icon "button" at bounding box center [232, 214] width 11 height 11
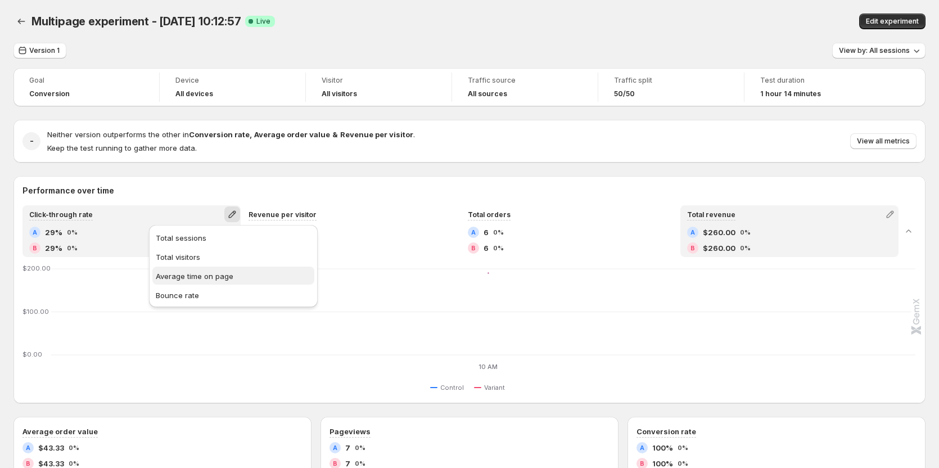
click at [208, 283] on button "Average time on page" at bounding box center [233, 276] width 162 height 18
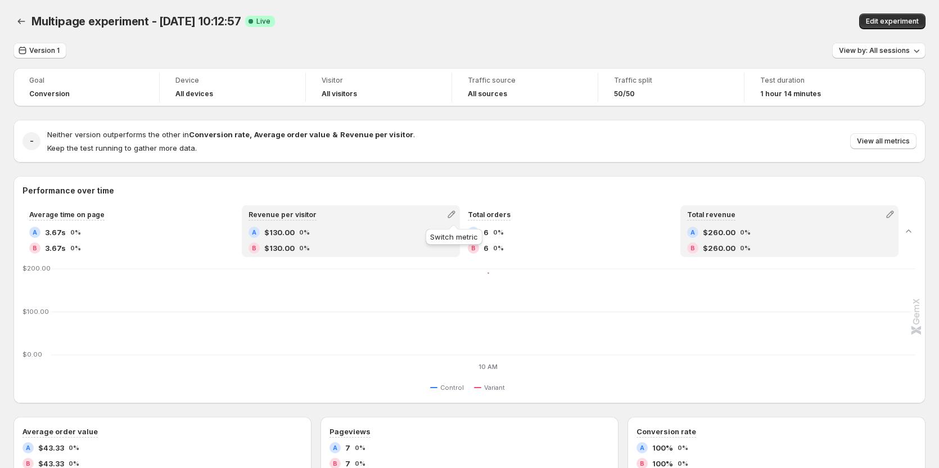
click at [454, 211] on icon "button" at bounding box center [451, 214] width 11 height 11
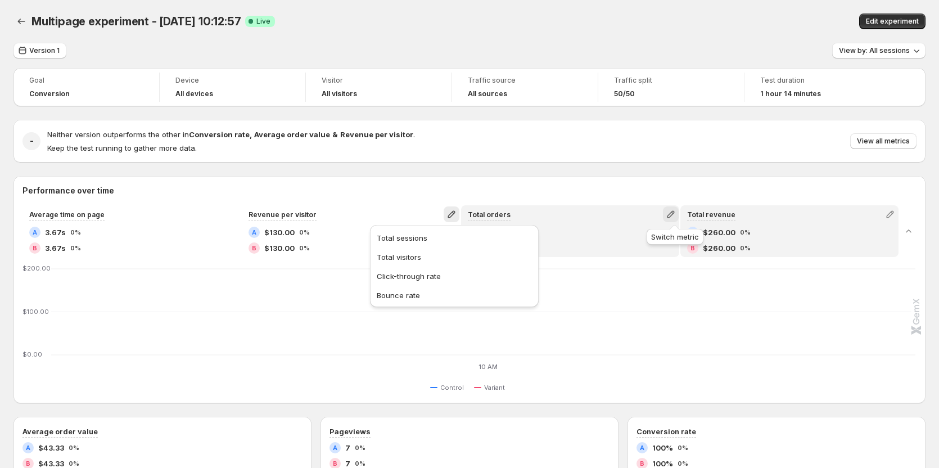
click at [674, 215] on icon "button" at bounding box center [670, 214] width 11 height 11
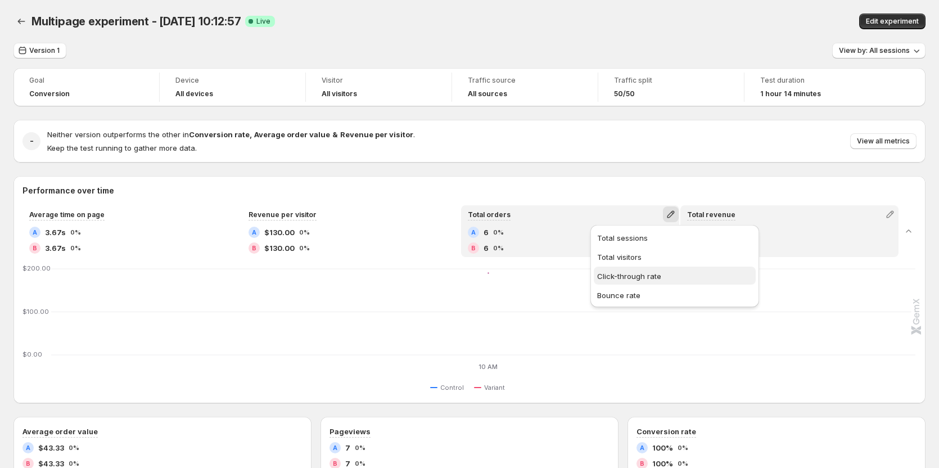
click at [633, 280] on span "Click-through rate" at bounding box center [629, 276] width 64 height 9
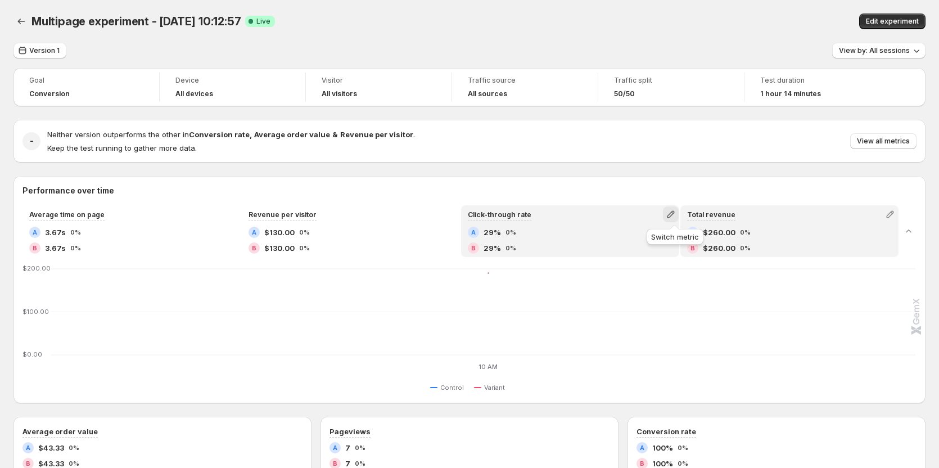
click at [669, 213] on icon "button" at bounding box center [670, 214] width 11 height 11
